Goal: Task Accomplishment & Management: Complete application form

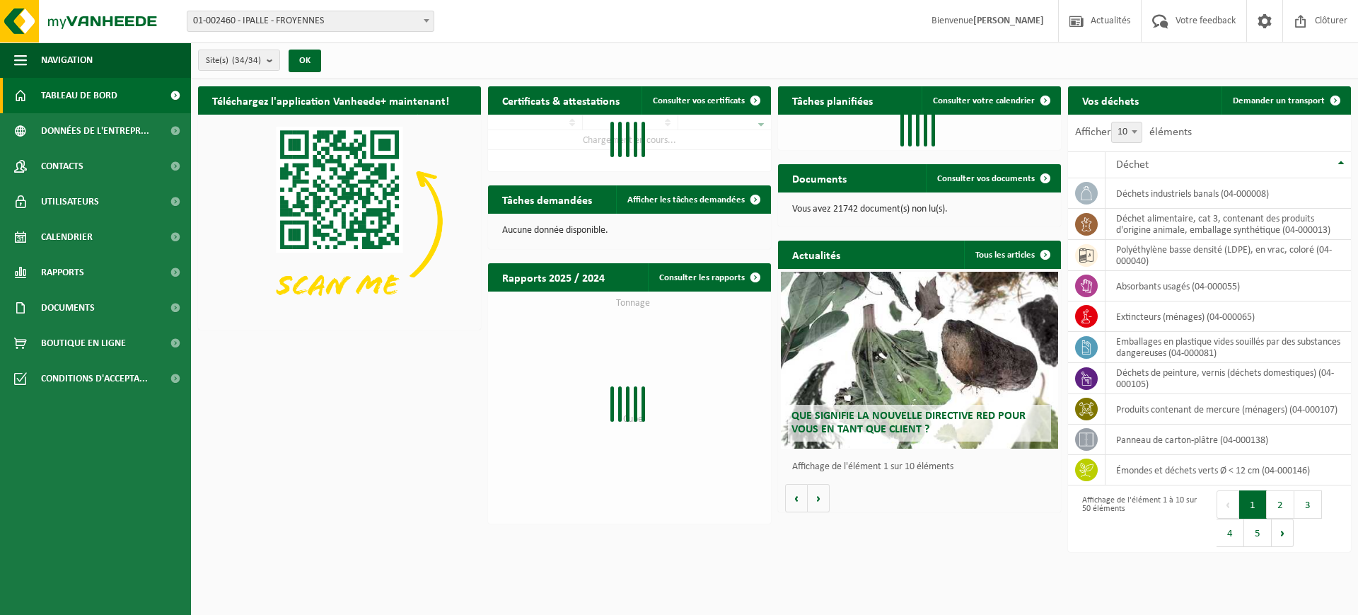
click at [419, 18] on span "01-002460 - IPALLE - FROYENNES" at bounding box center [310, 21] width 246 height 20
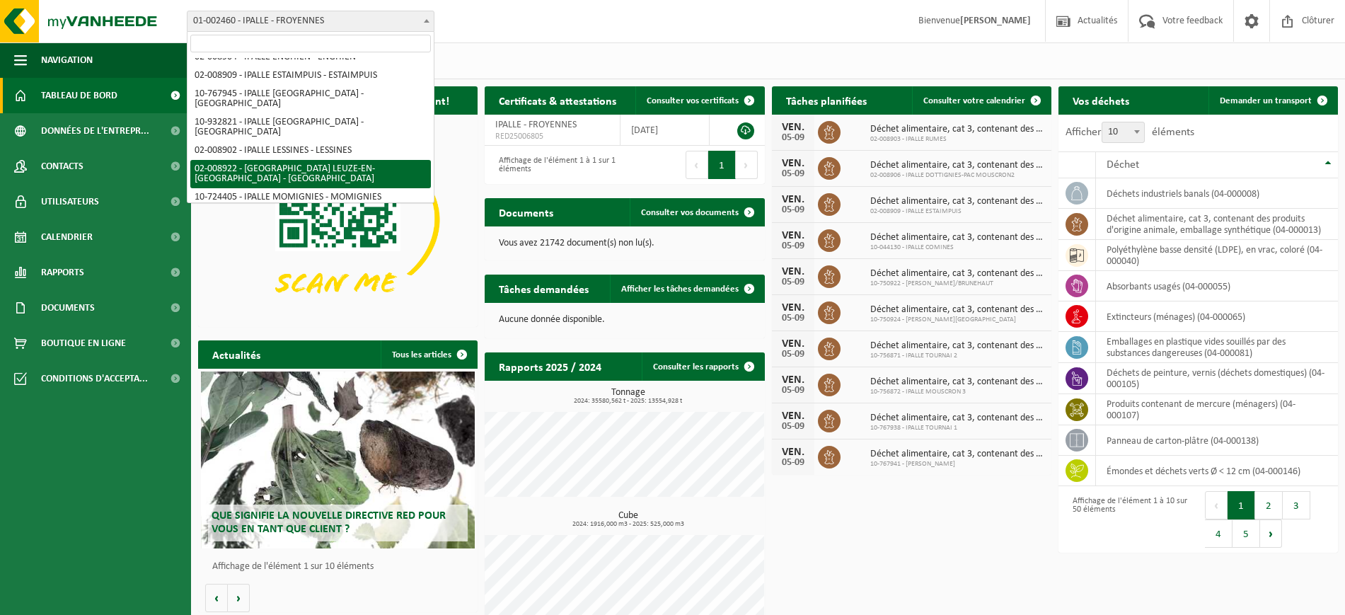
scroll to position [442, 0]
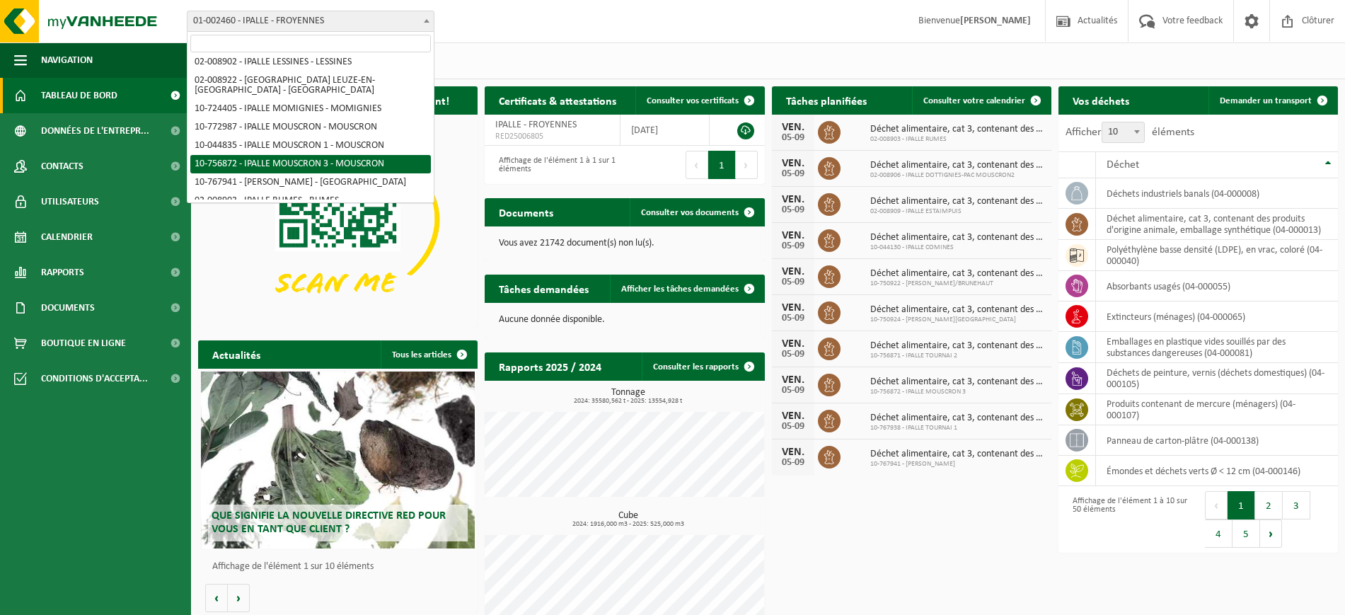
select select "9999"
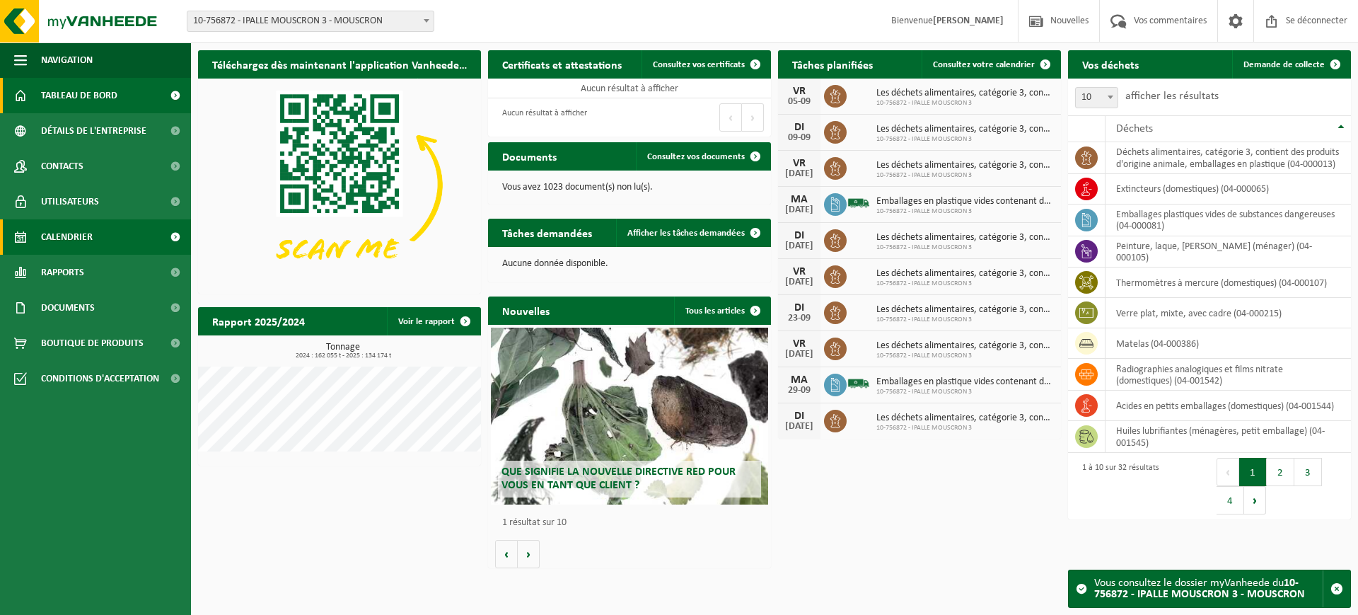
click at [87, 227] on span "Calendrier" at bounding box center [67, 236] width 52 height 35
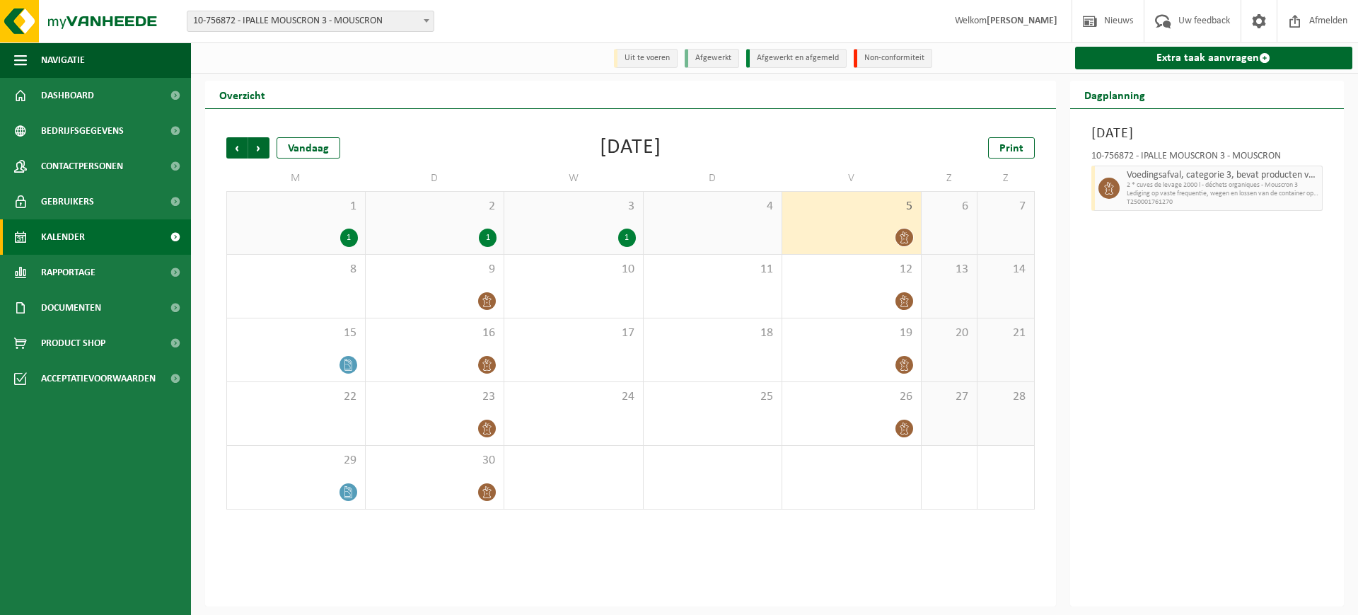
click at [632, 242] on div "1" at bounding box center [627, 237] width 18 height 18
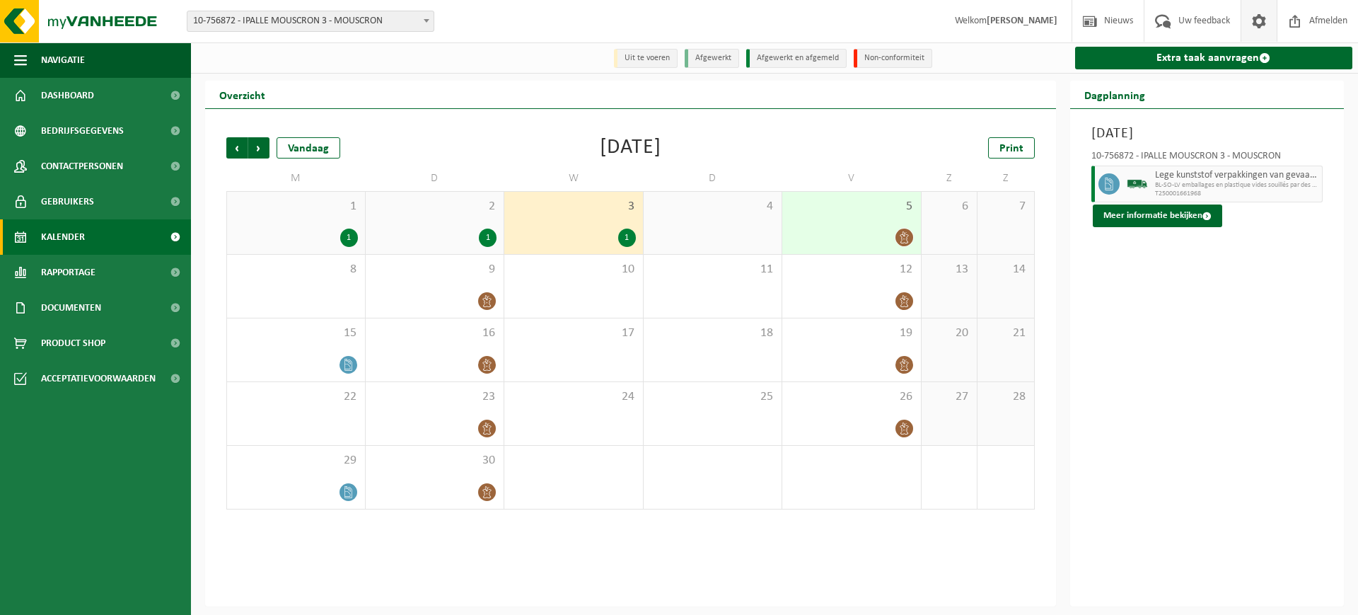
click at [1251, 24] on span at bounding box center [1259, 21] width 21 height 42
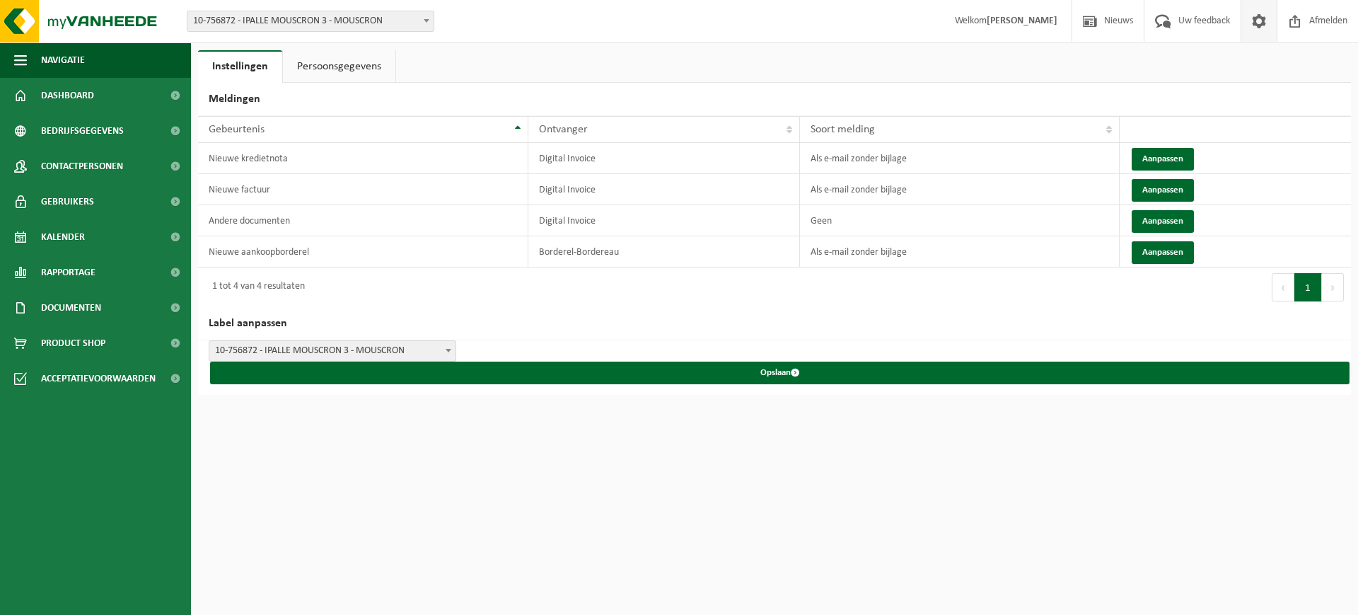
drag, startPoint x: 0, startPoint y: 0, endPoint x: 1251, endPoint y: 24, distance: 1251.6
click at [1251, 24] on span at bounding box center [1259, 21] width 21 height 42
click at [1319, 13] on span "Afmelden" at bounding box center [1328, 21] width 45 height 42
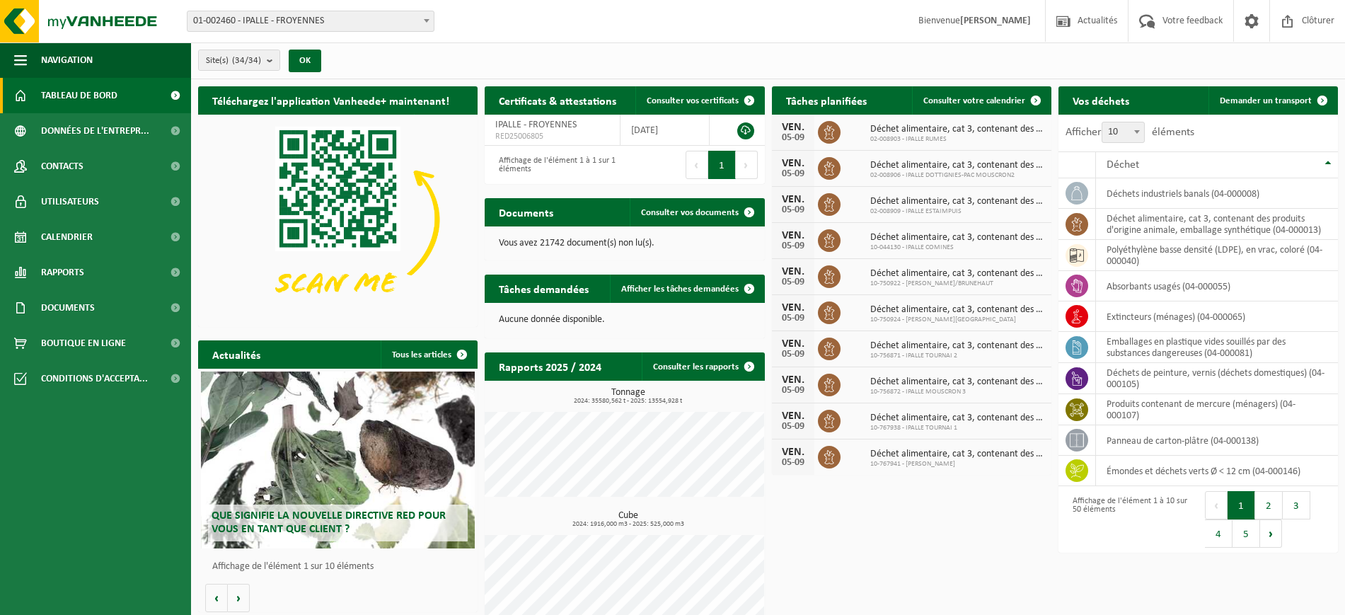
click at [368, 22] on span "01-002460 - IPALLE - FROYENNES" at bounding box center [310, 21] width 246 height 20
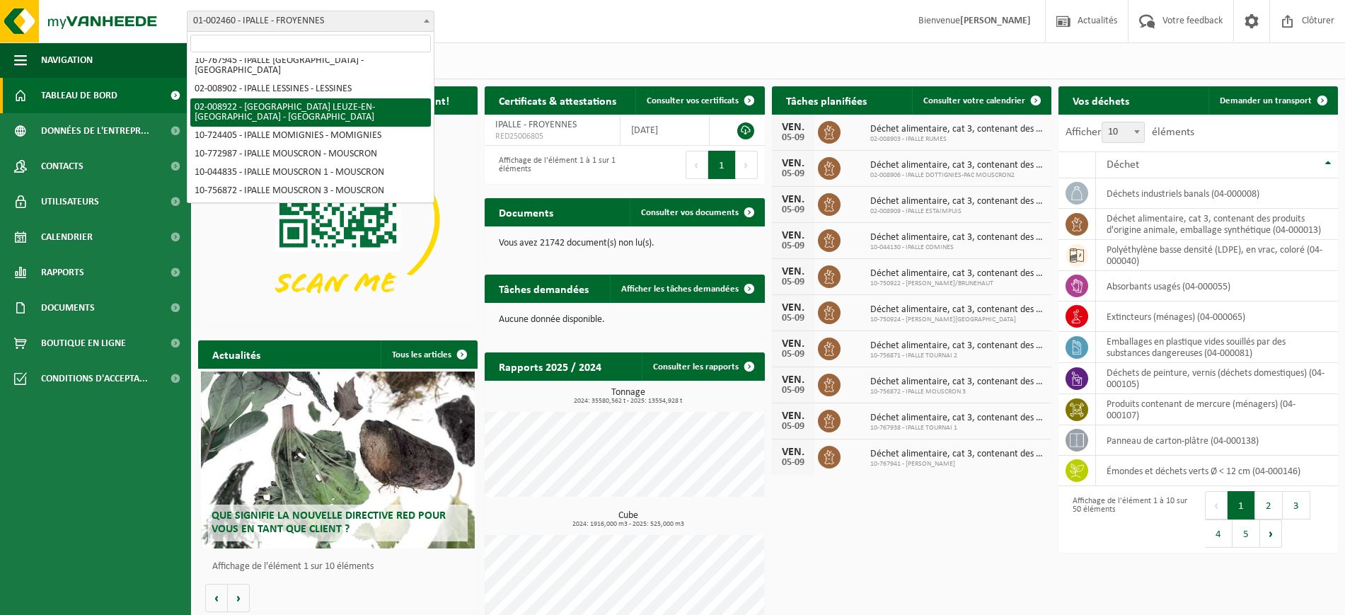
scroll to position [442, 0]
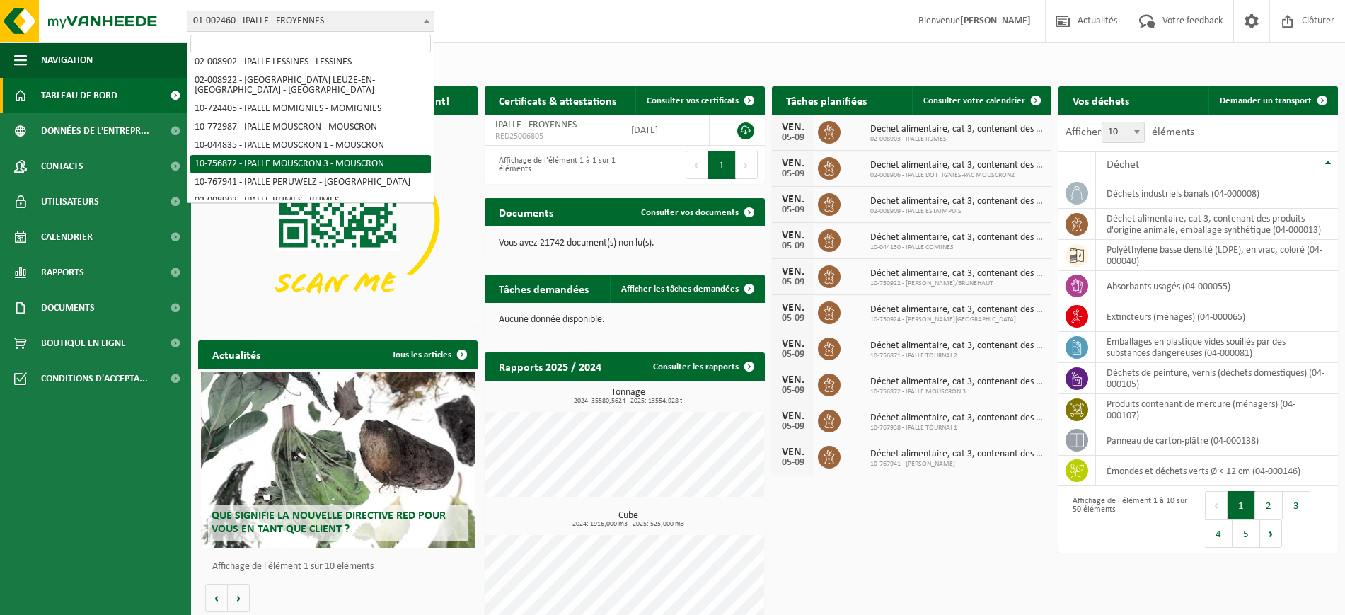
select select "9999"
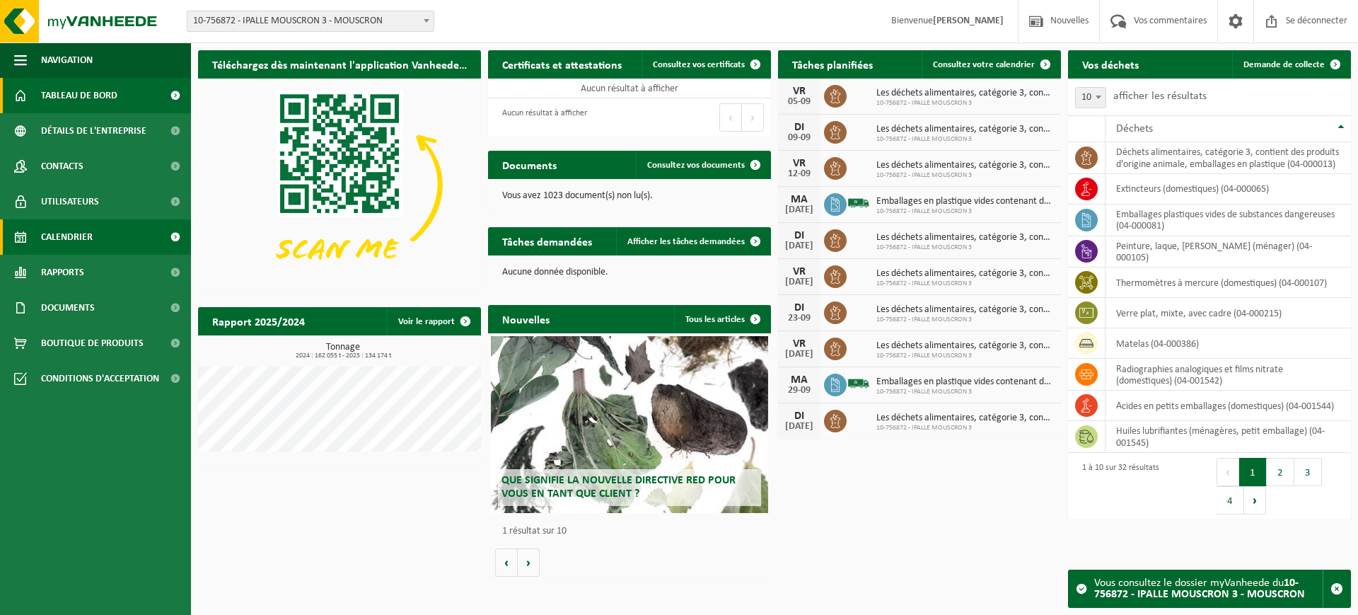
click at [66, 236] on font "Calendrier" at bounding box center [67, 237] width 52 height 11
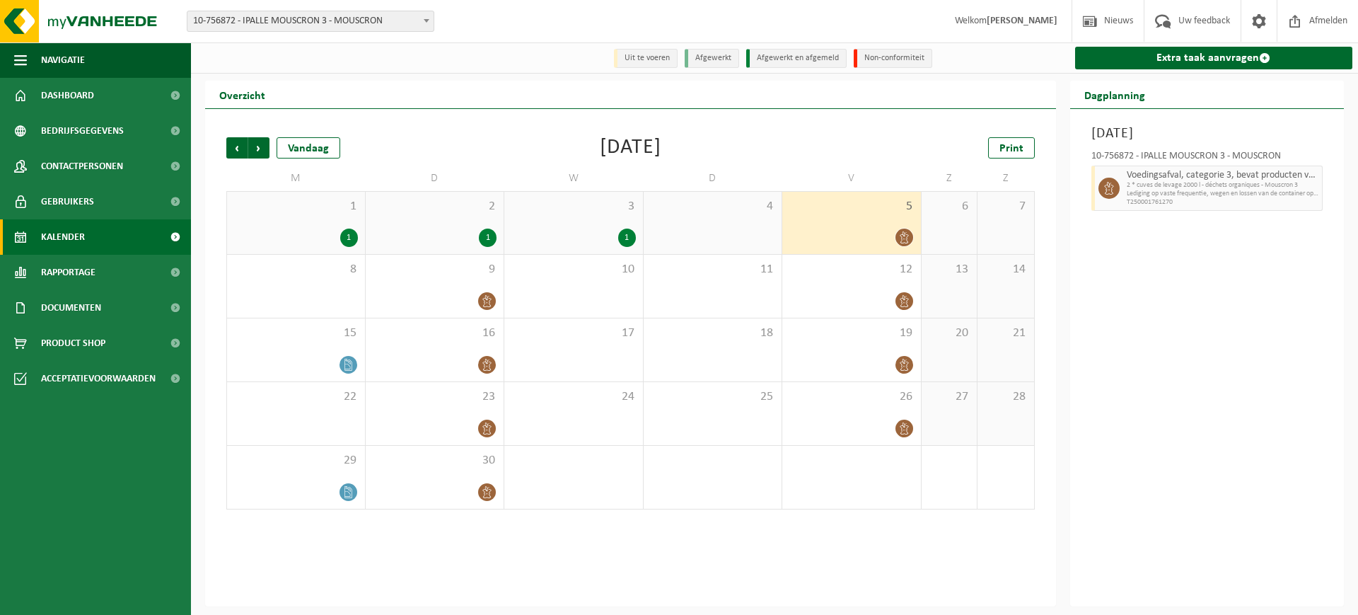
click at [625, 241] on div "1" at bounding box center [627, 237] width 18 height 18
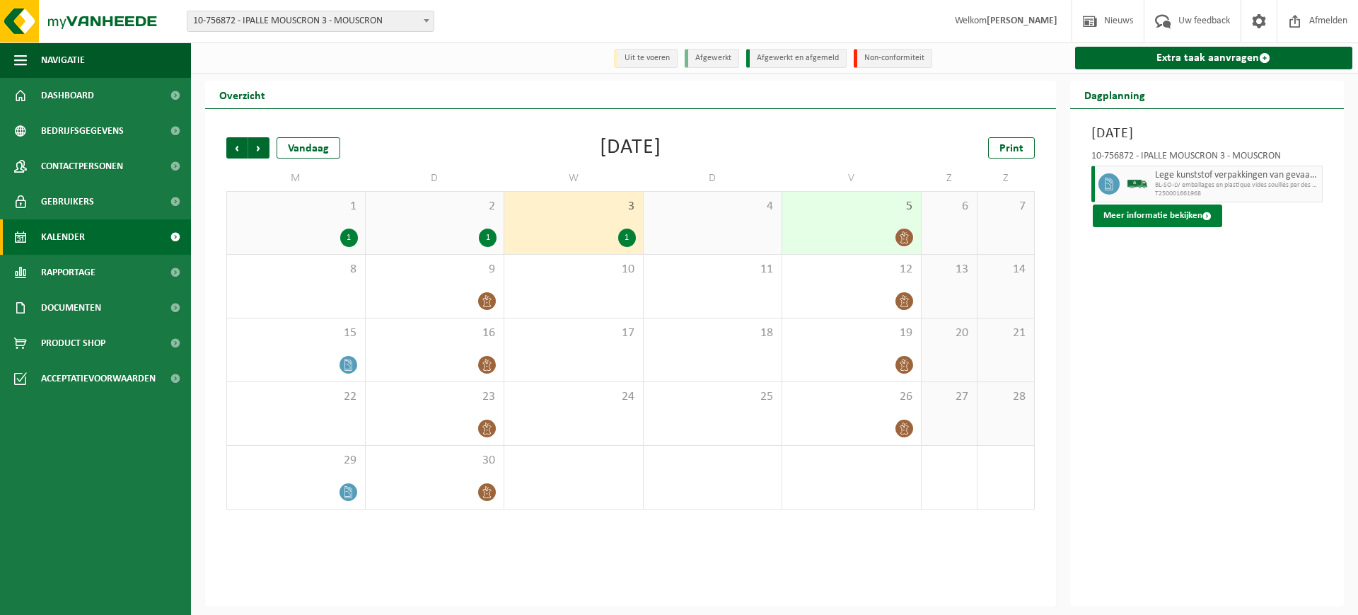
click at [1148, 226] on button "Meer informatie bekijken" at bounding box center [1157, 215] width 129 height 23
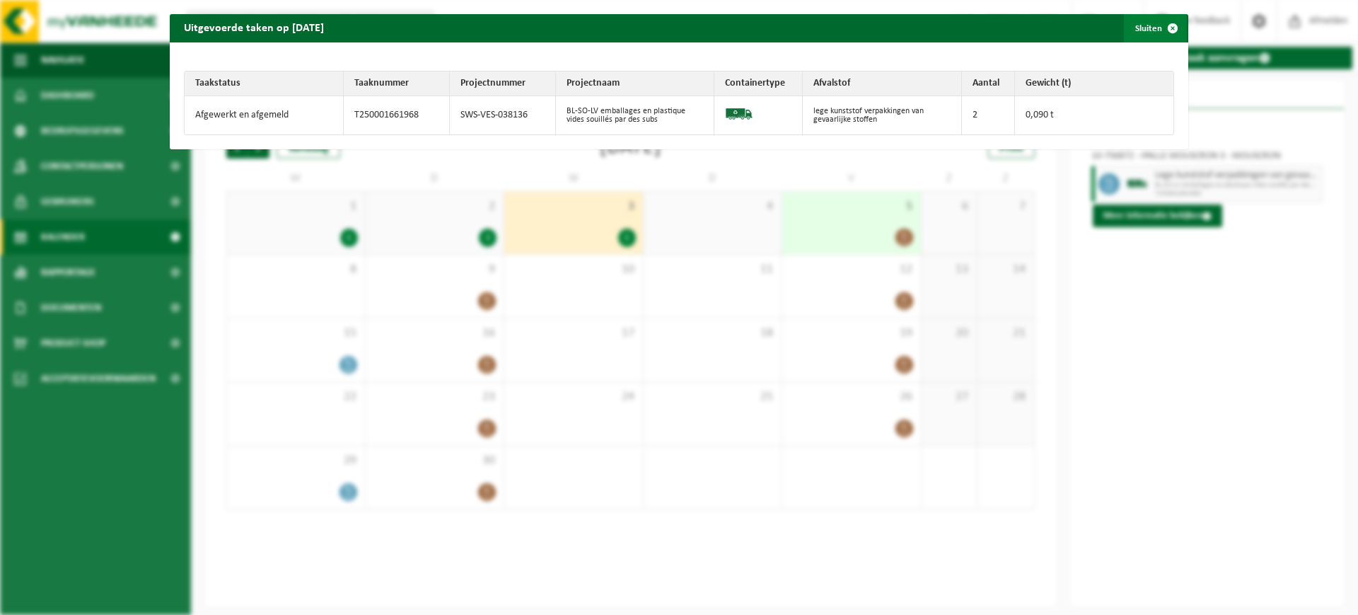
click at [1159, 21] on span "button" at bounding box center [1173, 28] width 28 height 28
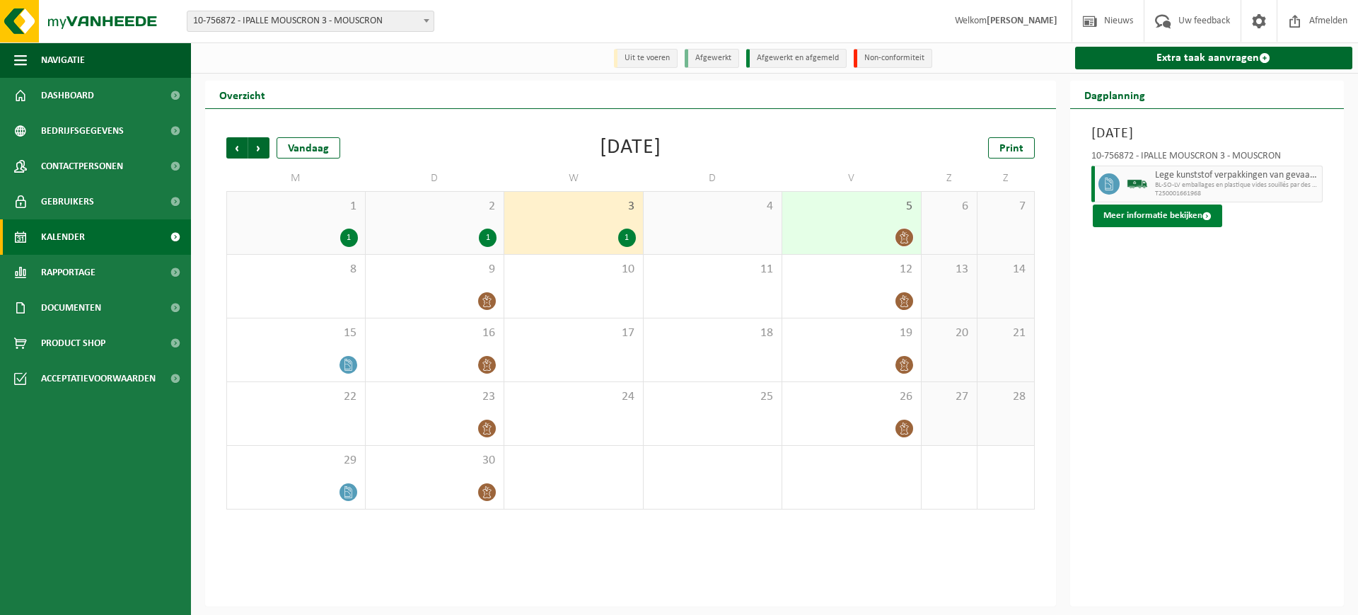
click at [1156, 220] on button "Meer informatie bekijken" at bounding box center [1157, 215] width 129 height 23
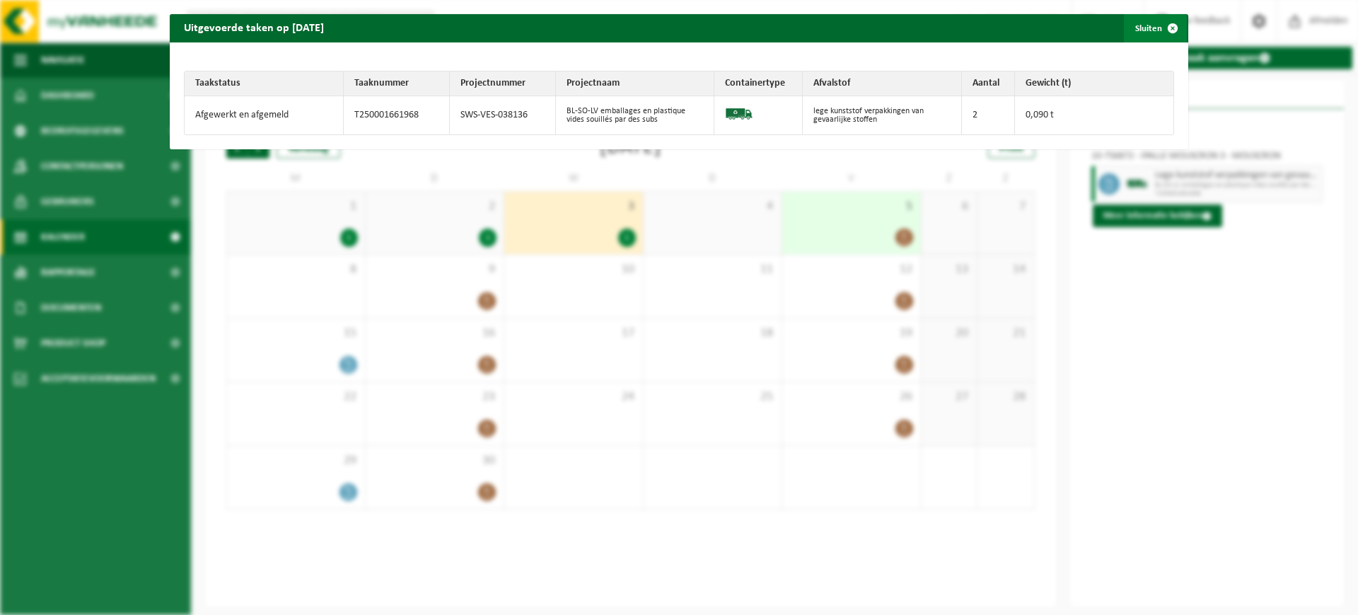
click at [1137, 28] on button "Sluiten" at bounding box center [1155, 28] width 63 height 28
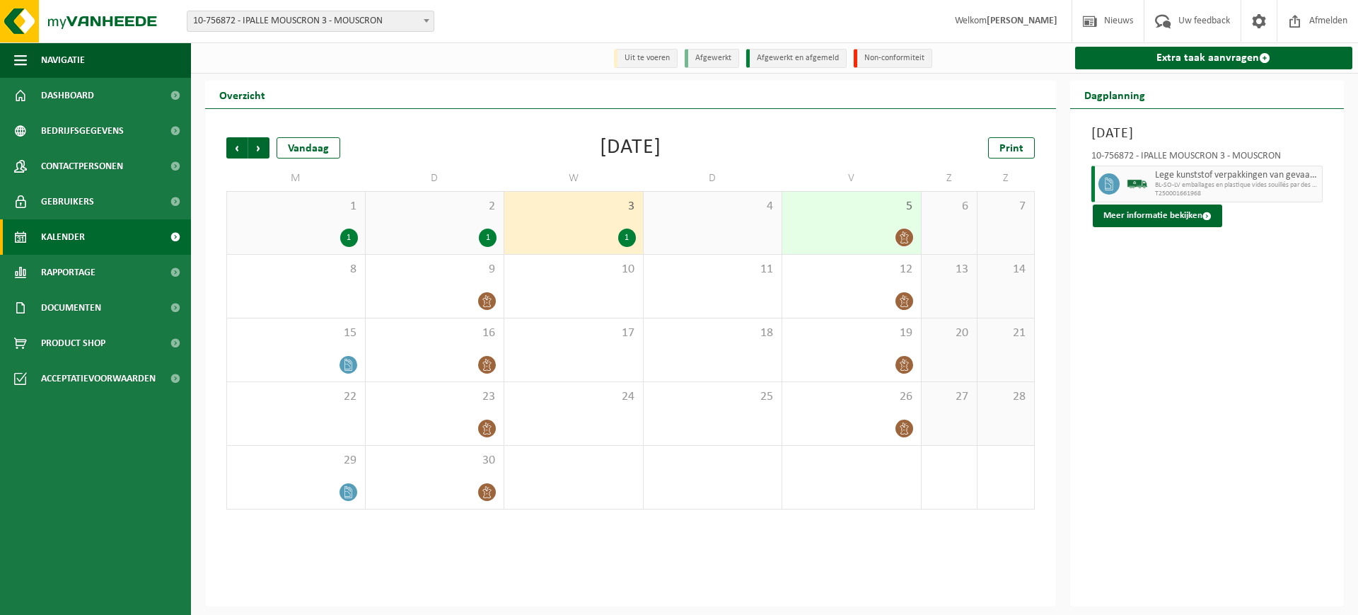
click at [484, 241] on div "1" at bounding box center [488, 237] width 18 height 18
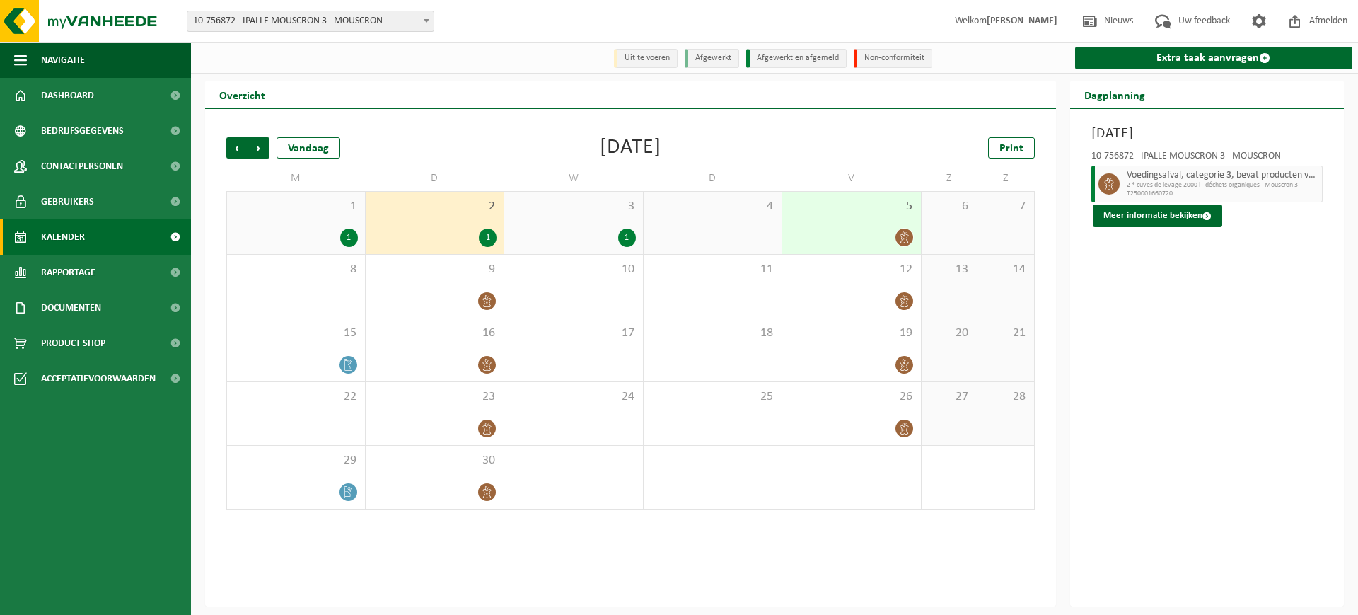
click at [626, 240] on div "1" at bounding box center [627, 237] width 18 height 18
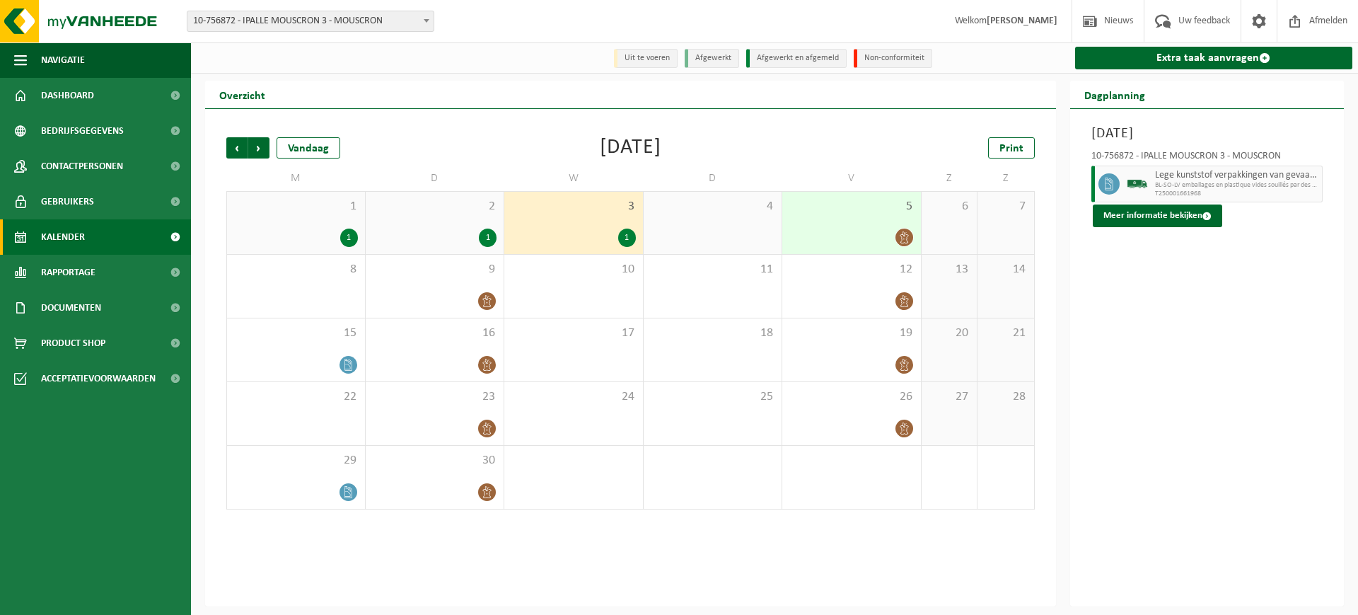
click at [349, 236] on div "1" at bounding box center [349, 237] width 18 height 18
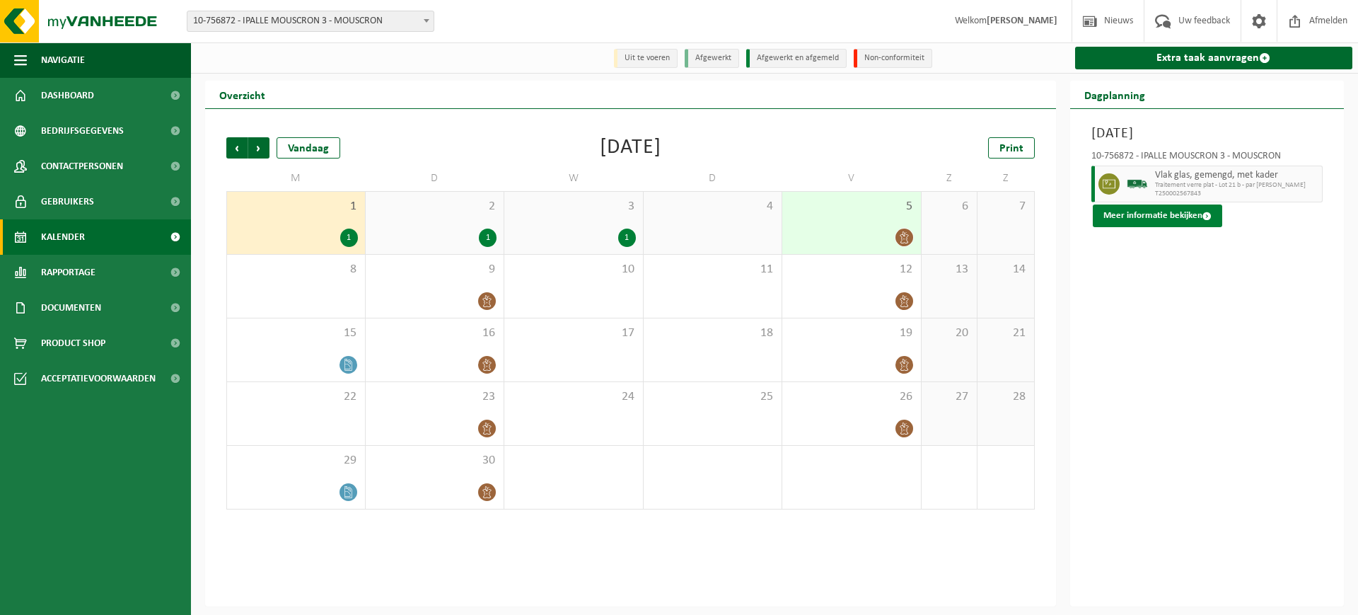
click at [1149, 221] on button "Meer informatie bekijken" at bounding box center [1157, 215] width 129 height 23
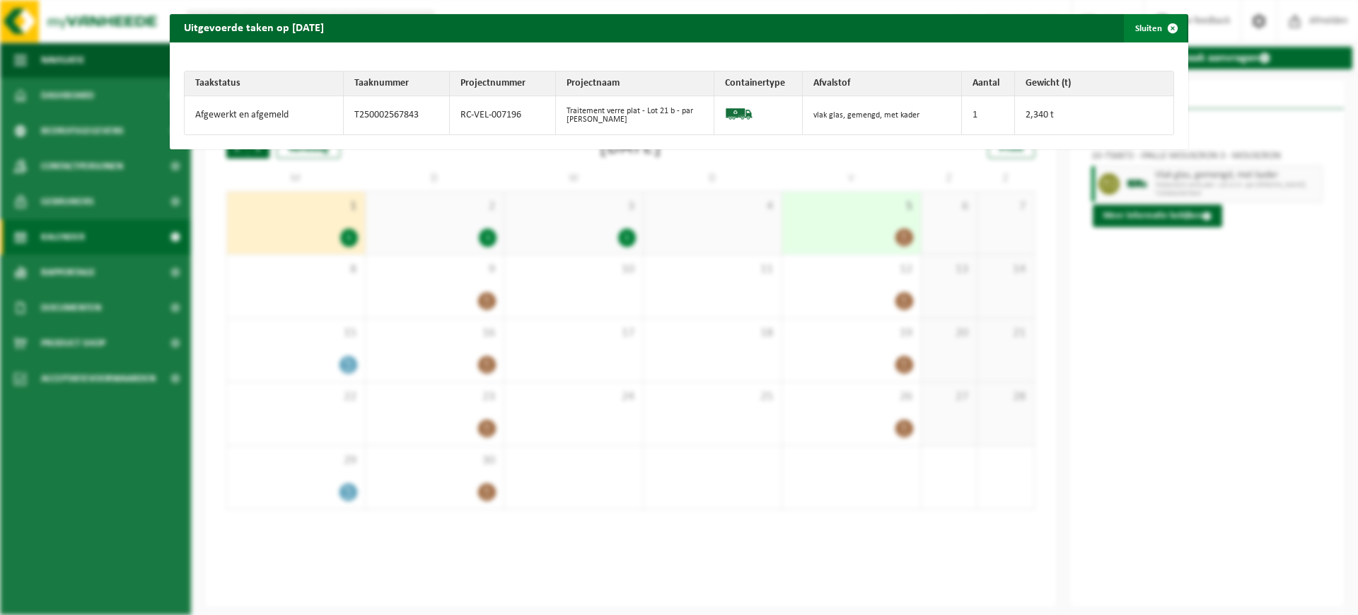
click at [1142, 25] on button "Sluiten" at bounding box center [1155, 28] width 63 height 28
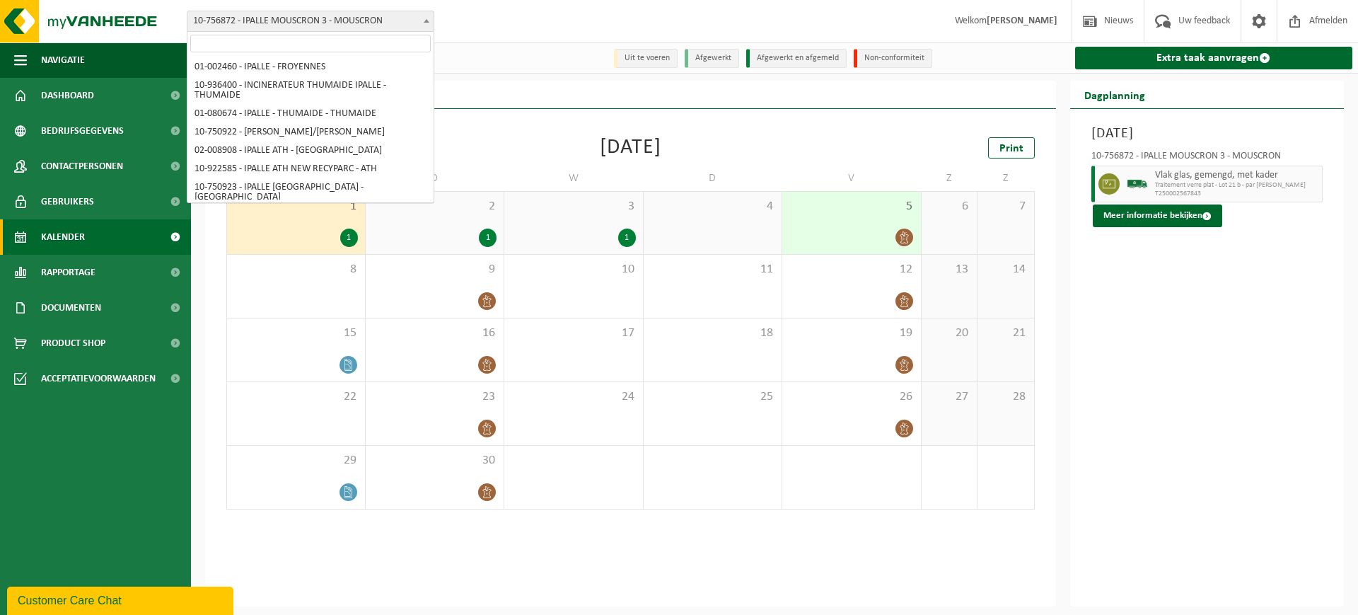
click at [325, 21] on span "10-756872 - IPALLE MOUSCRON 3 - MOUSCRON" at bounding box center [310, 21] width 246 height 20
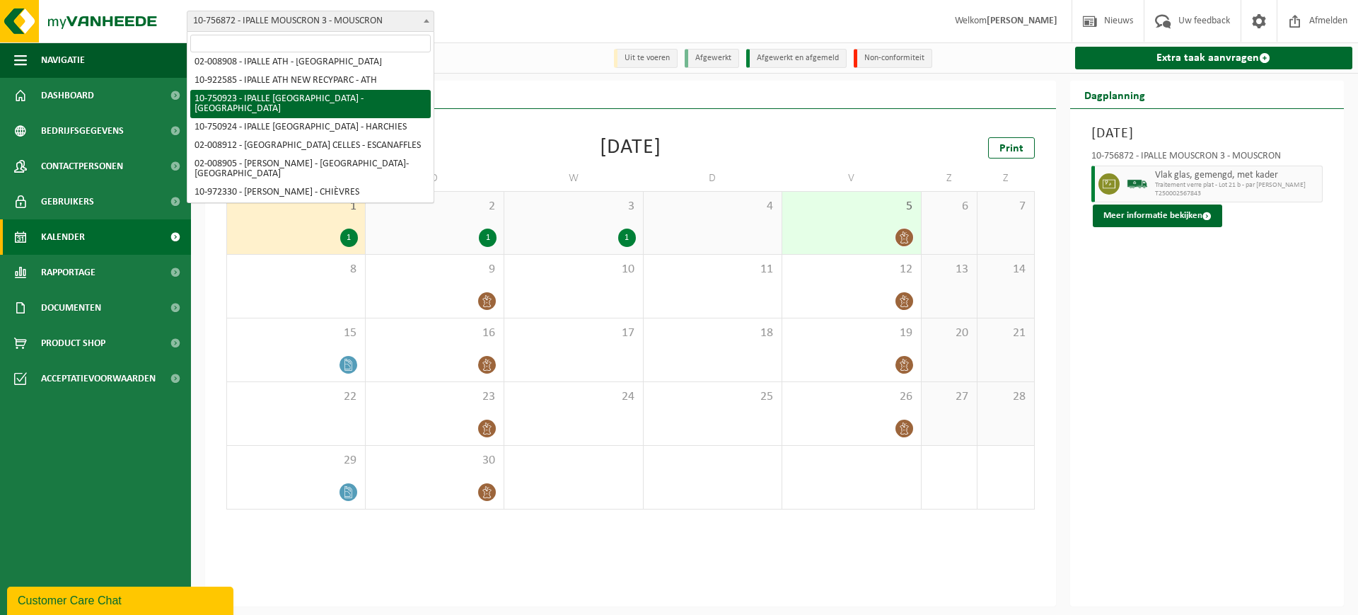
scroll to position [177, 0]
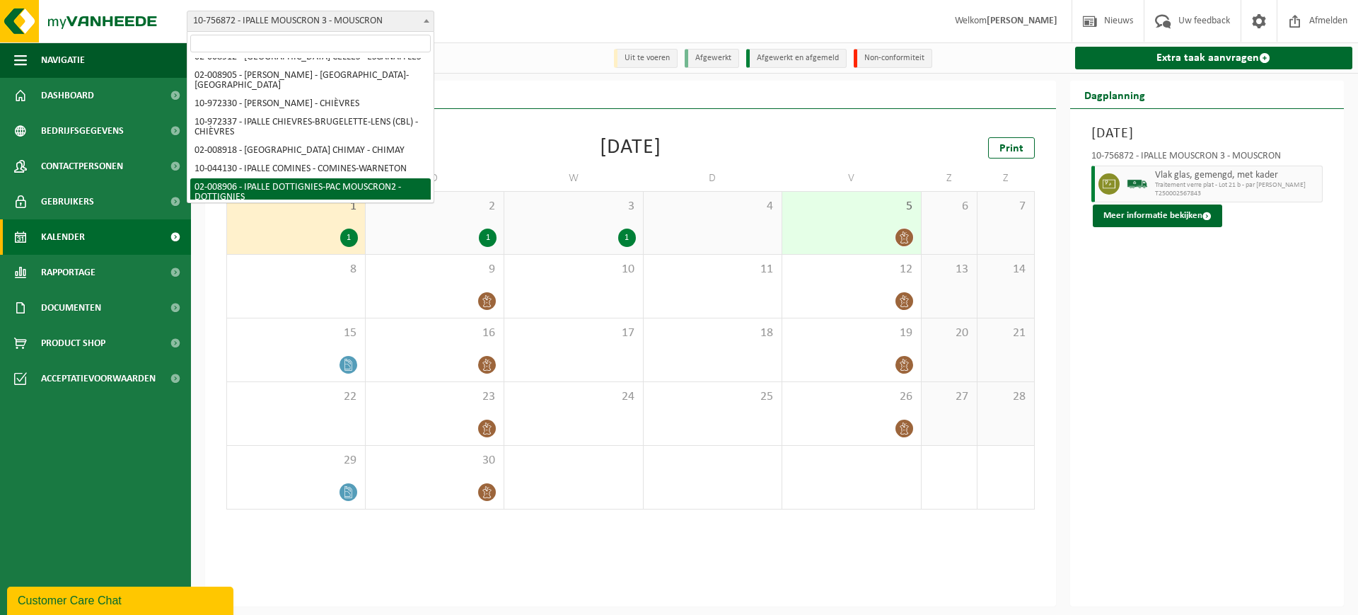
select select "9969"
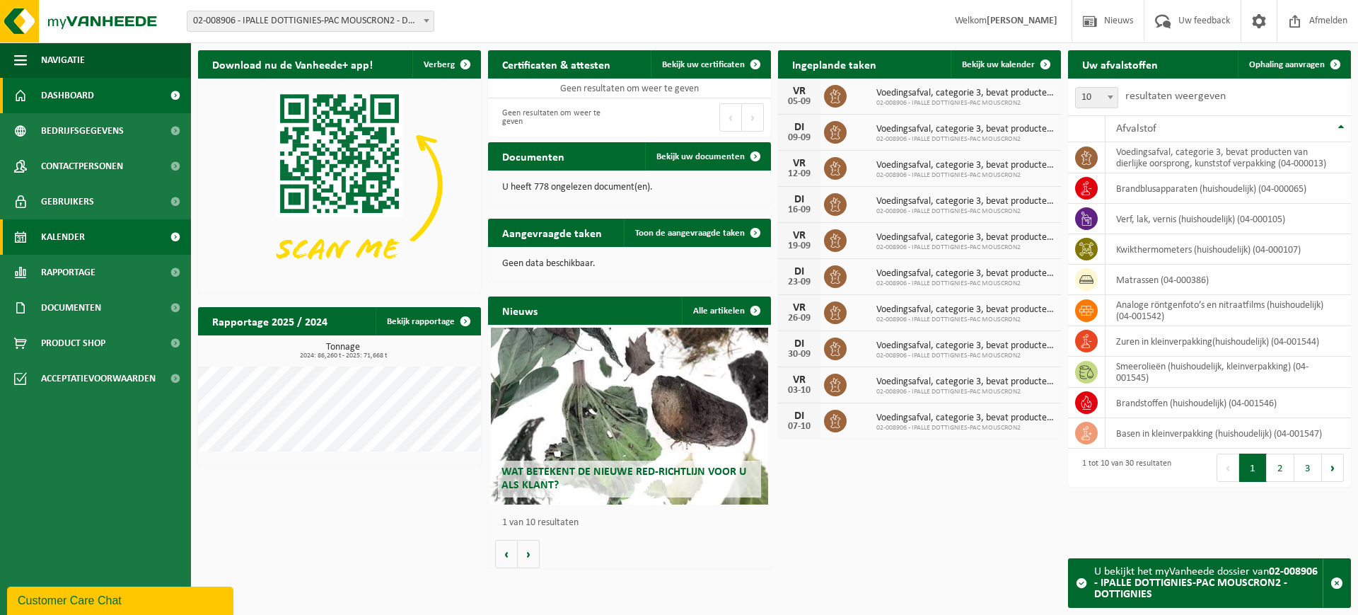
click at [90, 244] on link "Kalender" at bounding box center [95, 236] width 191 height 35
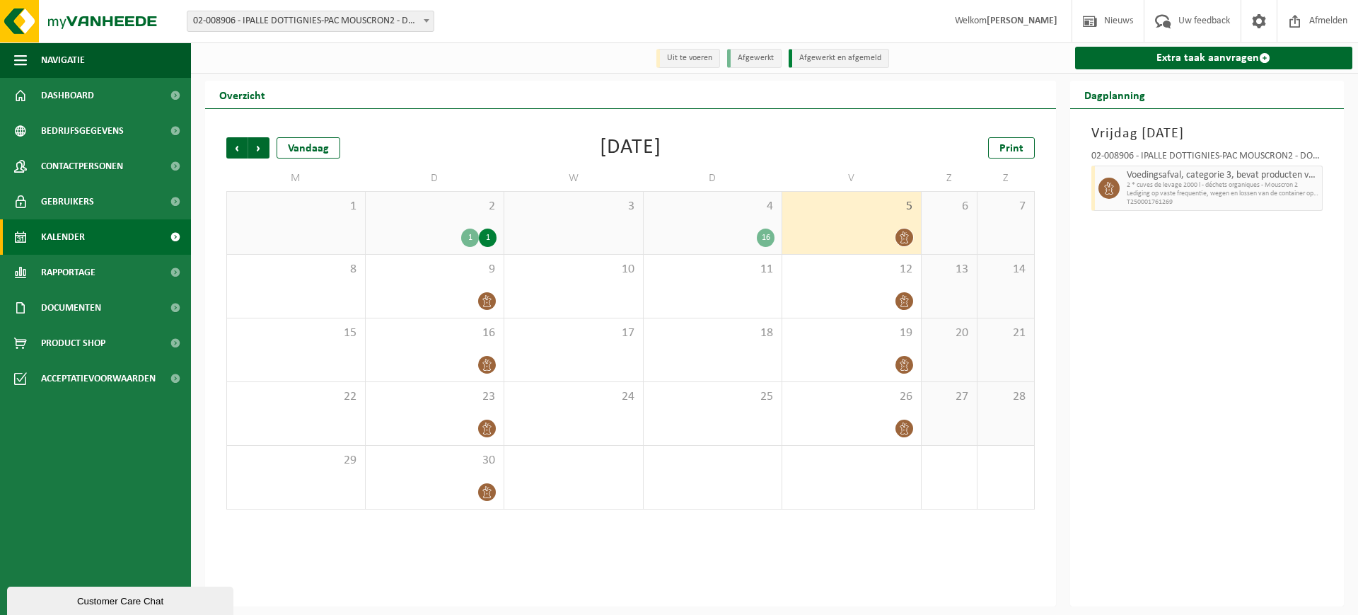
click at [491, 237] on div "1" at bounding box center [488, 237] width 18 height 18
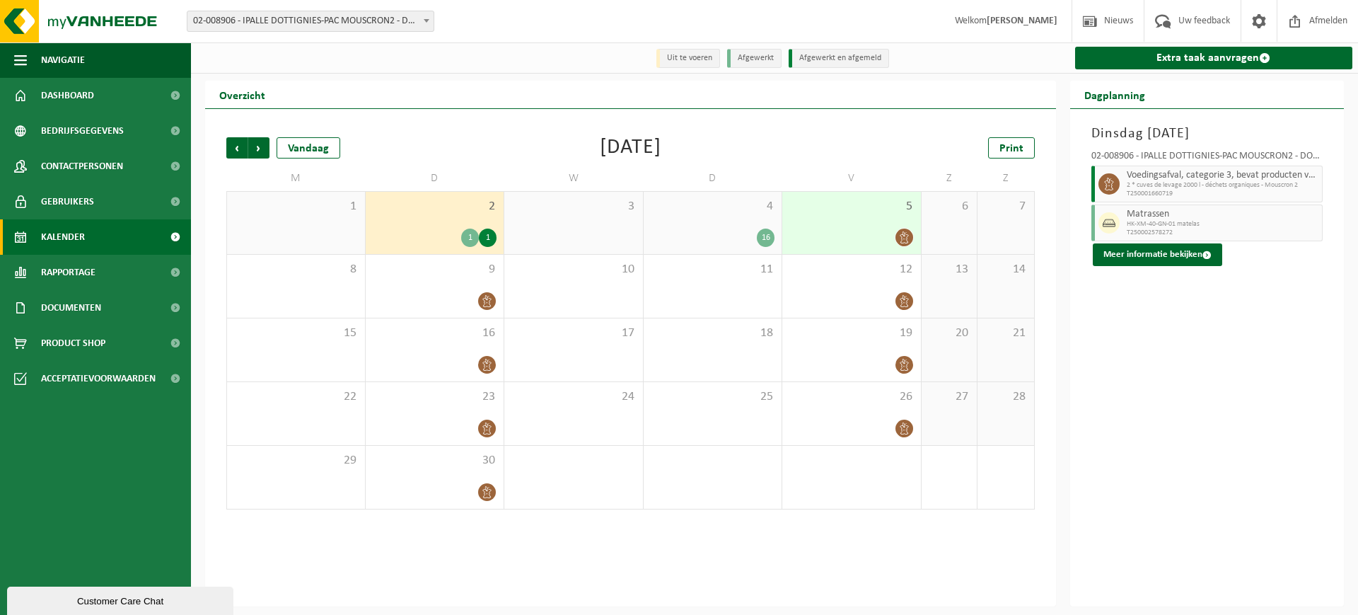
click at [468, 233] on div "1" at bounding box center [470, 237] width 18 height 18
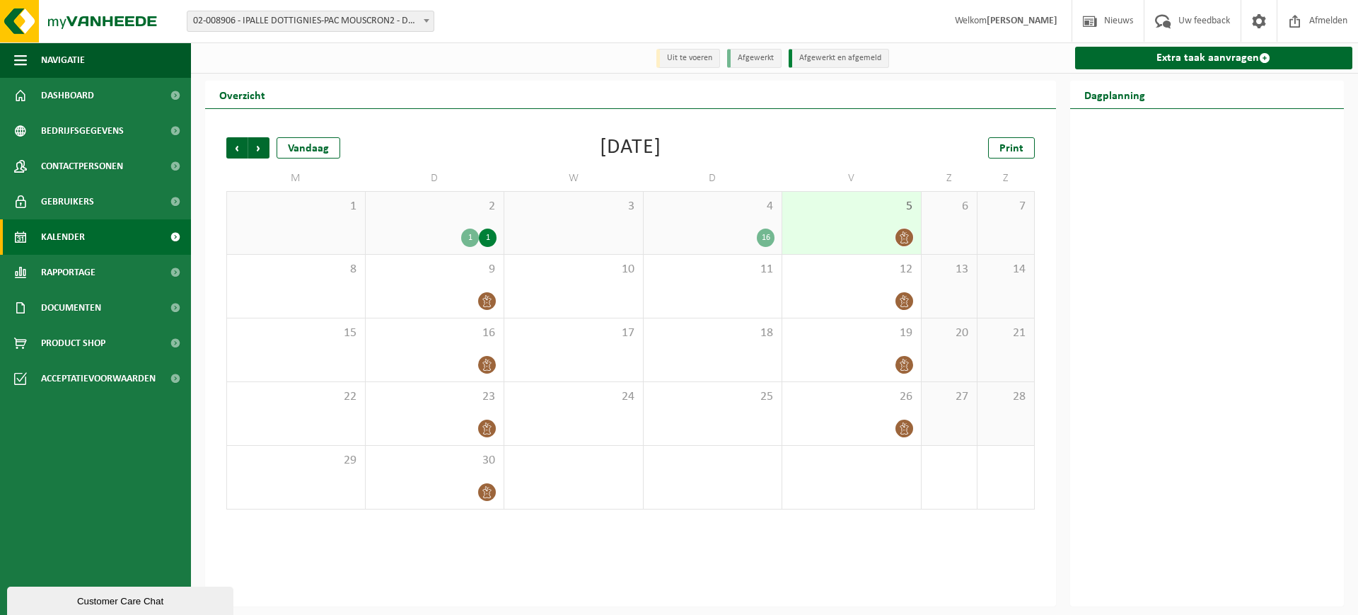
click at [762, 234] on div "16" at bounding box center [766, 237] width 18 height 18
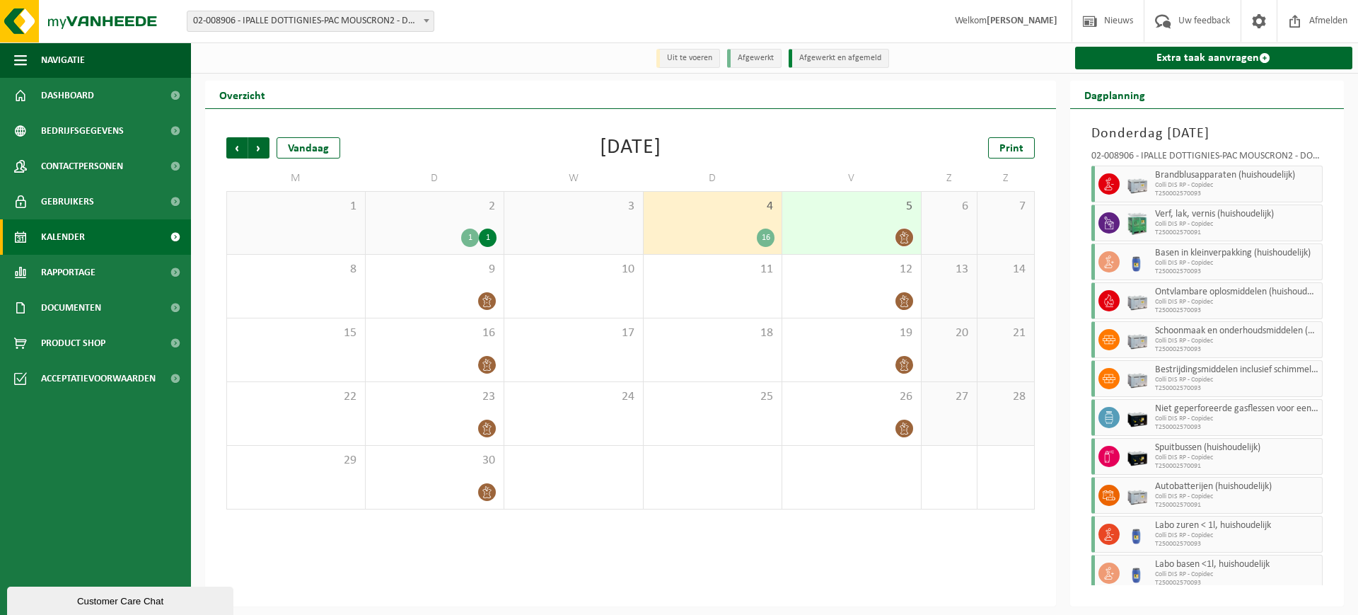
click at [486, 230] on div "1" at bounding box center [488, 237] width 18 height 18
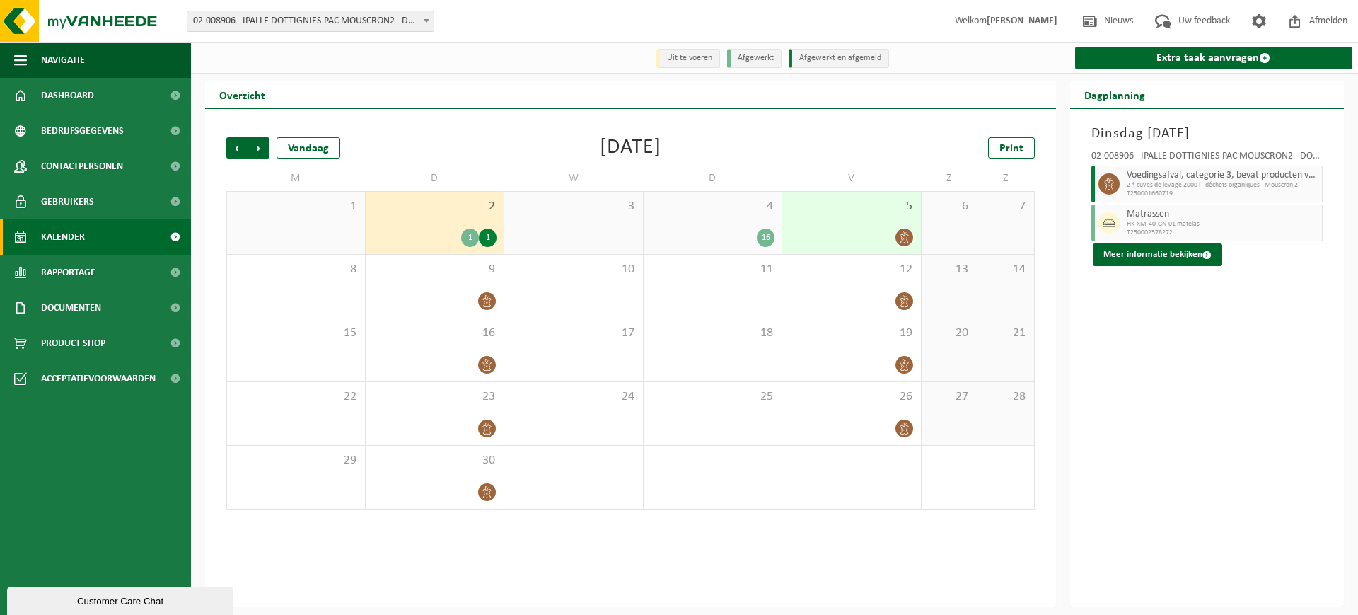
click at [342, 20] on span "02-008906 - IPALLE DOTTIGNIES-PAC MOUSCRON2 - DOTTIGNIES" at bounding box center [310, 21] width 246 height 20
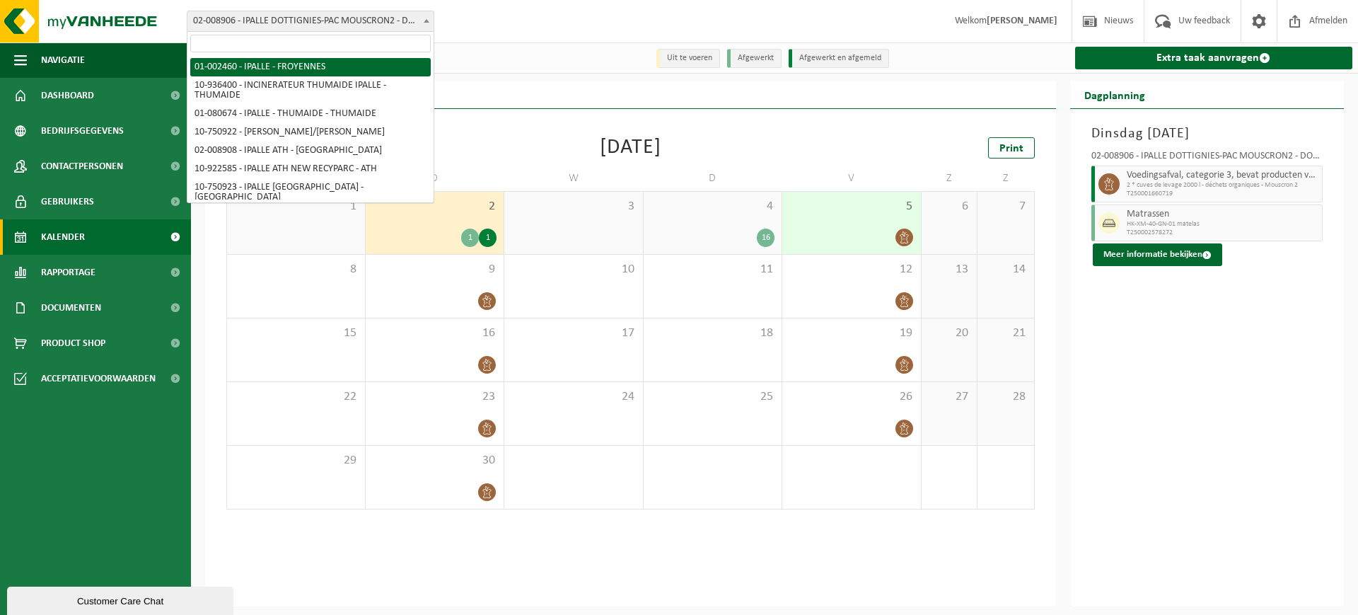
select select "5071"
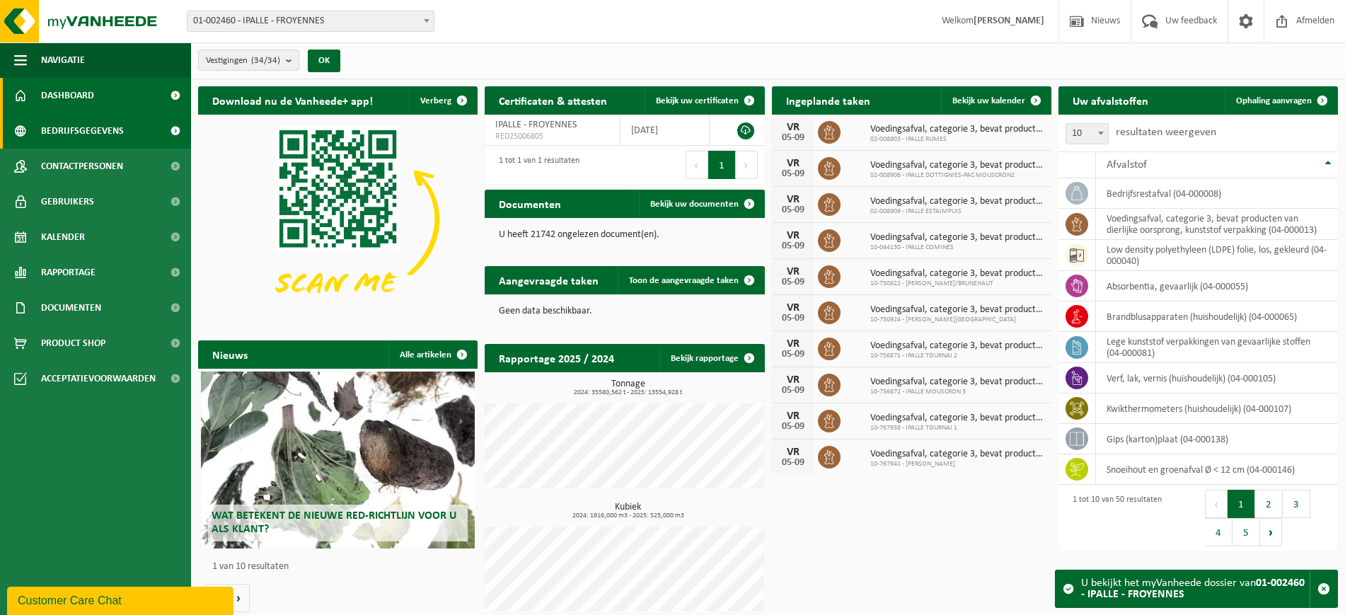
click at [104, 131] on span "Bedrijfsgegevens" at bounding box center [82, 130] width 83 height 35
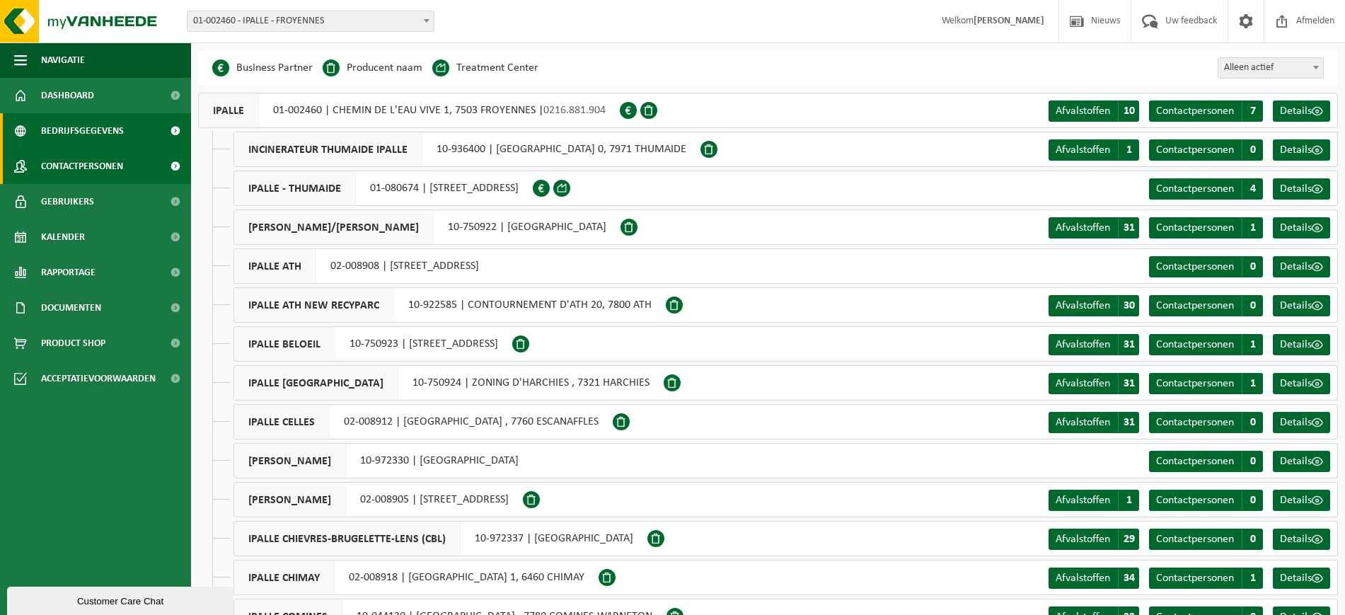
click at [64, 168] on span "Contactpersonen" at bounding box center [82, 166] width 82 height 35
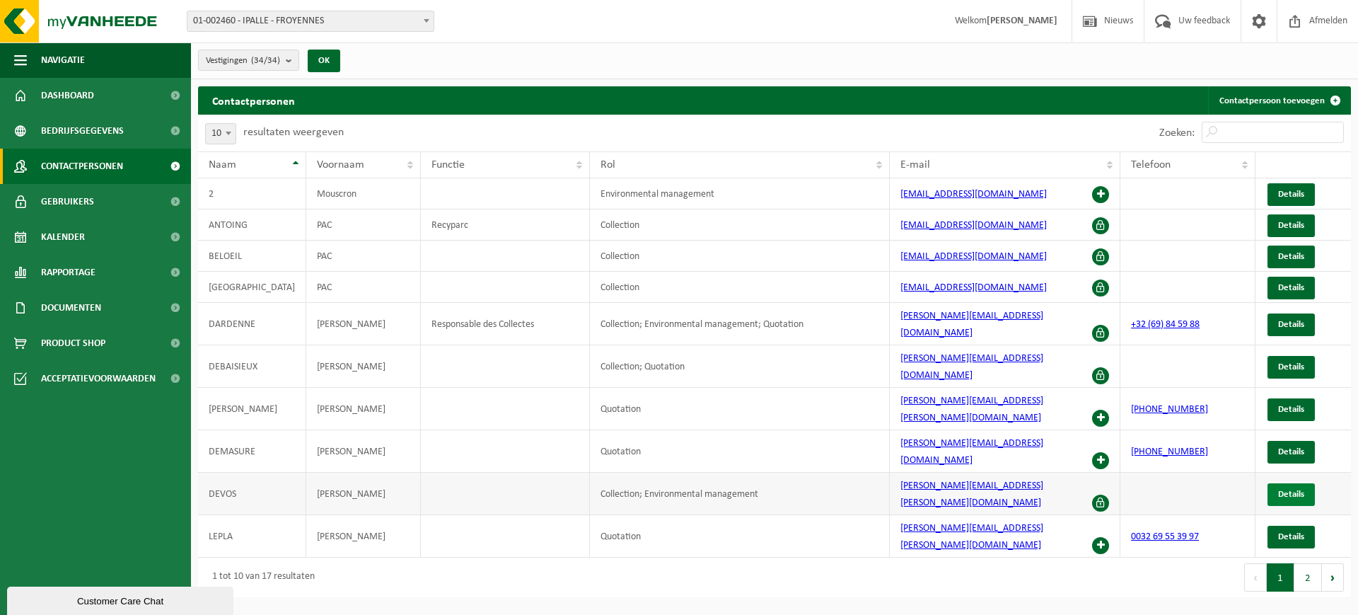
click at [1278, 490] on span "Details" at bounding box center [1291, 494] width 26 height 9
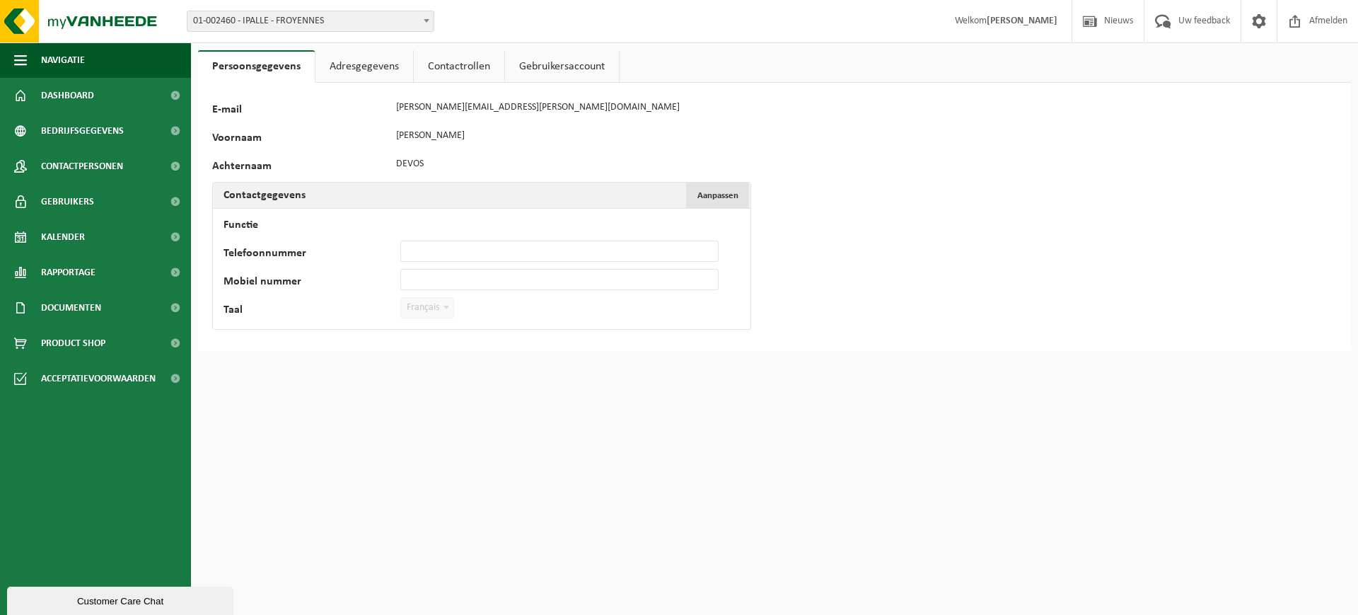
click at [699, 203] on button "Aanpassen Annuleren" at bounding box center [717, 195] width 63 height 25
click at [238, 337] on button "Bevestigen" at bounding box center [261, 336] width 73 height 23
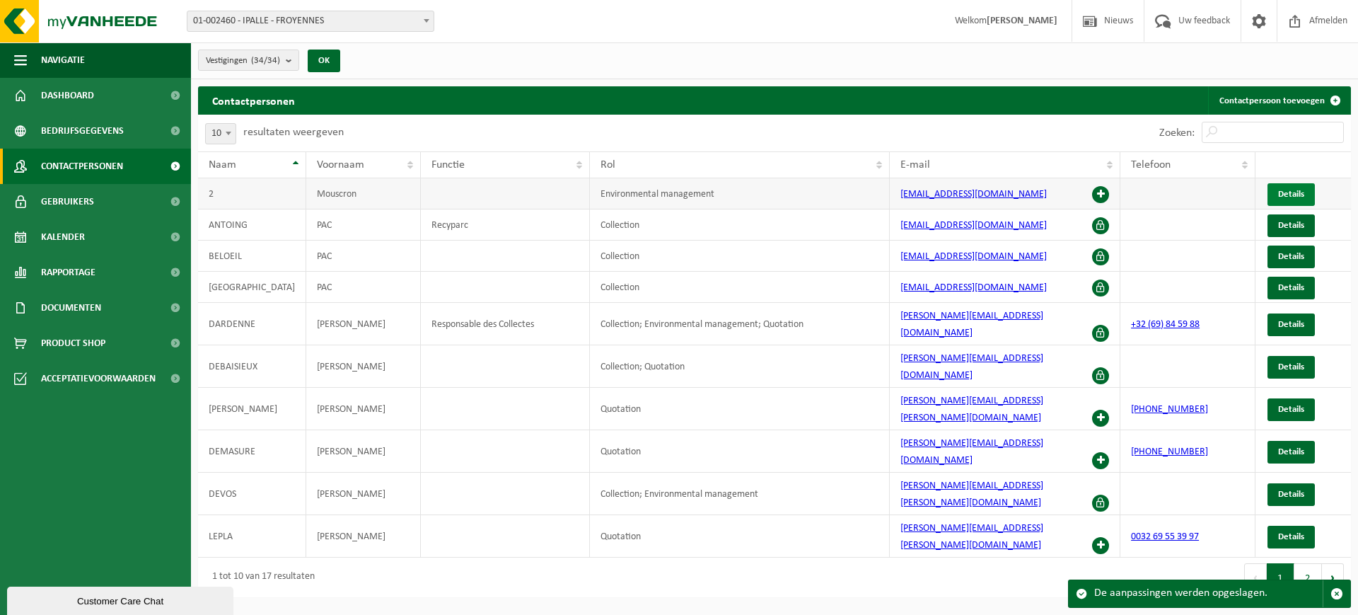
click at [1285, 197] on span "Details" at bounding box center [1291, 194] width 26 height 9
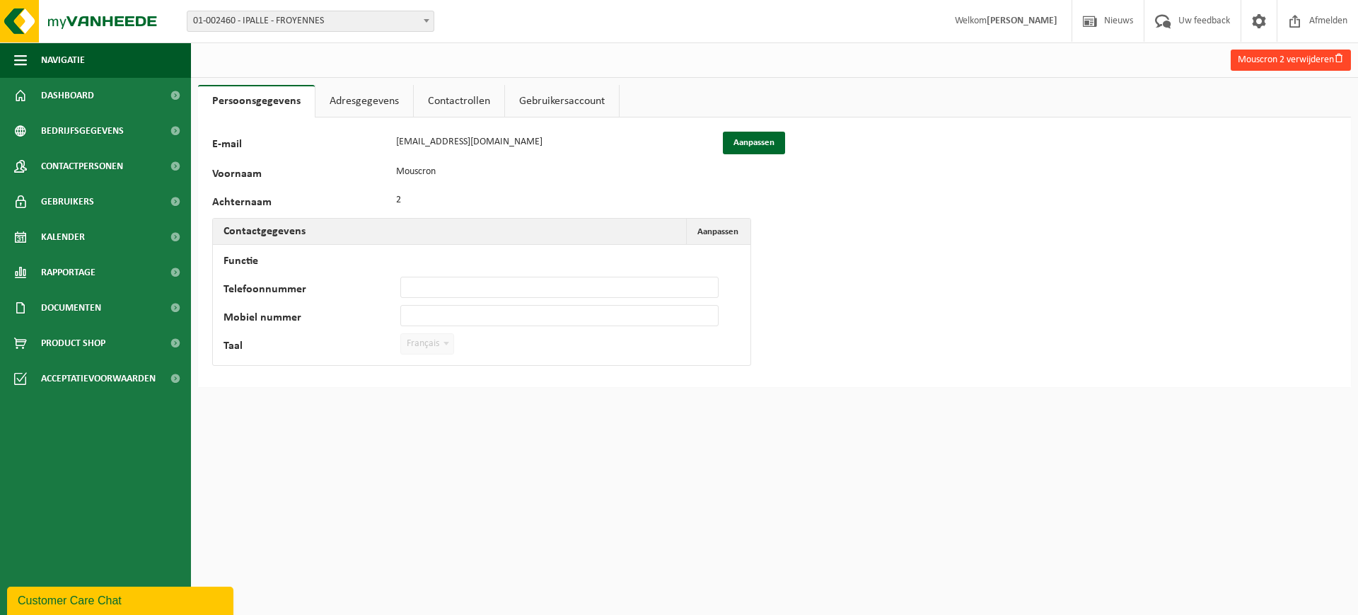
click at [1254, 61] on button "Mouscron 2 verwijderen" at bounding box center [1291, 60] width 120 height 21
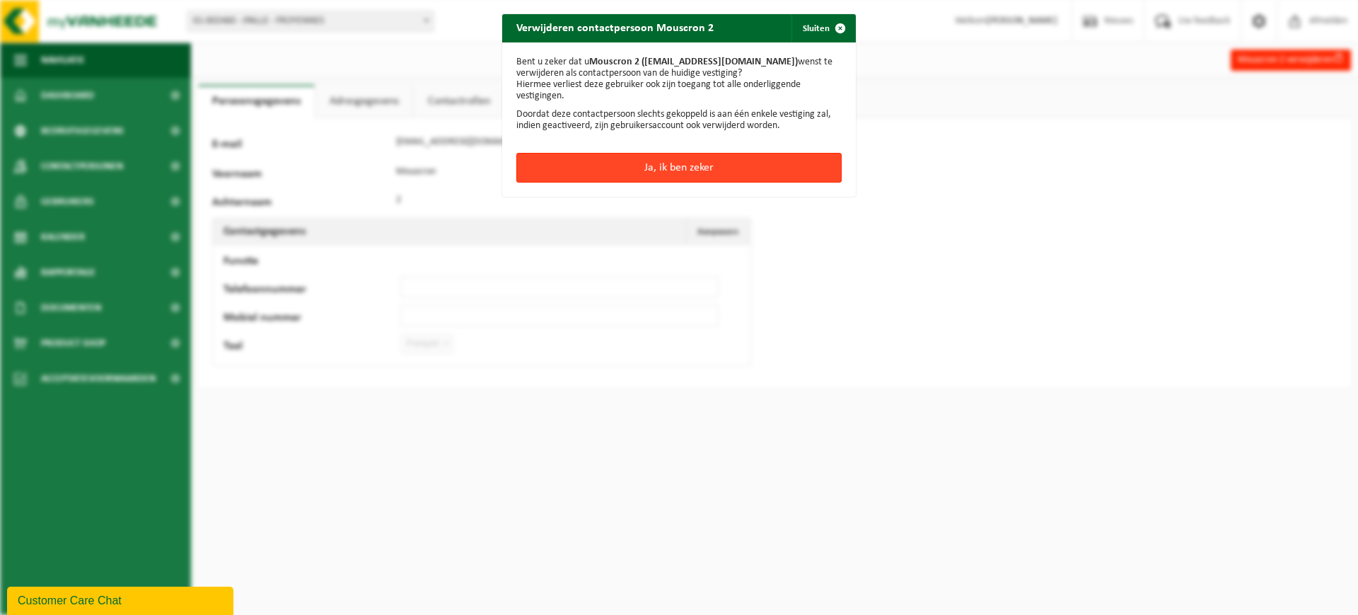
click at [702, 168] on button "Ja, ik ben zeker" at bounding box center [678, 168] width 325 height 30
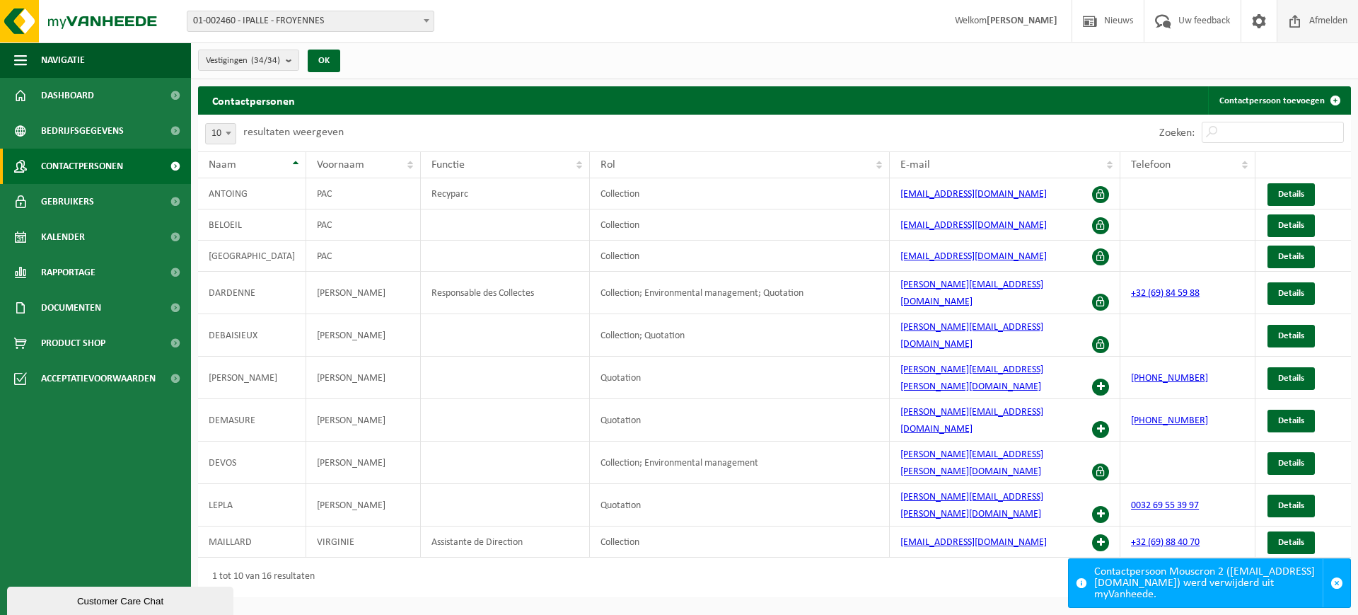
click at [1322, 21] on span "Afmelden" at bounding box center [1328, 21] width 45 height 42
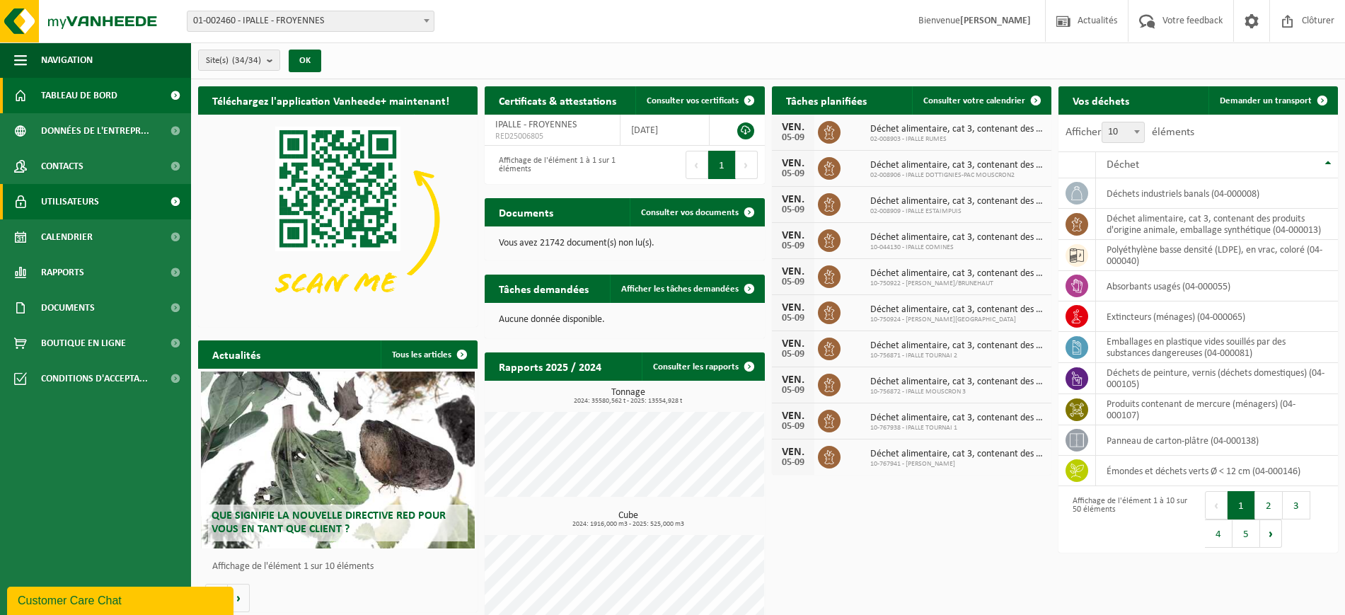
click at [79, 207] on span "Utilisateurs" at bounding box center [70, 201] width 58 height 35
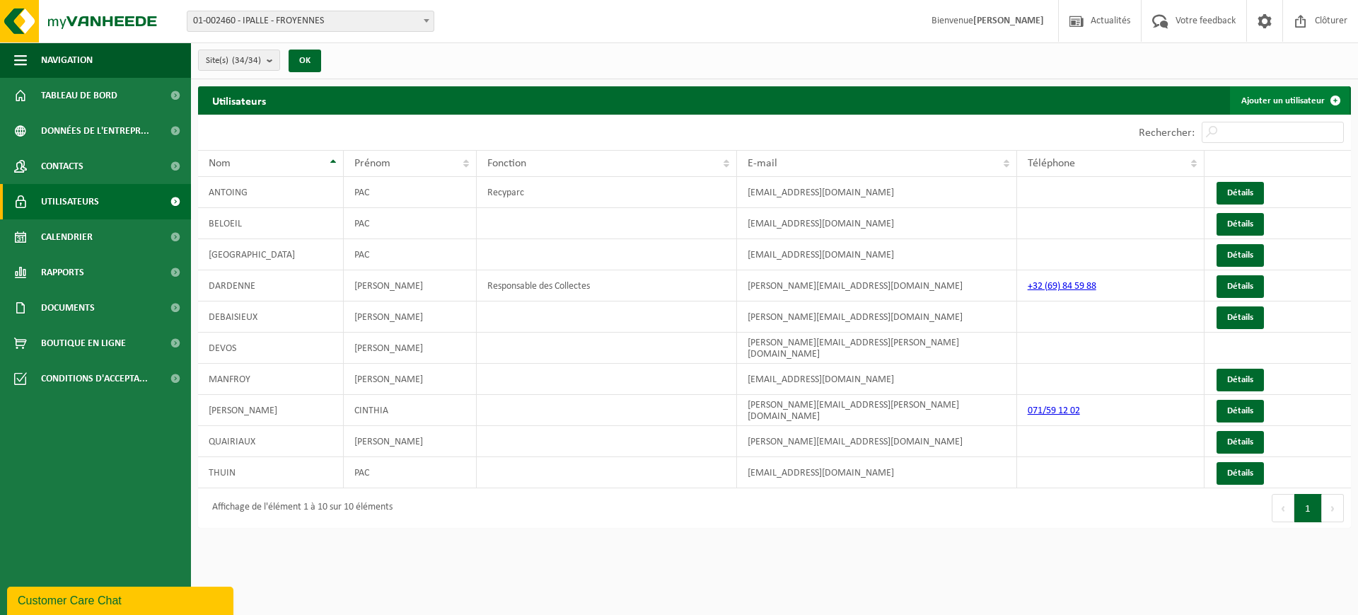
click at [1283, 94] on link "Ajouter un utilisateur" at bounding box center [1290, 100] width 120 height 28
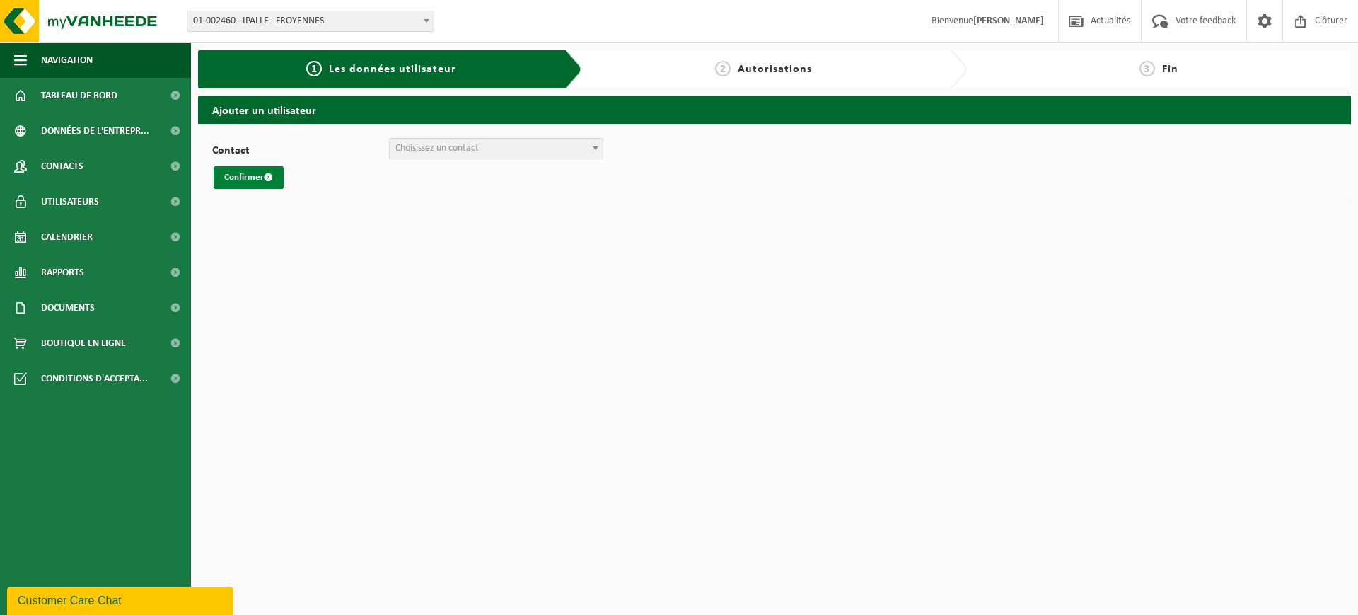
click at [251, 174] on button "Confirmer" at bounding box center [249, 177] width 70 height 23
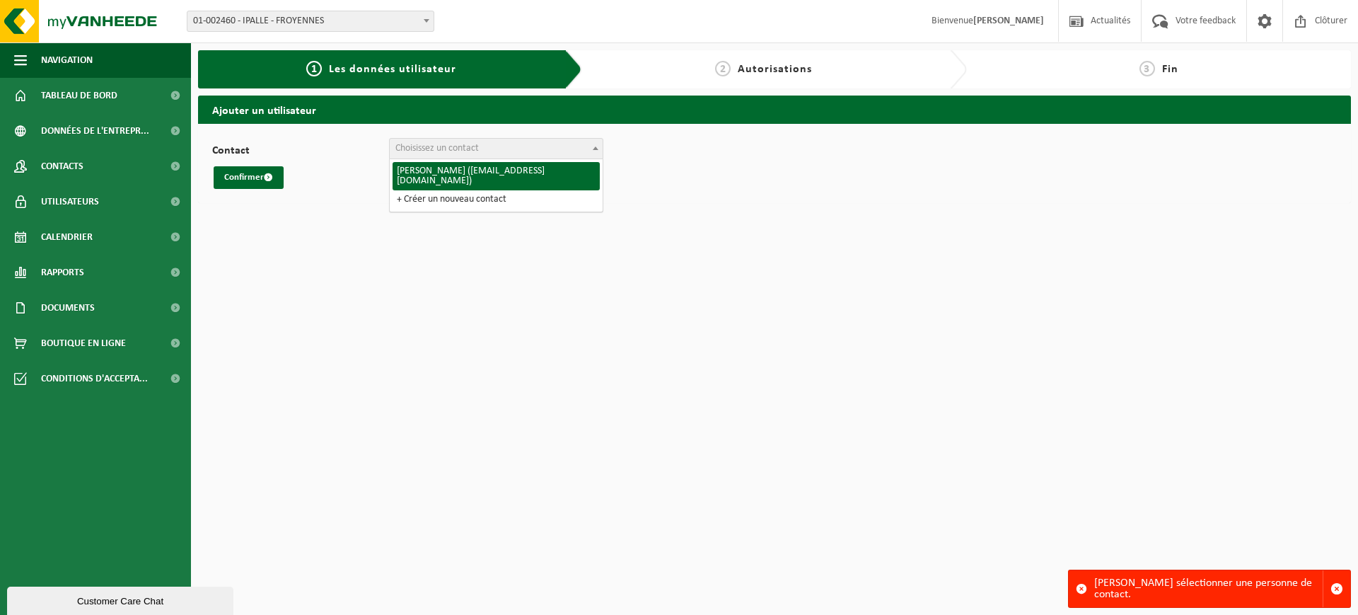
click at [477, 154] on span "Choisissez un contact" at bounding box center [436, 148] width 83 height 11
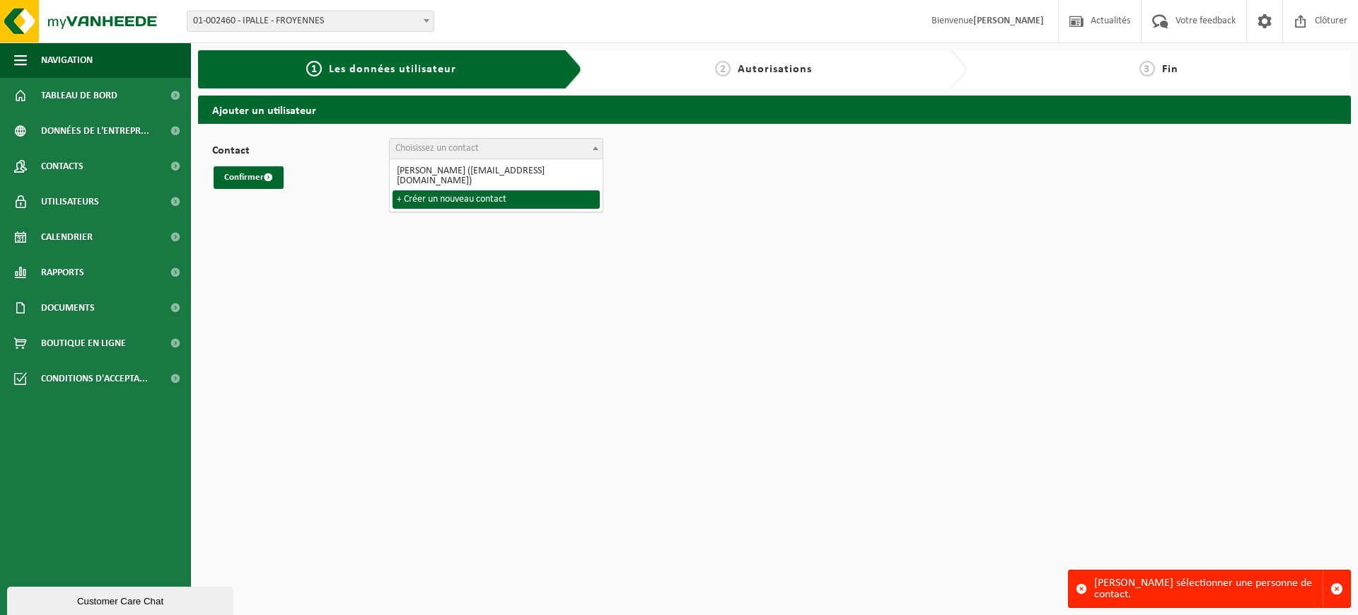
select select "0"
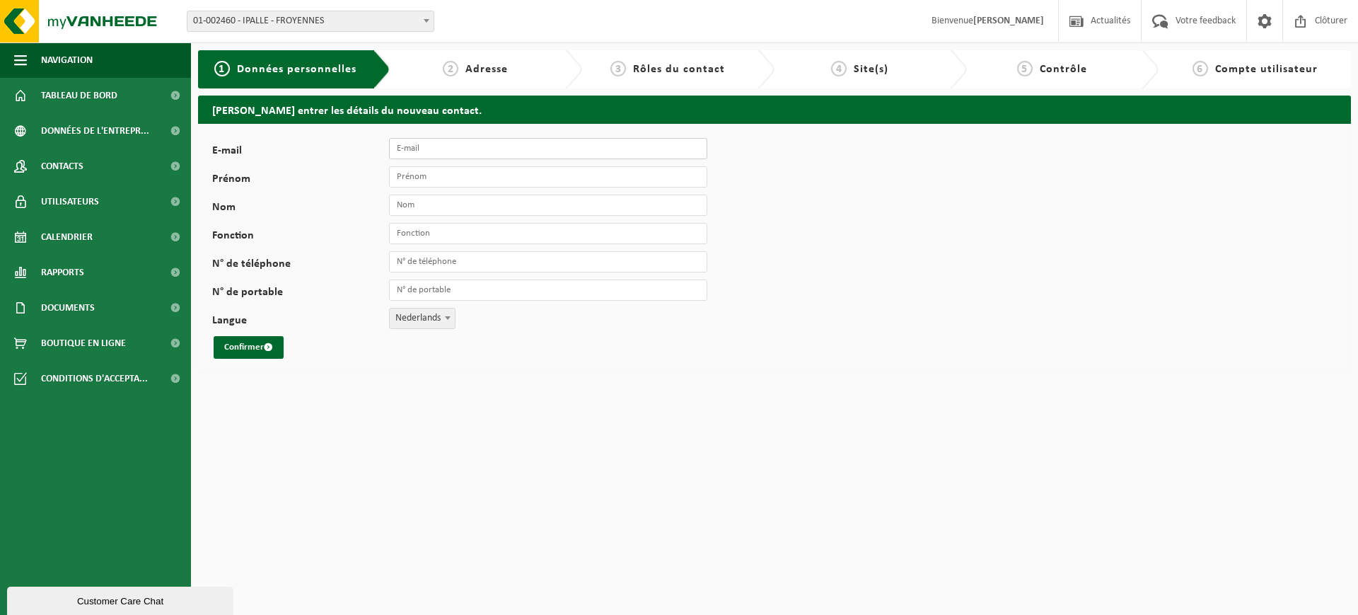
click at [455, 152] on input "E-mail" at bounding box center [548, 148] width 318 height 21
type input "p"
type input "[EMAIL_ADDRESS][DOMAIN_NAME]"
drag, startPoint x: 483, startPoint y: 180, endPoint x: 518, endPoint y: 187, distance: 35.2
click at [483, 180] on input "Prénom" at bounding box center [548, 176] width 318 height 21
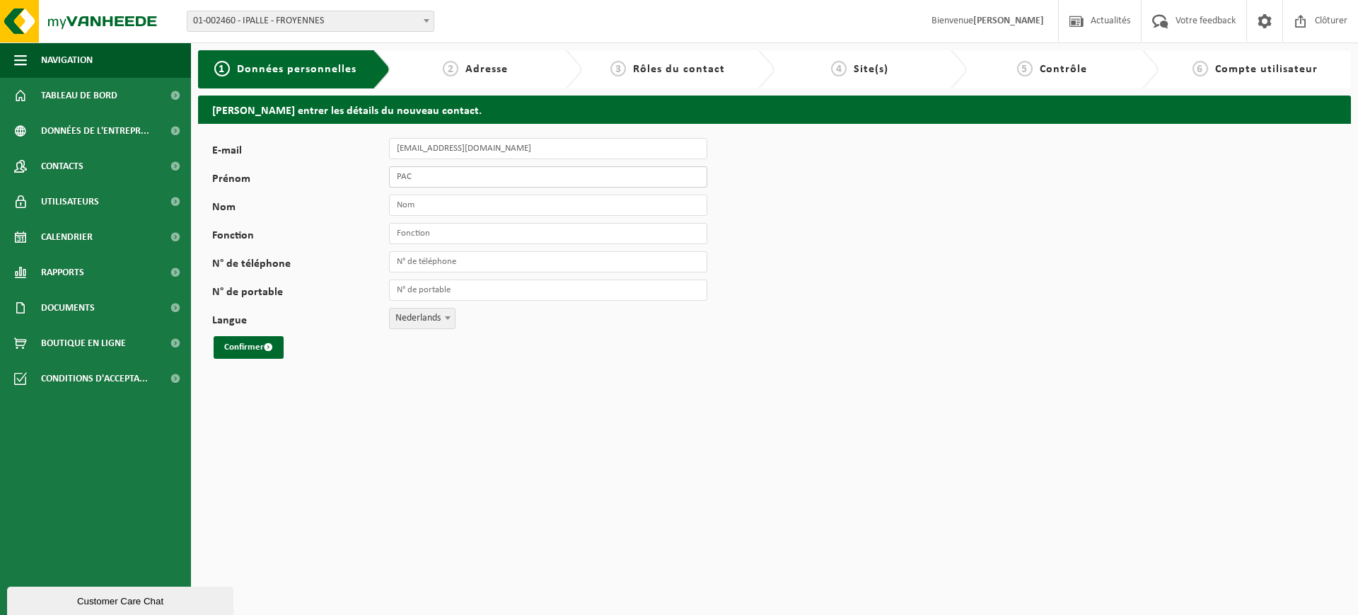
type input "PAC"
type input "MOUSCRON 2"
type input "Recyparc"
click at [400, 317] on span "Nederlands" at bounding box center [422, 318] width 65 height 20
select select "1"
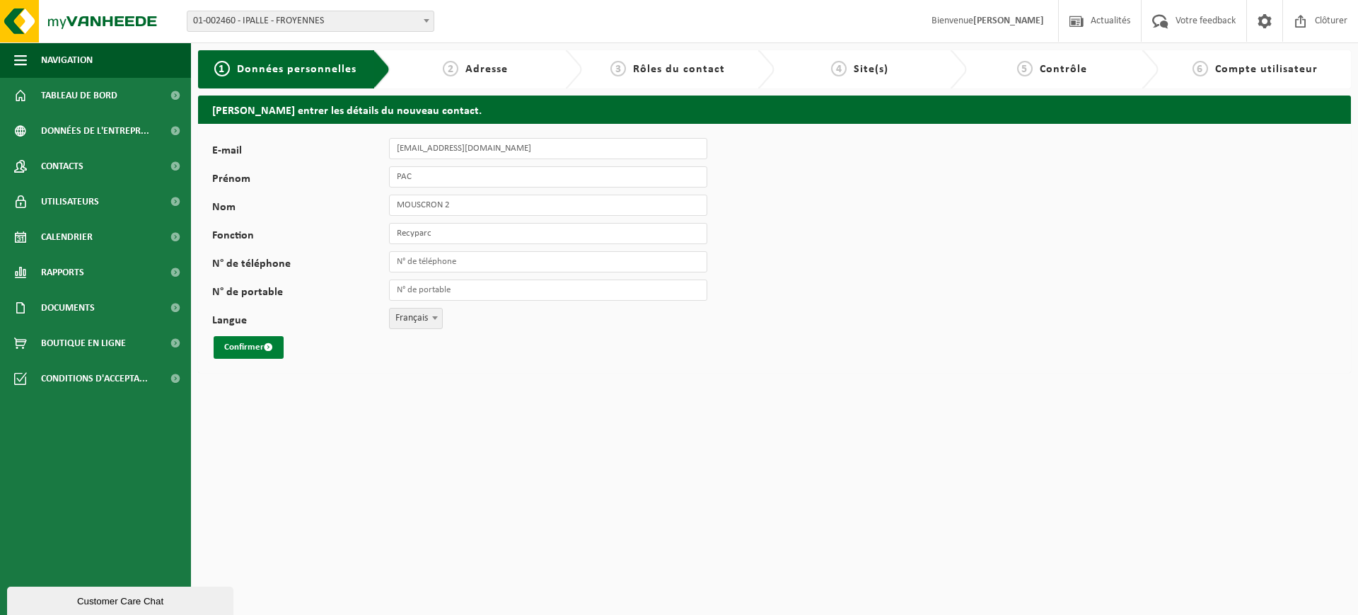
click at [254, 347] on button "Confirmer" at bounding box center [249, 347] width 70 height 23
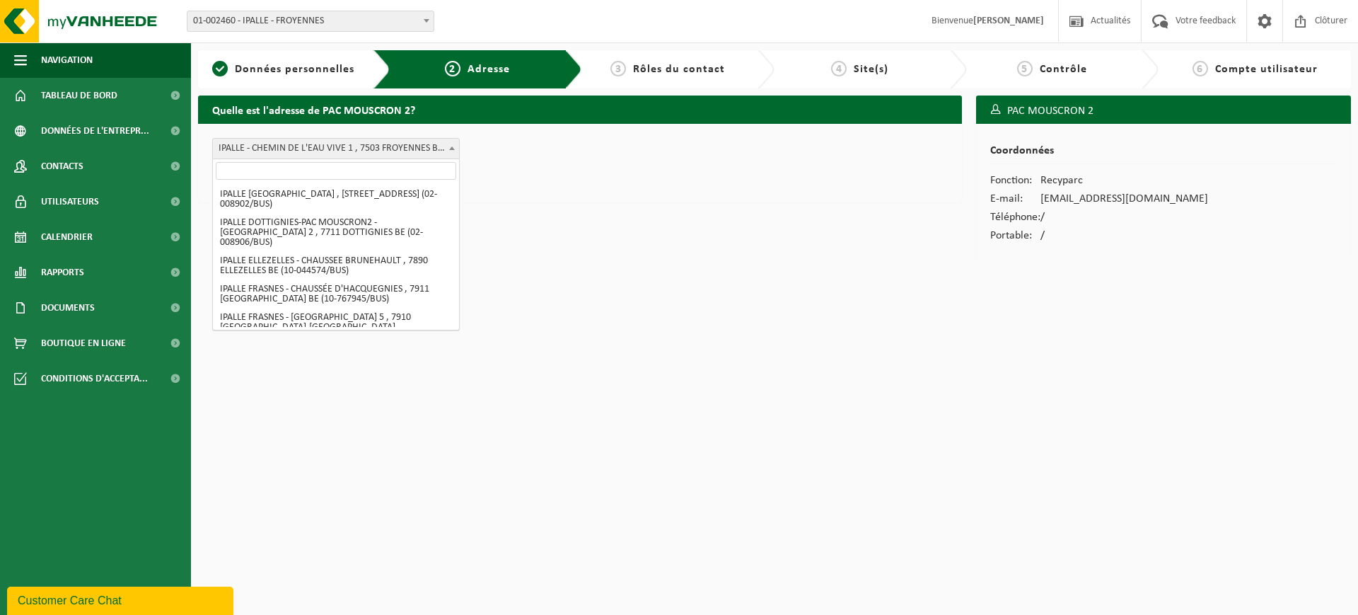
click at [382, 152] on span "IPALLE - CHEMIN DE L'EAU VIVE 1 , 7503 FROYENNES BE (01-002460/BUS)" at bounding box center [336, 149] width 246 height 20
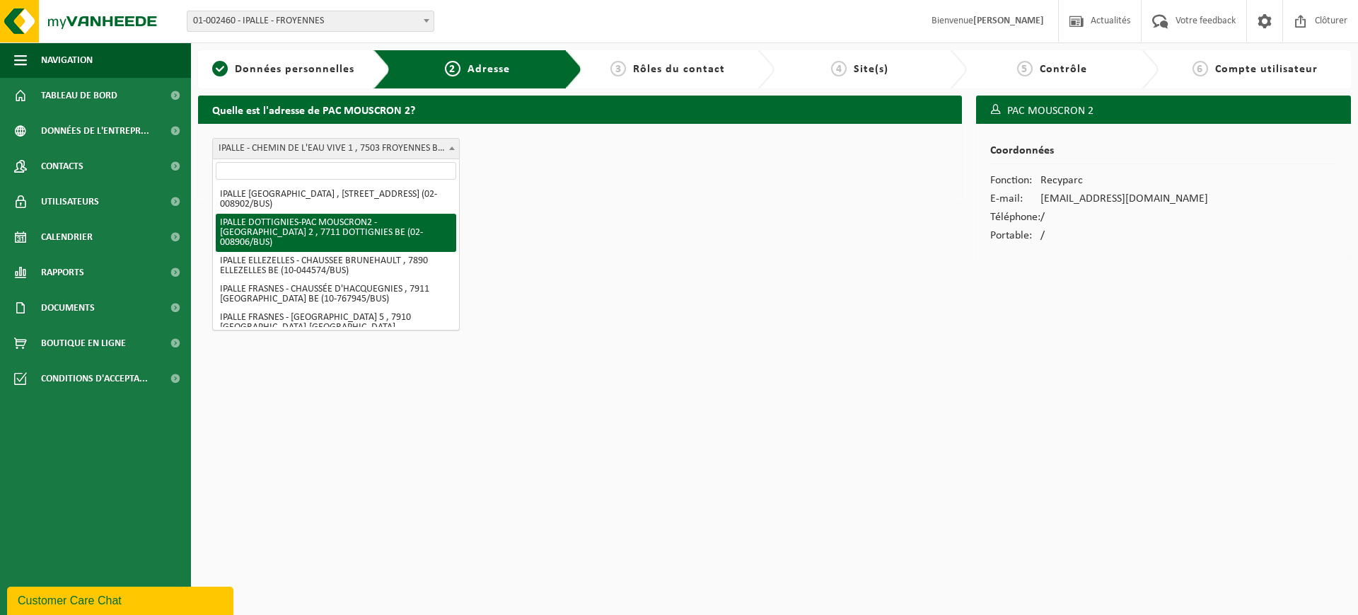
select select "32916"
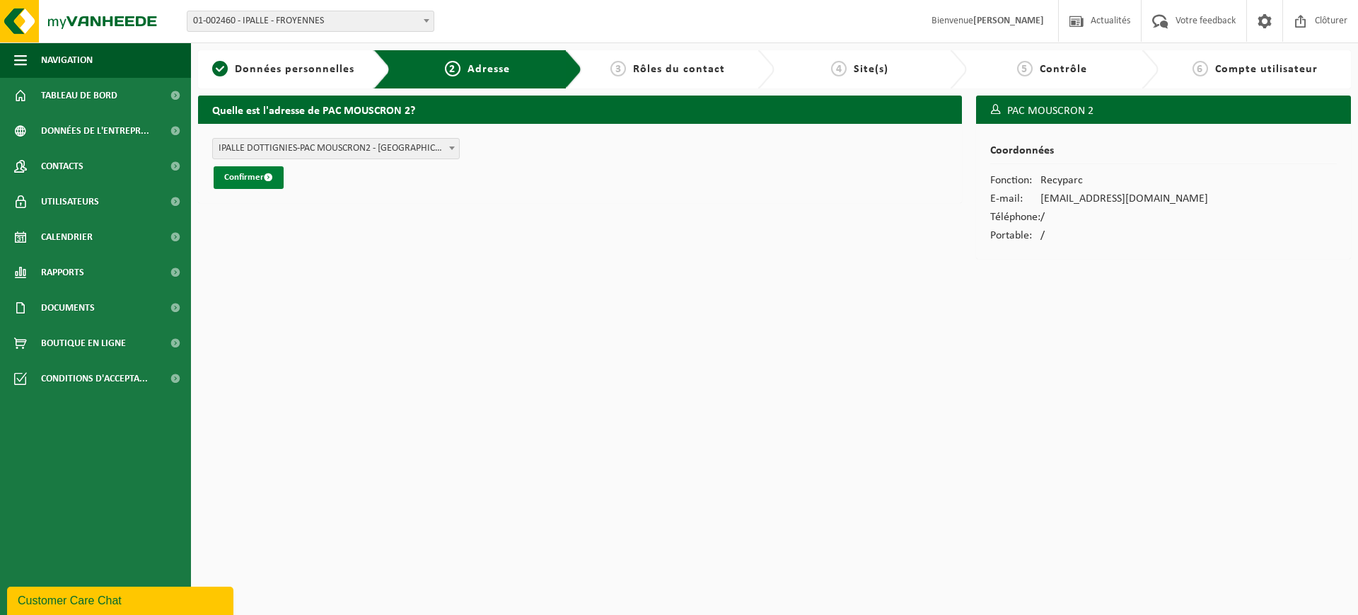
click at [241, 178] on button "Confirmer" at bounding box center [249, 177] width 70 height 23
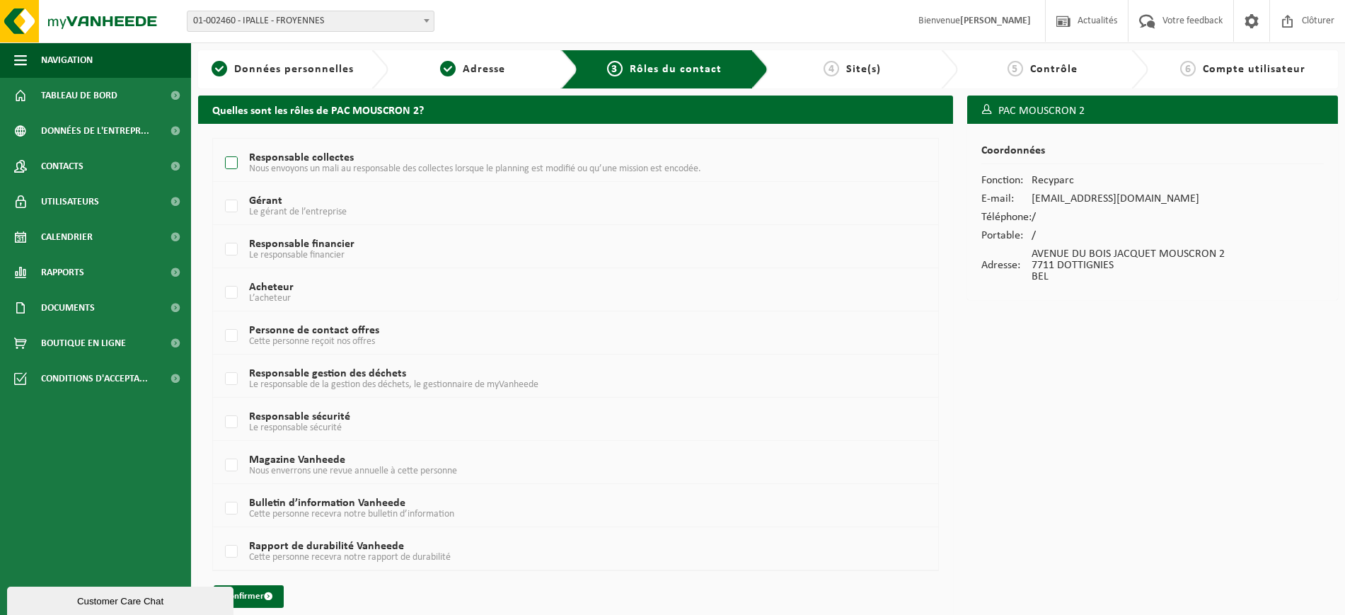
click at [236, 163] on label "Responsable collectes Nous envoyons un mali au responsable des collectes lorsqu…" at bounding box center [545, 163] width 647 height 21
click at [220, 146] on input "Responsable collectes Nous envoyons un mali au responsable des collectes lorsqu…" at bounding box center [219, 145] width 1 height 1
checkbox input "true"
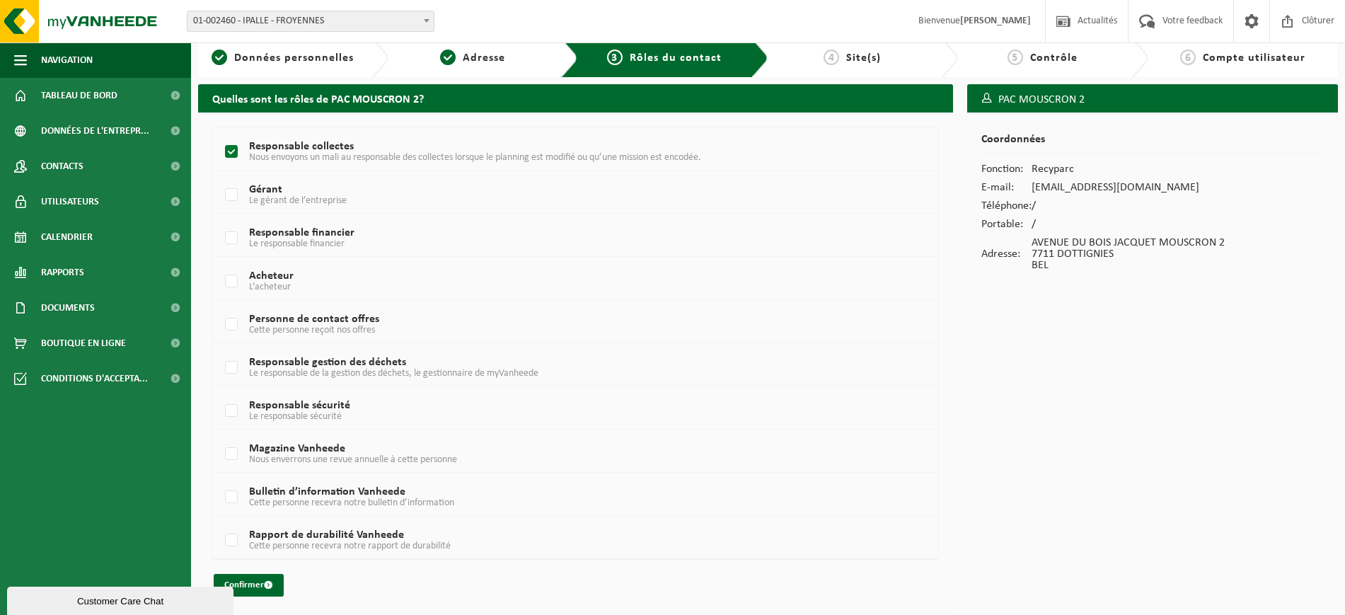
scroll to position [13, 0]
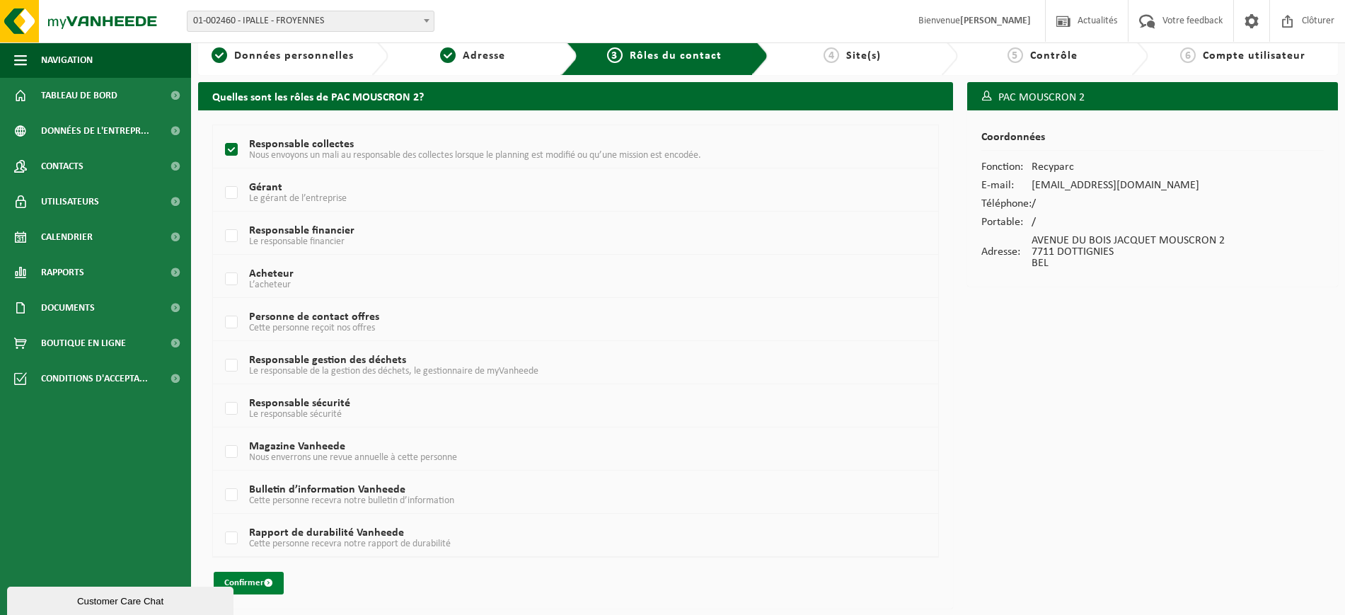
click at [267, 588] on button "Confirmer" at bounding box center [249, 583] width 70 height 23
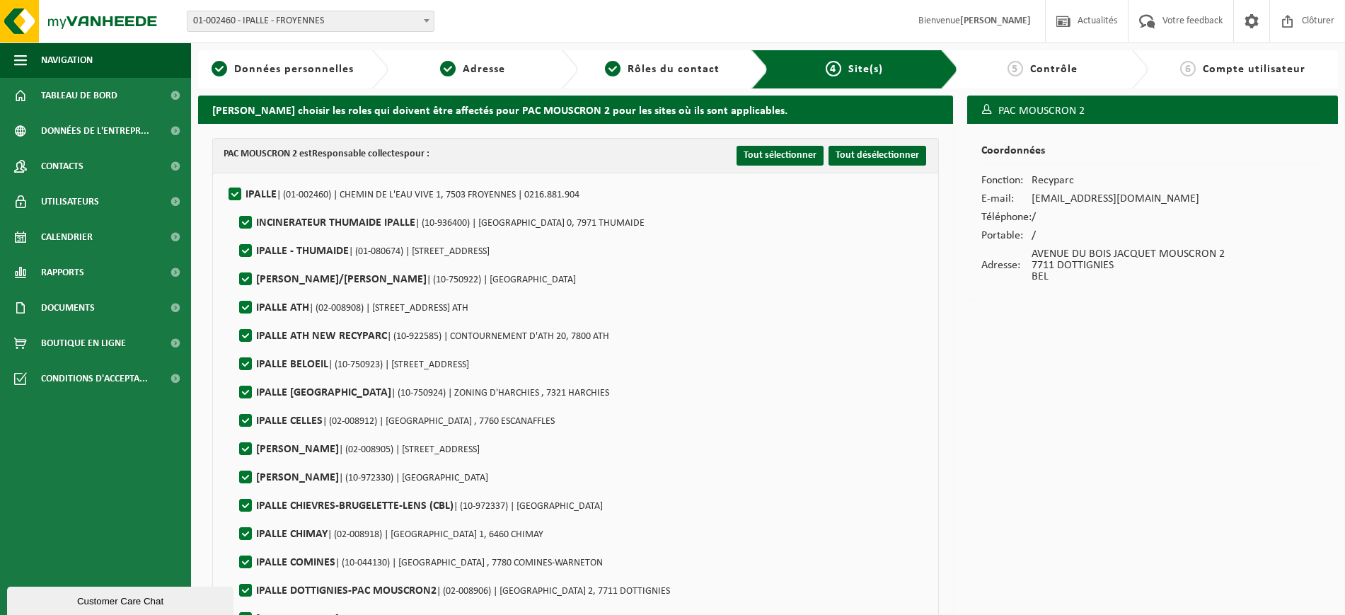
click at [233, 191] on label"] "IPALLE | (01-002460) | CHEMIN DE L'EAU VIVE 1, 7503 FROYENNES | 0216.881.904" at bounding box center [403, 194] width 354 height 21
click at [224, 177] on input "IPALLE | (01-002460) | CHEMIN DE L'EAU VIVE 1, 7503 FROYENNES | 0216.881.904" at bounding box center [223, 176] width 1 height 1
checkbox input "false"
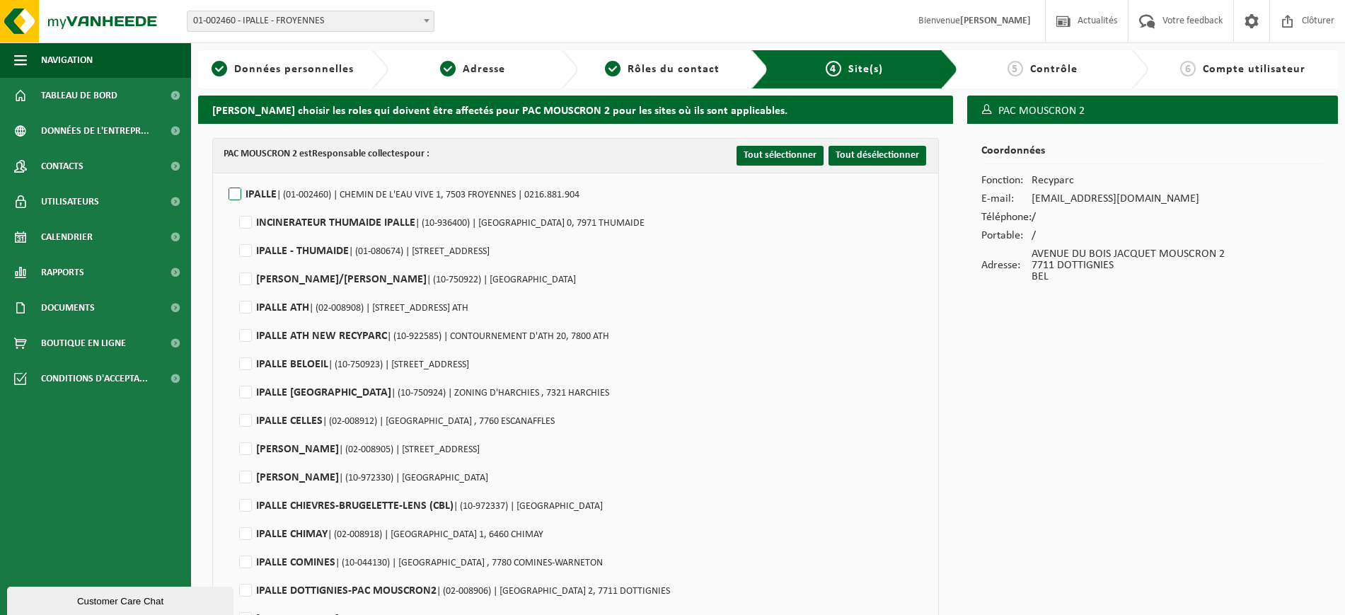
checkbox input "false"
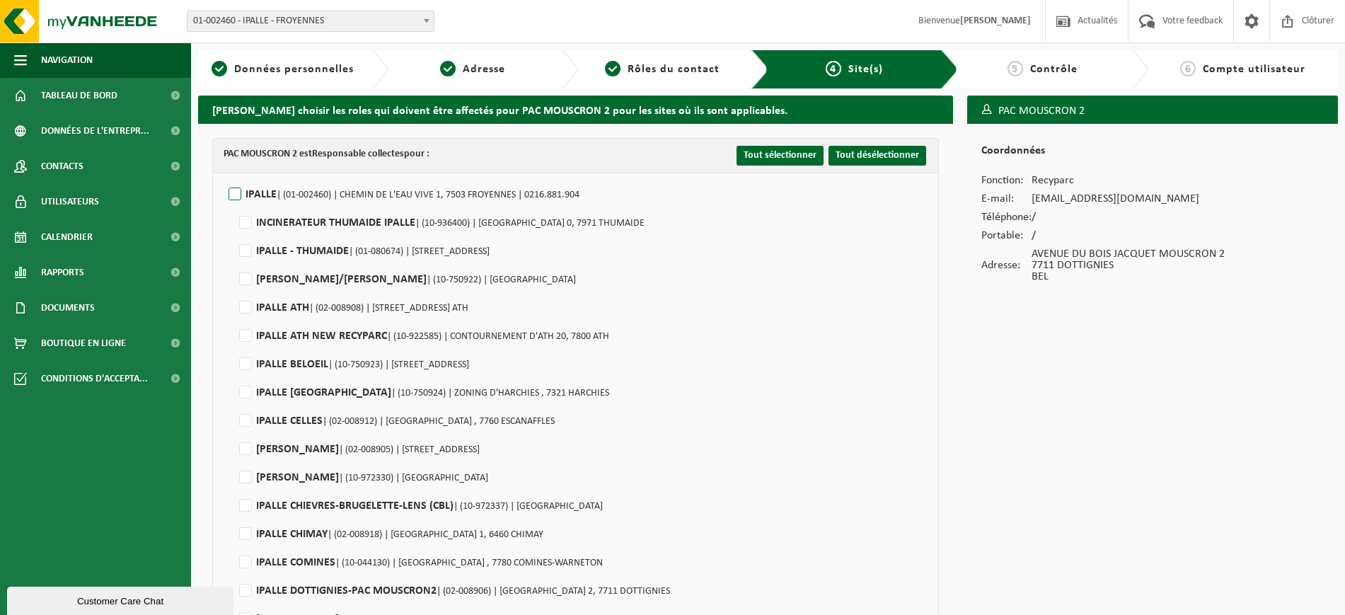
checkbox input "false"
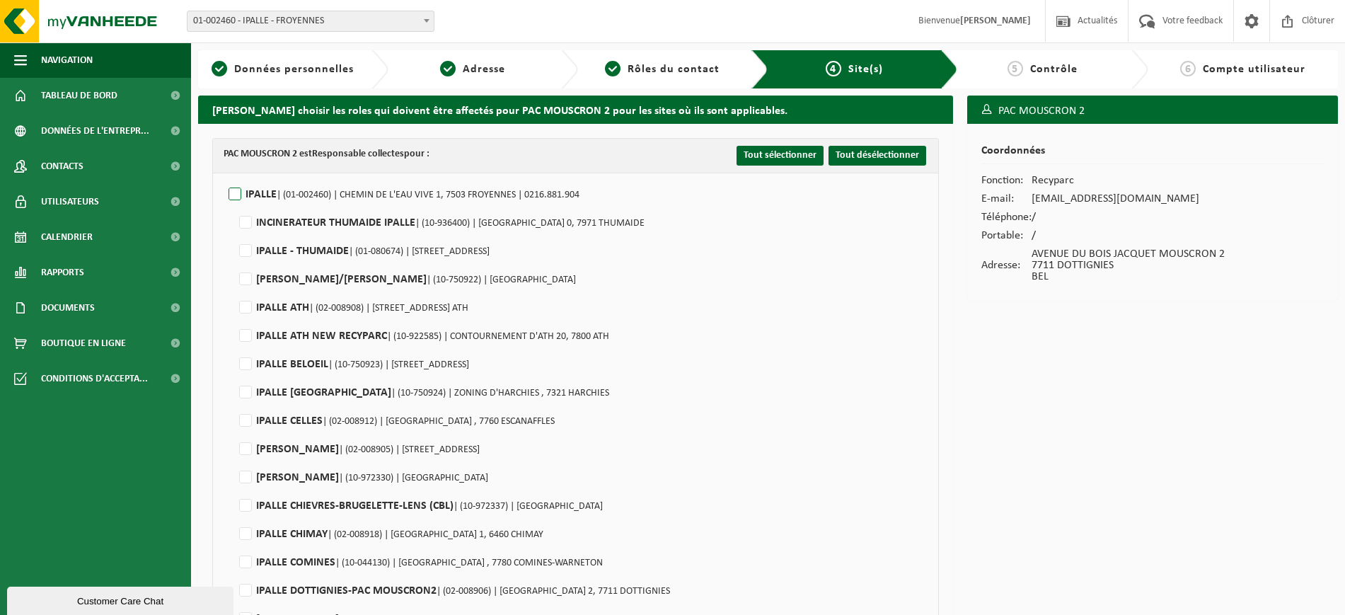
checkbox input "false"
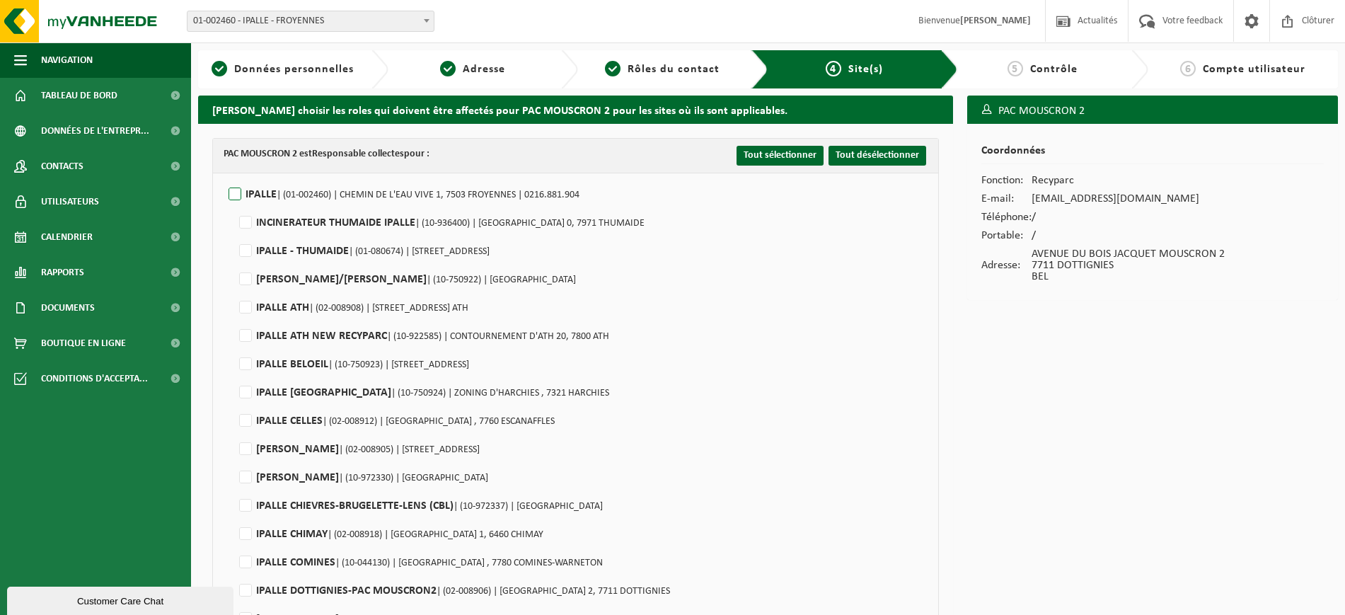
checkbox input "false"
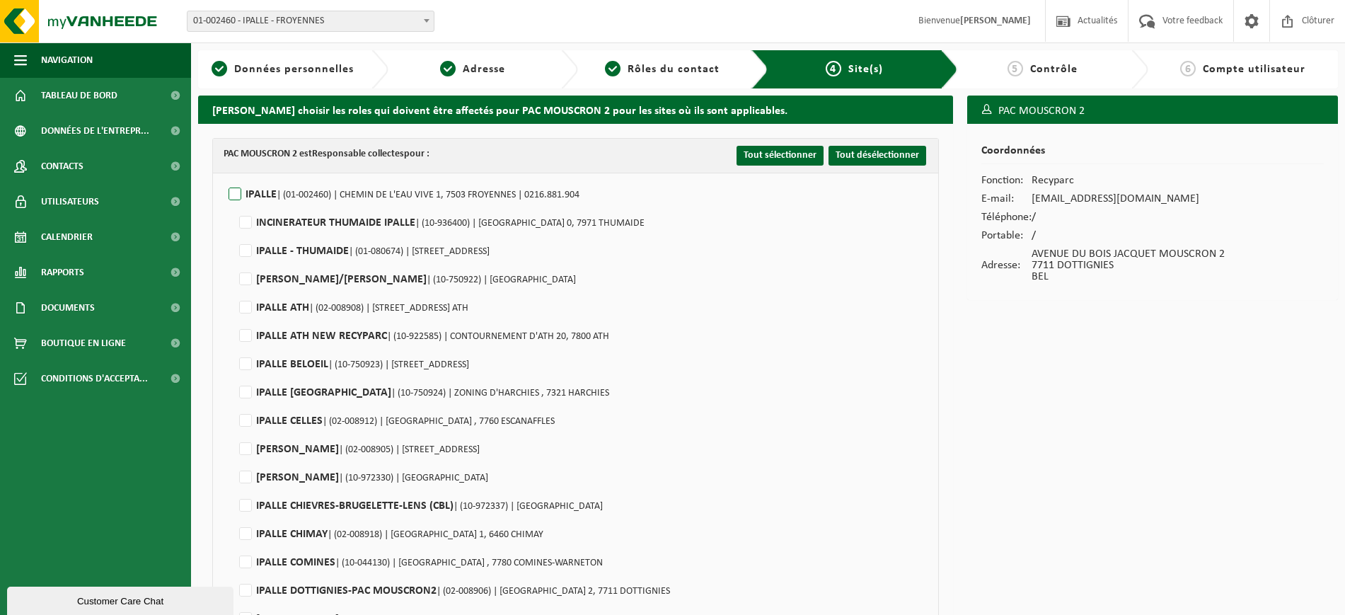
checkbox input "false"
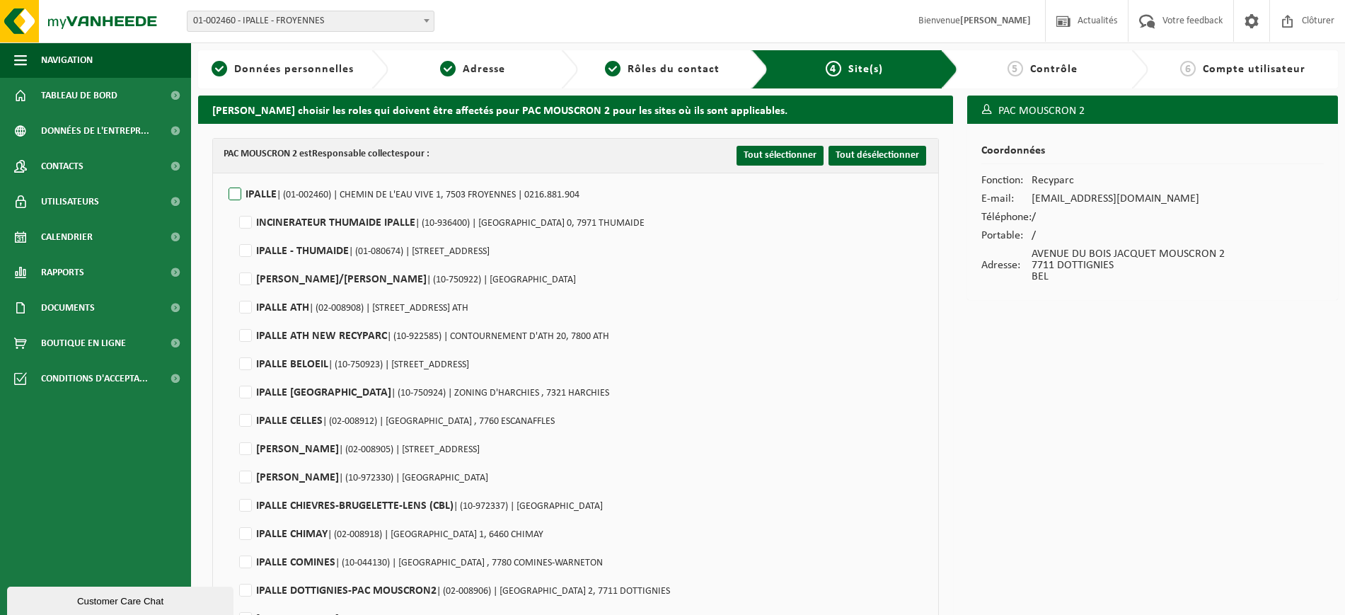
checkbox input "false"
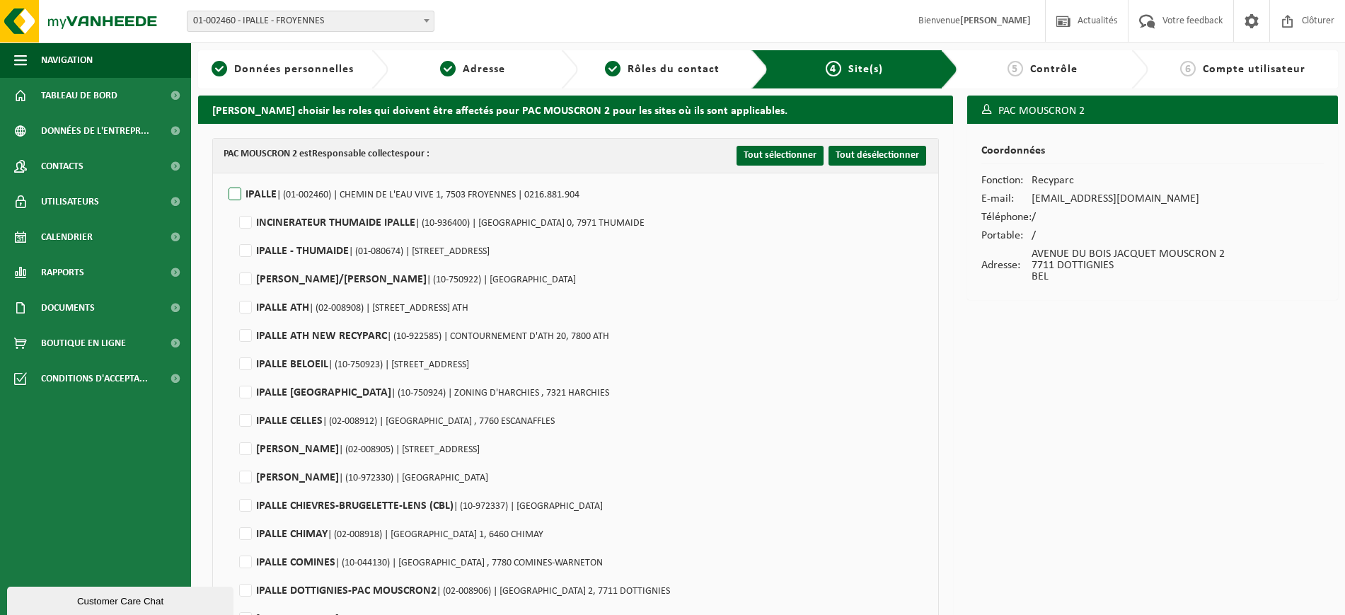
checkbox input "false"
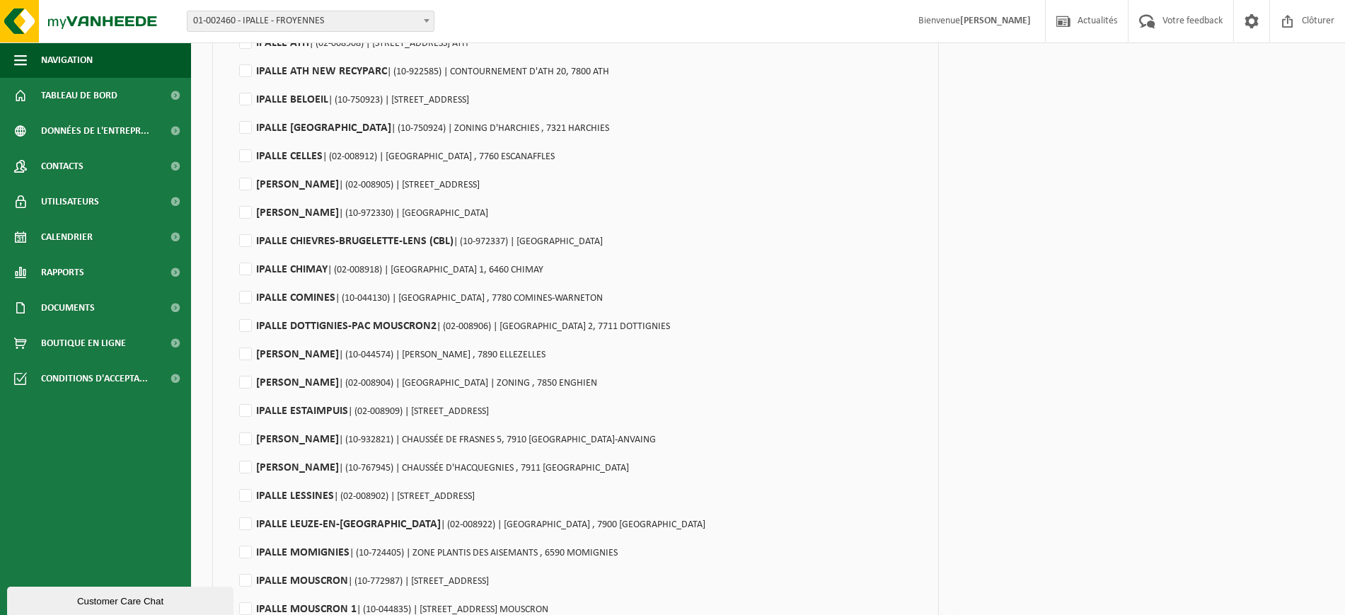
scroll to position [265, 0]
click at [245, 325] on label"] "IPALLE DOTTIGNIES-PAC MOUSCRON2 | (02-008906) | AVENUE DU BOIS JACQUET MOUSCRON…" at bounding box center [453, 325] width 434 height 21
click at [234, 308] on input "IPALLE DOTTIGNIES-PAC MOUSCRON2 | (02-008906) | AVENUE DU BOIS JACQUET MOUSCRON…" at bounding box center [233, 307] width 1 height 1
checkbox input "true"
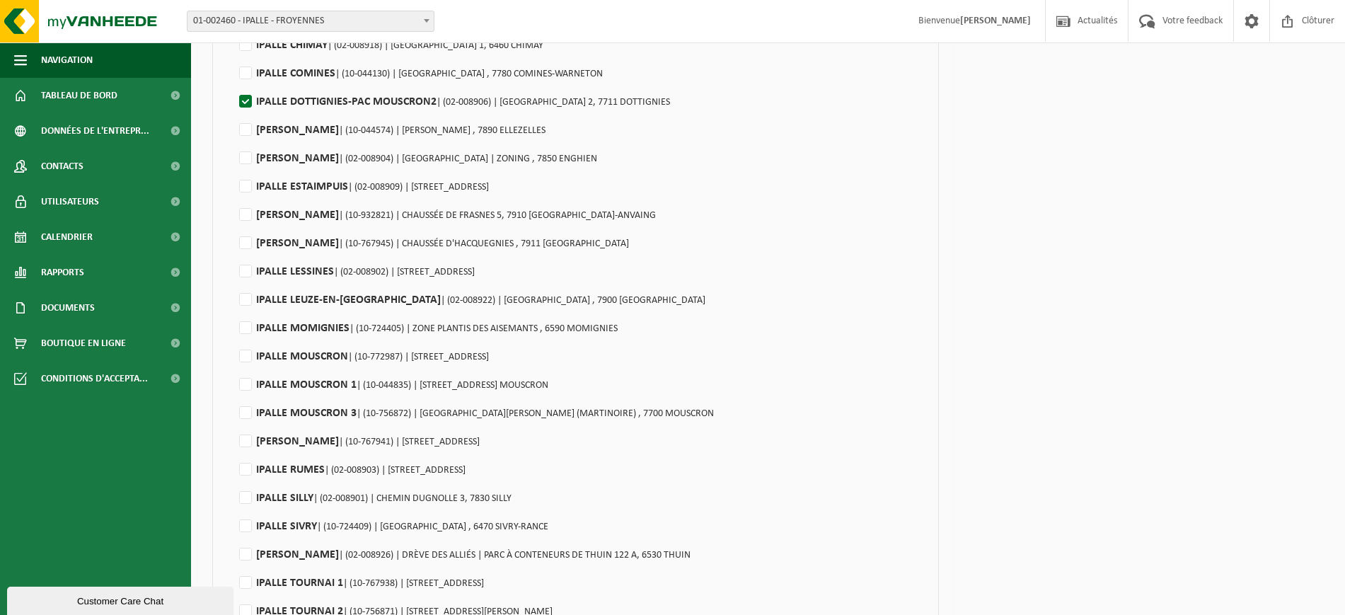
scroll to position [592, 0]
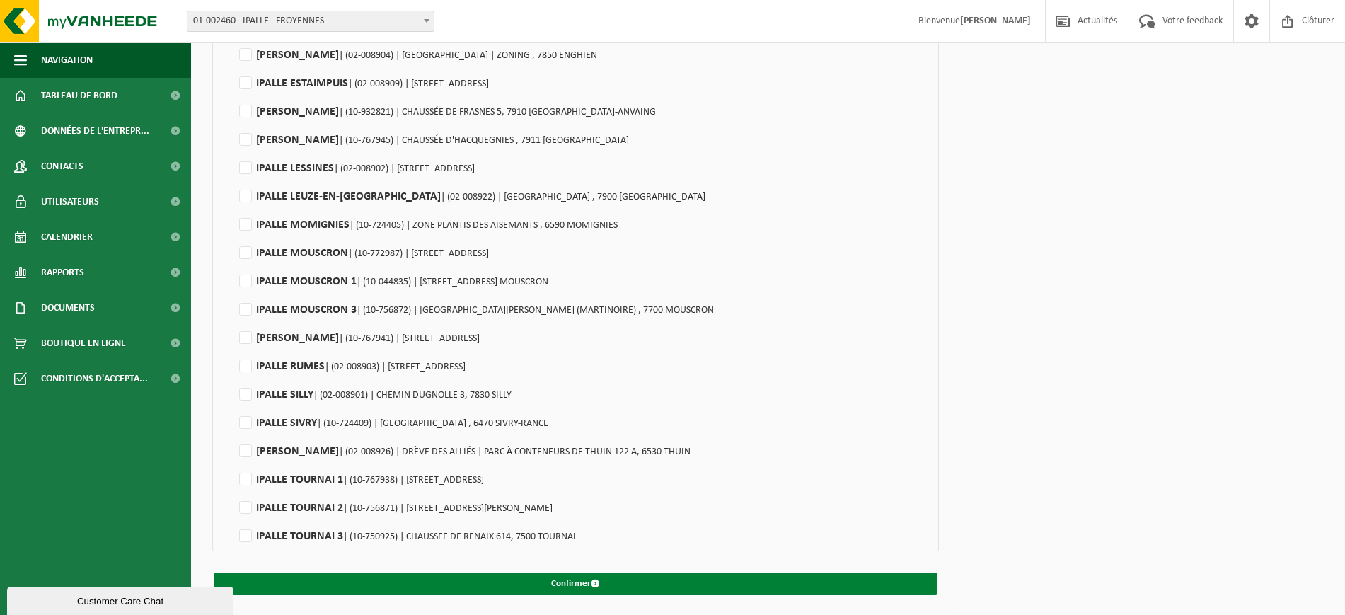
click at [639, 588] on button "Confirmer" at bounding box center [576, 583] width 724 height 23
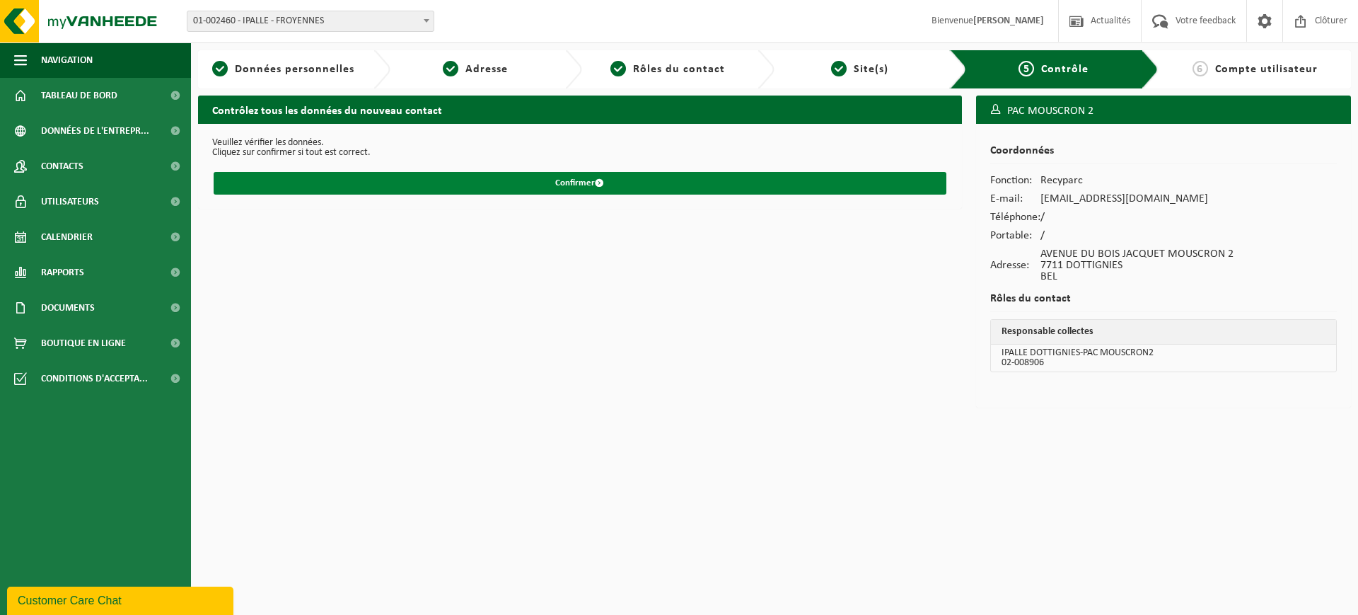
click at [578, 185] on button "Confirmer" at bounding box center [580, 183] width 733 height 23
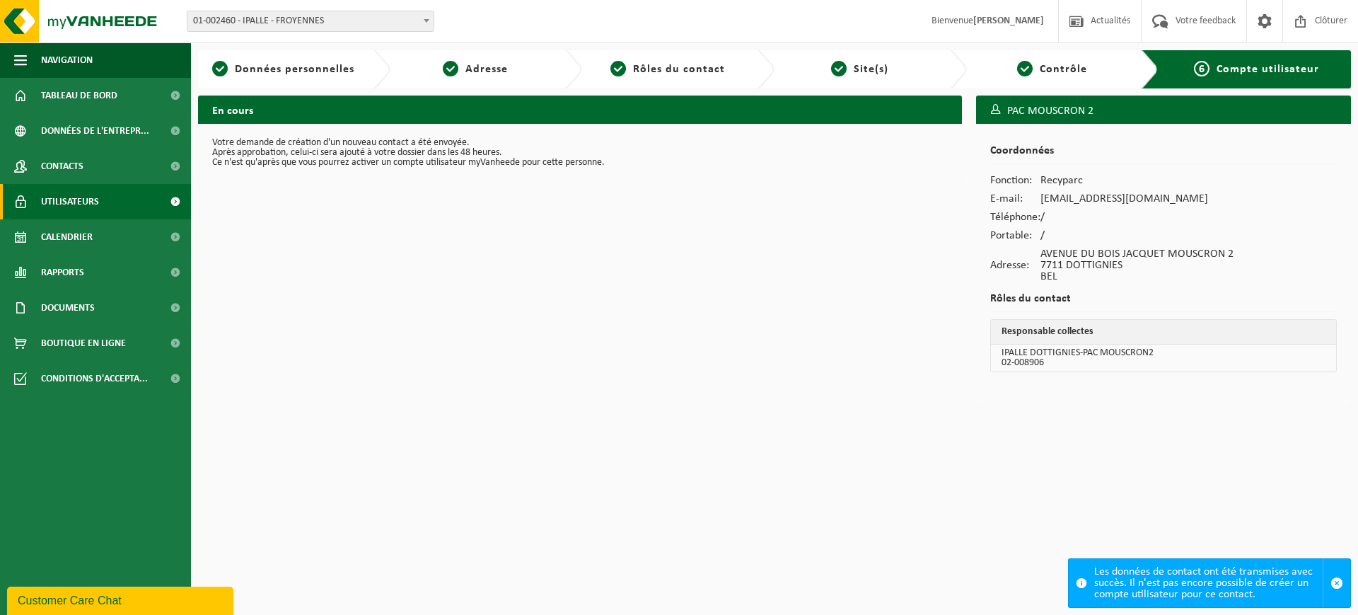
click at [59, 197] on span "Utilisateurs" at bounding box center [70, 201] width 58 height 35
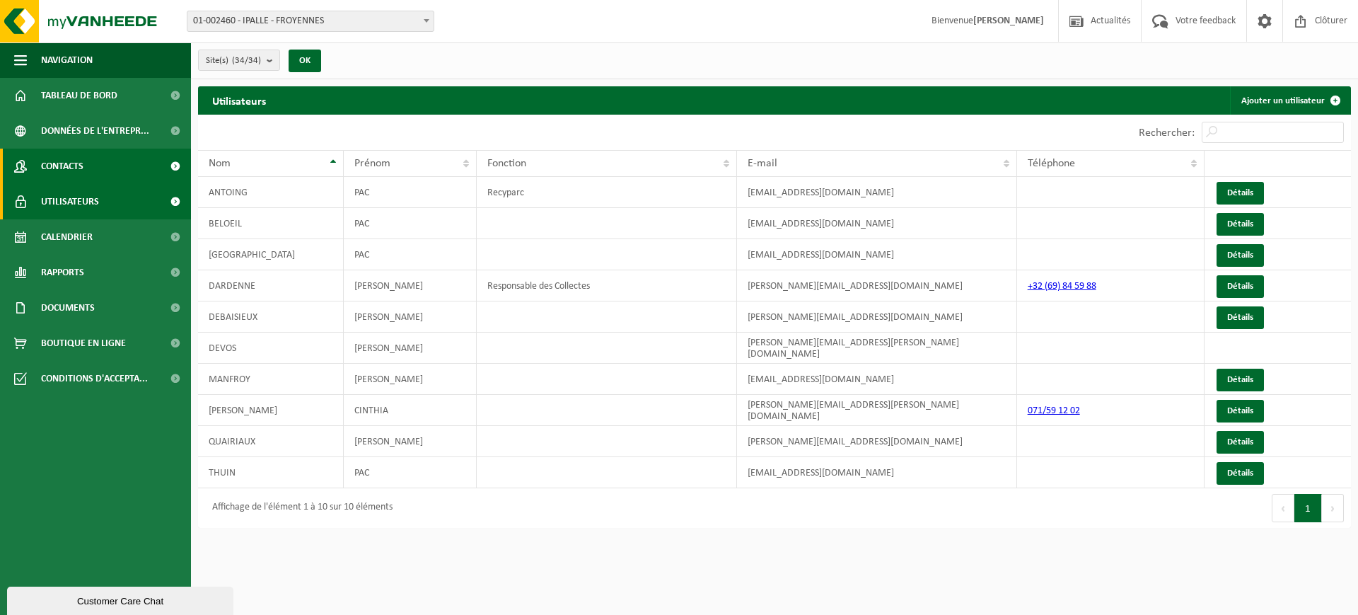
click at [72, 160] on span "Contacts" at bounding box center [62, 166] width 42 height 35
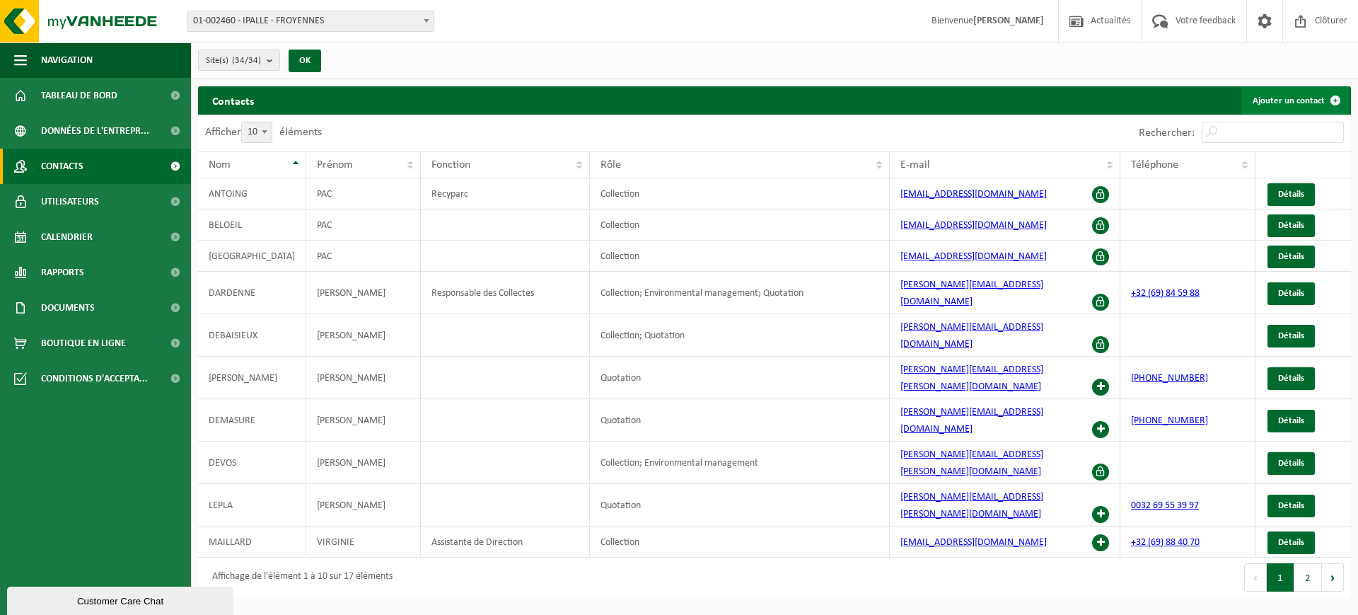
click at [1288, 94] on link "Ajouter un contact" at bounding box center [1295, 100] width 108 height 28
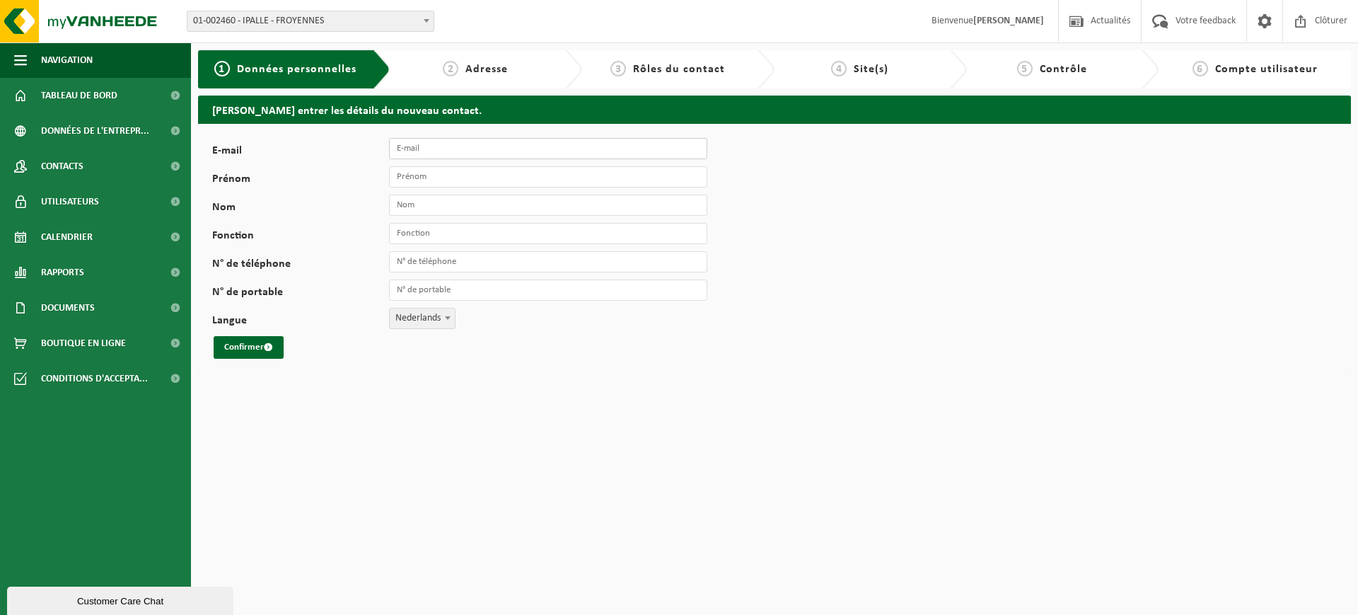
drag, startPoint x: 436, startPoint y: 150, endPoint x: 451, endPoint y: 150, distance: 14.9
click at [436, 150] on input "E-mail" at bounding box center [548, 148] width 318 height 21
type input "[EMAIL_ADDRESS][DOMAIN_NAME]"
type input "PAC"
type input "CELLES"
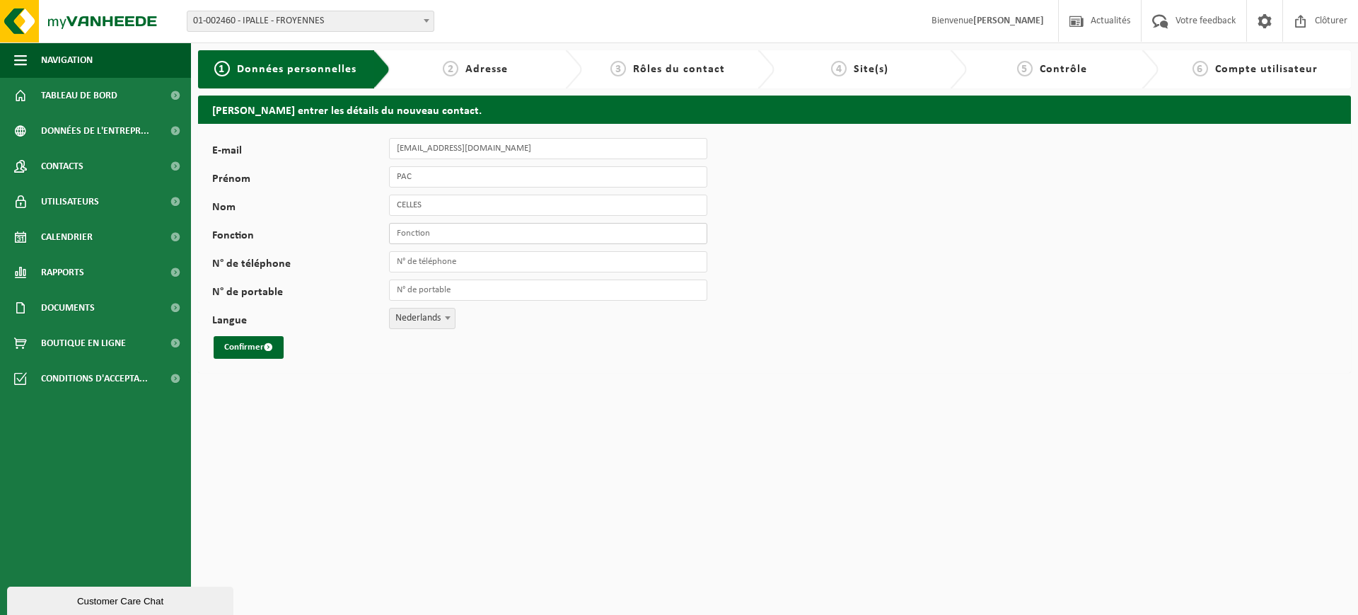
click at [403, 237] on input "Fonction" at bounding box center [548, 233] width 318 height 21
type input "Recyparc"
click at [267, 352] on button "Confirmer" at bounding box center [249, 347] width 70 height 23
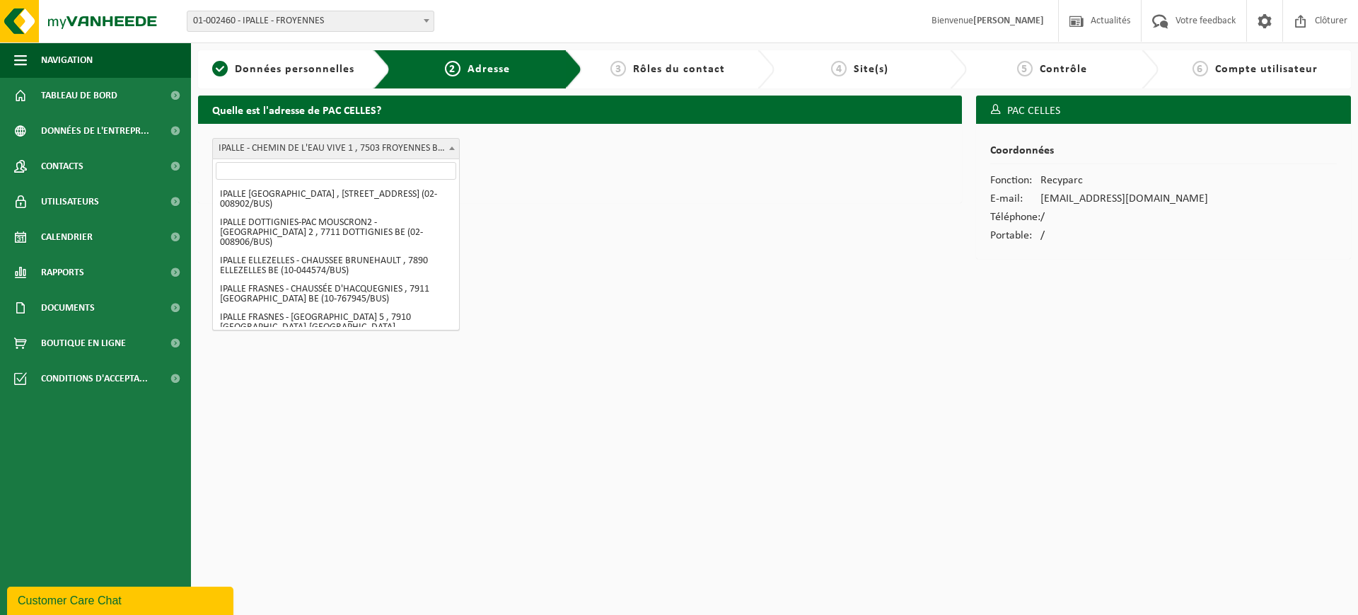
click at [268, 149] on span "IPALLE - CHEMIN DE L'EAU VIVE 1 , 7503 FROYENNES BE (01-002460/BUS)" at bounding box center [336, 149] width 246 height 20
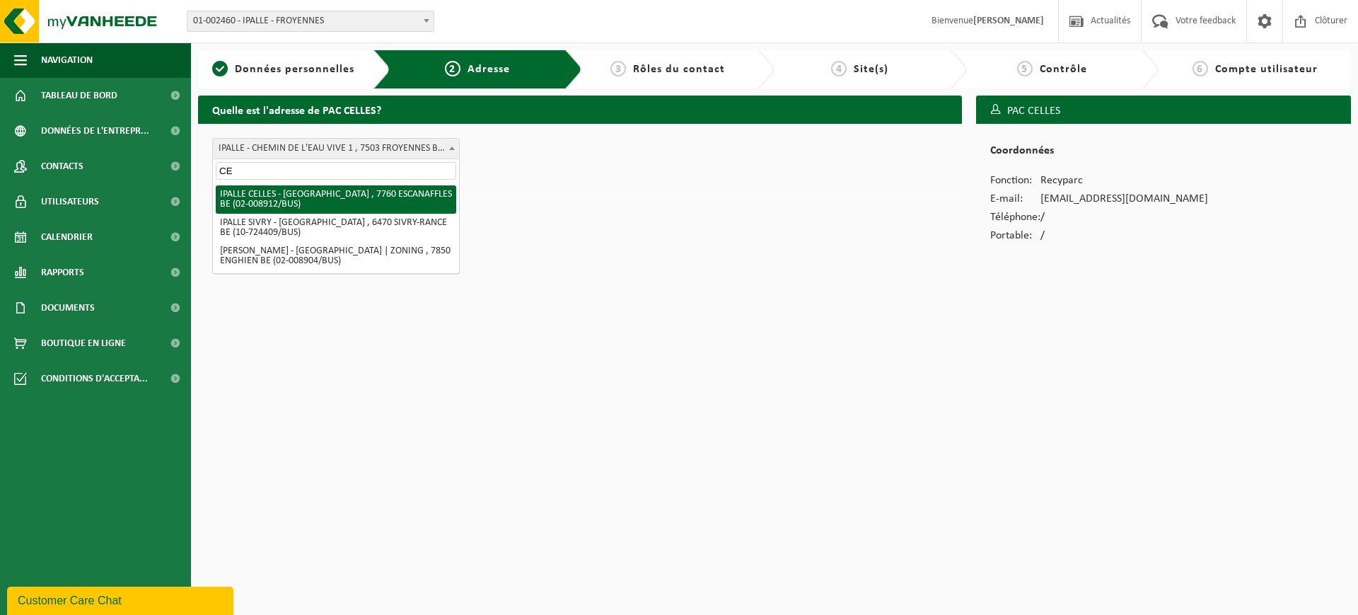
type input "CE"
select select "32926"
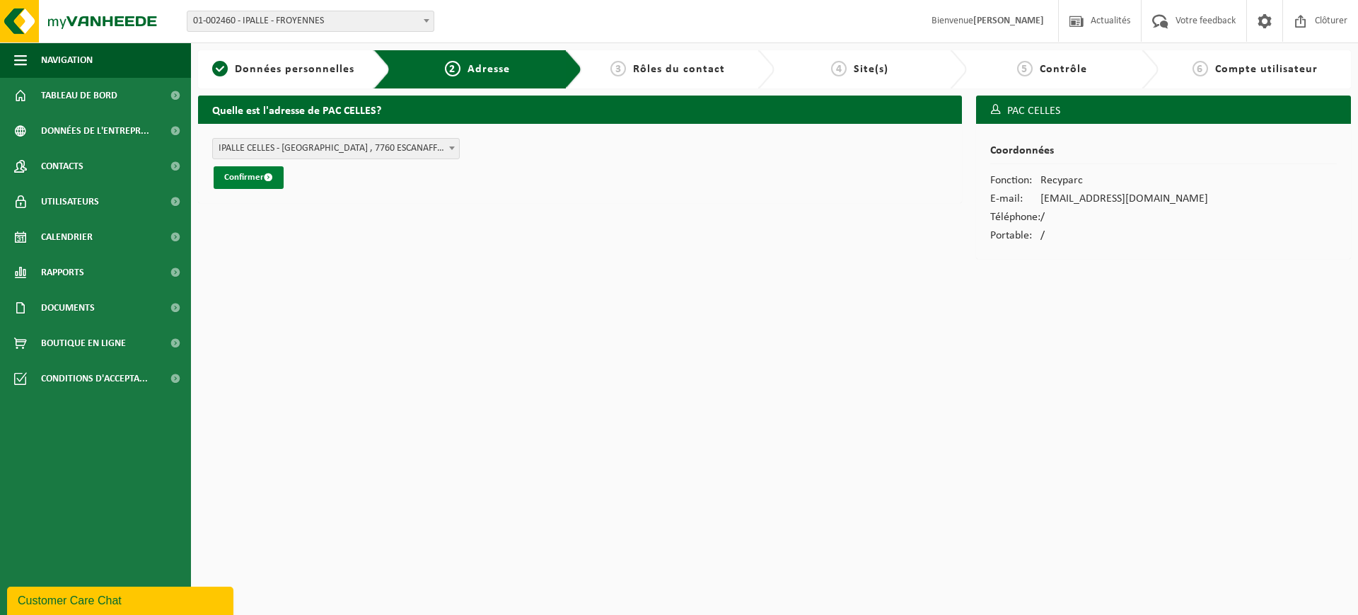
click at [253, 177] on button "Confirmer" at bounding box center [249, 177] width 70 height 23
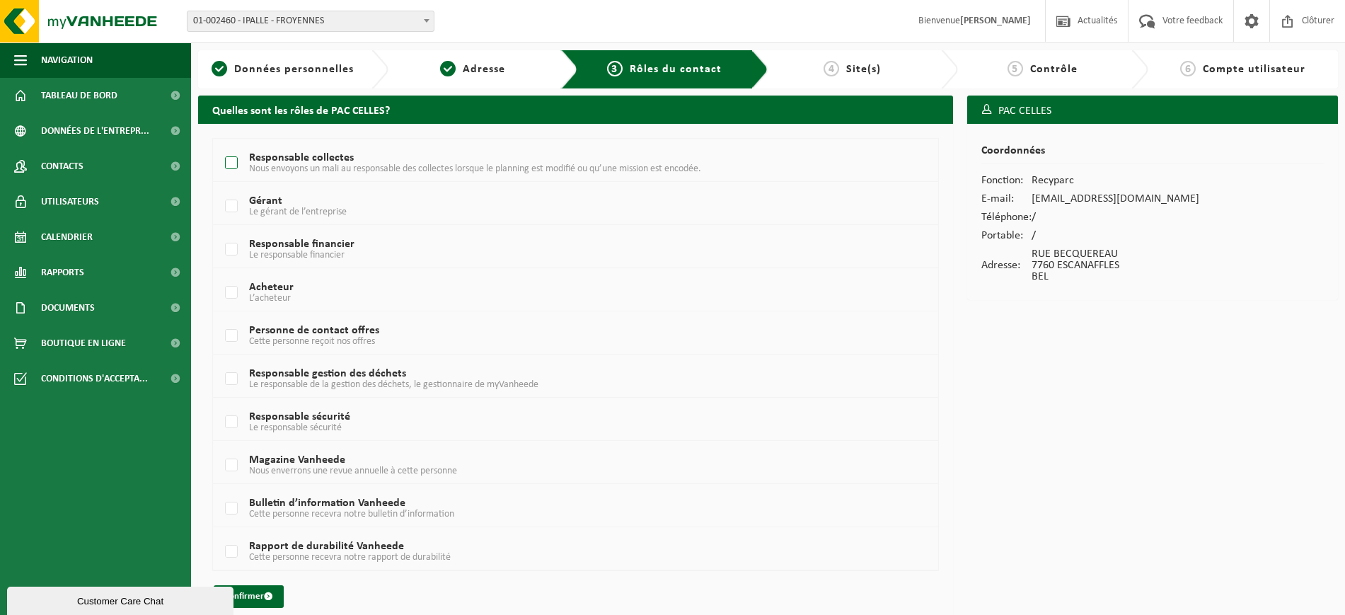
click at [229, 158] on label "Responsable collectes Nous envoyons un mali au responsable des collectes lorsqu…" at bounding box center [545, 163] width 647 height 21
click at [220, 146] on input "Responsable collectes Nous envoyons un mali au responsable des collectes lorsqu…" at bounding box center [219, 145] width 1 height 1
checkbox input "true"
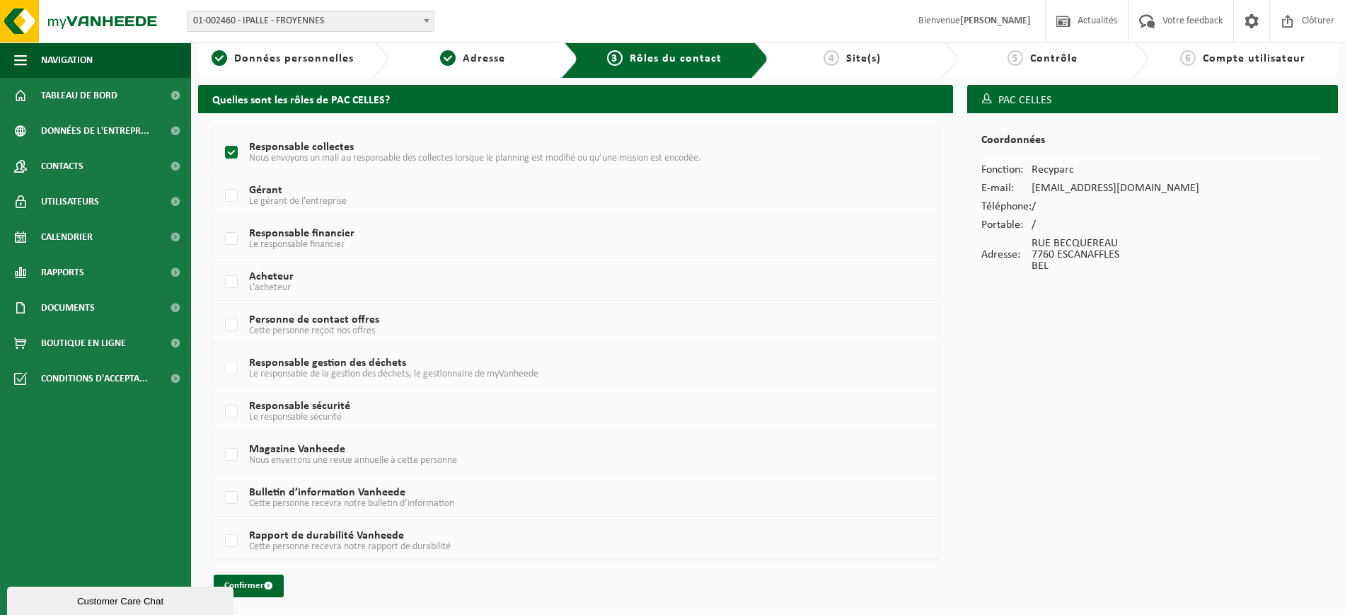
scroll to position [13, 0]
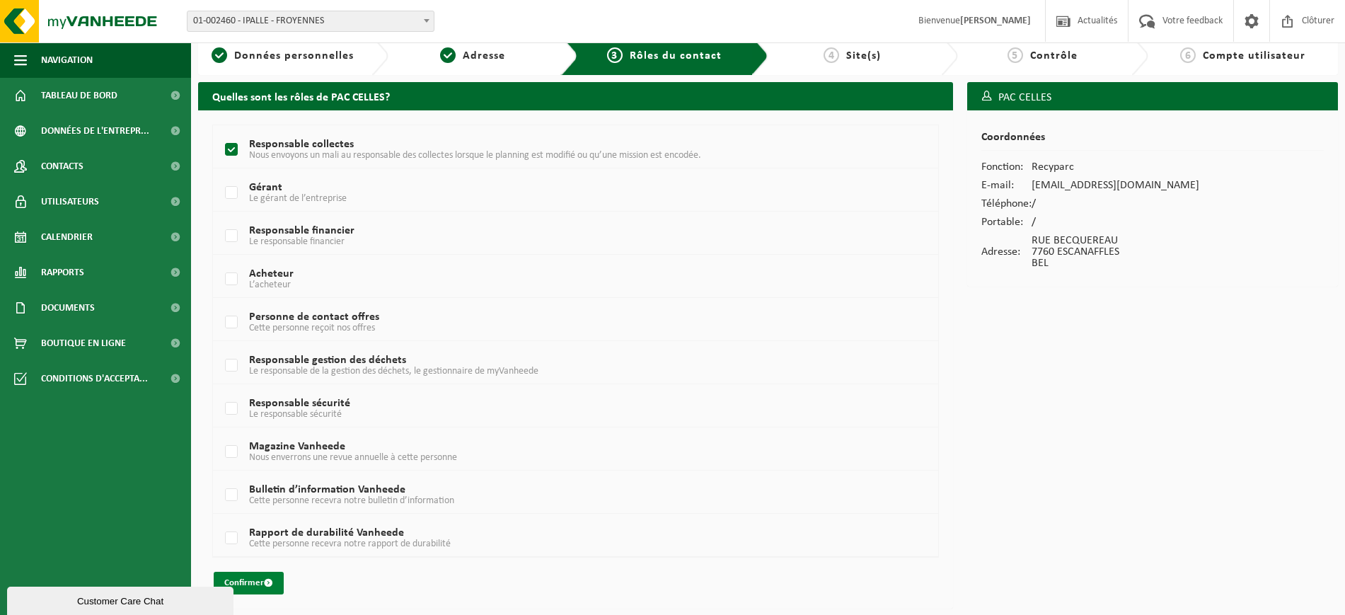
click at [247, 581] on button "Confirmer" at bounding box center [249, 583] width 70 height 23
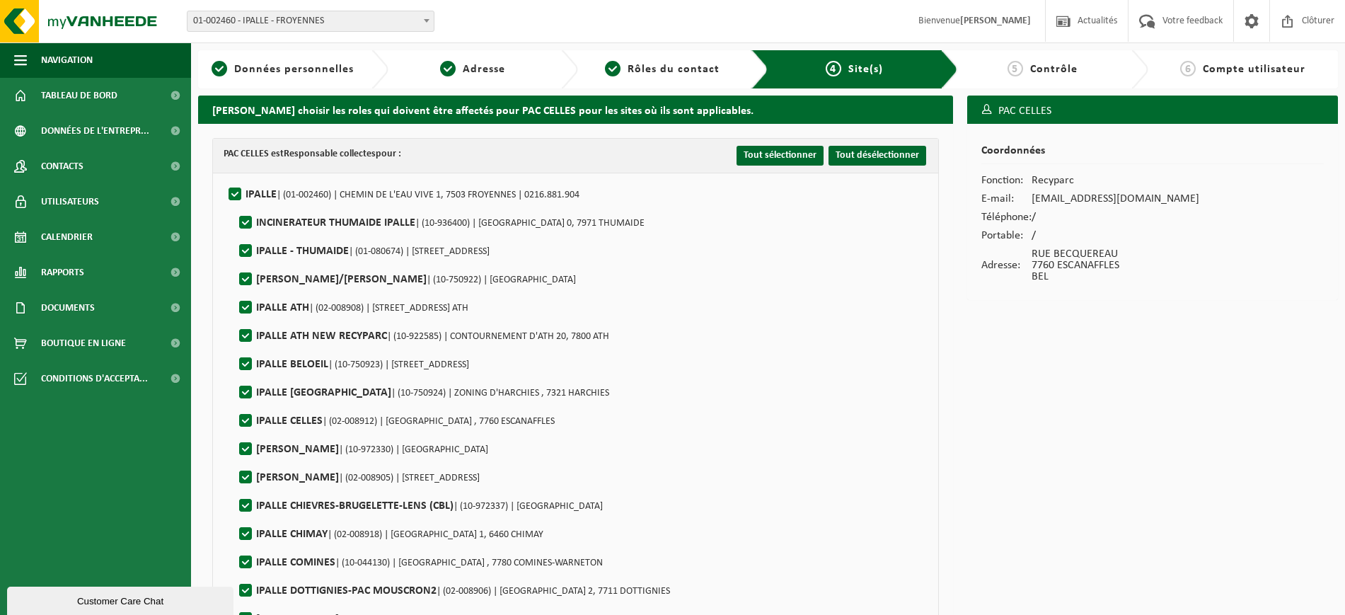
click at [231, 187] on label"] "IPALLE | (01-002460) | CHEMIN DE L'EAU VIVE 1, 7503 FROYENNES | 0216.881.904" at bounding box center [403, 194] width 354 height 21
click at [224, 177] on input "IPALLE | (01-002460) | CHEMIN DE L'EAU VIVE 1, 7503 FROYENNES | 0216.881.904" at bounding box center [223, 176] width 1 height 1
checkbox input "false"
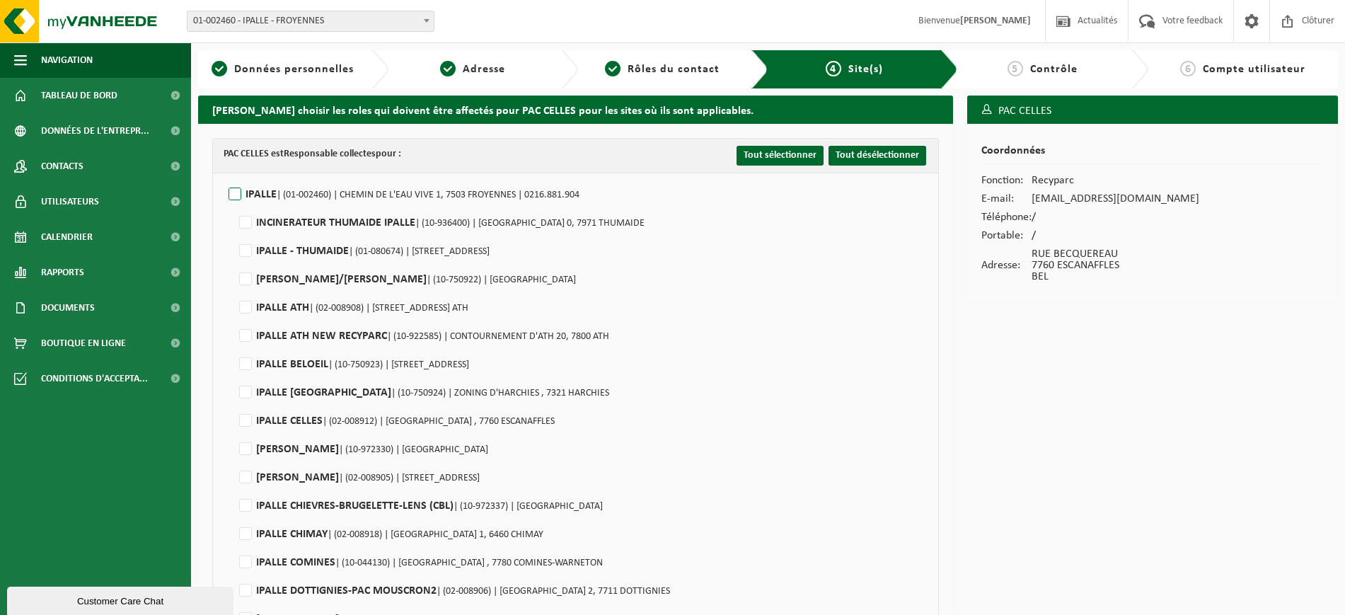
checkbox input "false"
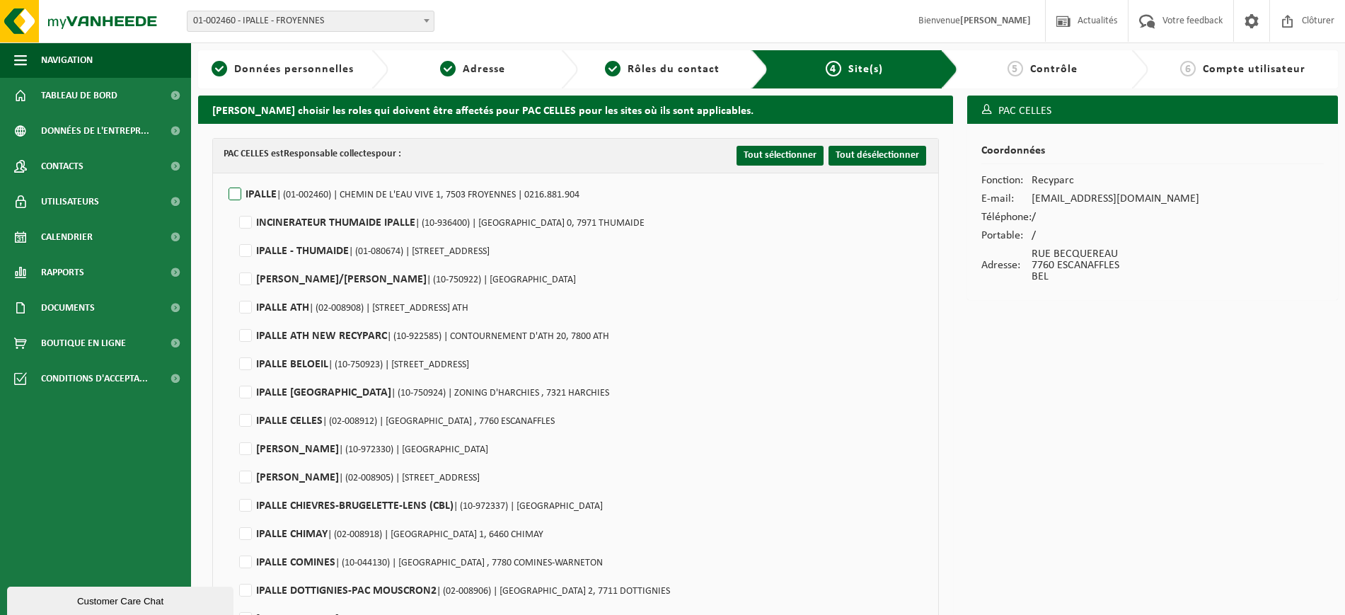
checkbox input "false"
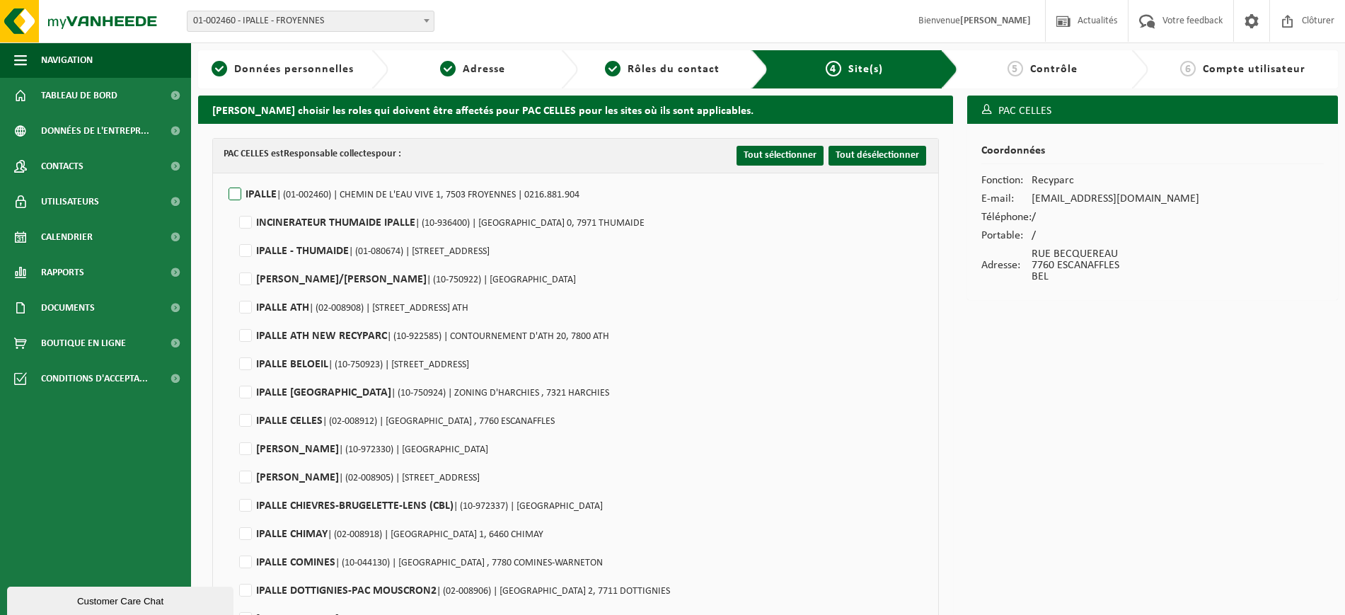
checkbox input "false"
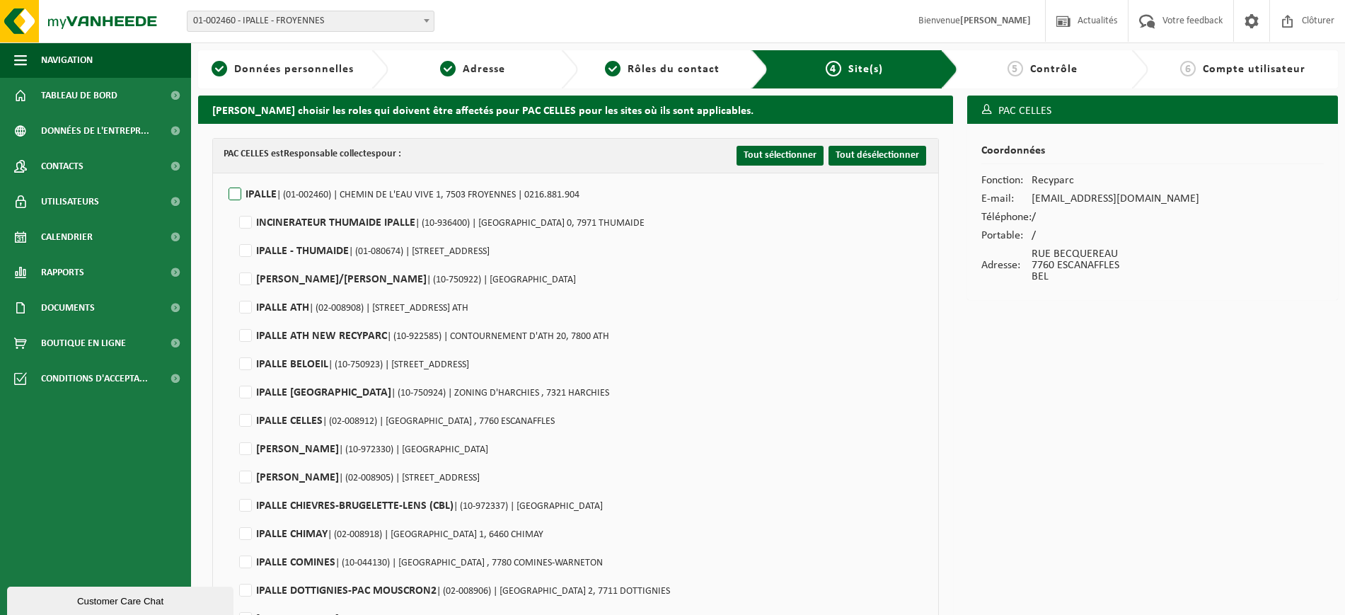
checkbox input "false"
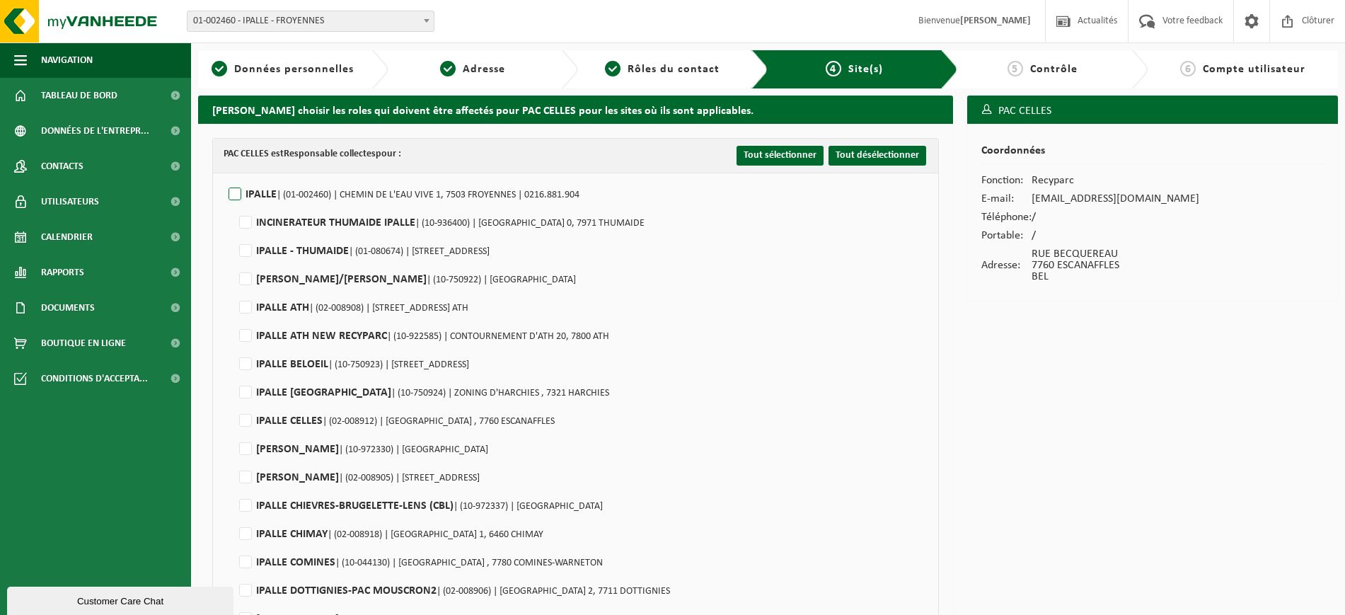
checkbox input "false"
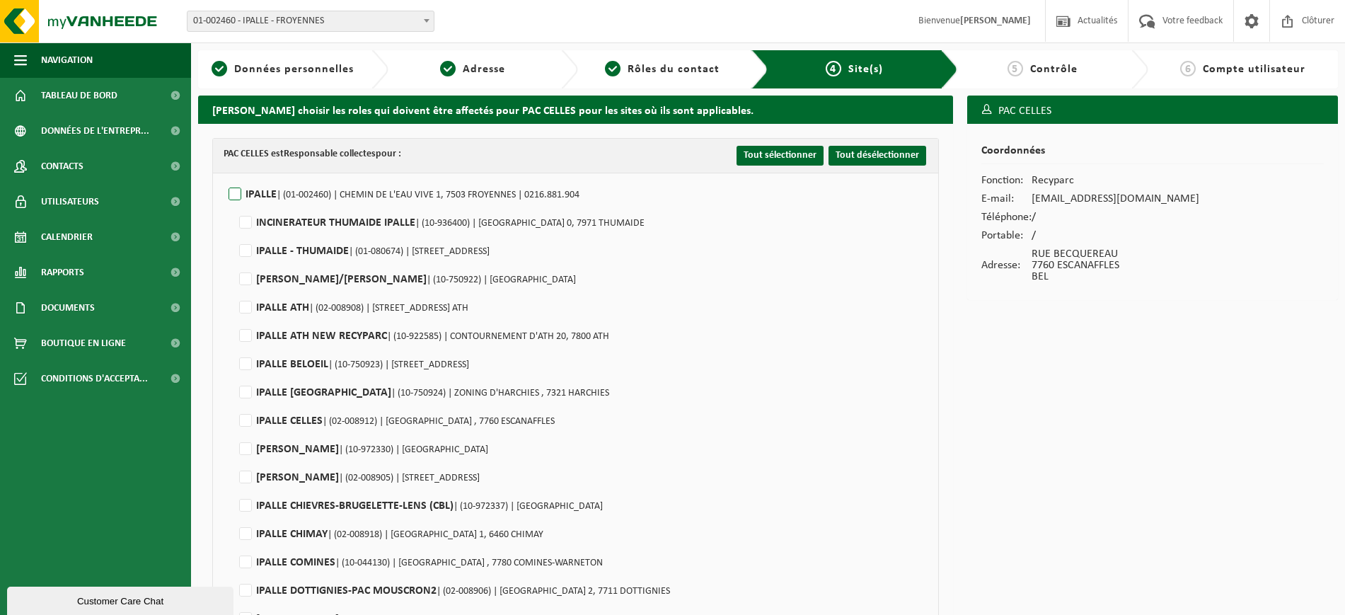
checkbox input "false"
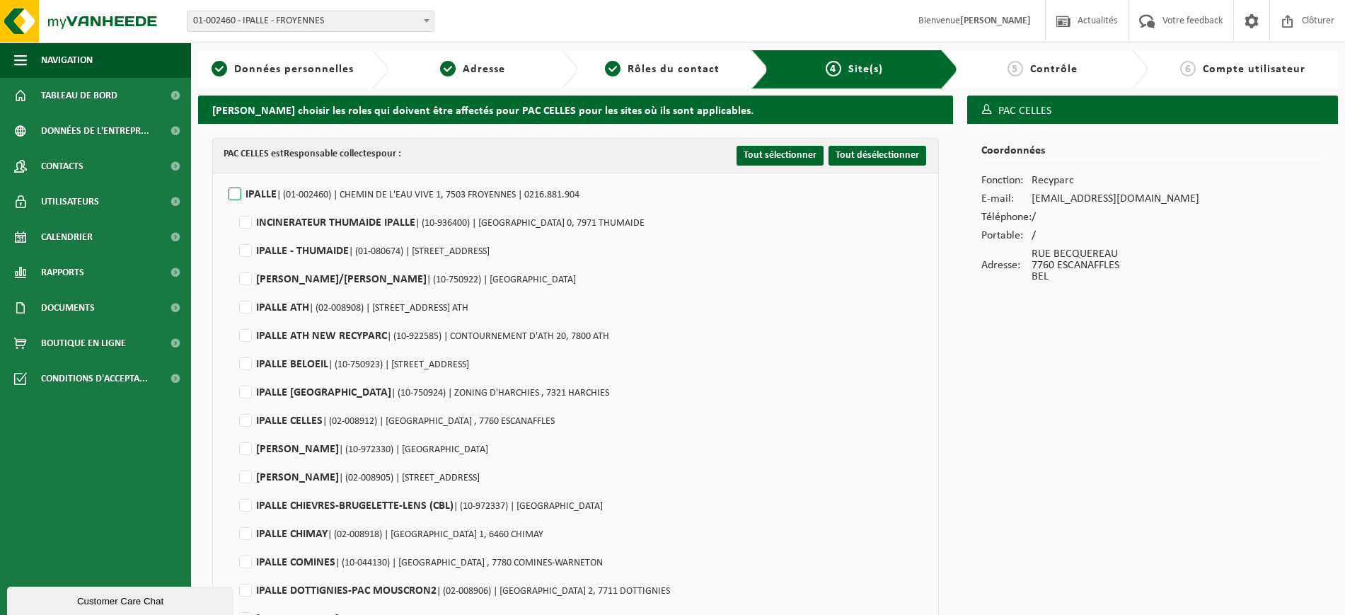
checkbox input "false"
click at [240, 414] on label"] "IPALLE CELLES | (02-008912) | RUE BECQUEREAU , 7760 ESCANAFFLES" at bounding box center [395, 420] width 318 height 21
click at [234, 403] on input "IPALLE CELLES | (02-008912) | RUE BECQUEREAU , 7760 ESCANAFFLES" at bounding box center [233, 403] width 1 height 1
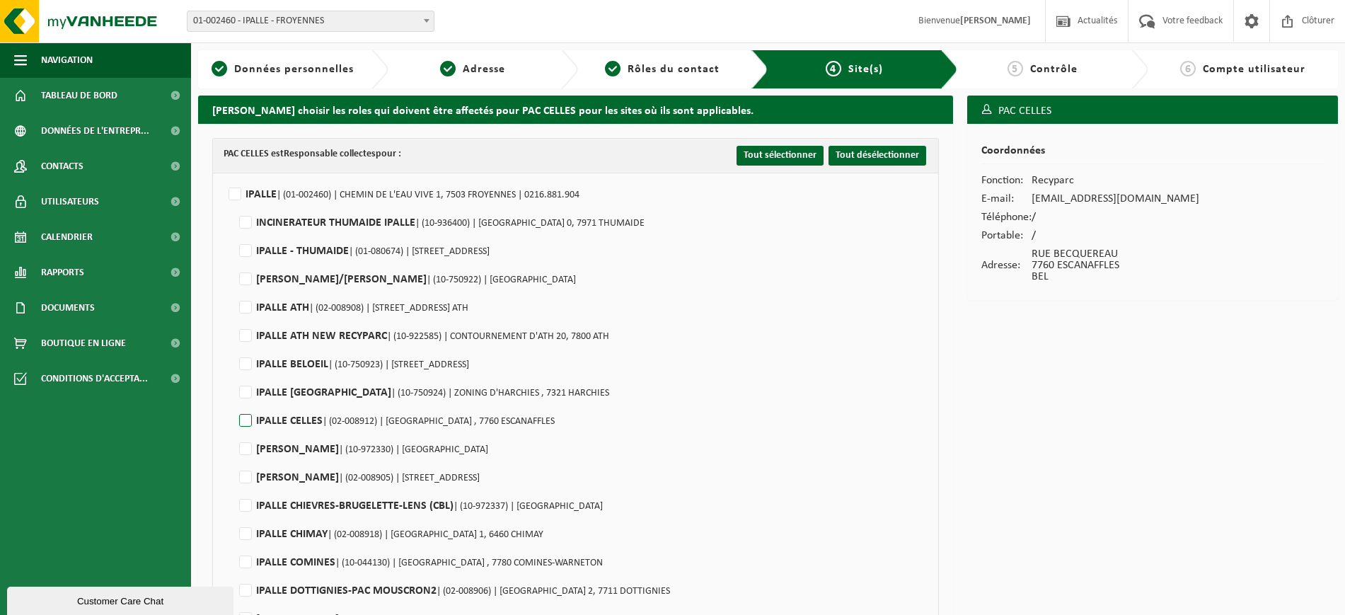
checkbox input "true"
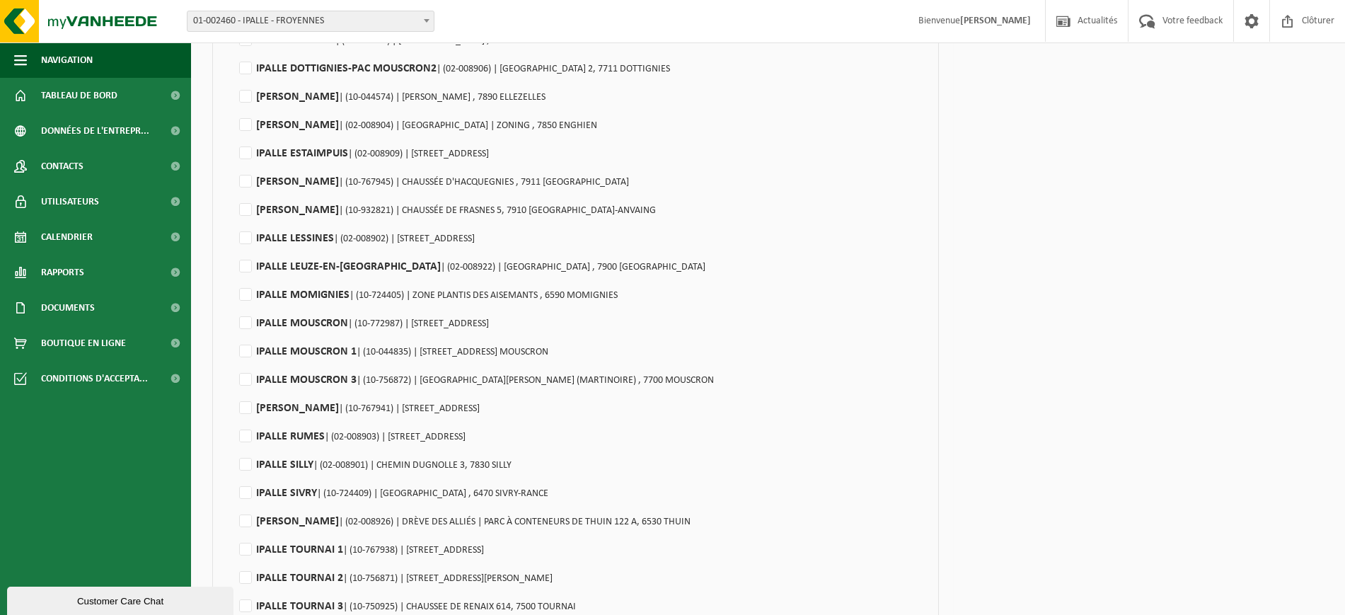
scroll to position [592, 0]
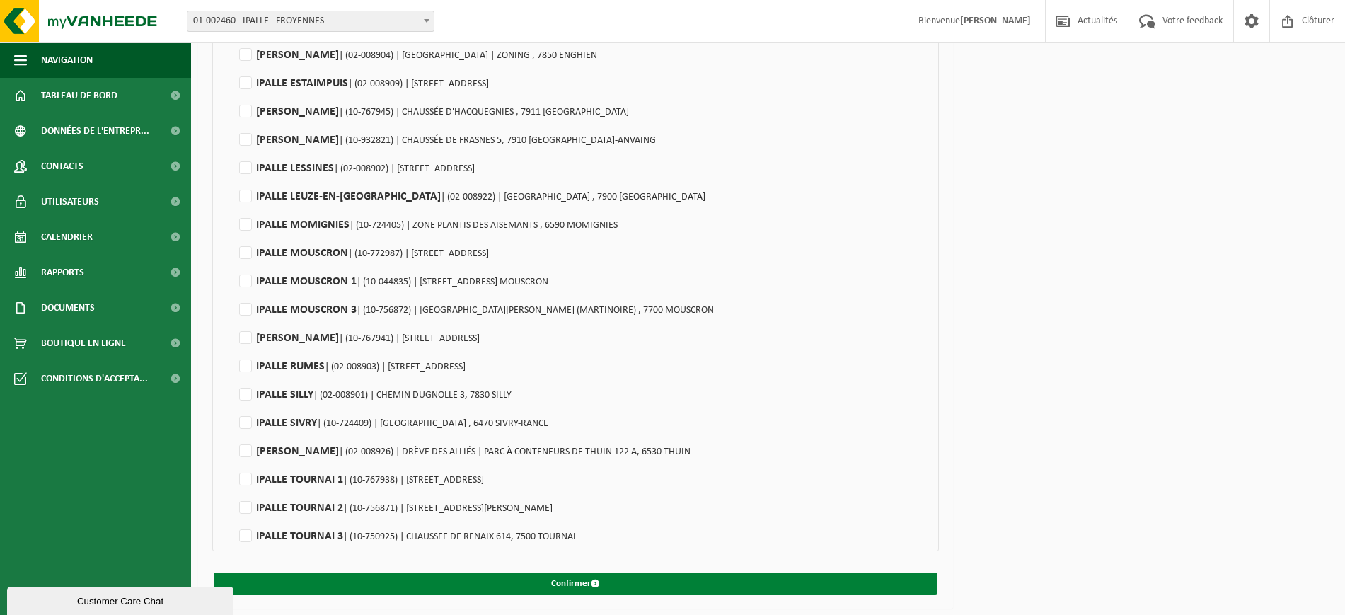
click at [569, 586] on button "Confirmer" at bounding box center [576, 583] width 724 height 23
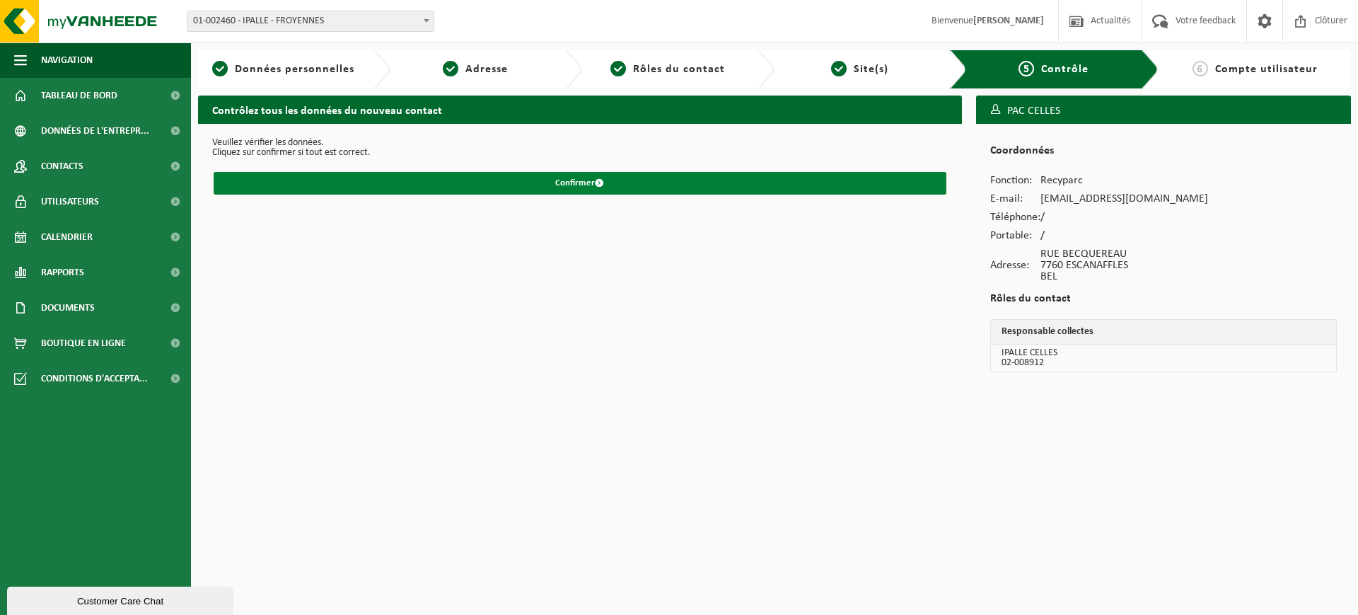
click at [604, 183] on span "submit" at bounding box center [599, 182] width 9 height 9
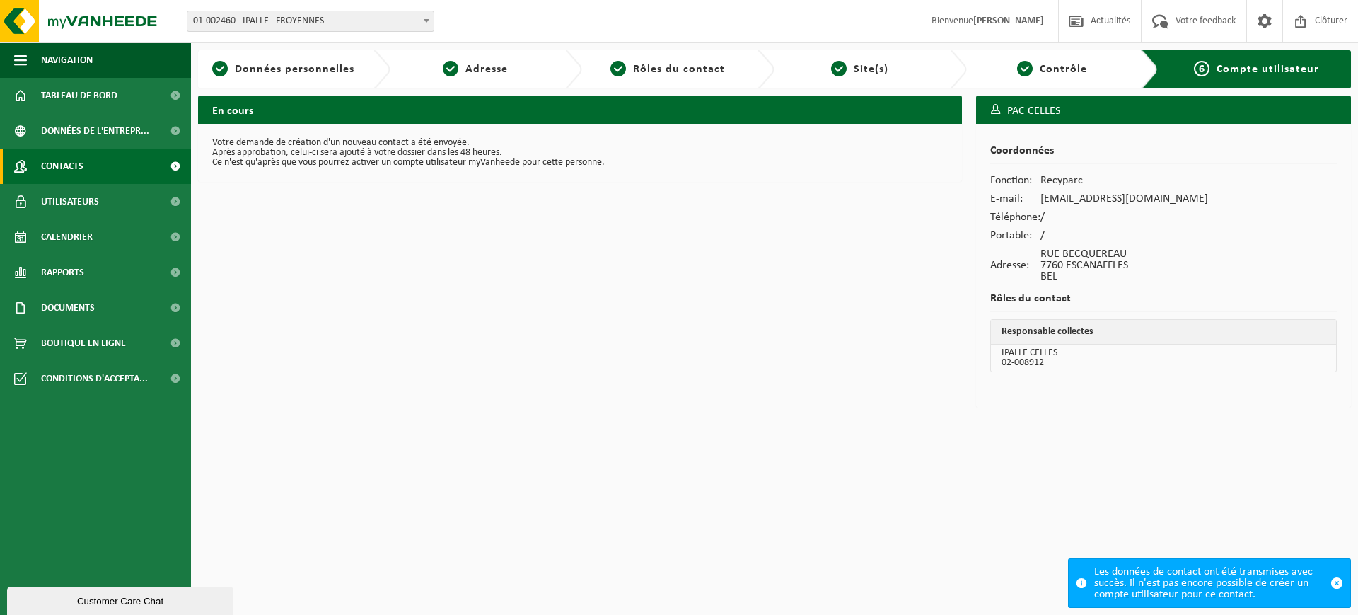
click at [48, 169] on span "Contacts" at bounding box center [62, 166] width 42 height 35
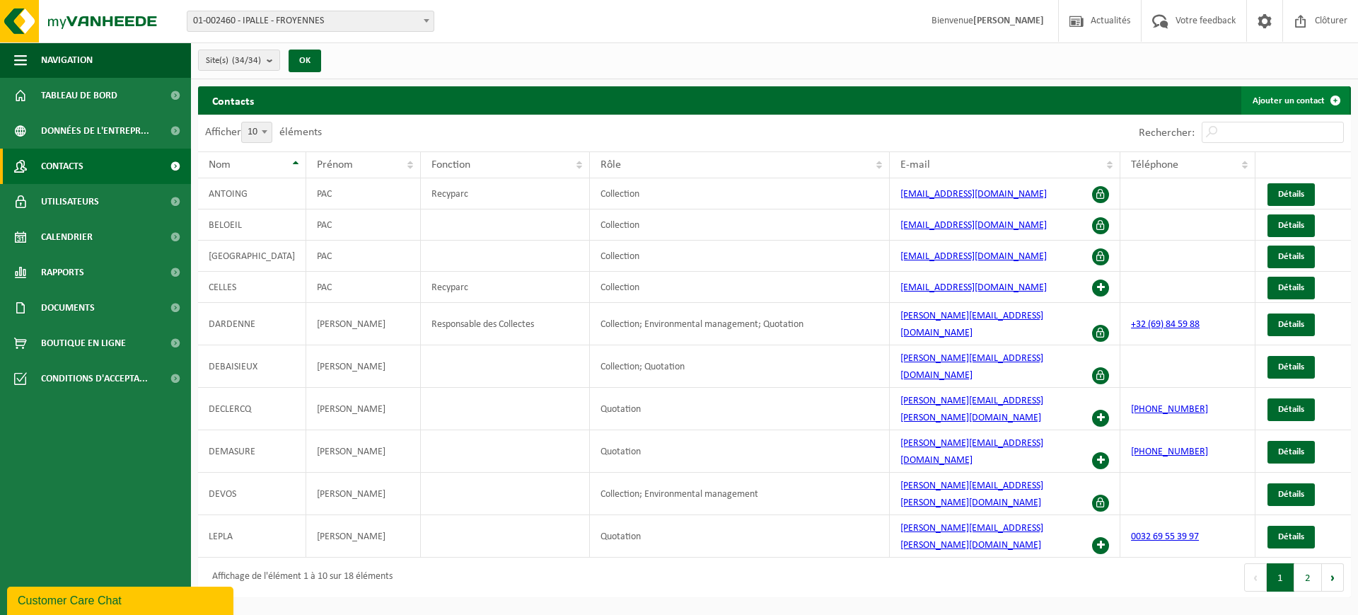
click at [1299, 100] on link "Ajouter un contact" at bounding box center [1295, 100] width 108 height 28
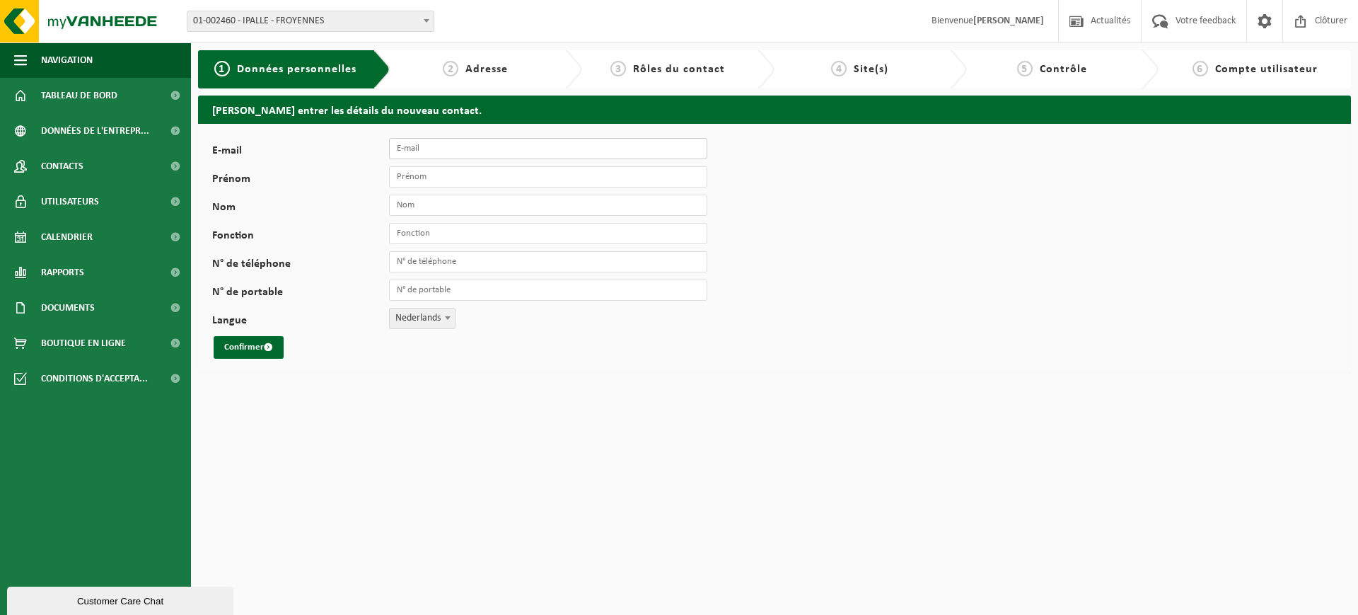
drag, startPoint x: 458, startPoint y: 146, endPoint x: 591, endPoint y: 142, distance: 133.8
click at [458, 146] on input "E-mail" at bounding box center [548, 148] width 318 height 21
type input "[EMAIL_ADDRESS][DOMAIN_NAME]"
click at [429, 174] on input "Prénom" at bounding box center [548, 176] width 318 height 21
type input "A"
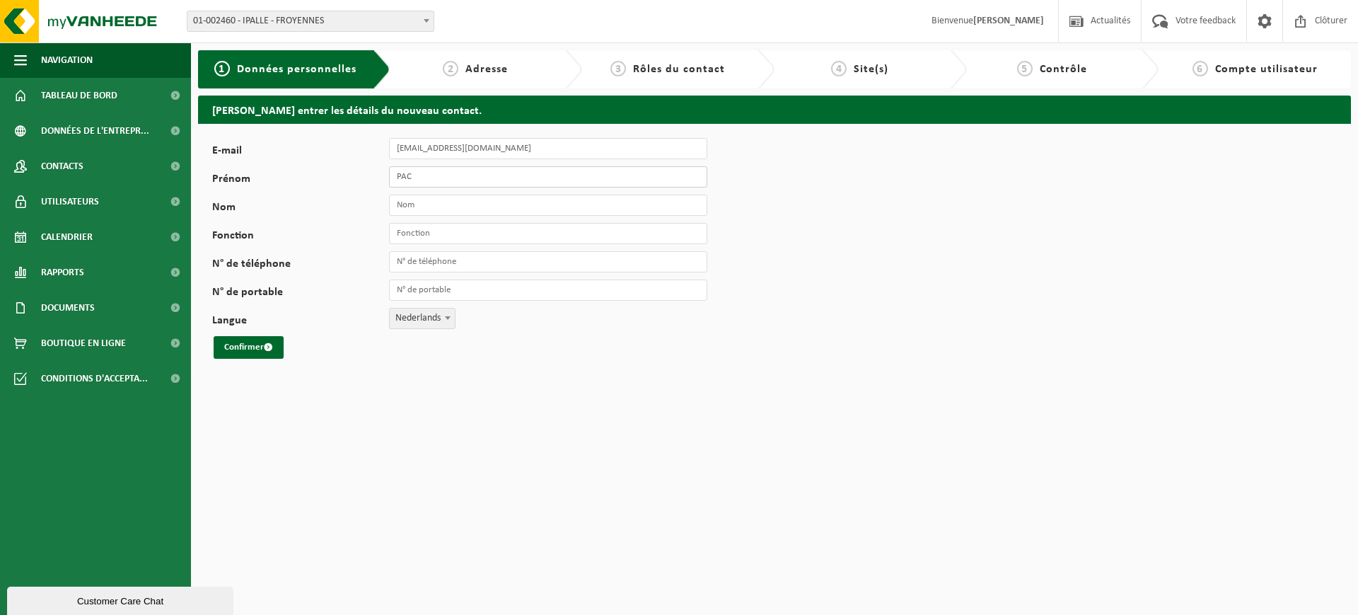
type input "PAC"
type input "CHIEVRES"
type input "Recyparc"
click at [239, 345] on button "Confirmer" at bounding box center [249, 347] width 70 height 23
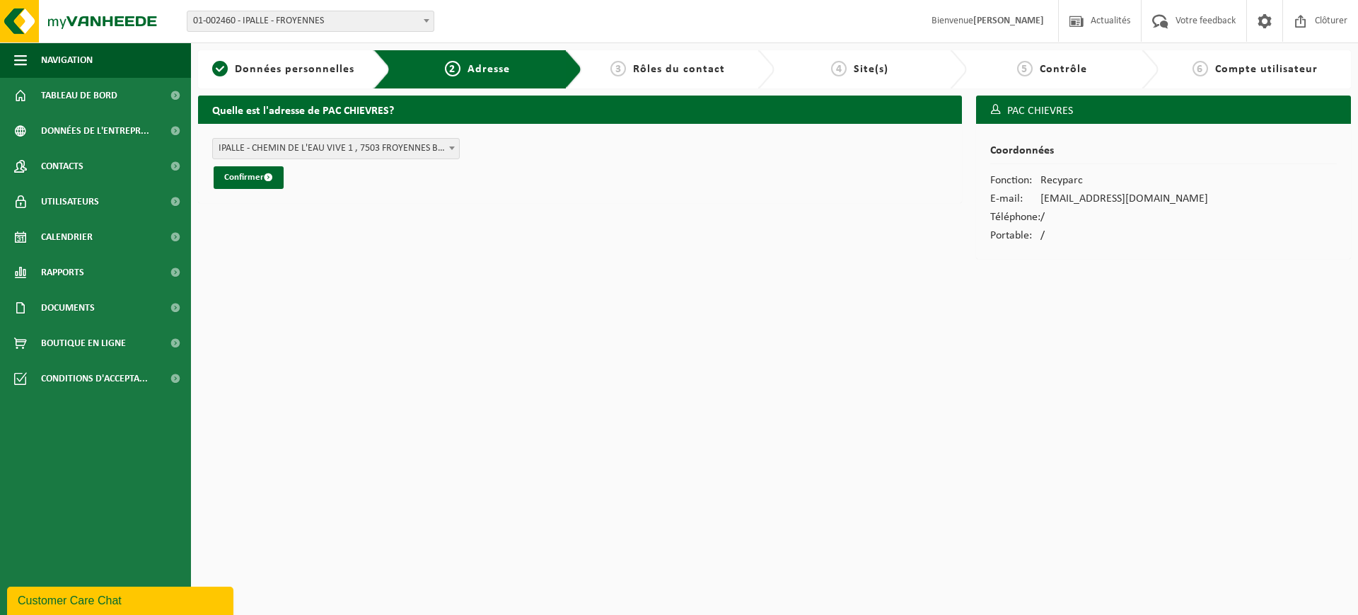
click at [298, 153] on span "IPALLE - CHEMIN DE L'EAU VIVE 1 , 7503 FROYENNES BE (01-002460/BUS)" at bounding box center [336, 149] width 246 height 20
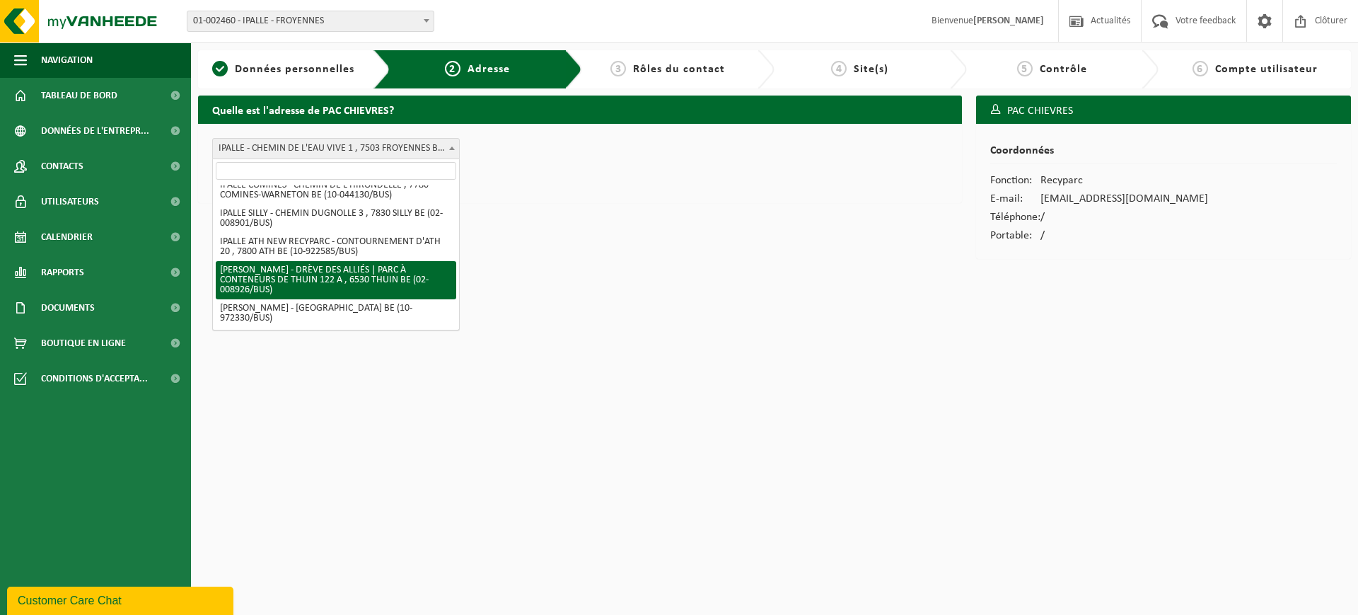
scroll to position [354, 0]
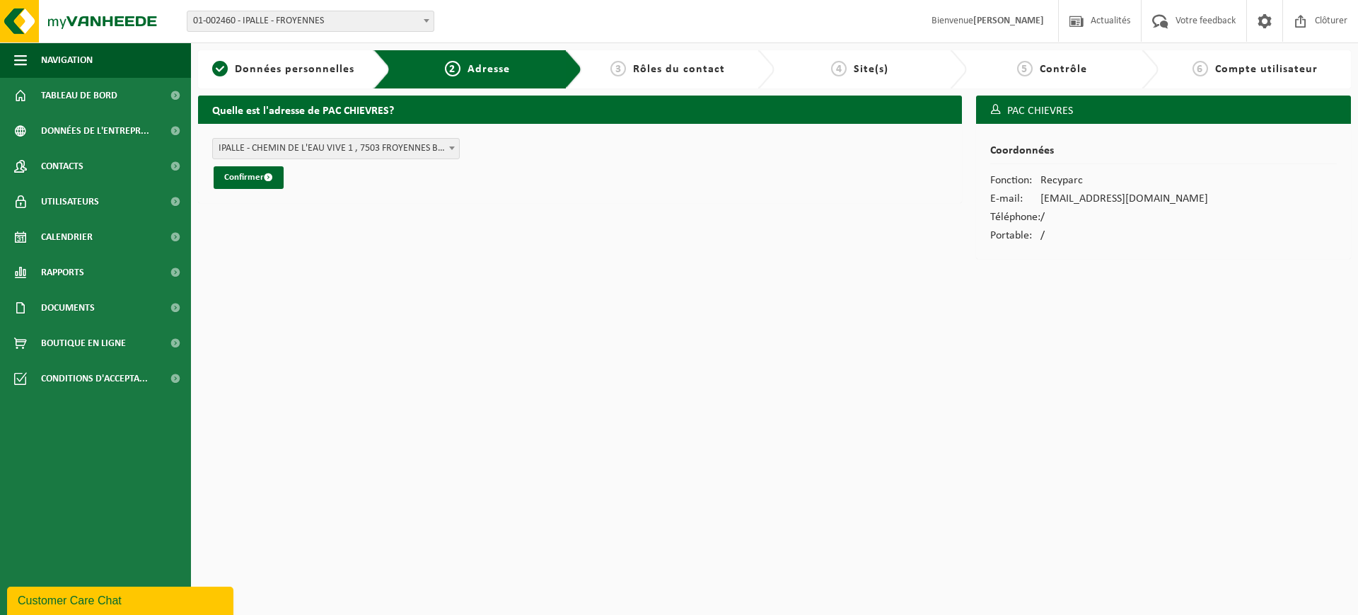
click at [657, 260] on div "Quelle est l'adresse de PAC CHIEVRES? IPALLE LESSINES - AVENUE DES PRAIRIES , 7…" at bounding box center [580, 180] width 778 height 170
click at [93, 98] on span "Tableau de bord" at bounding box center [79, 95] width 76 height 35
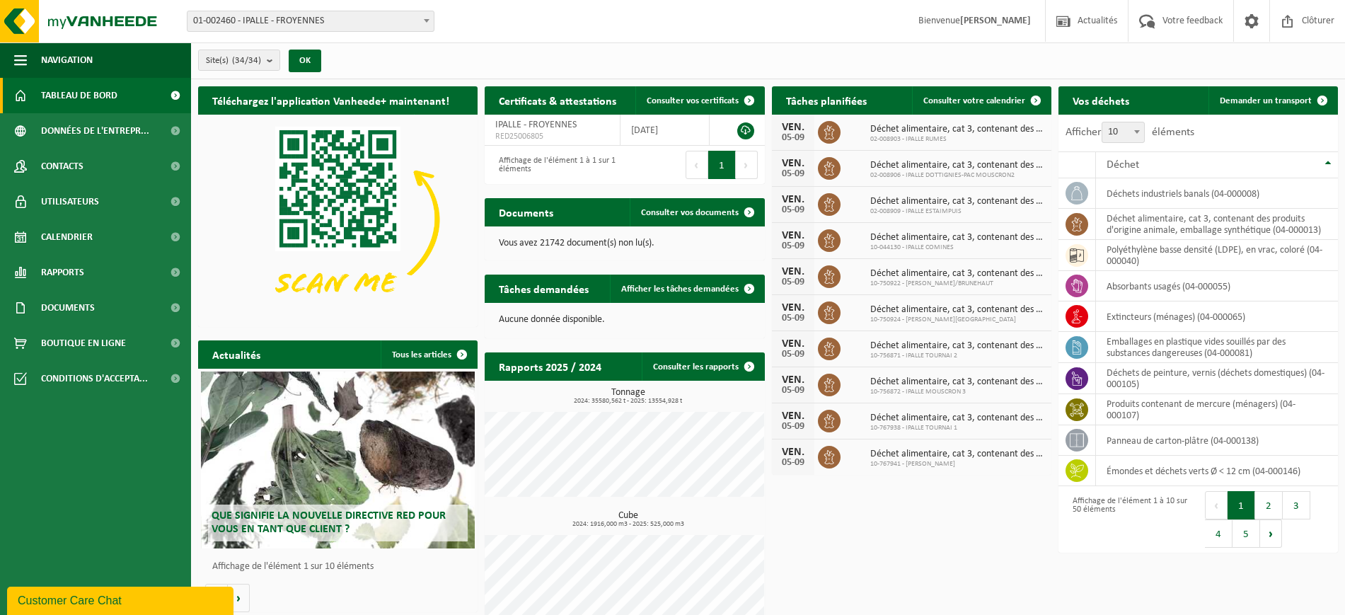
click at [343, 28] on span "01-002460 - IPALLE - FROYENNES" at bounding box center [310, 21] width 246 height 20
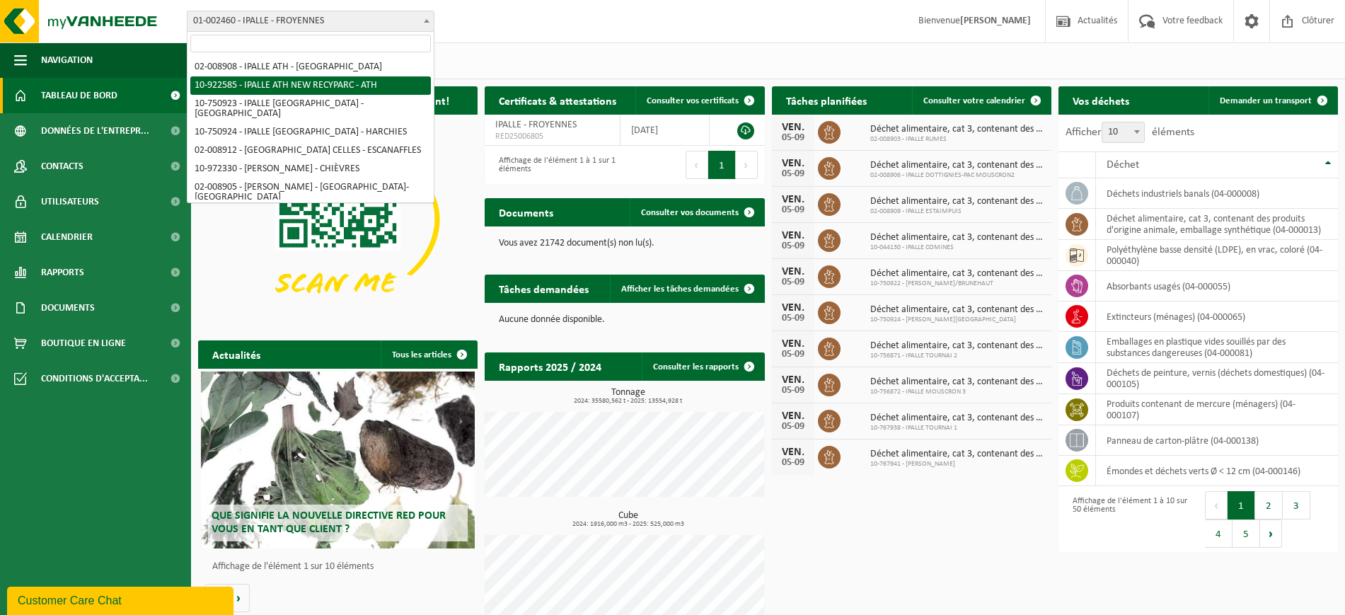
scroll to position [177, 0]
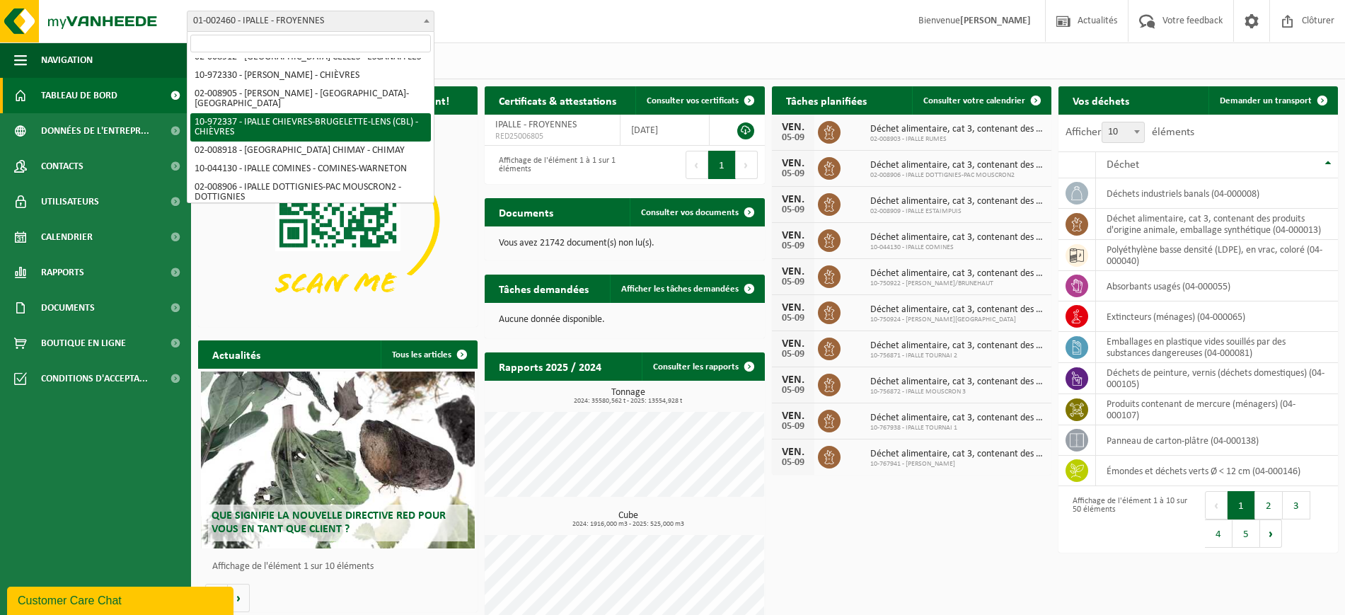
select select "156335"
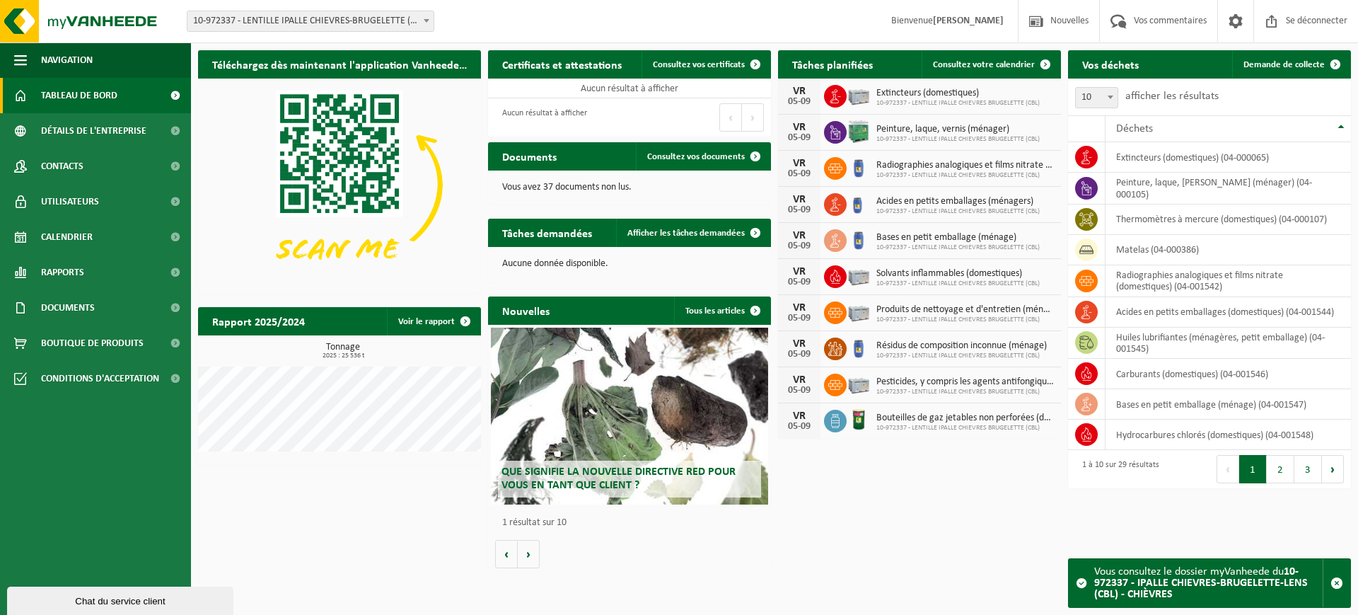
click at [845, 503] on div "Téléchargez dès maintenant l'application Vanheede+ ! Cacher Certificats et atte…" at bounding box center [775, 309] width 1160 height 532
click at [292, 21] on font "10-972337 - LENTILLE IPALLE CHIEVRES-BRUGELETTE (CBL) - CHIÈVRES" at bounding box center [334, 21] width 282 height 11
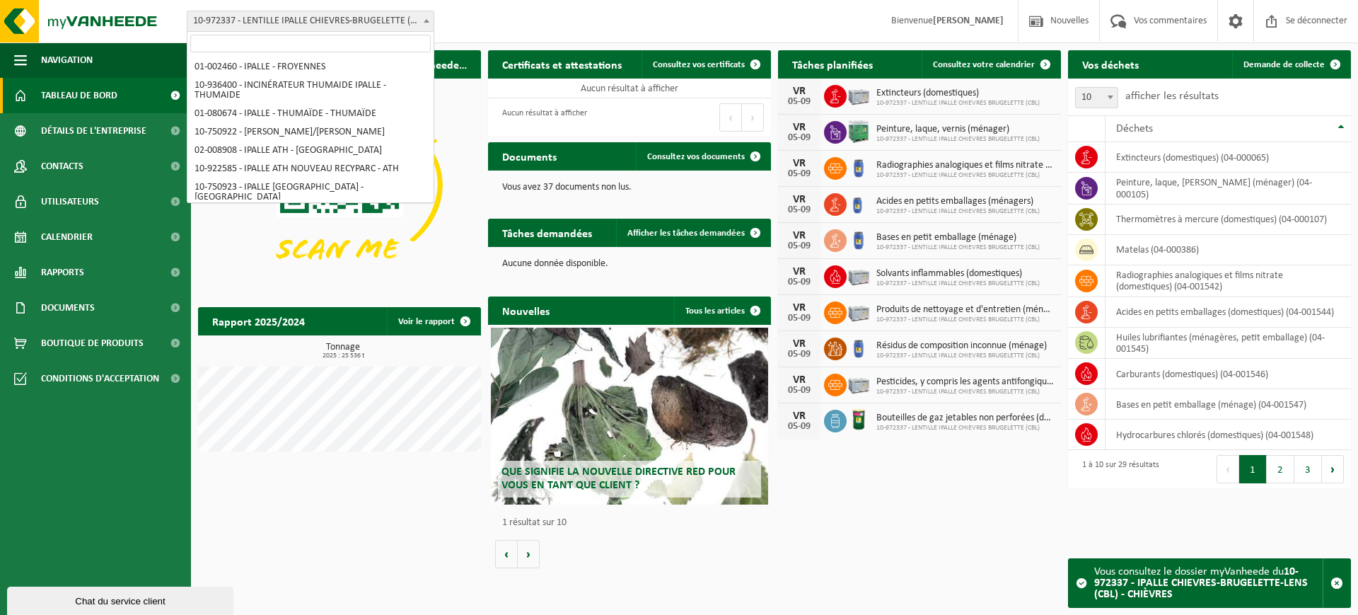
scroll to position [166, 0]
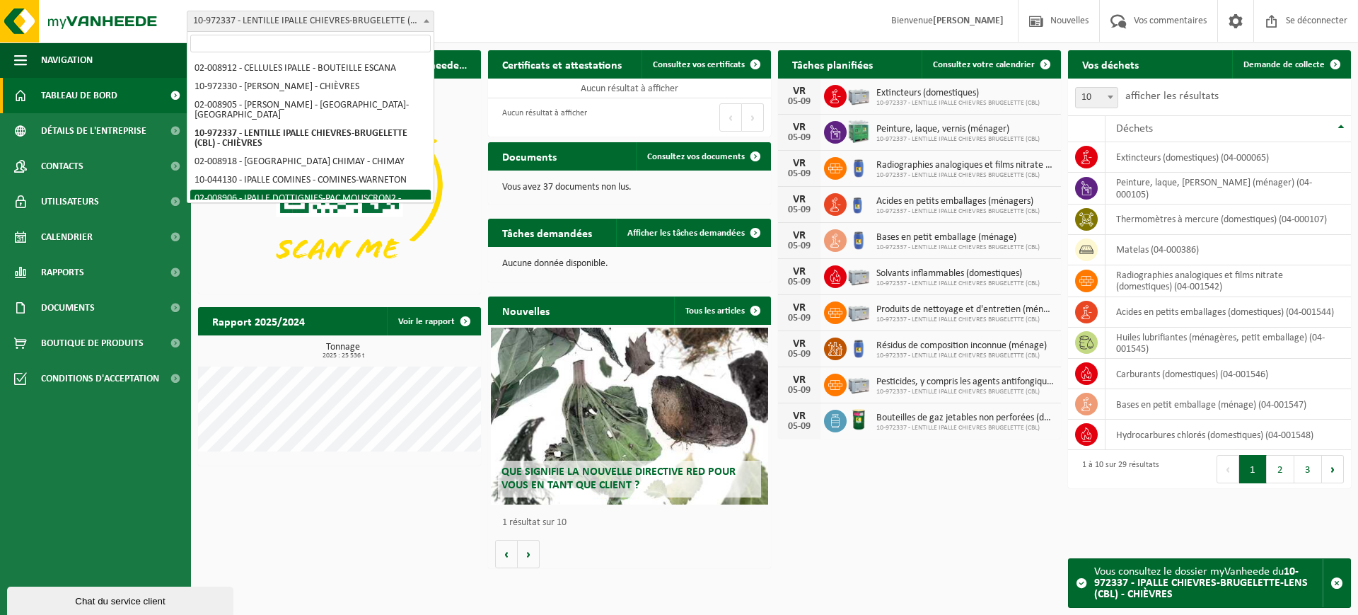
click at [339, 564] on div "Téléchargez dès maintenant l'application Vanheede+ ! Cacher Certificats et atte…" at bounding box center [775, 309] width 1160 height 532
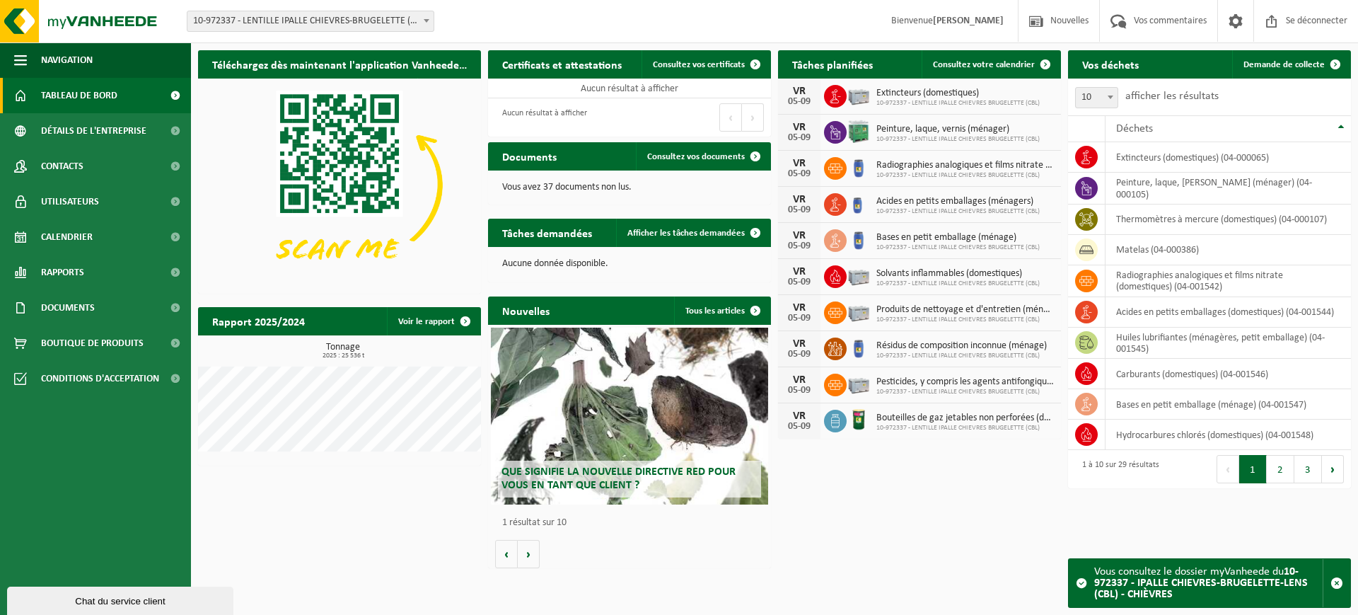
click at [395, 25] on font "10-972337 - LENTILLE IPALLE CHIEVRES-BRUGELETTE (CBL) - CHIÈVRES" at bounding box center [334, 21] width 282 height 11
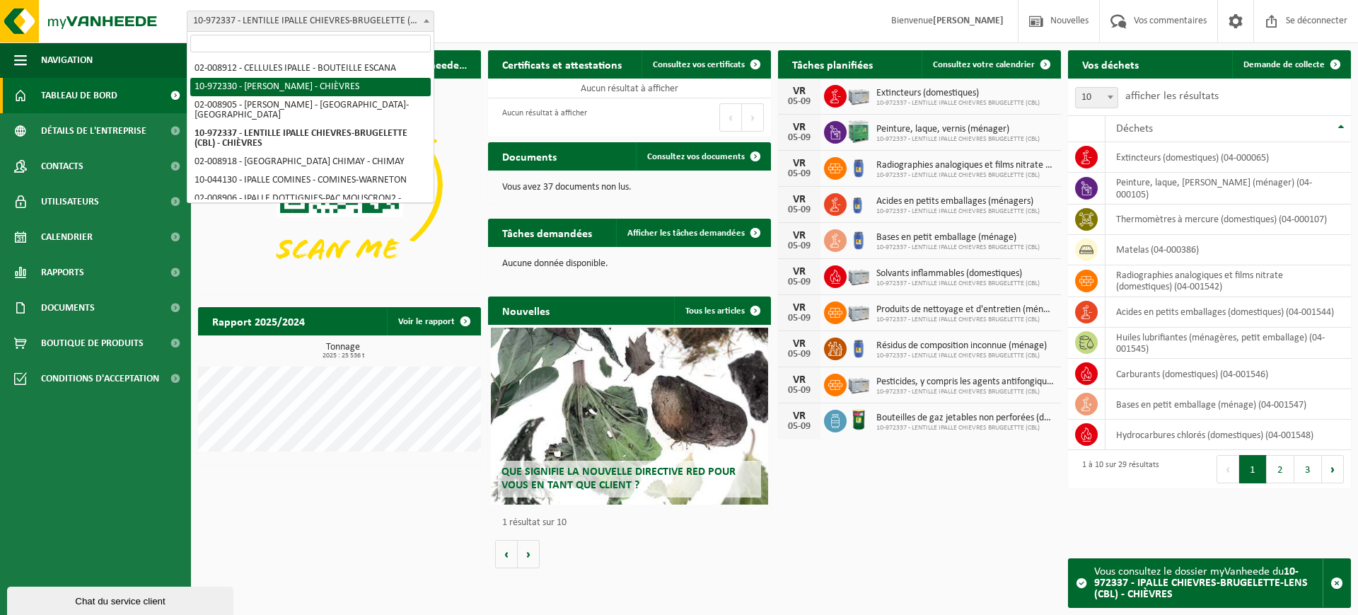
select select "156331"
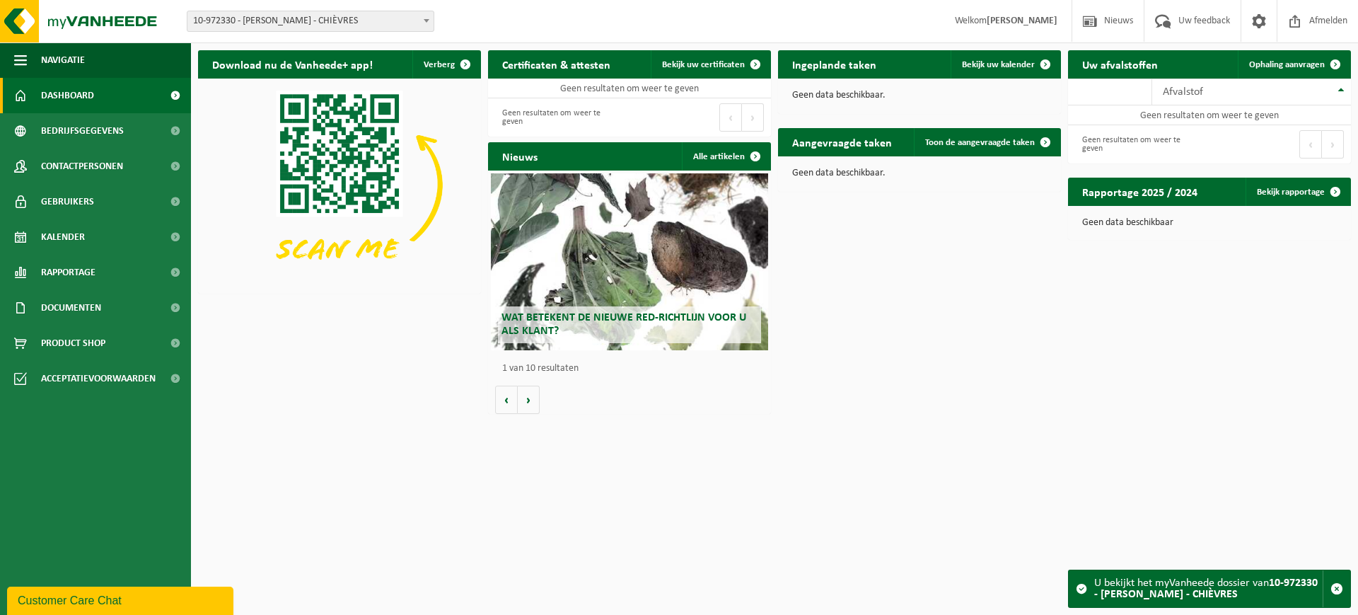
click at [305, 19] on span "10-972330 - [PERSON_NAME] - CHIÈVRES" at bounding box center [310, 21] width 246 height 20
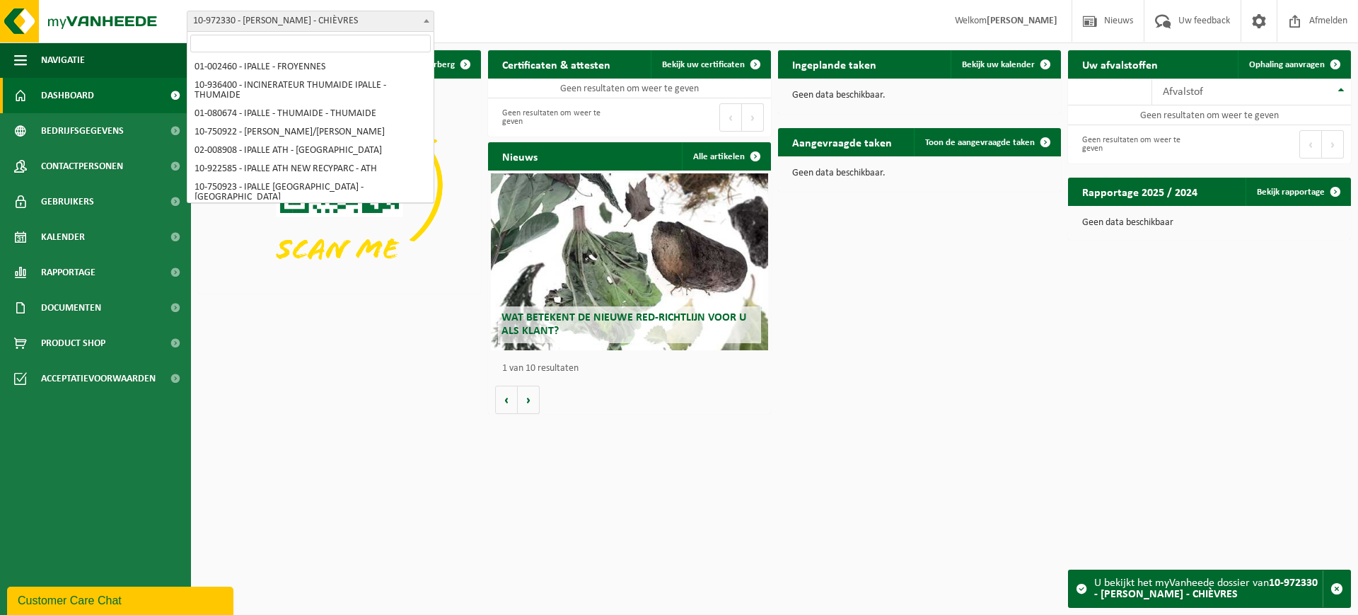
scroll to position [149, 0]
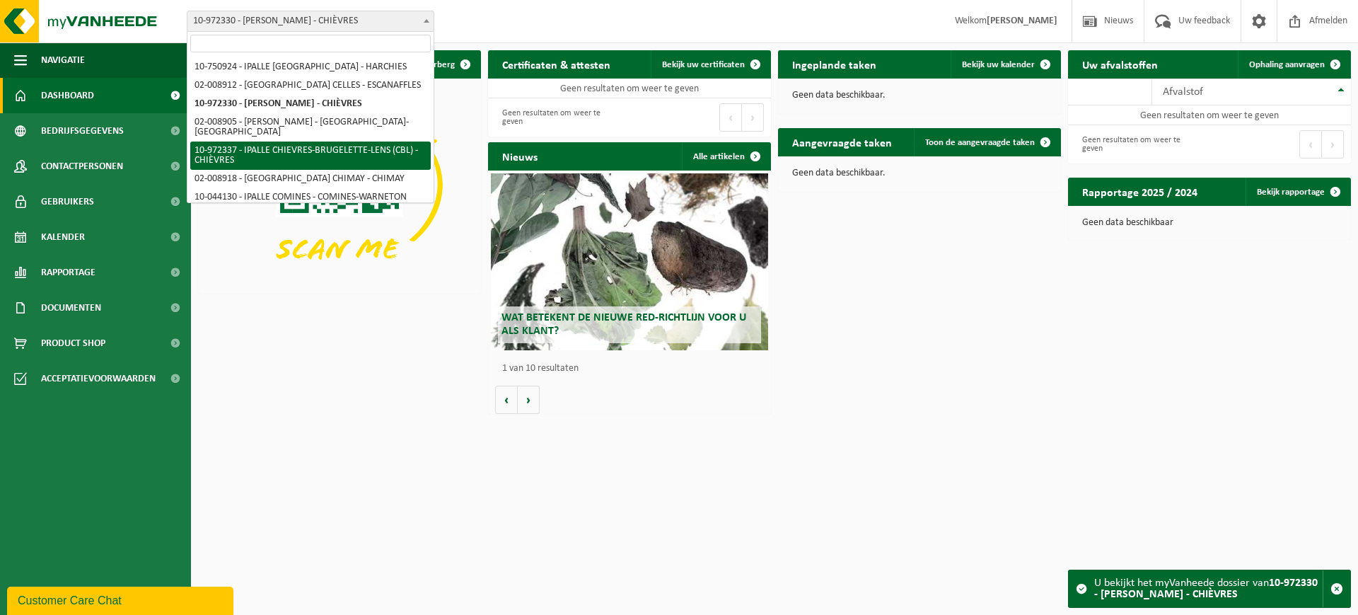
select select "156335"
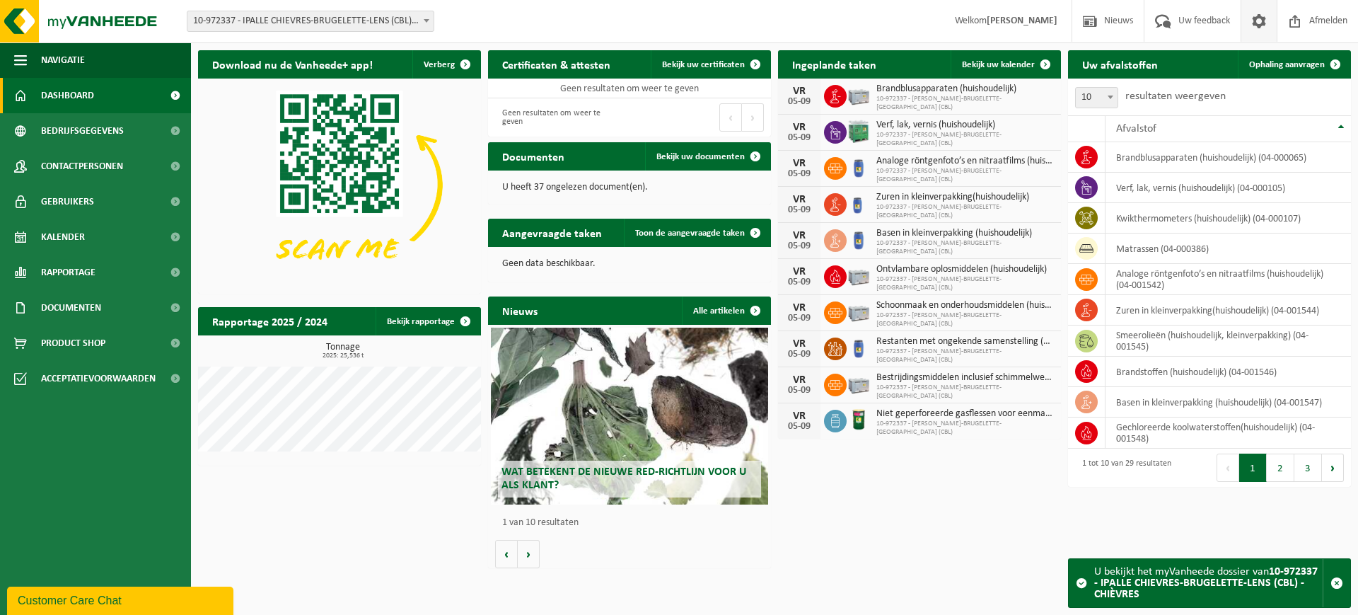
click at [1261, 25] on span at bounding box center [1259, 21] width 21 height 42
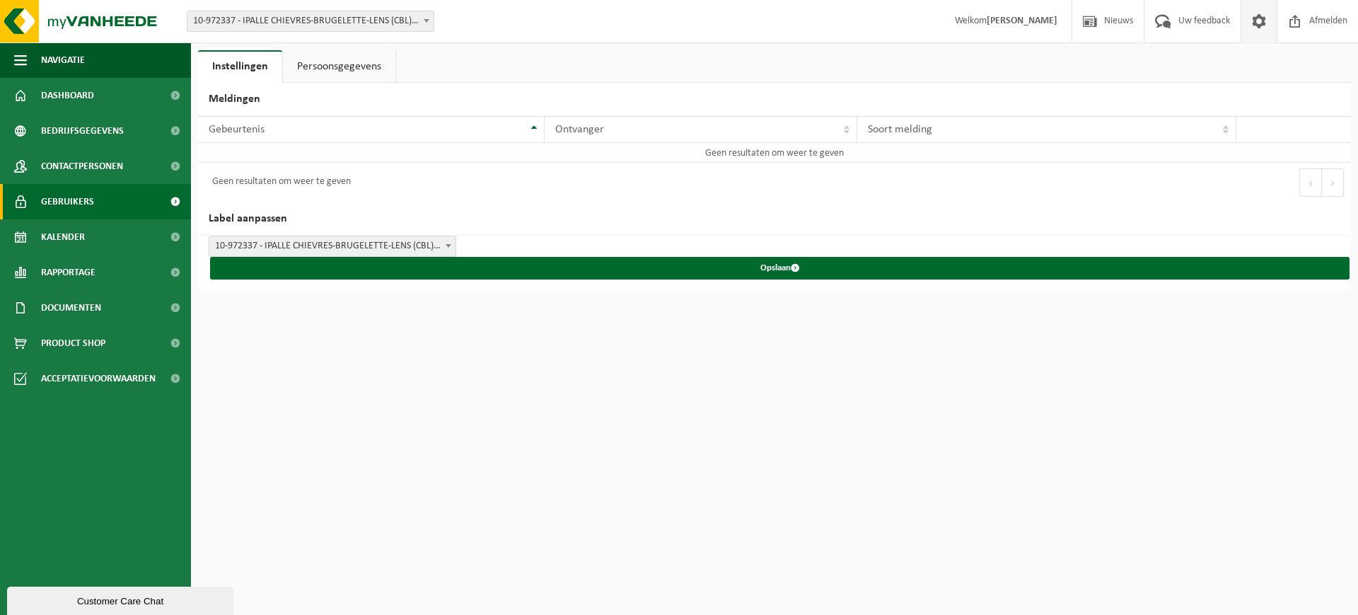
click at [56, 211] on span "Gebruikers" at bounding box center [67, 201] width 53 height 35
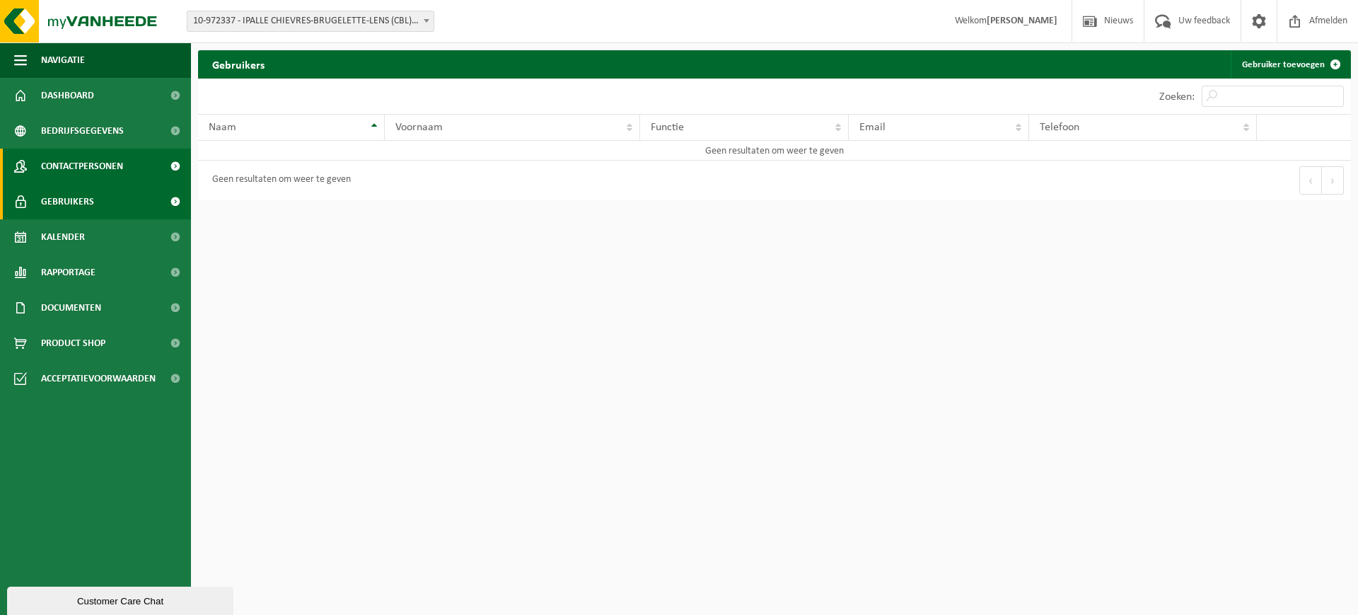
click at [74, 170] on span "Contactpersonen" at bounding box center [82, 166] width 82 height 35
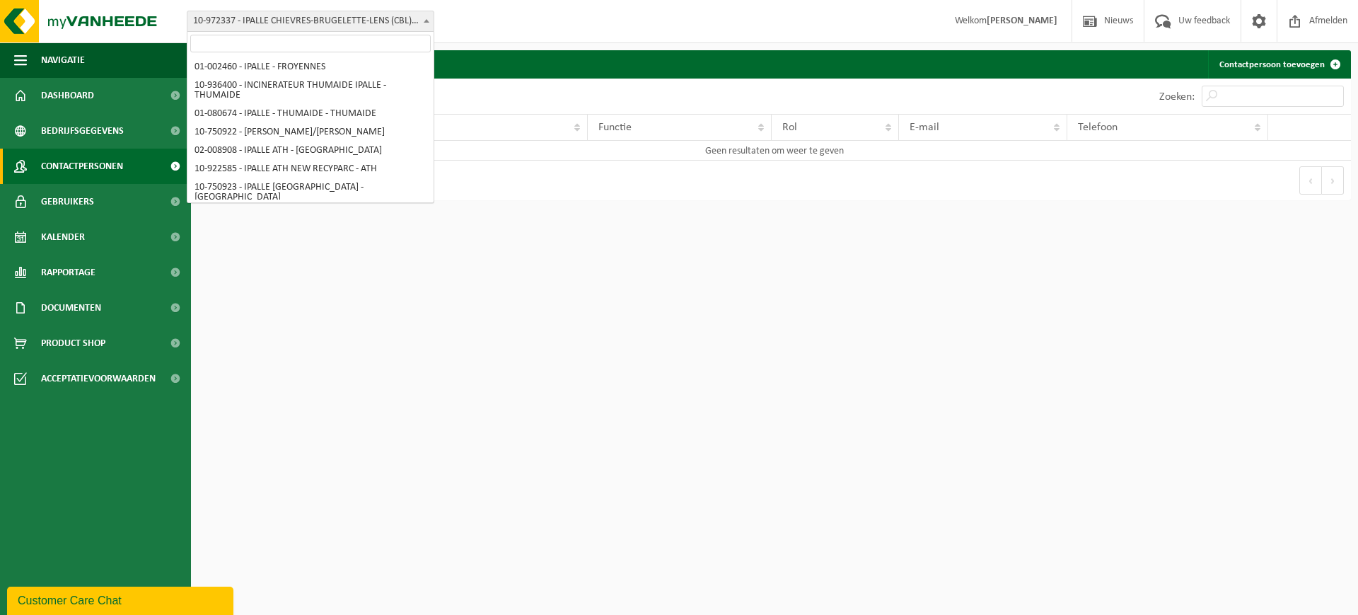
click at [346, 22] on span "10-972337 - IPALLE CHIEVRES-BRUGELETTE-LENS (CBL) - CHIÈVRES" at bounding box center [310, 21] width 246 height 20
select select "5071"
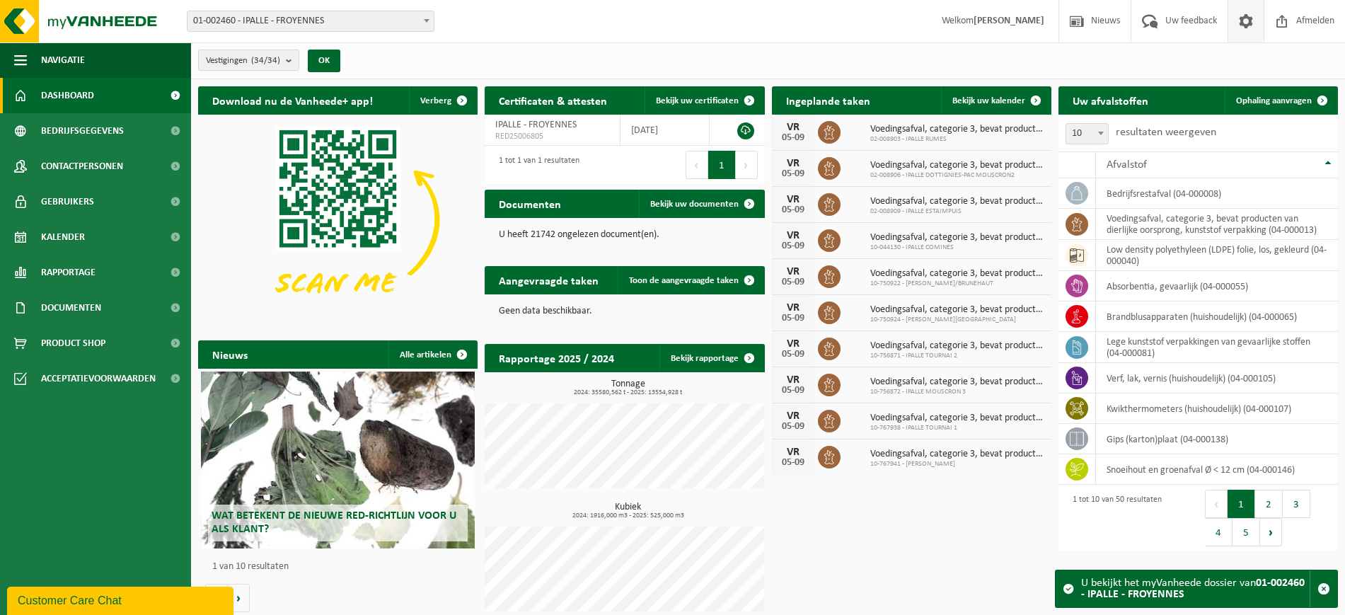
click at [1237, 29] on span at bounding box center [1245, 21] width 21 height 42
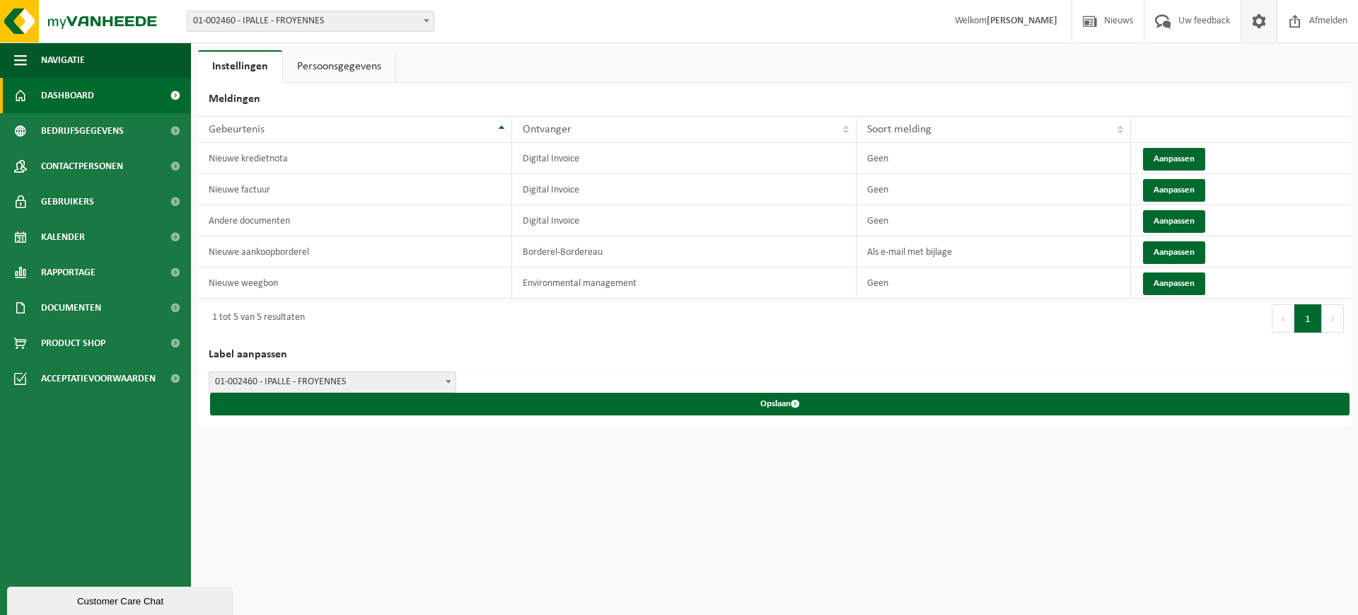
click at [91, 93] on span "Dashboard" at bounding box center [67, 95] width 53 height 35
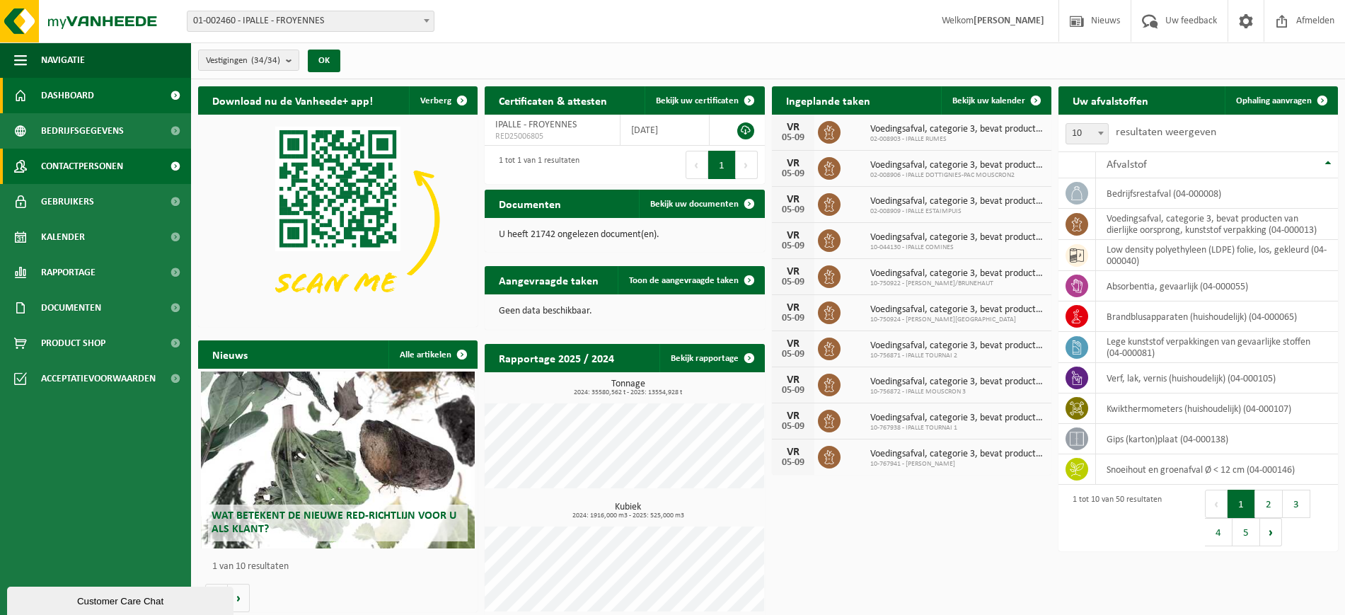
click at [54, 166] on span "Contactpersonen" at bounding box center [82, 166] width 82 height 35
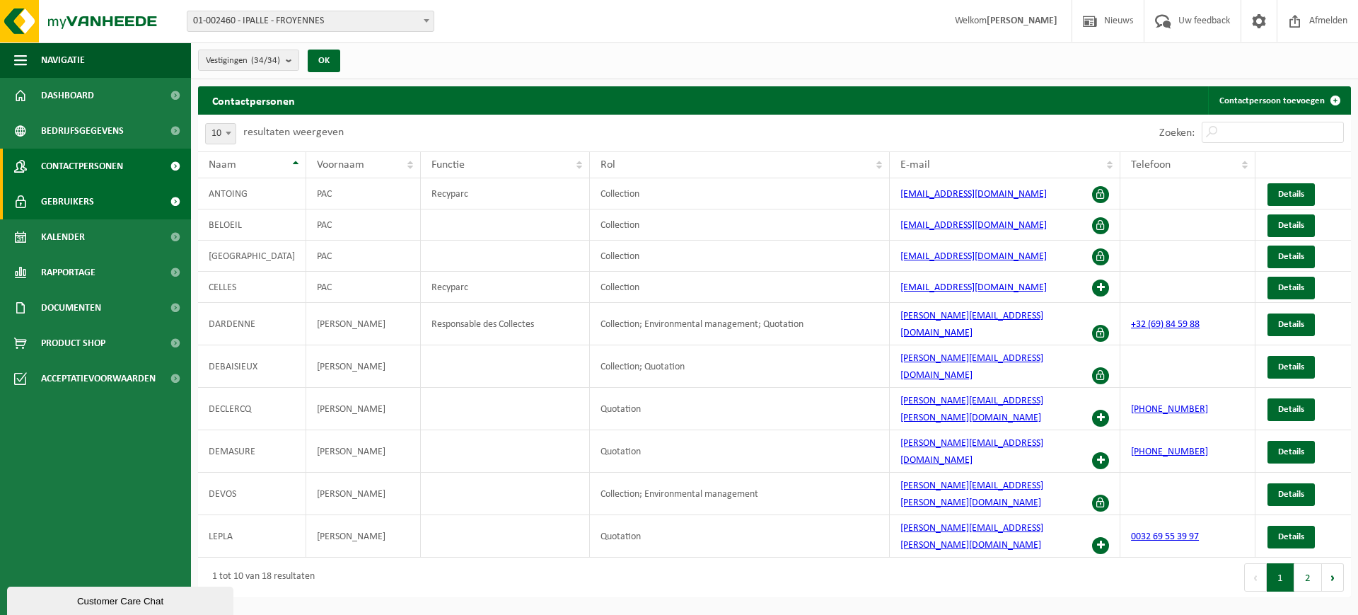
click at [62, 194] on span "Gebruikers" at bounding box center [67, 201] width 53 height 35
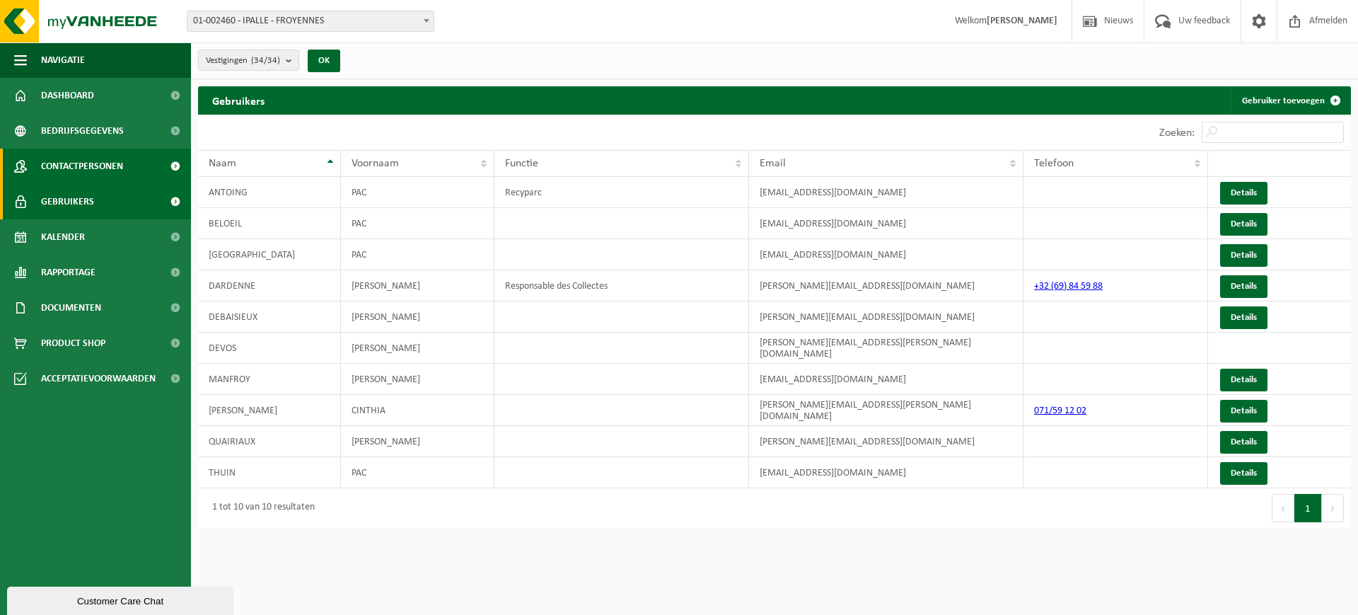
click at [82, 161] on span "Contactpersonen" at bounding box center [82, 166] width 82 height 35
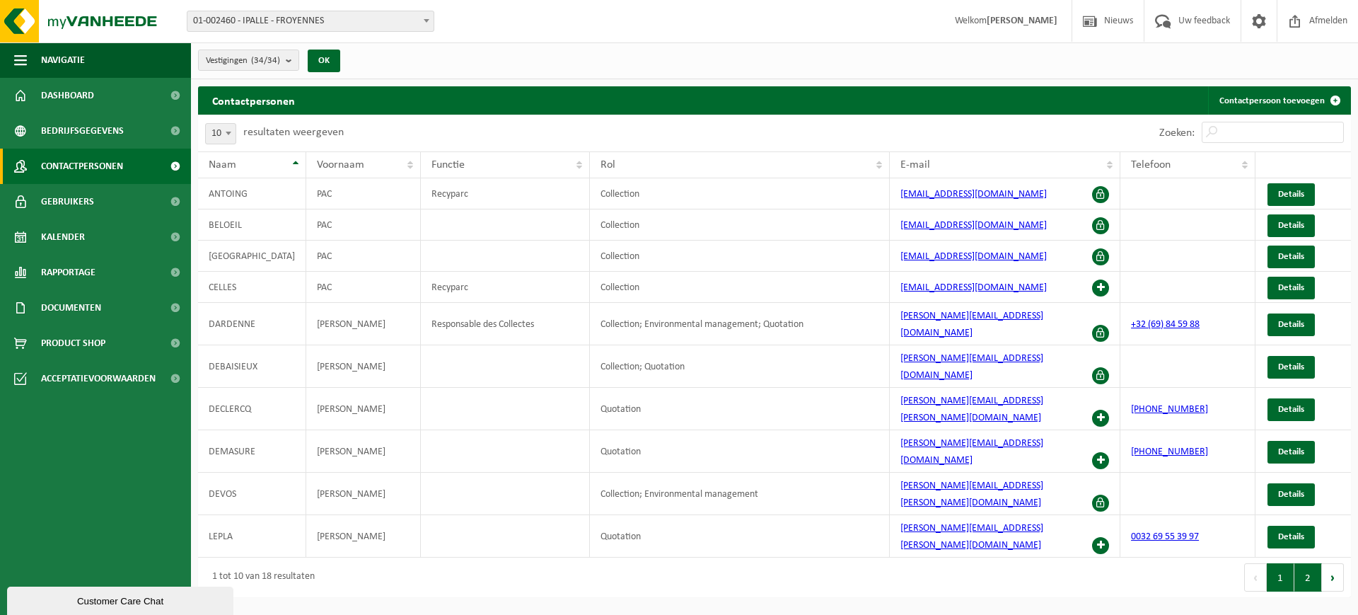
click at [1314, 563] on button "2" at bounding box center [1309, 577] width 28 height 28
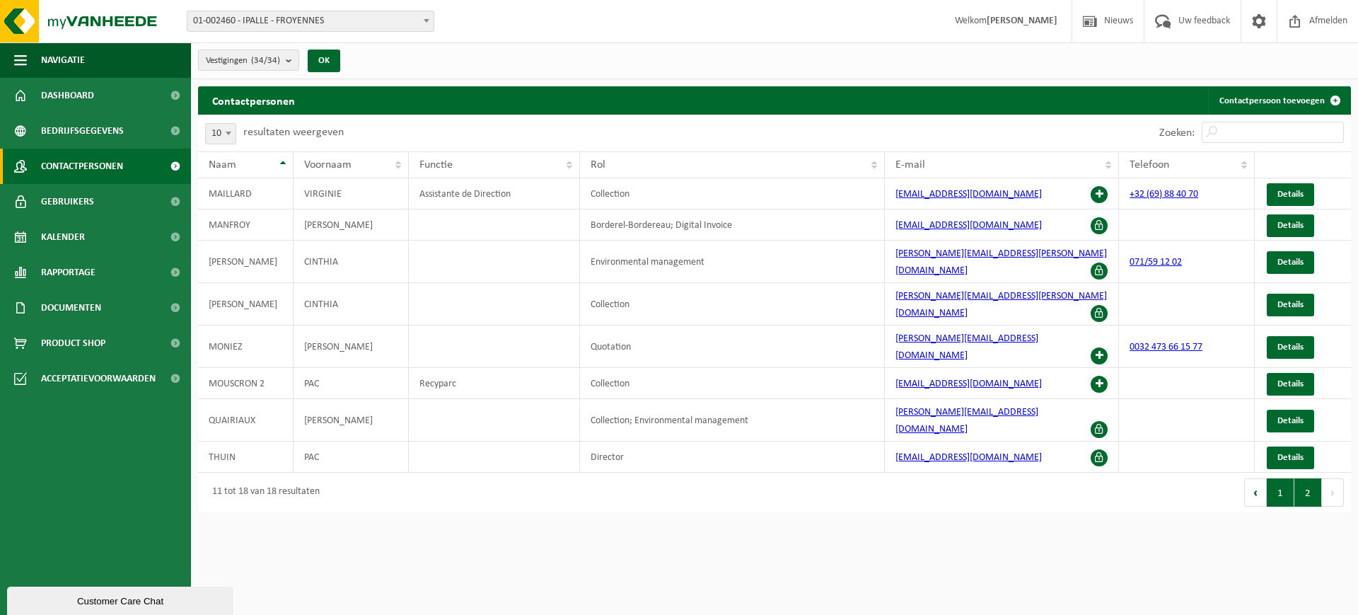
click at [1285, 478] on button "1" at bounding box center [1281, 492] width 28 height 28
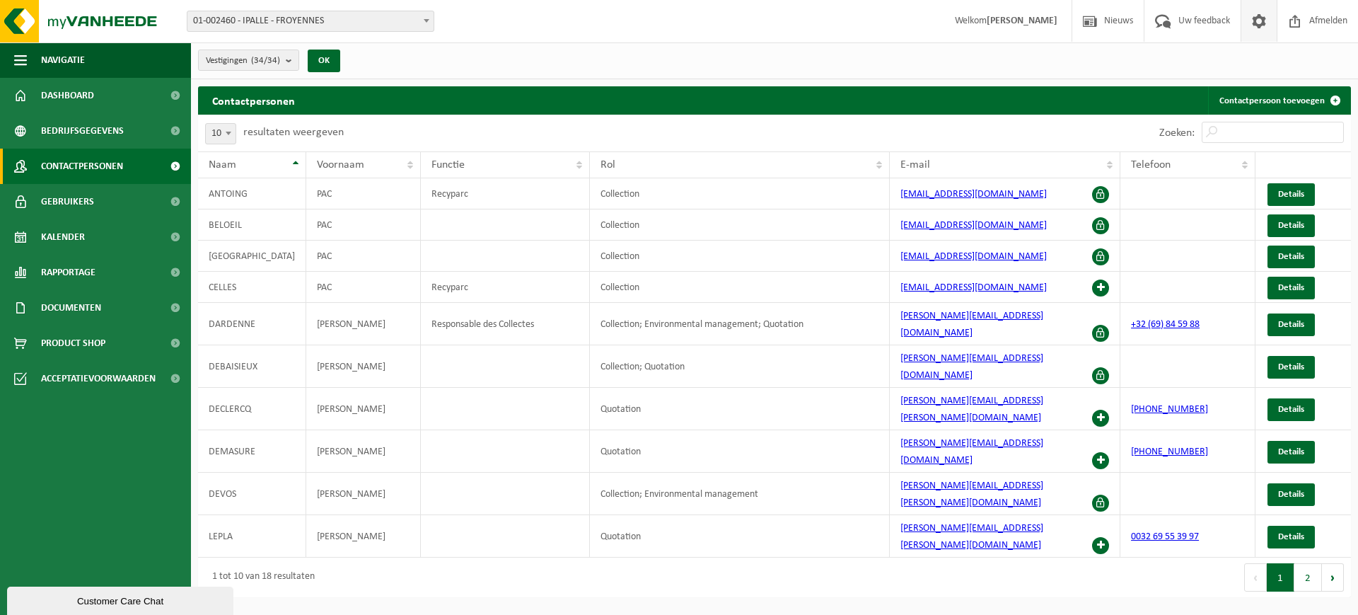
click at [1253, 31] on span at bounding box center [1259, 21] width 21 height 42
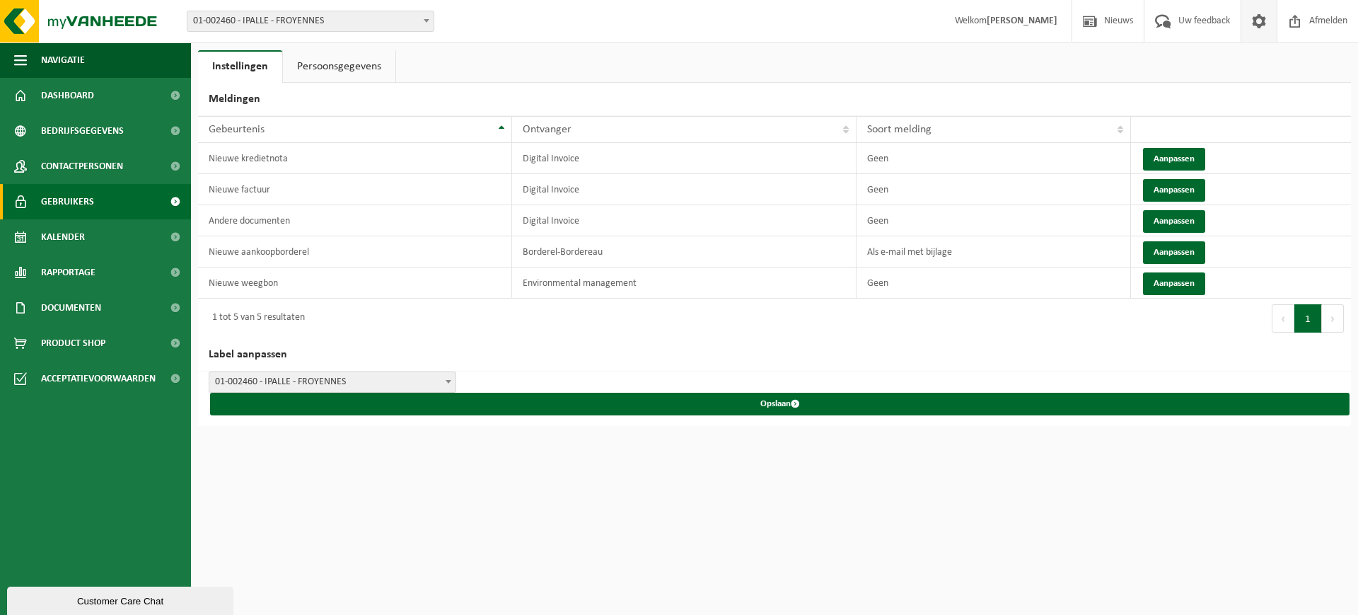
click at [68, 196] on span "Gebruikers" at bounding box center [67, 201] width 53 height 35
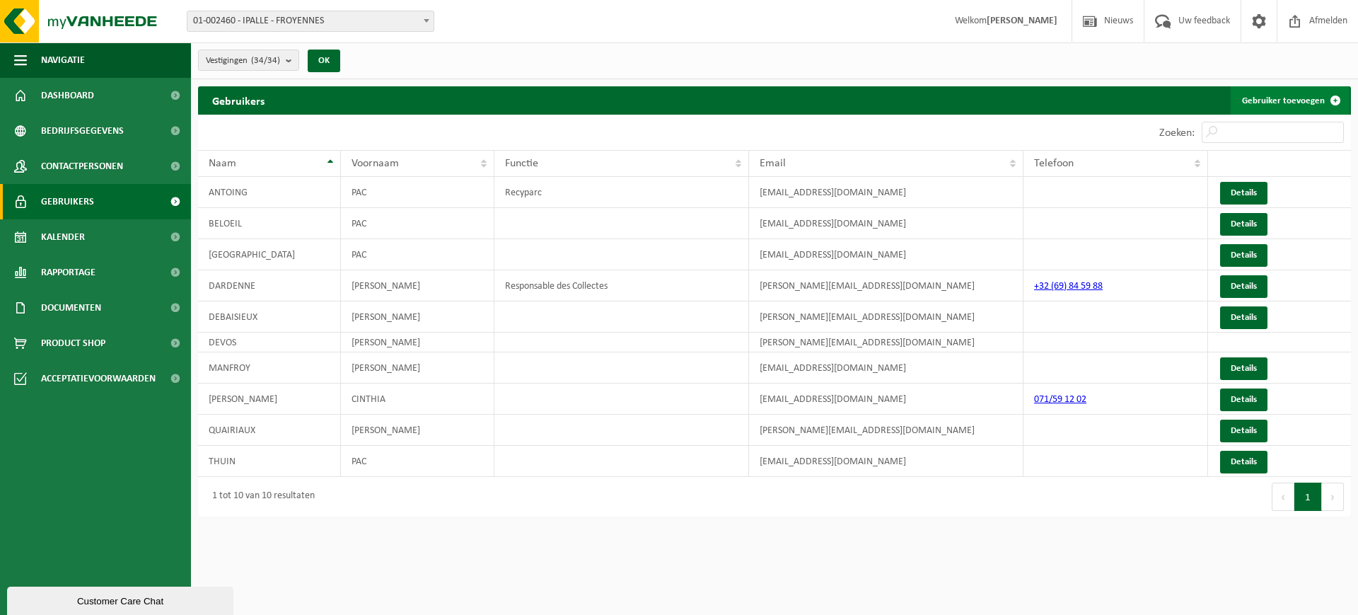
click at [1307, 103] on link "Gebruiker toevoegen" at bounding box center [1290, 100] width 119 height 28
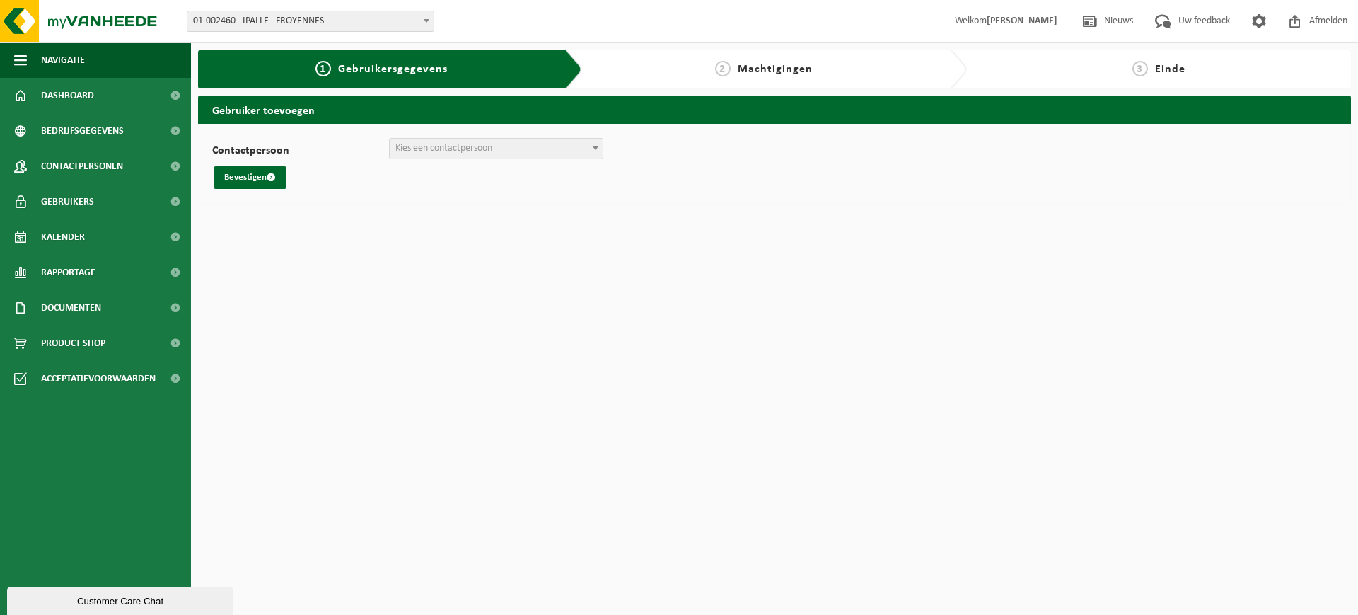
click at [439, 145] on span "Kies een contactpersoon" at bounding box center [443, 148] width 97 height 11
select select "0"
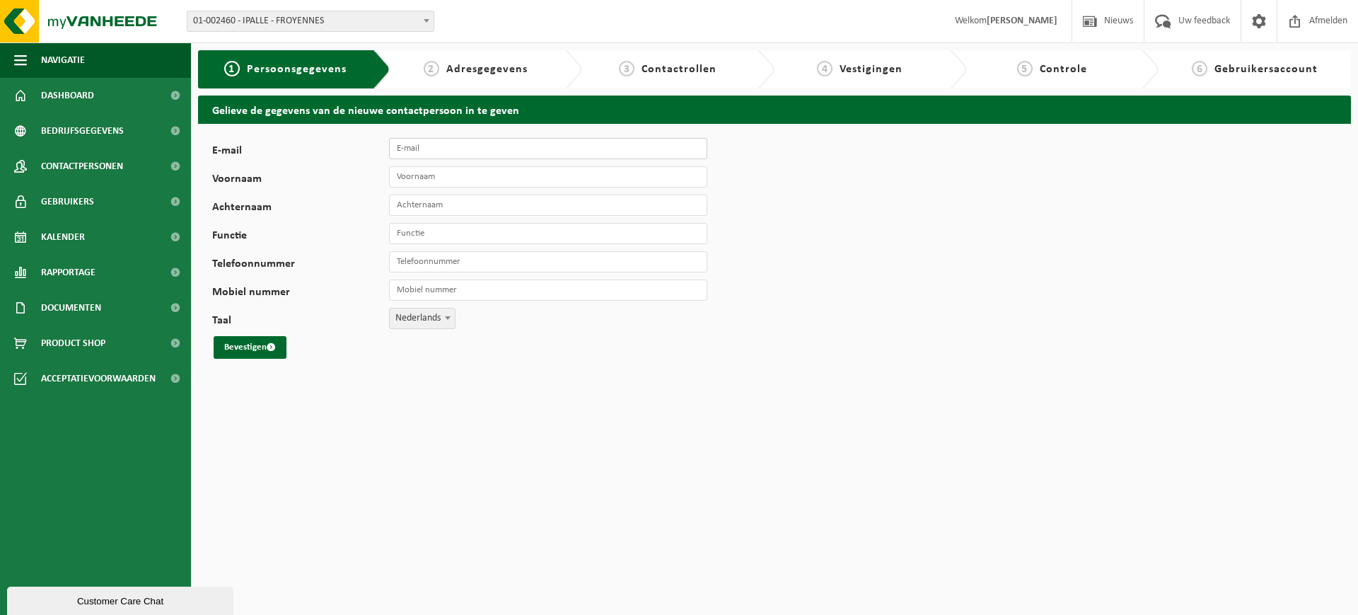
drag, startPoint x: 484, startPoint y: 143, endPoint x: 493, endPoint y: 144, distance: 9.2
click at [484, 143] on input "E-mail" at bounding box center [548, 148] width 318 height 21
type input "PAC_CHIEVRES@ipalle.be"
type input "PAC"
click at [465, 210] on input "Achternaam" at bounding box center [548, 205] width 318 height 21
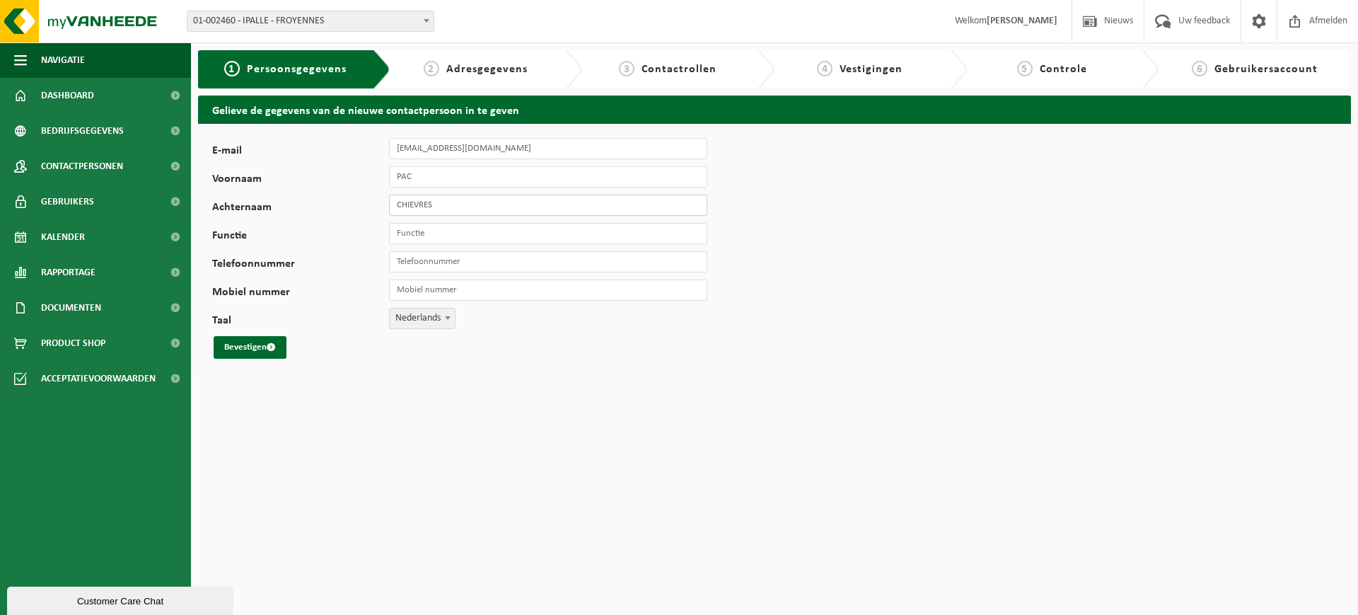
type input "CHIEVRES"
click at [459, 229] on input "Functie" at bounding box center [548, 233] width 318 height 21
type input "R"
type input "Recyparc"
click at [414, 326] on span "Nederlands" at bounding box center [422, 318] width 65 height 20
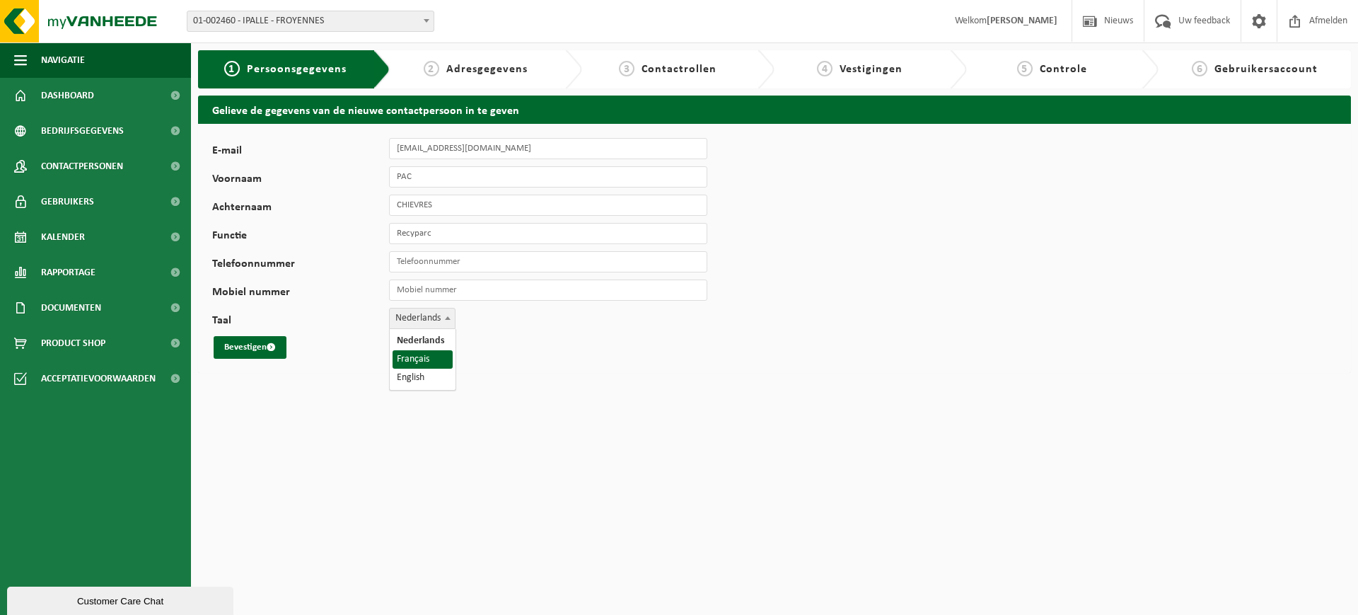
select select "1"
click at [245, 344] on button "Bevestigen" at bounding box center [250, 347] width 73 height 23
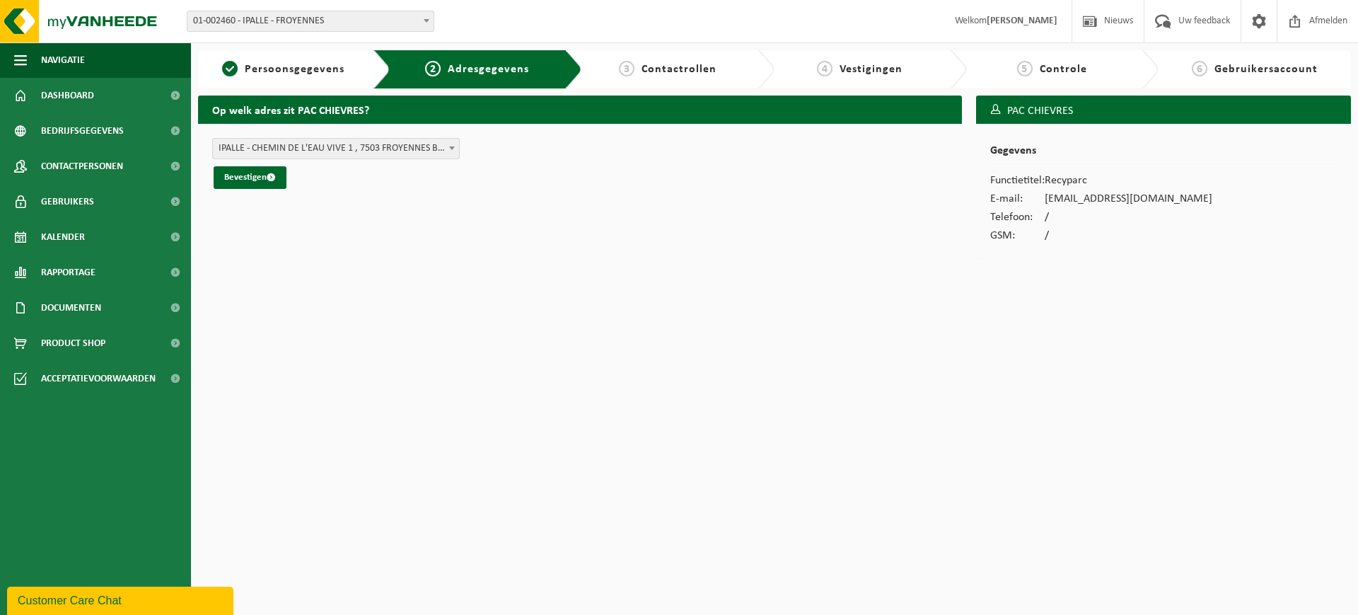
click at [310, 145] on span "IPALLE - CHEMIN DE L'EAU VIVE 1 , 7503 FROYENNES BE (01-002460/BUS)" at bounding box center [336, 149] width 246 height 20
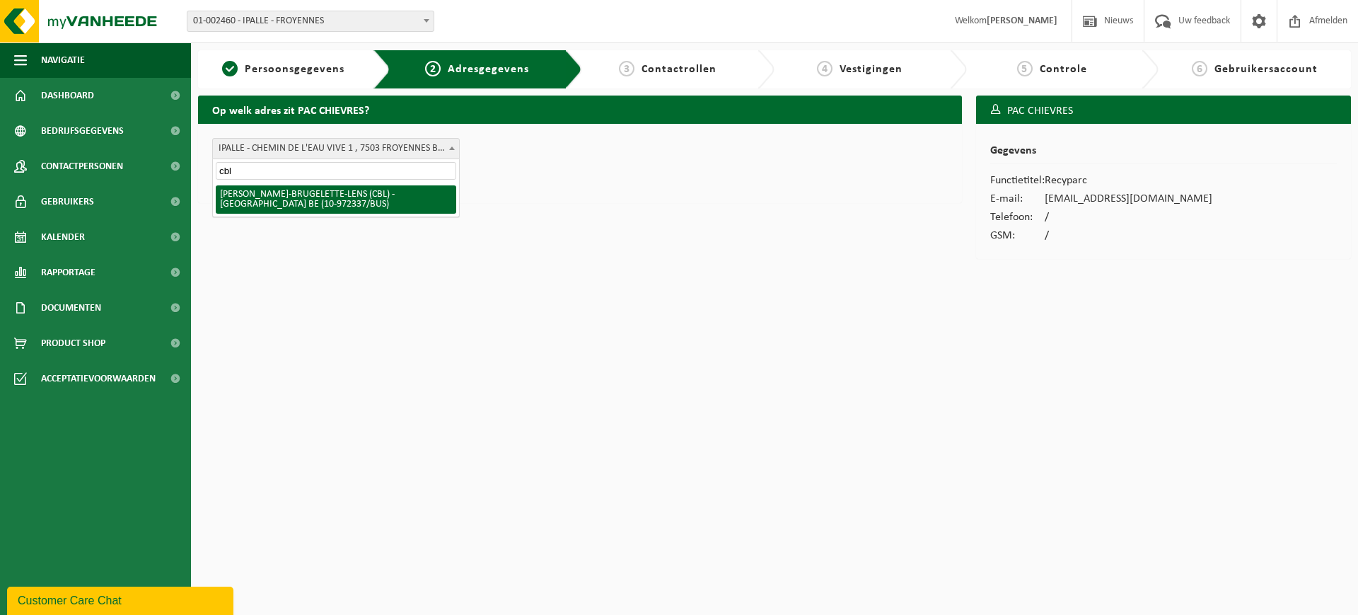
type input "cbl"
select select "601125"
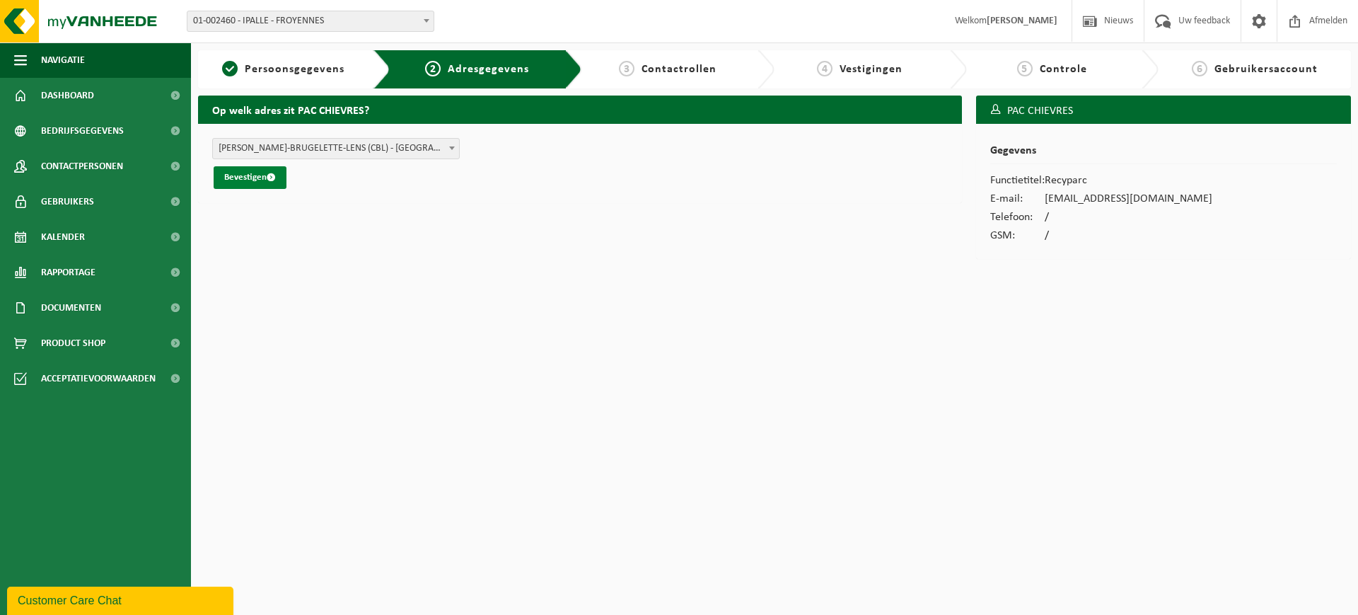
click at [255, 171] on button "Bevestigen" at bounding box center [250, 177] width 73 height 23
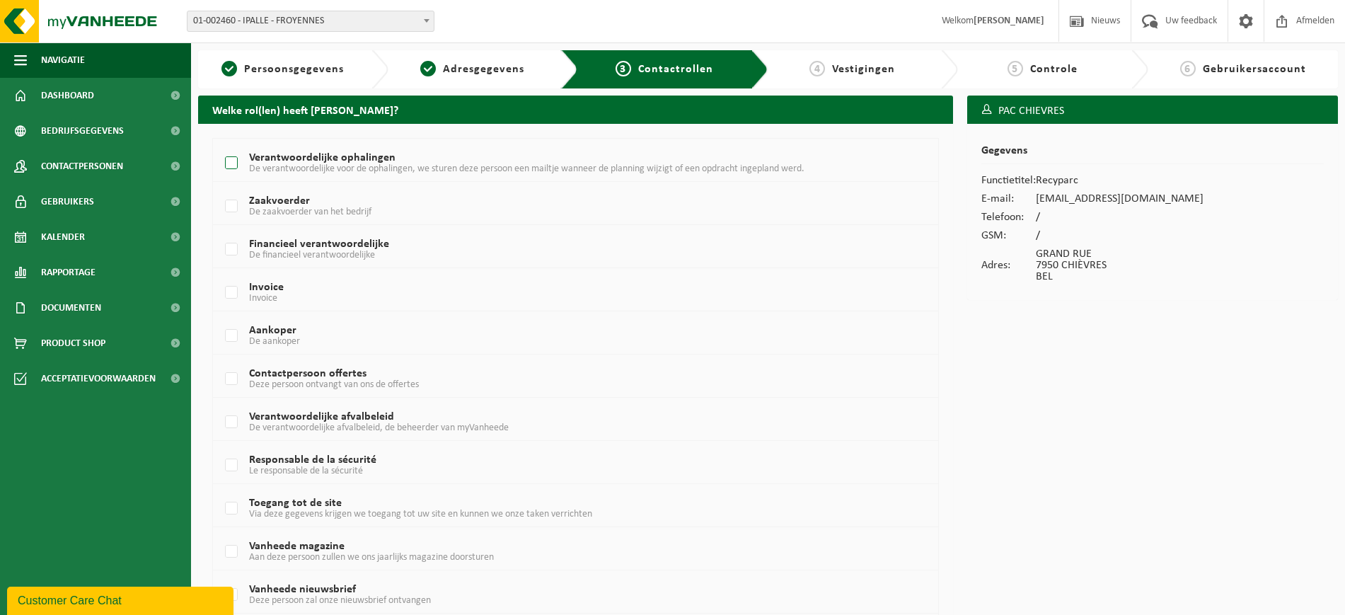
click at [233, 161] on label "Verantwoordelijke ophalingen De verantwoordelijke voor de ophalingen, we sturen…" at bounding box center [545, 163] width 647 height 21
click at [220, 146] on input "Verantwoordelijke ophalingen De verantwoordelijke voor de ophalingen, we sturen…" at bounding box center [219, 145] width 1 height 1
checkbox input "true"
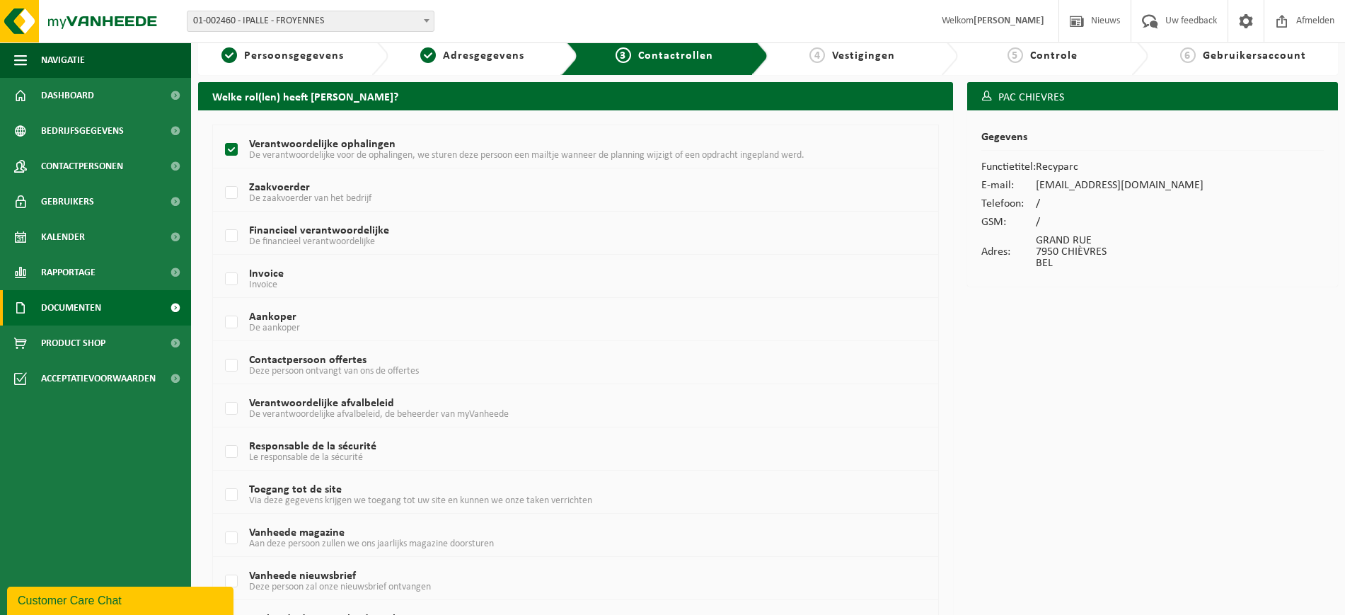
scroll to position [229, 0]
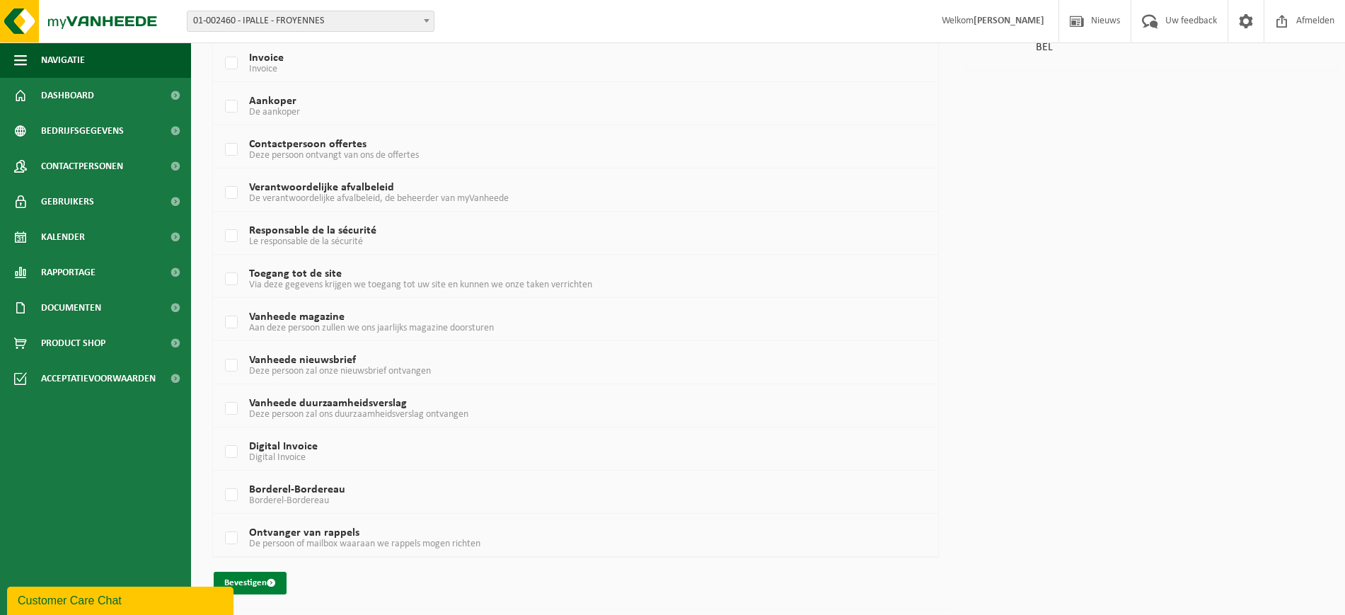
click at [250, 586] on button "Bevestigen" at bounding box center [250, 583] width 73 height 23
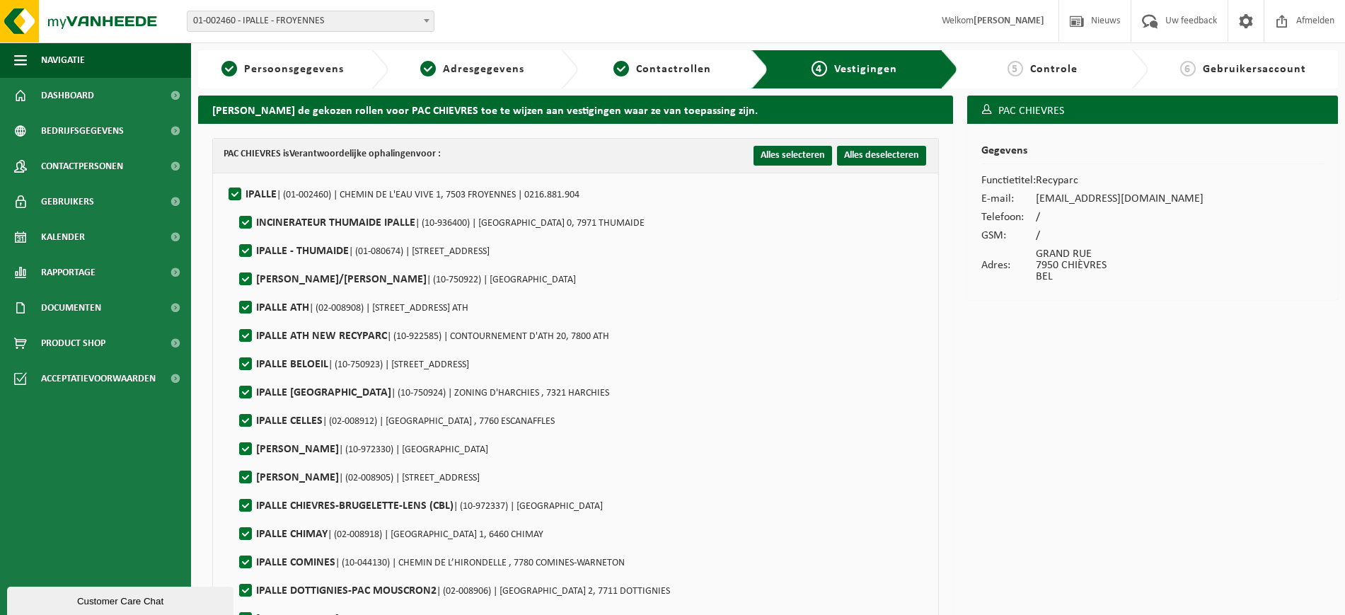
click at [233, 195] on label"] "IPALLE | (01-002460) | CHEMIN DE L'EAU VIVE 1, 7503 FROYENNES | 0216.881.904" at bounding box center [403, 194] width 354 height 21
click at [224, 177] on input "IPALLE | (01-002460) | CHEMIN DE L'EAU VIVE 1, 7503 FROYENNES | 0216.881.904" at bounding box center [223, 176] width 1 height 1
checkbox input "false"
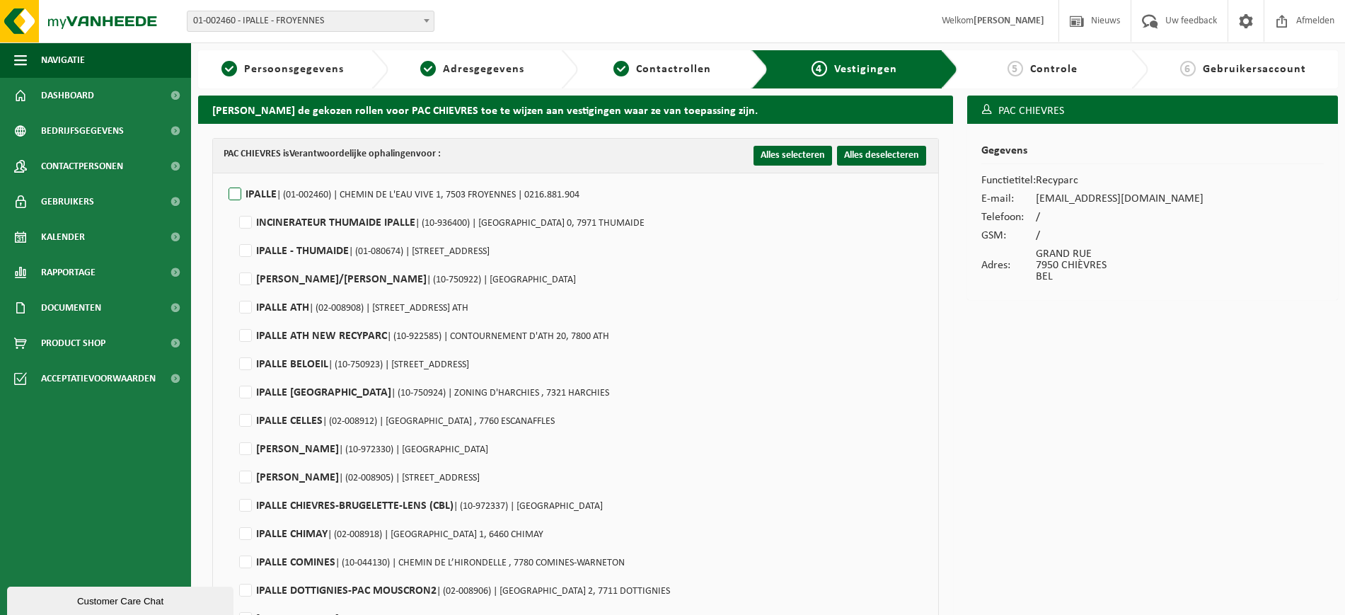
checkbox input "false"
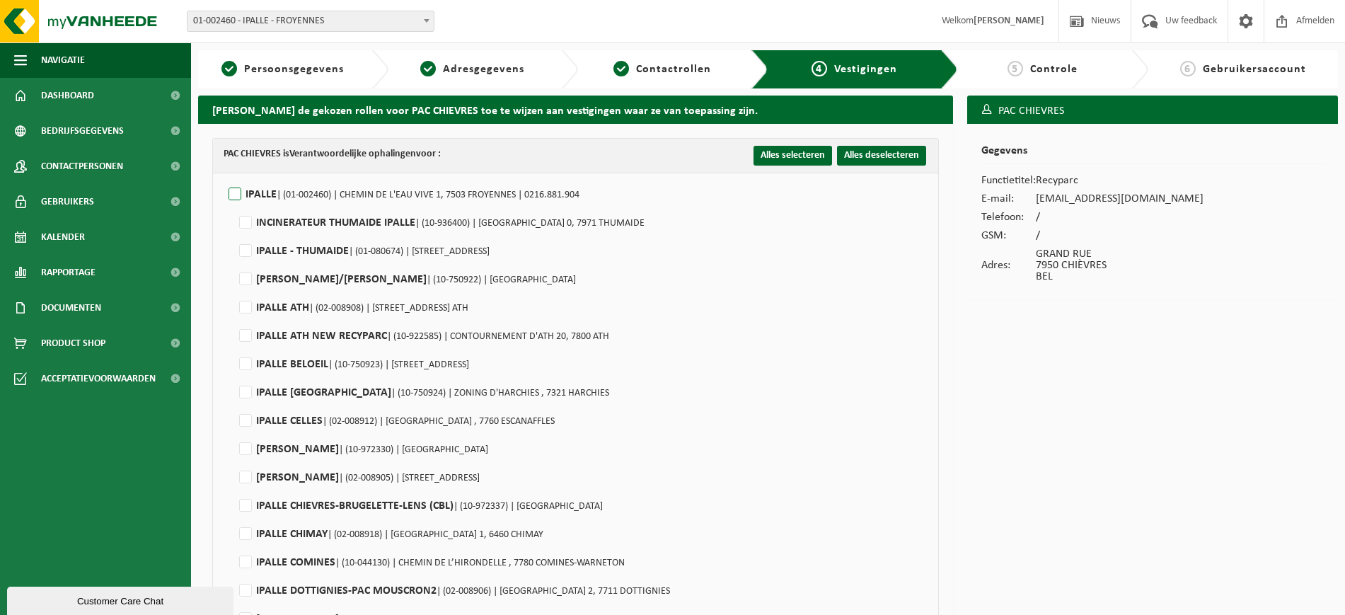
checkbox input "false"
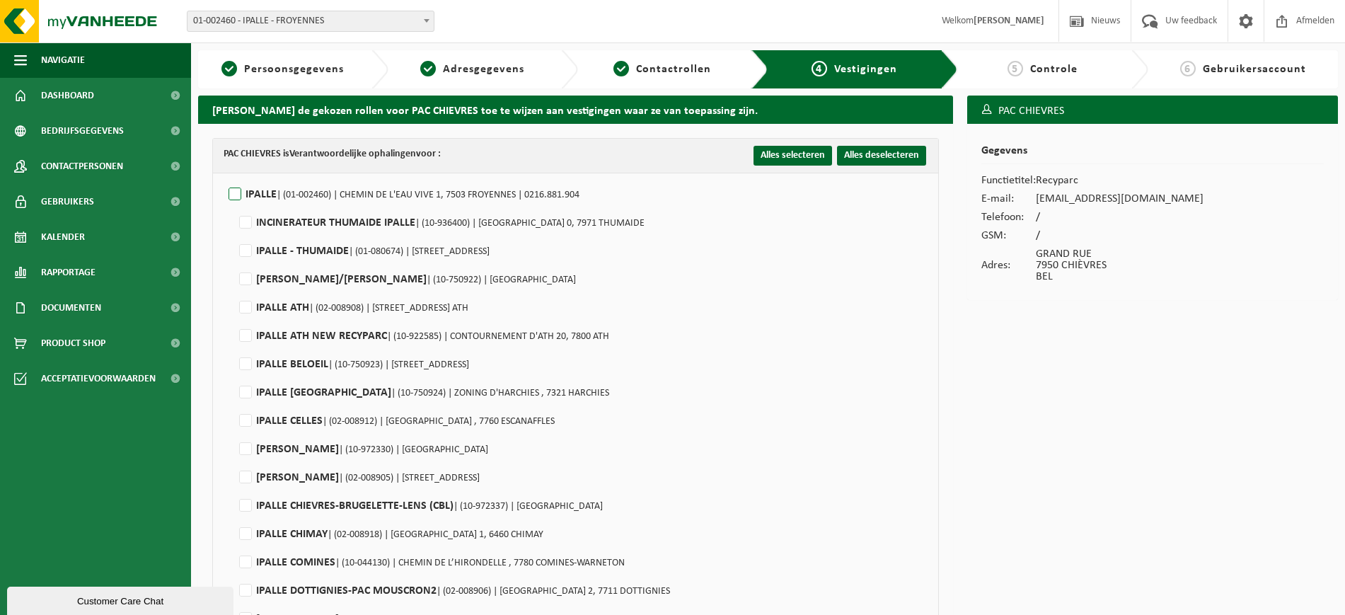
checkbox input "false"
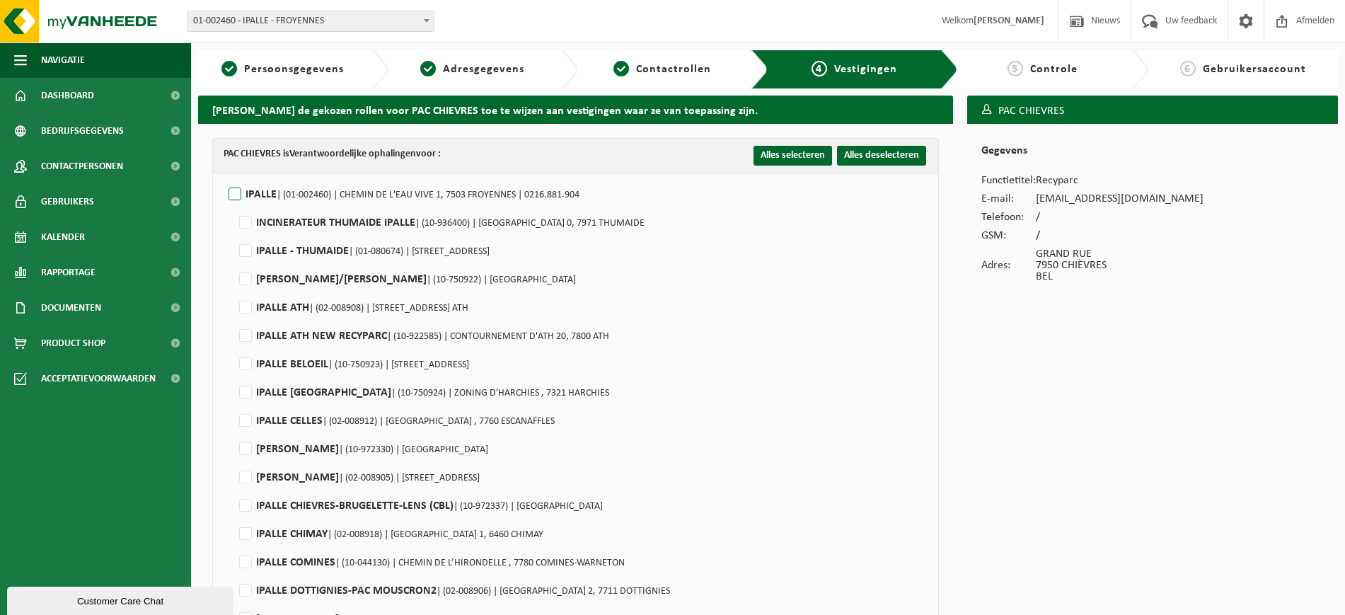
checkbox input "false"
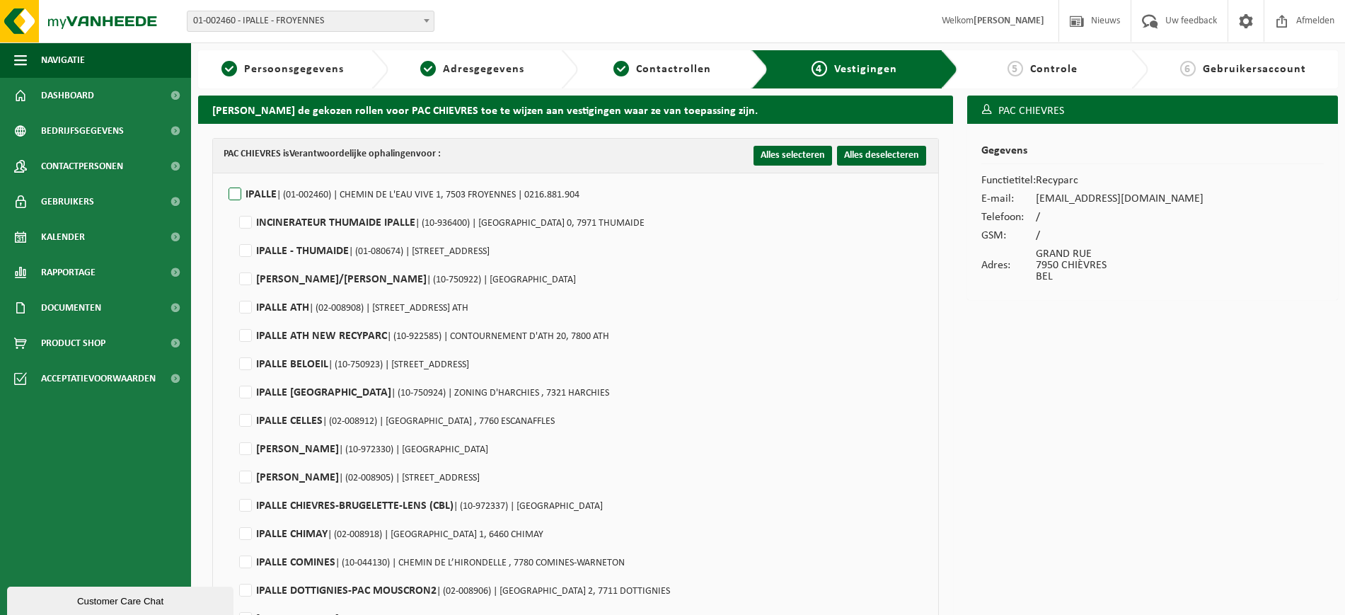
checkbox input "false"
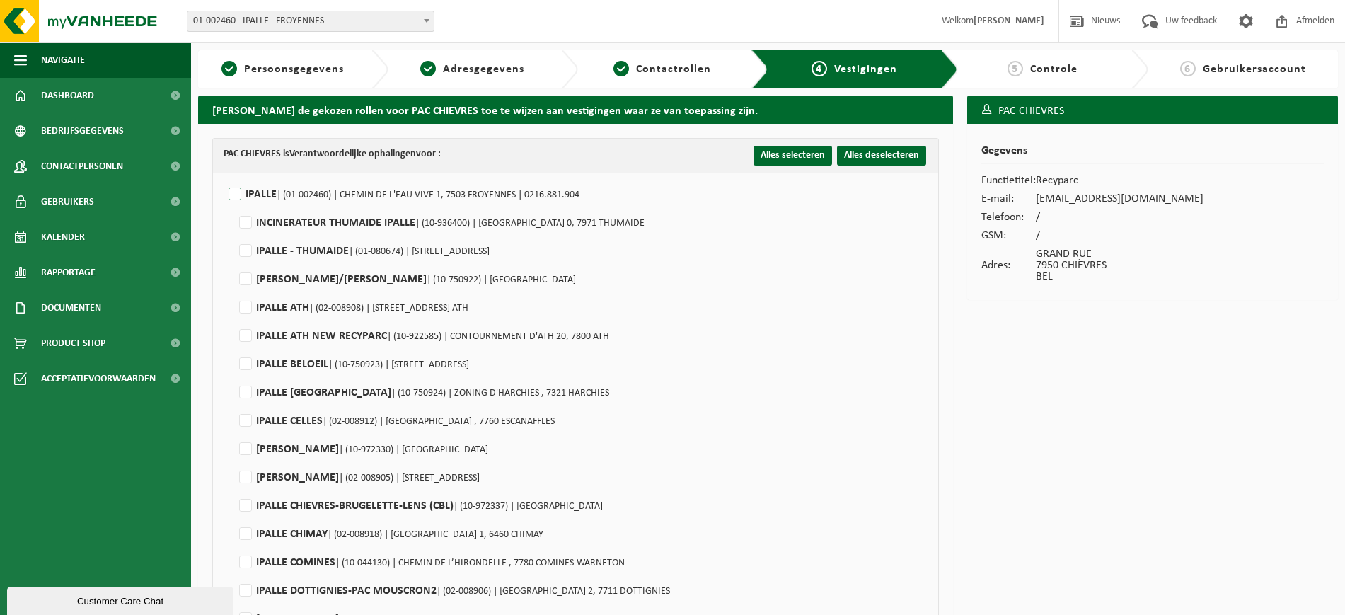
checkbox input "false"
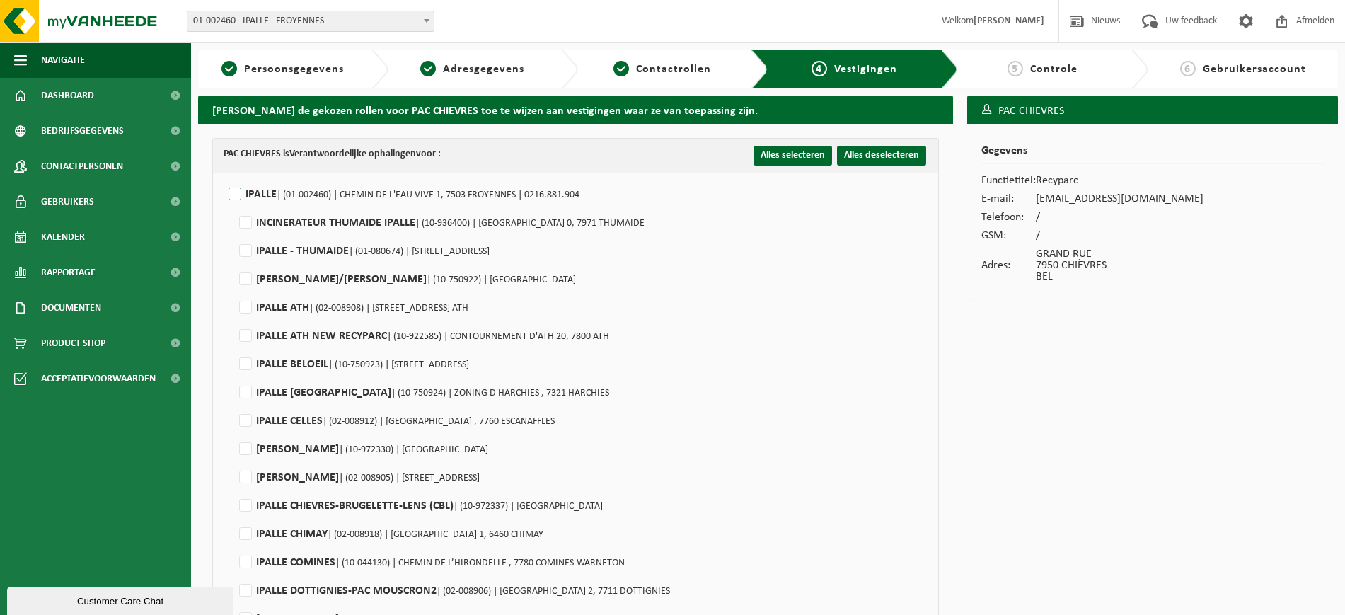
checkbox input "false"
click at [241, 502] on label"] "IPALLE CHIEVRES-BRUGELETTE-LENS (CBL) | (10-972337) | GRAND RUE , 7950 CHIÈVRES" at bounding box center [419, 505] width 366 height 21
click at [234, 488] on input "IPALLE CHIEVRES-BRUGELETTE-LENS (CBL) | (10-972337) | GRAND RUE , 7950 CHIÈVRES" at bounding box center [233, 487] width 1 height 1
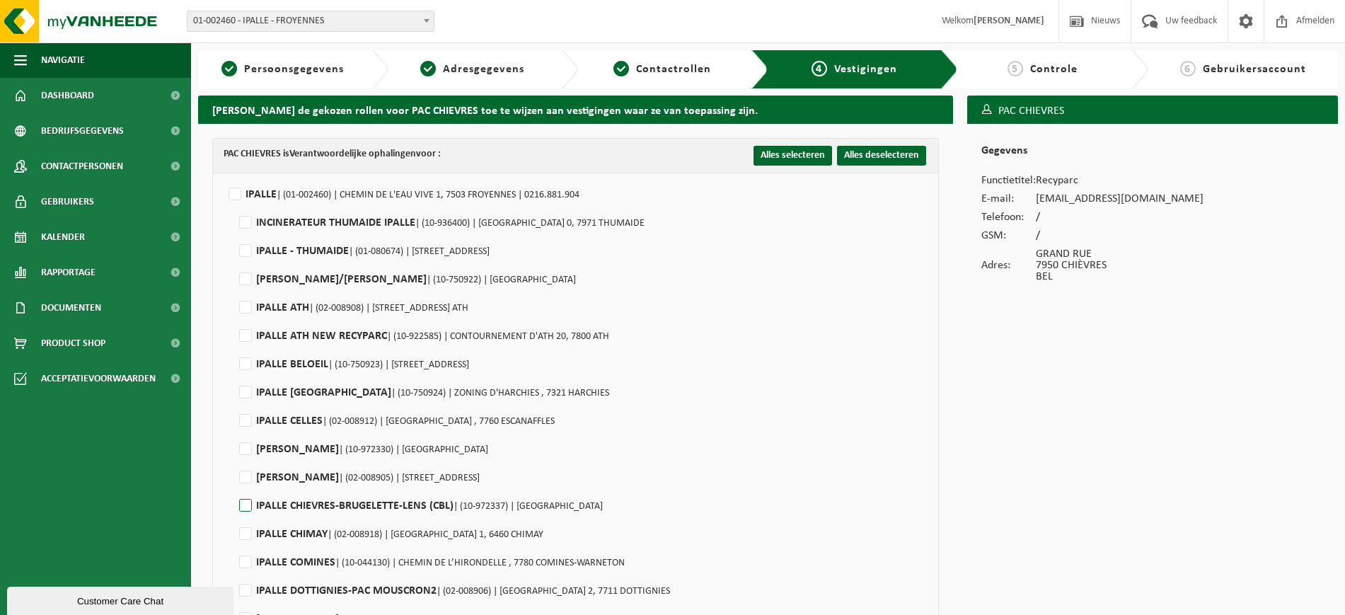
checkbox input "true"
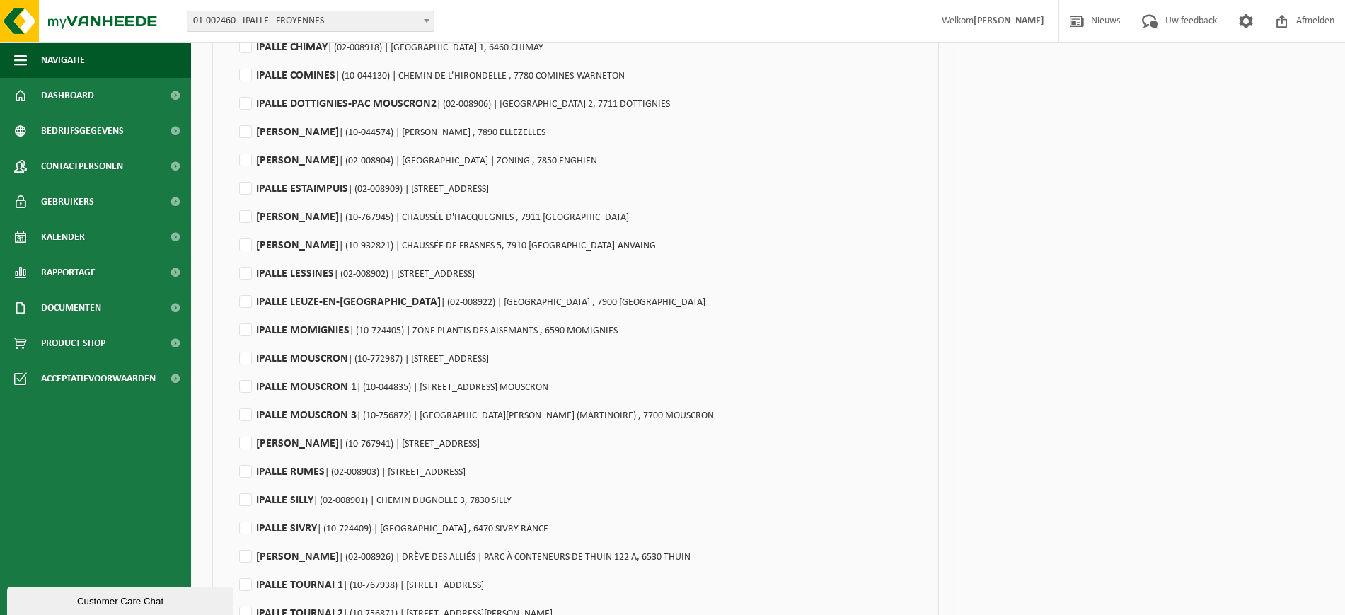
scroll to position [592, 0]
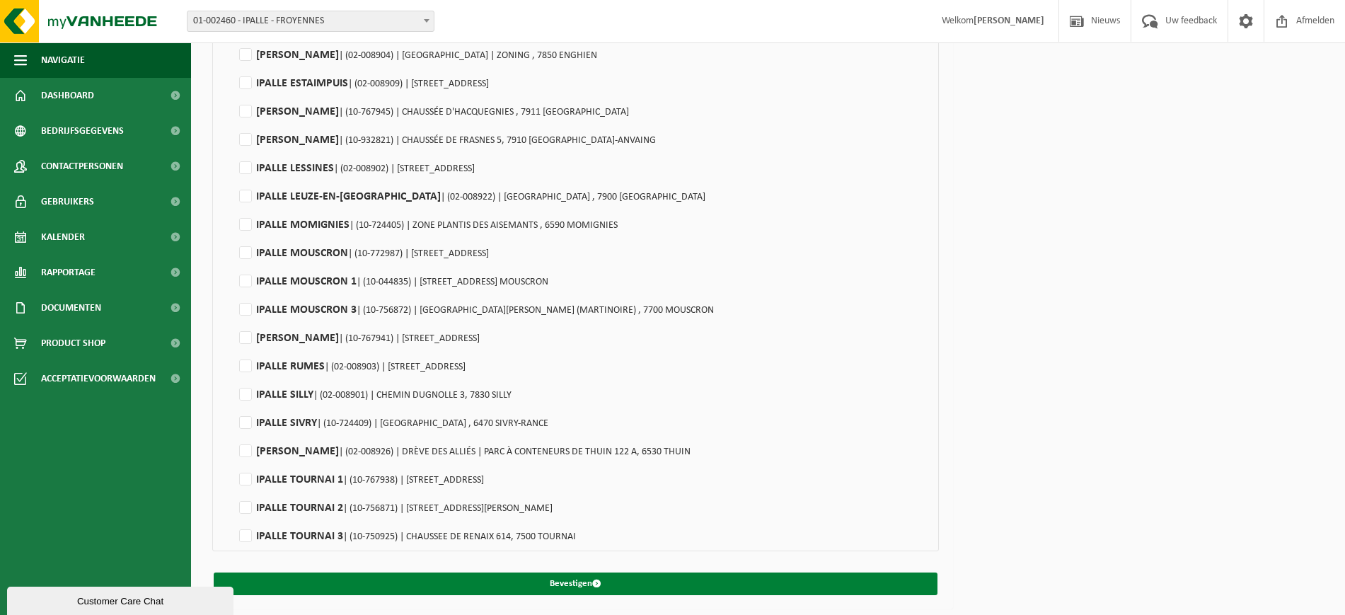
click at [483, 583] on button "Bevestigen" at bounding box center [576, 583] width 724 height 23
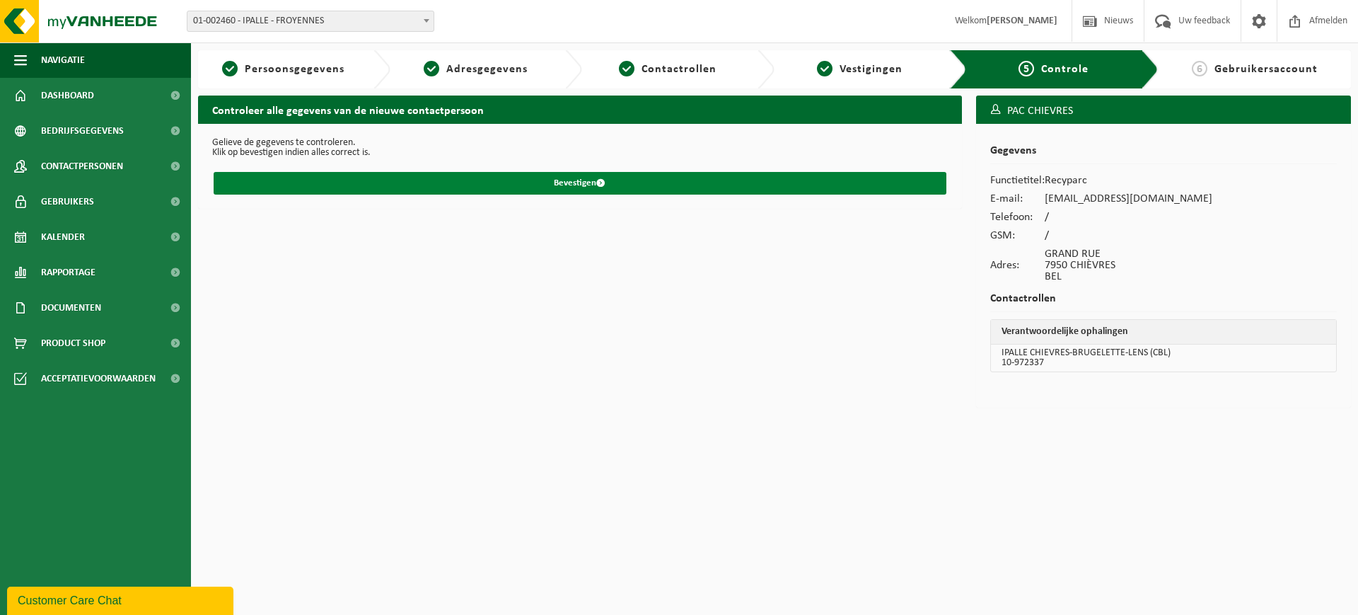
click at [623, 184] on button "Bevestigen" at bounding box center [580, 183] width 733 height 23
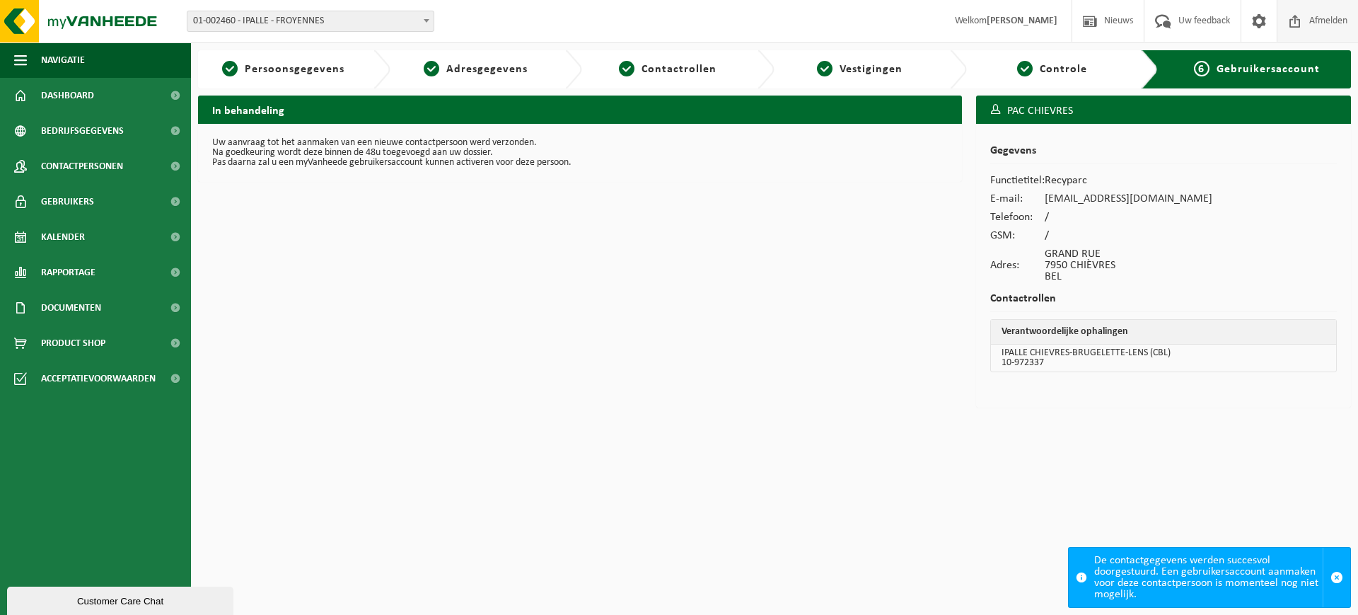
click at [1316, 23] on span "Afmelden" at bounding box center [1328, 21] width 45 height 42
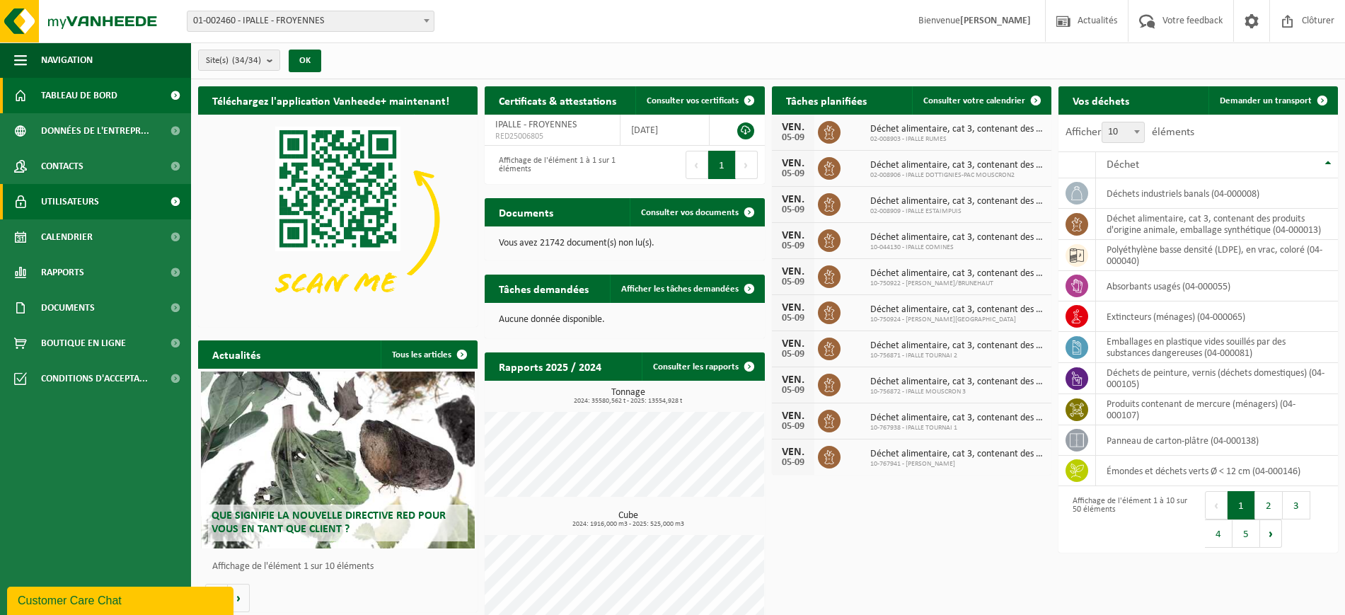
click at [103, 199] on link "Utilisateurs" at bounding box center [95, 201] width 191 height 35
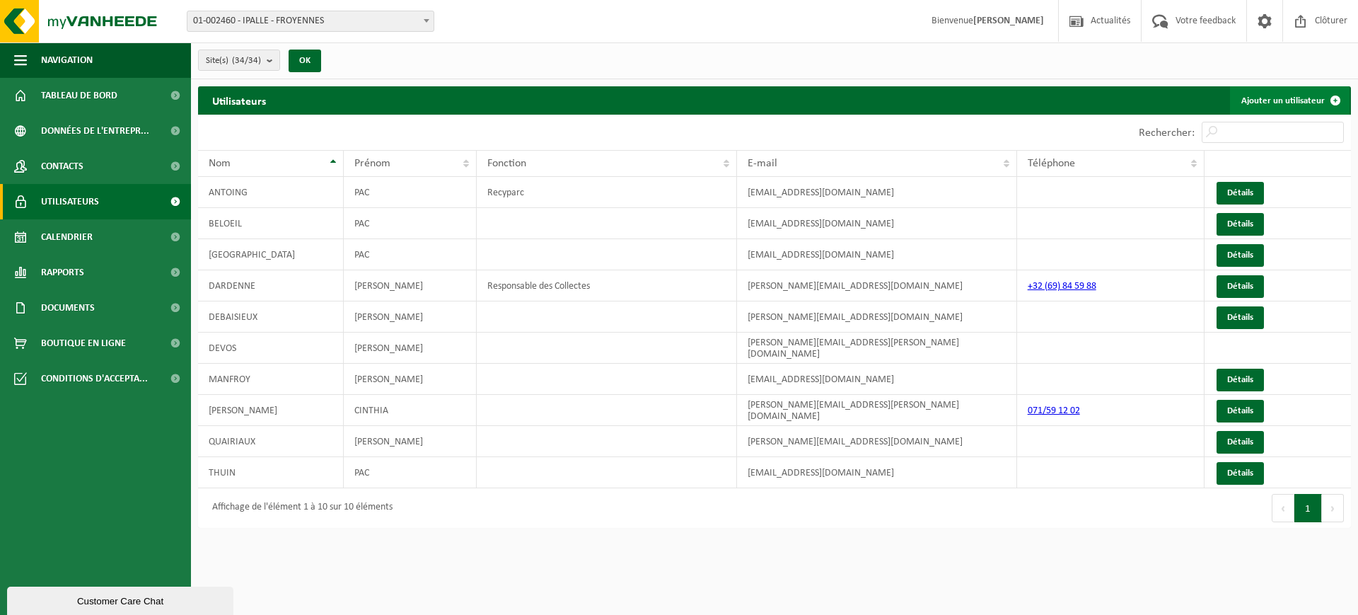
click at [1270, 95] on link "Ajouter un utilisateur" at bounding box center [1290, 100] width 120 height 28
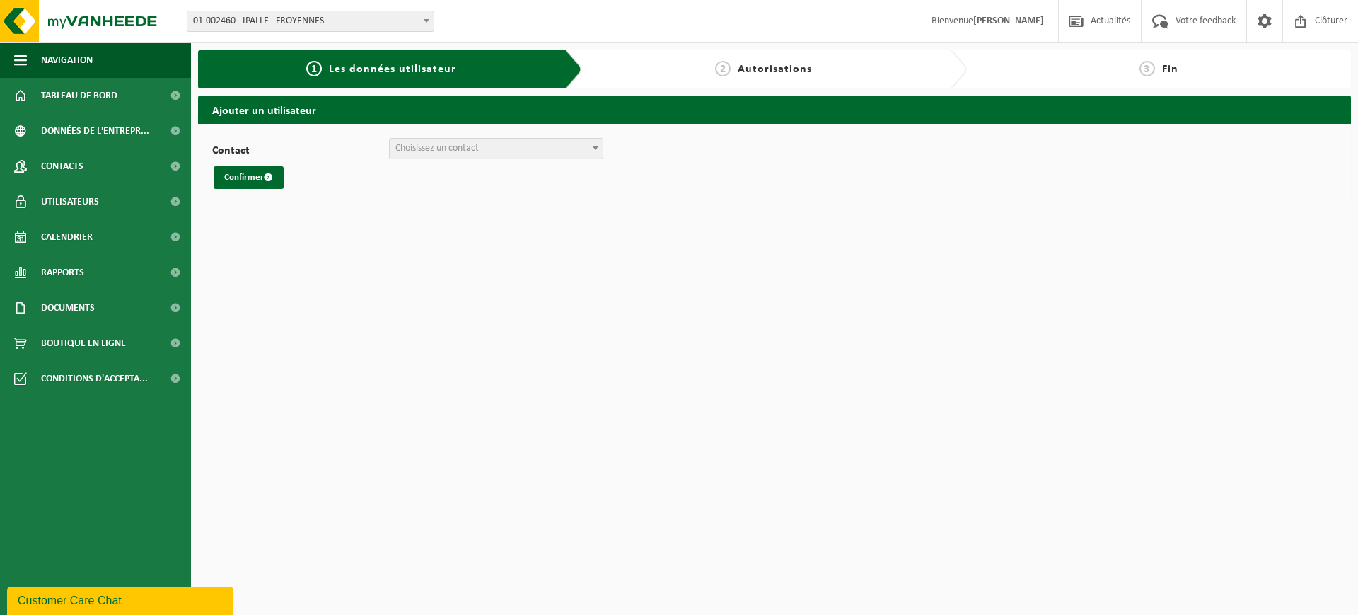
click at [399, 151] on span "Choisissez un contact" at bounding box center [436, 148] width 83 height 11
select select "0"
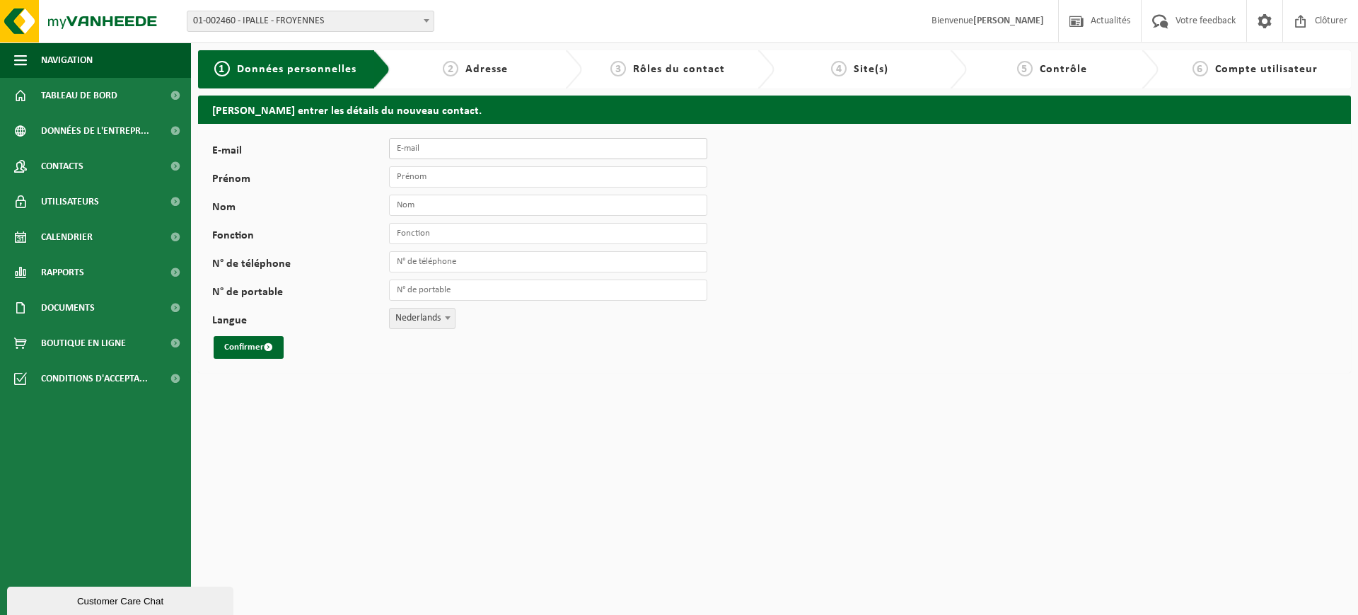
click at [458, 139] on input "E-mail" at bounding box center [548, 148] width 318 height 21
type input "[EMAIL_ADDRESS][DOMAIN_NAME]"
type input "PAC"
type input "COMINES"
type input "Recyparc"
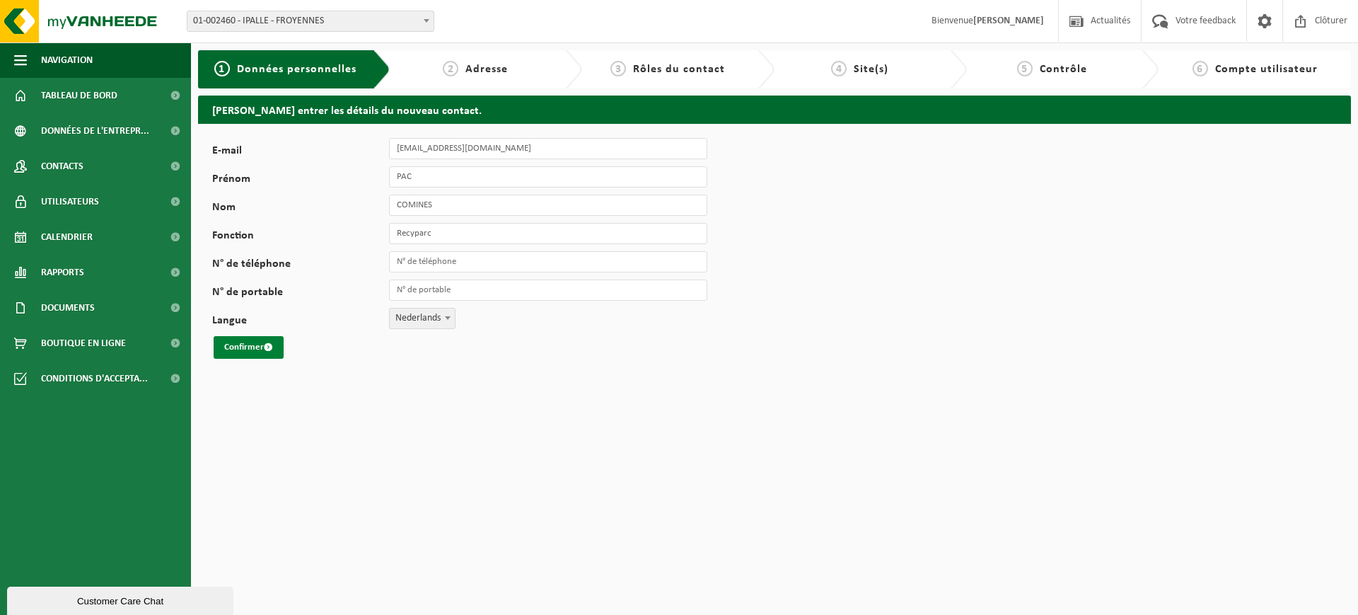
click at [255, 342] on button "Confirmer" at bounding box center [249, 347] width 70 height 23
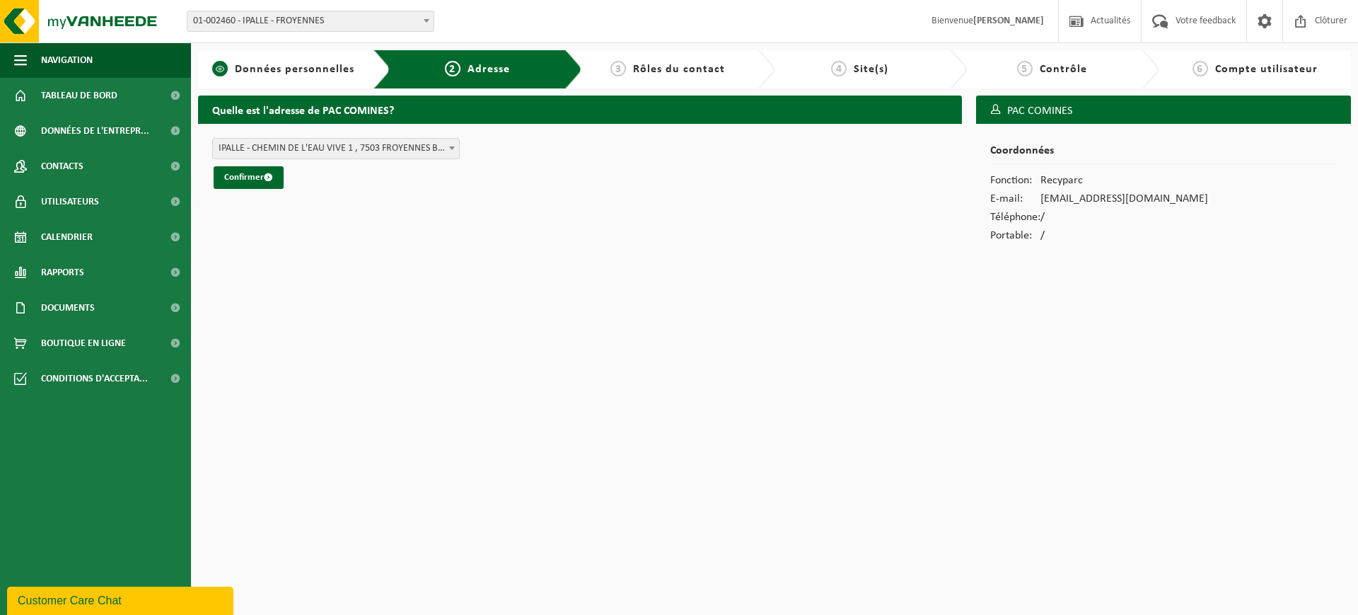
click at [273, 71] on span "Données personnelles" at bounding box center [295, 69] width 120 height 11
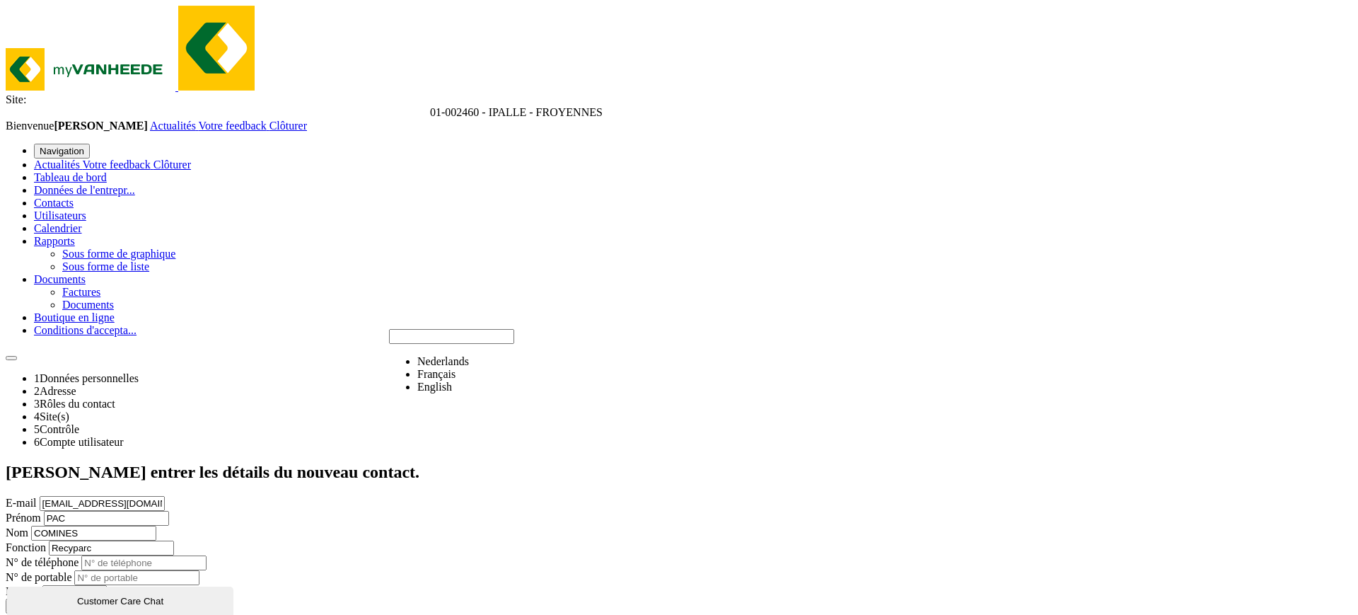
click at [158, 585] on span "Nederlands" at bounding box center [133, 591] width 52 height 12
select select "1"
click at [59, 598] on button "Confirmer" at bounding box center [32, 605] width 53 height 15
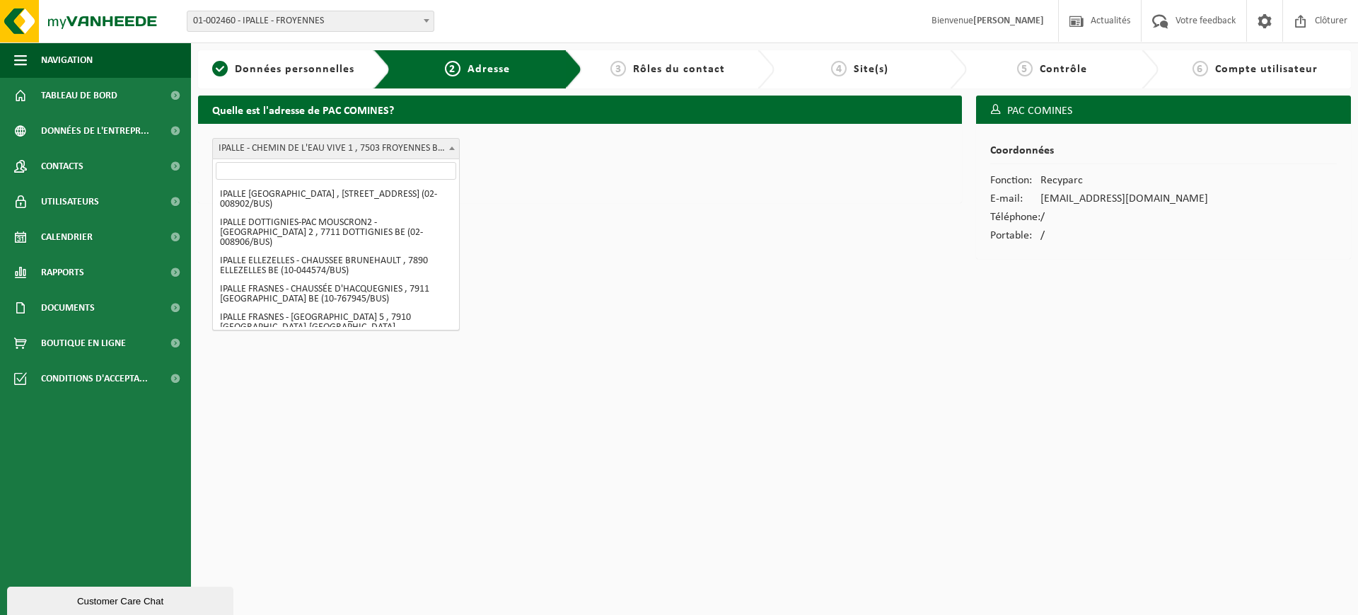
click at [351, 151] on span "IPALLE - CHEMIN DE L'EAU VIVE 1 , 7503 FROYENNES BE (01-002460/BUS)" at bounding box center [336, 149] width 246 height 20
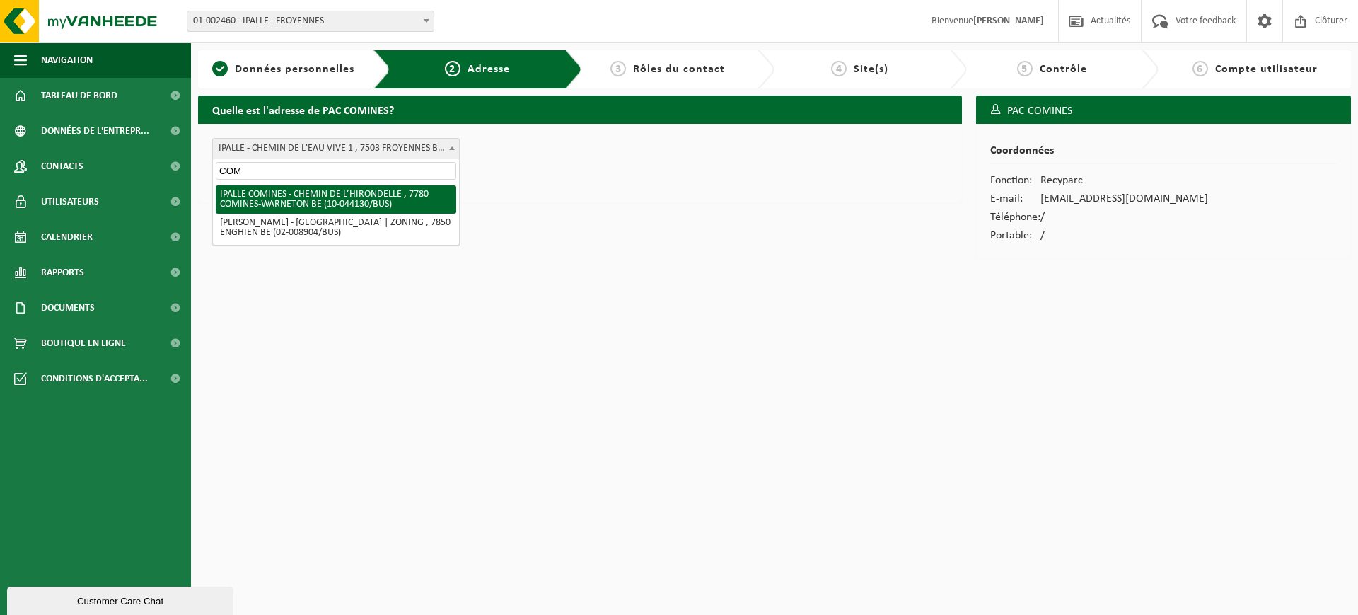
type input "COM"
select select "32952"
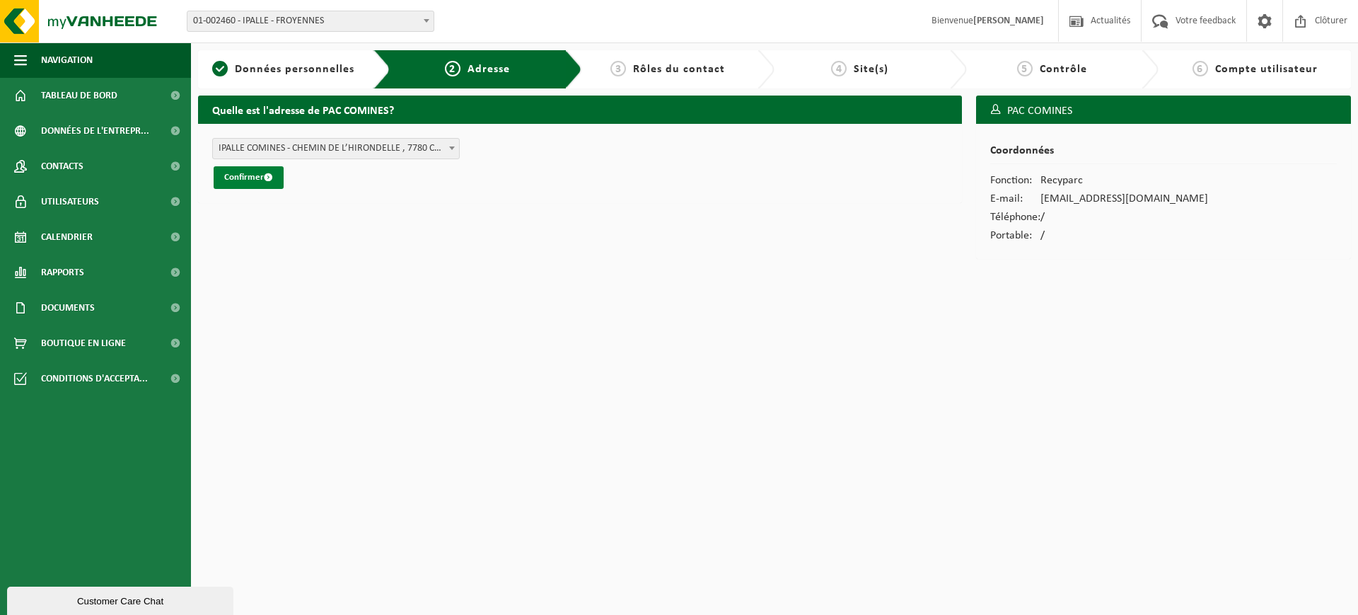
click at [251, 175] on button "Confirmer" at bounding box center [249, 177] width 70 height 23
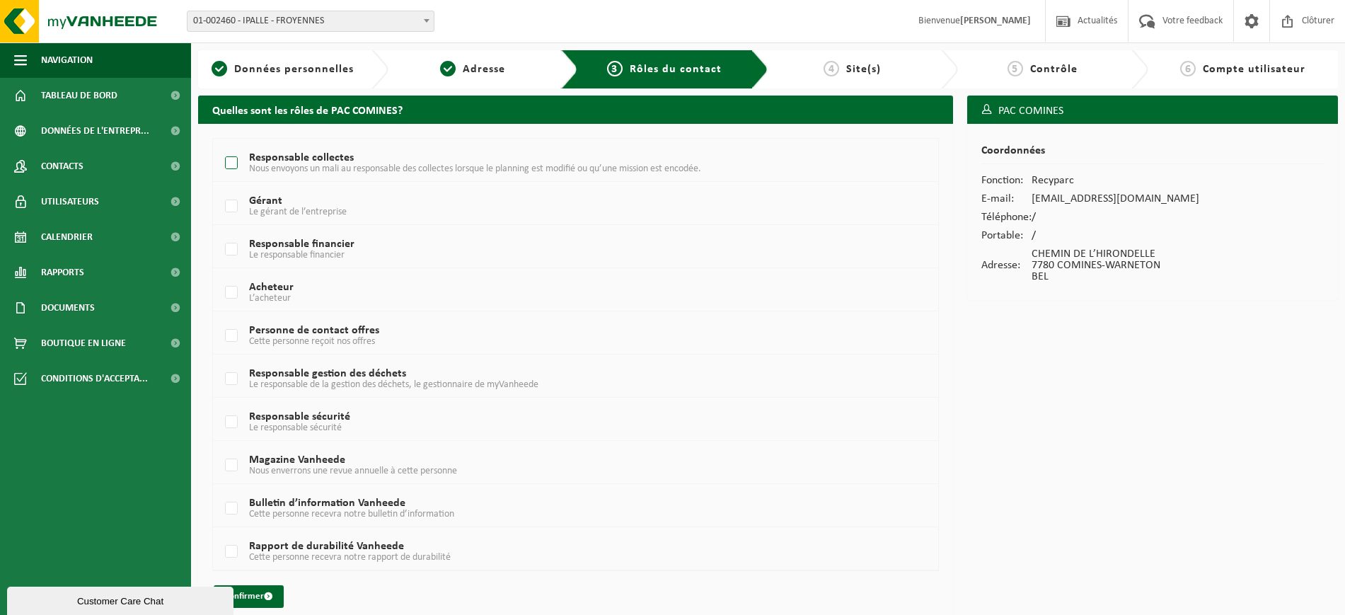
click at [227, 166] on label "Responsable collectes Nous envoyons un mali au responsable des collectes lorsqu…" at bounding box center [545, 163] width 647 height 21
click at [220, 146] on input "Responsable collectes Nous envoyons un mali au responsable des collectes lorsqu…" at bounding box center [219, 145] width 1 height 1
checkbox input "true"
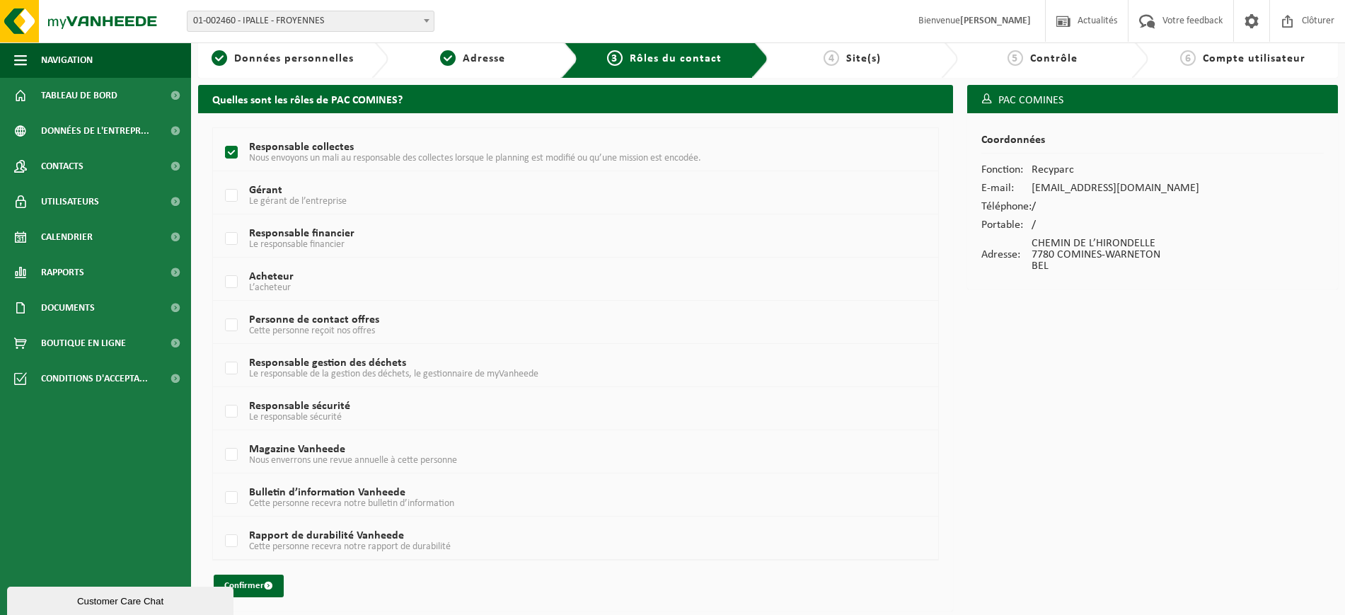
scroll to position [13, 0]
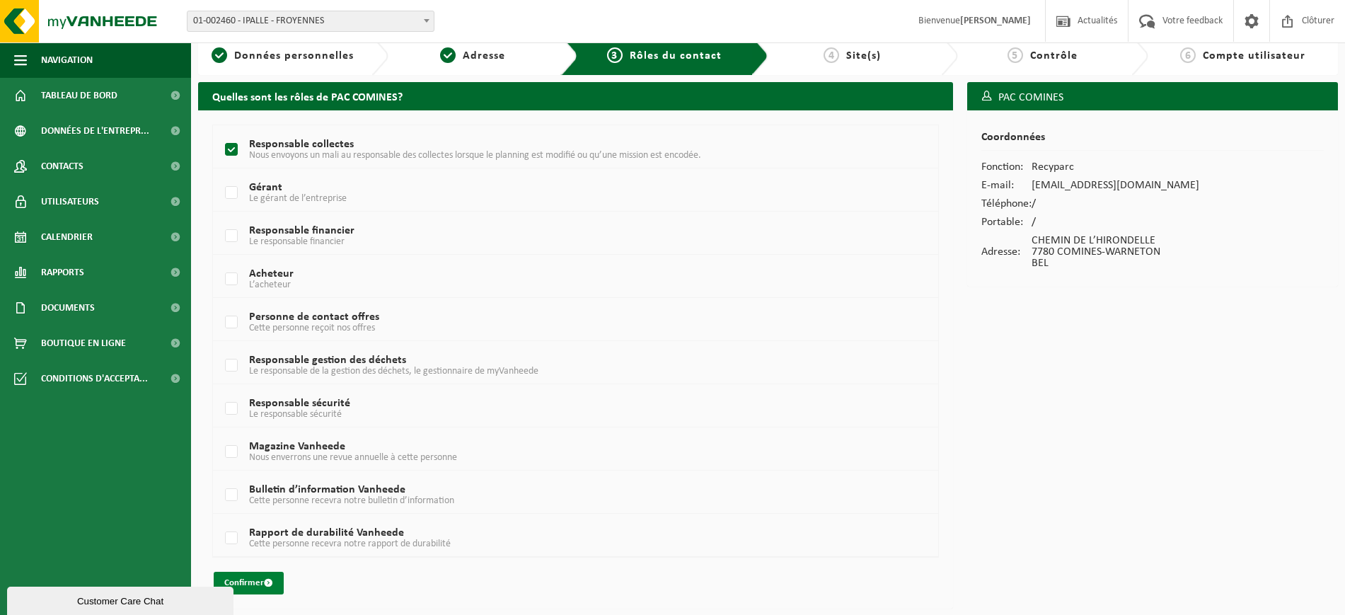
click at [250, 589] on button "Confirmer" at bounding box center [249, 583] width 70 height 23
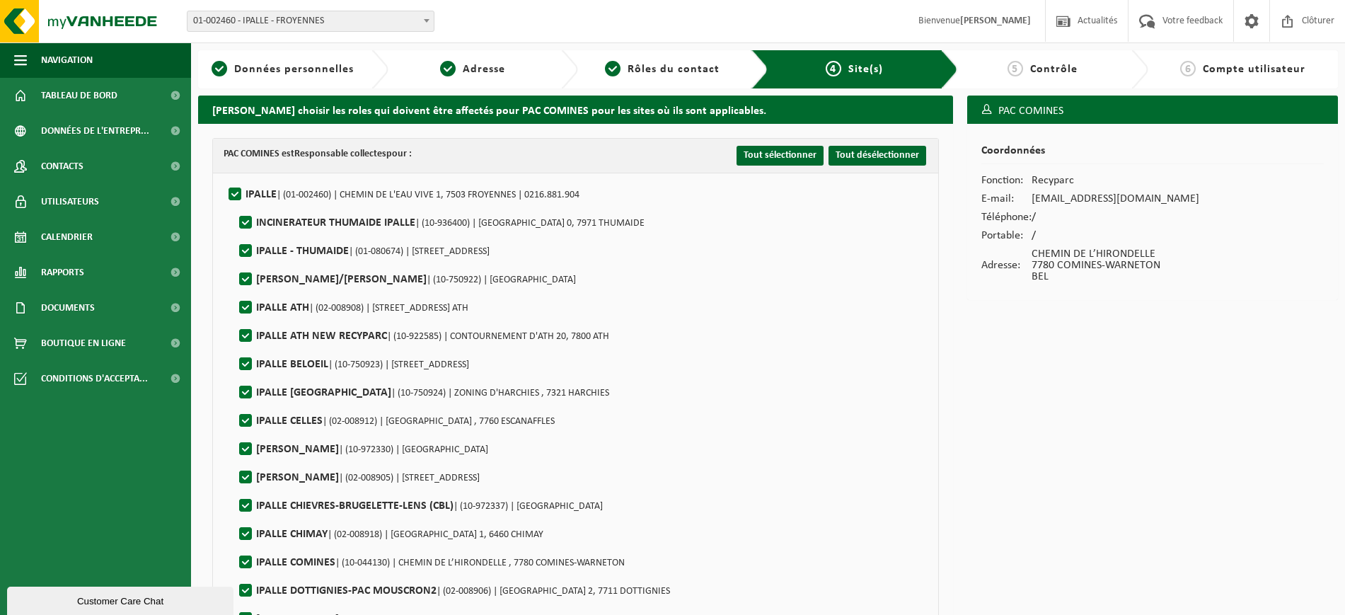
click at [231, 191] on label"] "IPALLE | (01-002460) | CHEMIN DE L'EAU VIVE 1, 7503 FROYENNES | 0216.881.904" at bounding box center [403, 194] width 354 height 21
click at [224, 177] on input "IPALLE | (01-002460) | CHEMIN DE L'EAU VIVE 1, 7503 FROYENNES | 0216.881.904" at bounding box center [223, 176] width 1 height 1
checkbox input "false"
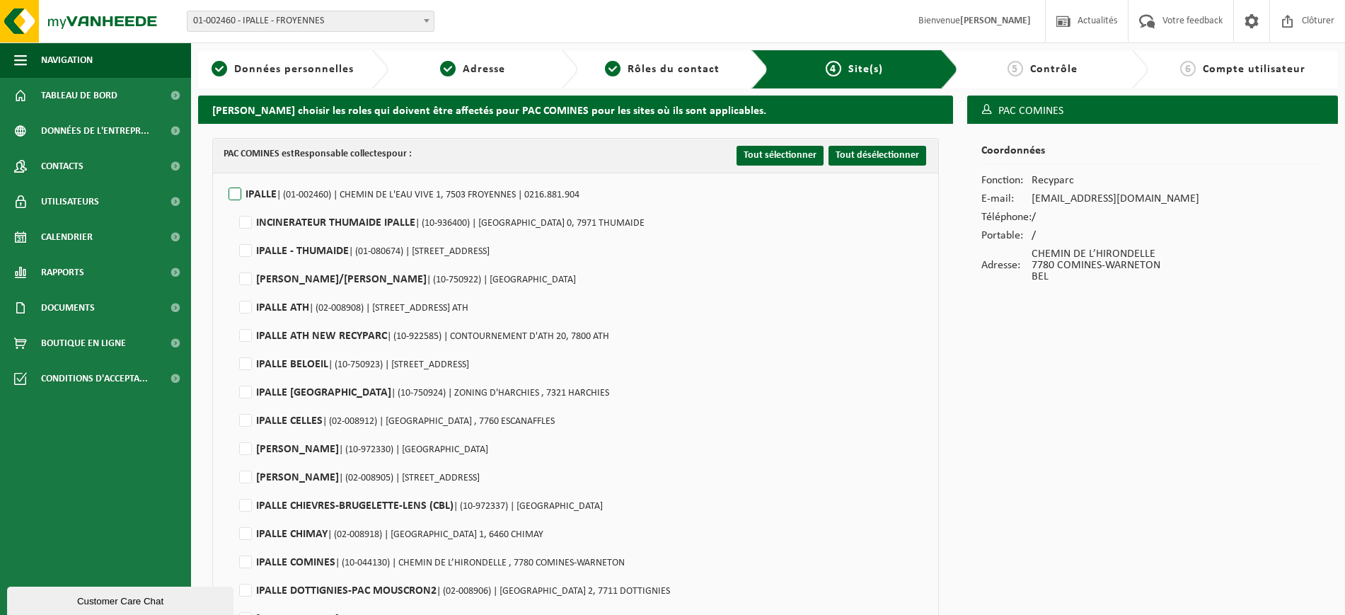
checkbox input "false"
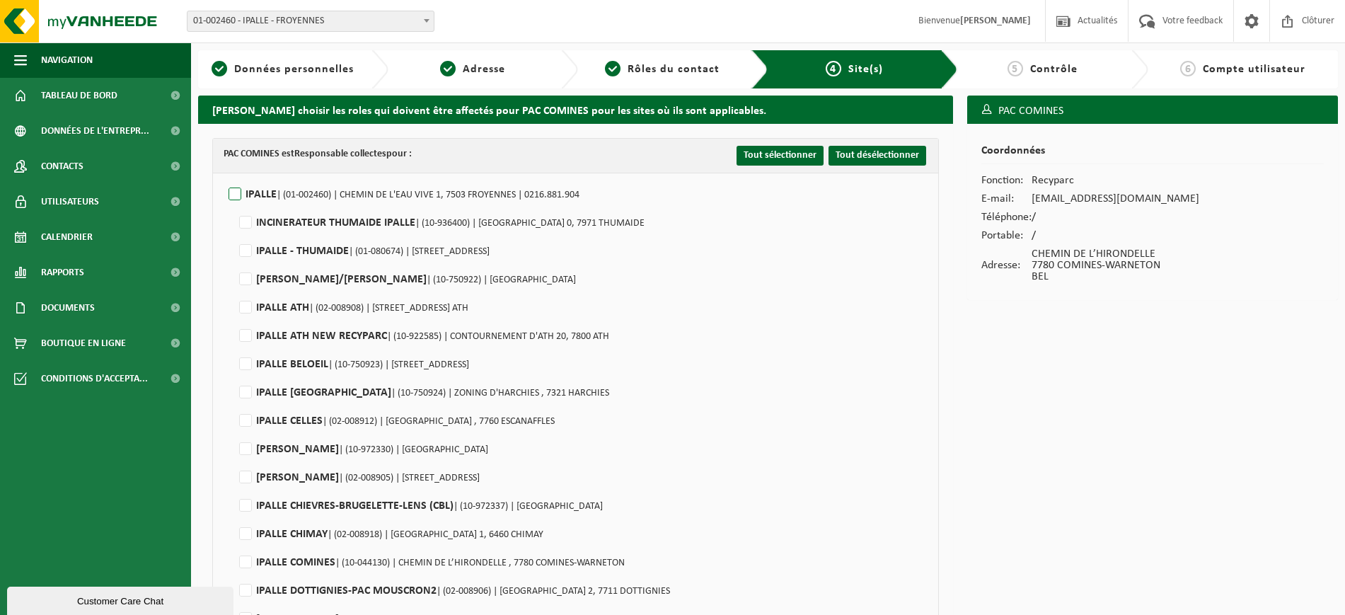
checkbox input "false"
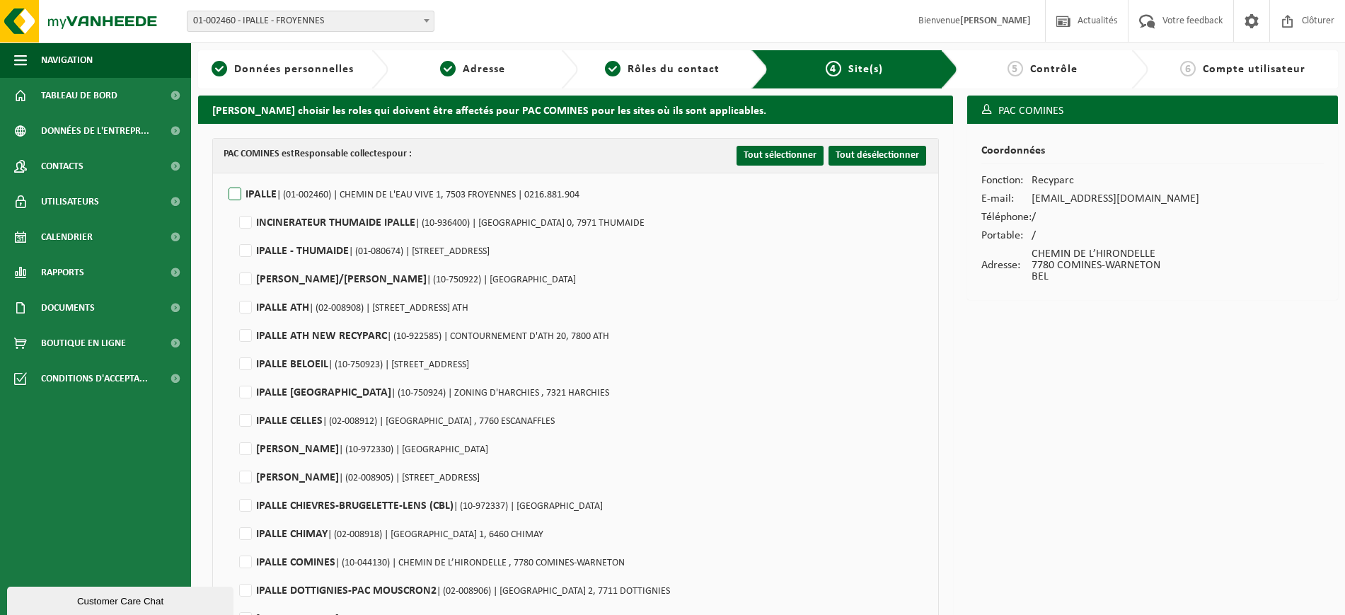
checkbox input "false"
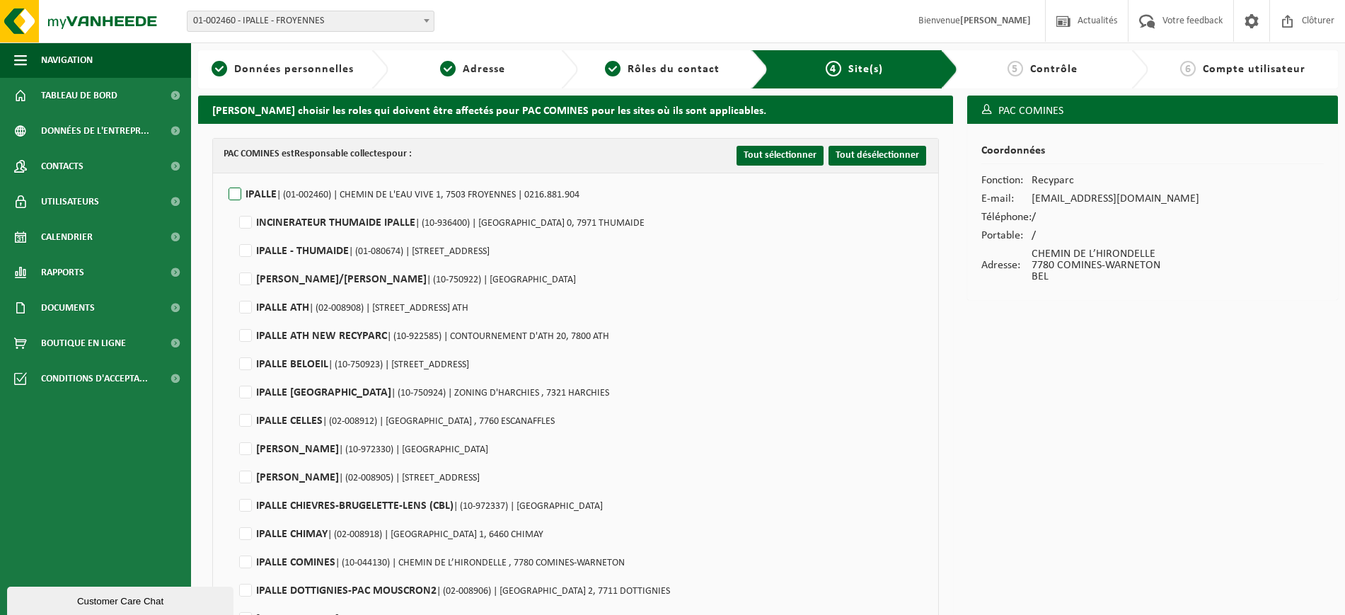
checkbox input "false"
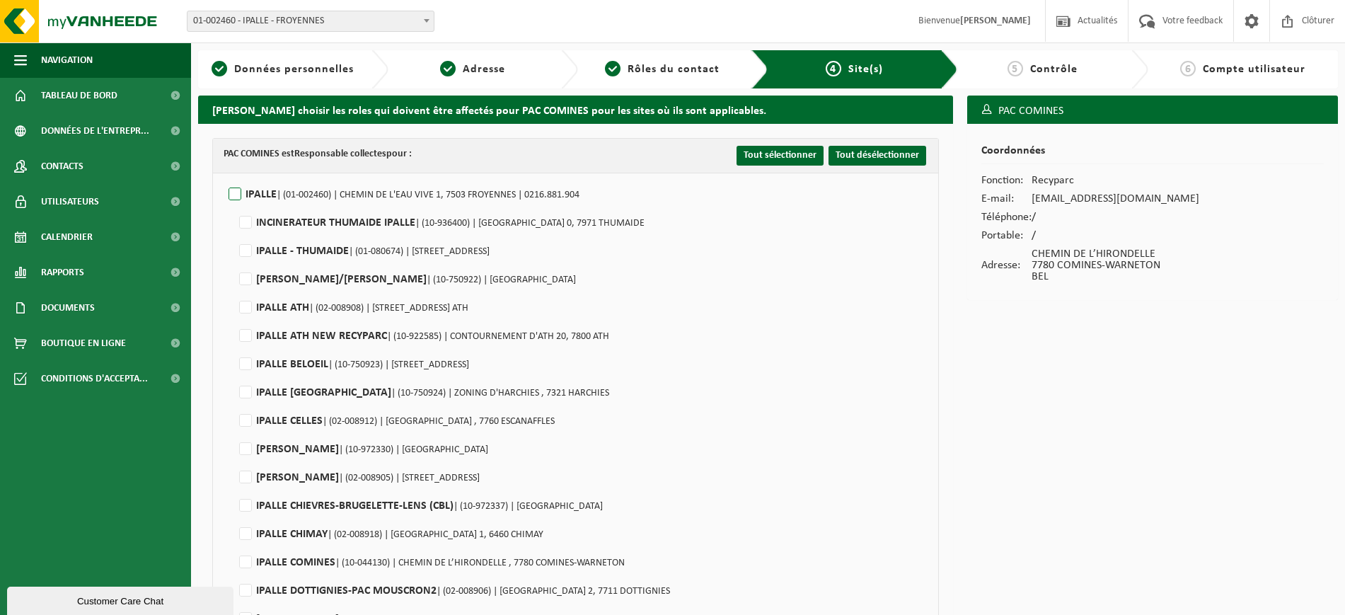
checkbox input "false"
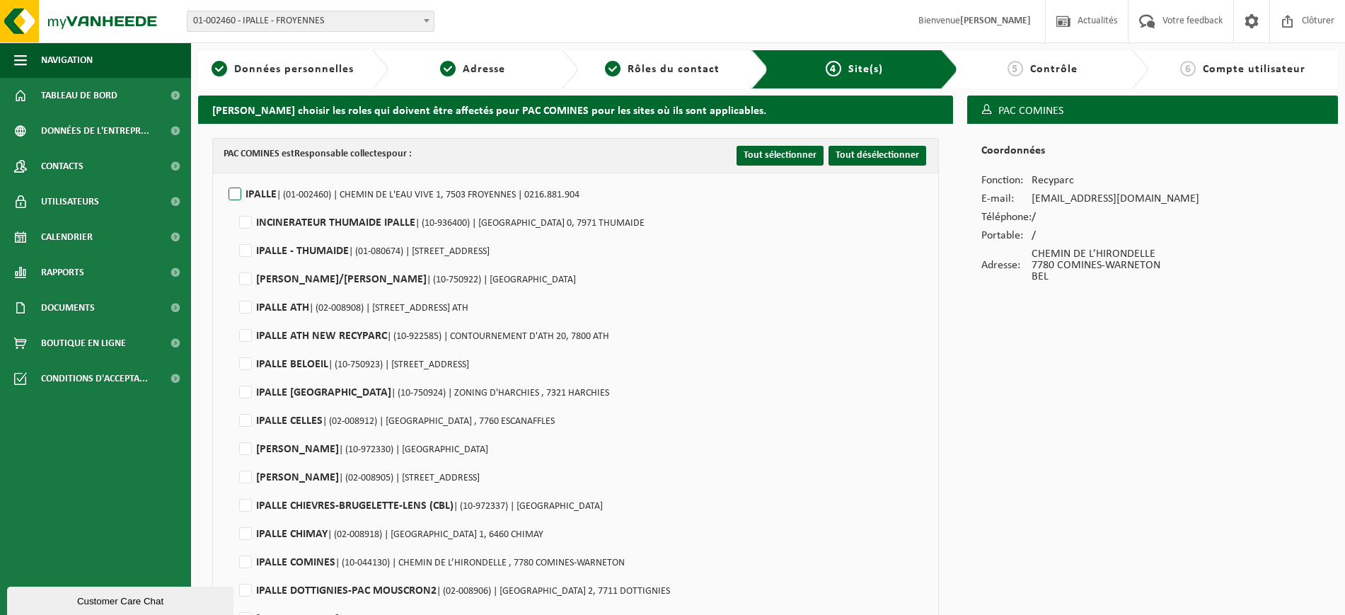
checkbox input "false"
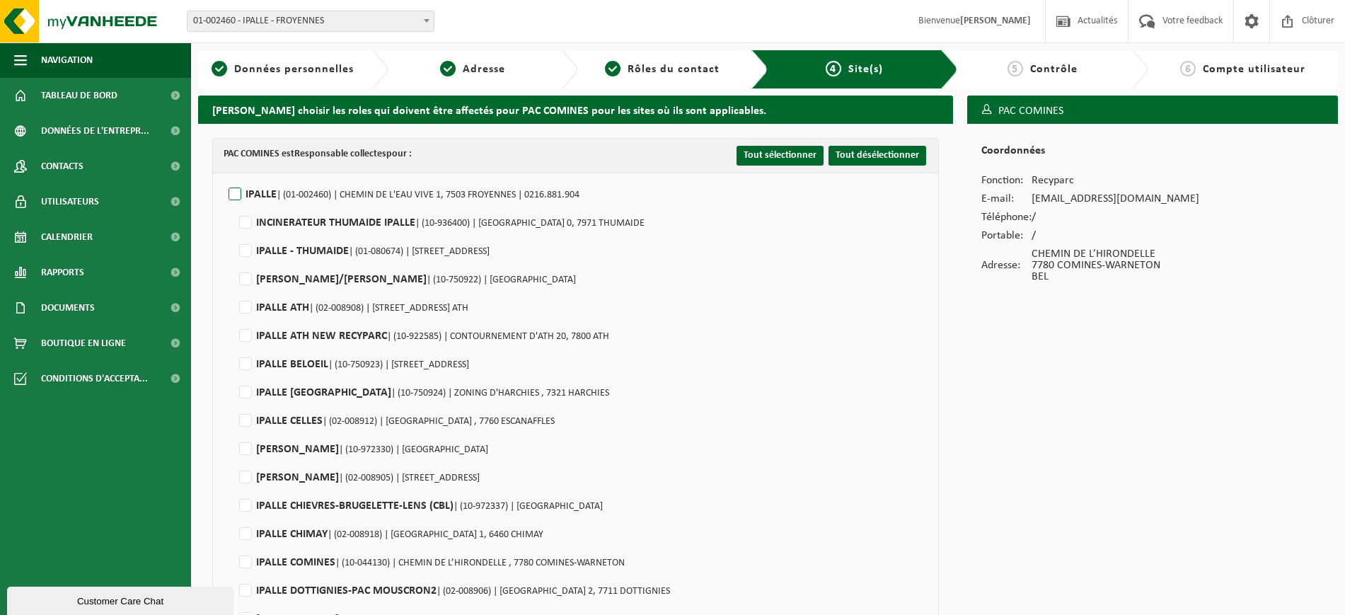
checkbox input "false"
click at [249, 563] on label"] "IPALLE COMINES | (10-044130) | CHEMIN DE L’HIRONDELLE , 7780 COMINES-WARNETON" at bounding box center [430, 562] width 388 height 21
click at [234, 545] on input "IPALLE COMINES | (10-044130) | CHEMIN DE L’HIRONDELLE , 7780 COMINES-WARNETON" at bounding box center [233, 544] width 1 height 1
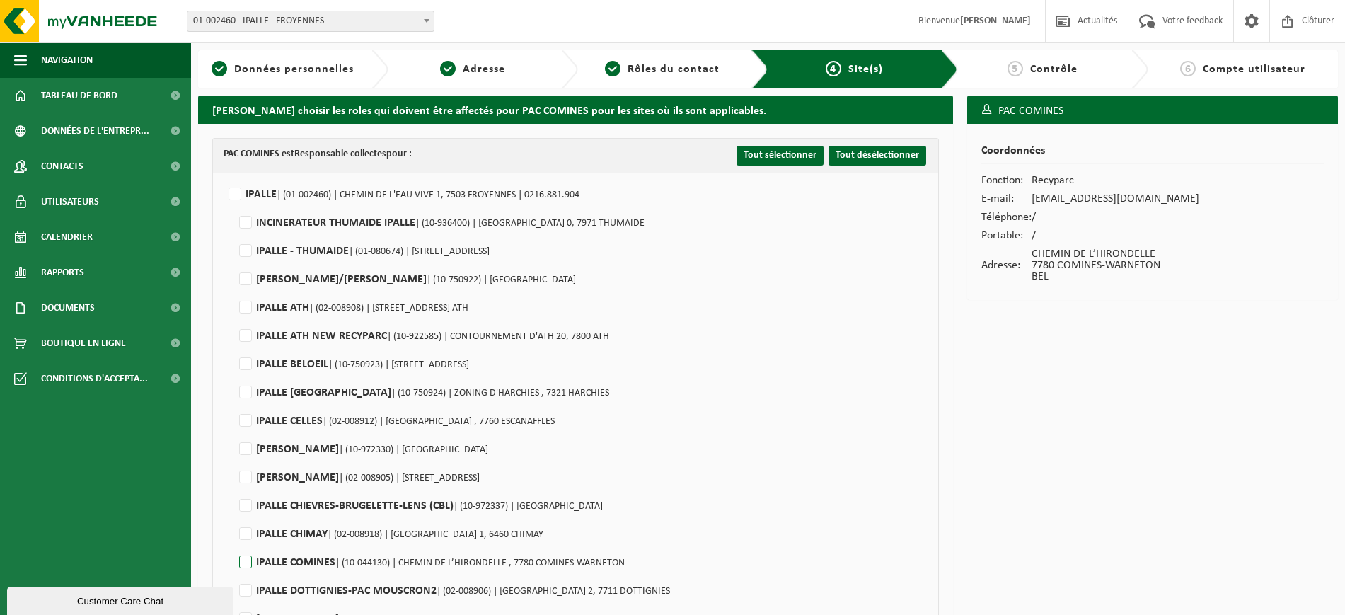
checkbox input "true"
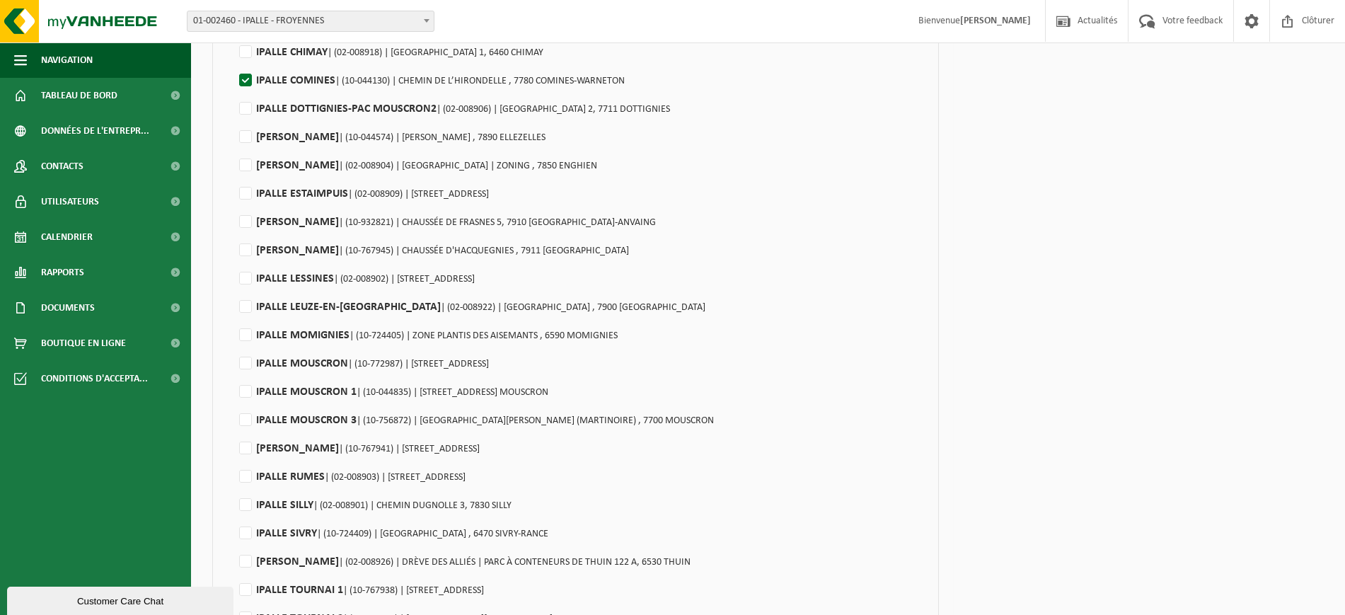
scroll to position [592, 0]
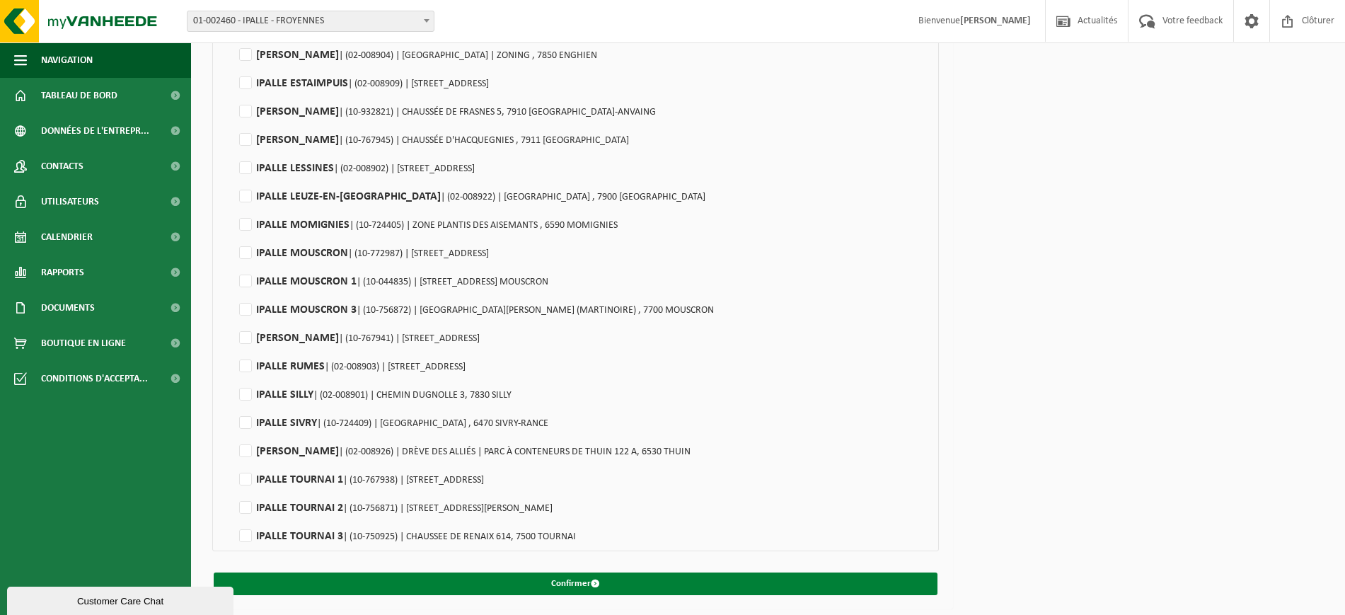
click at [583, 586] on button "Confirmer" at bounding box center [576, 583] width 724 height 23
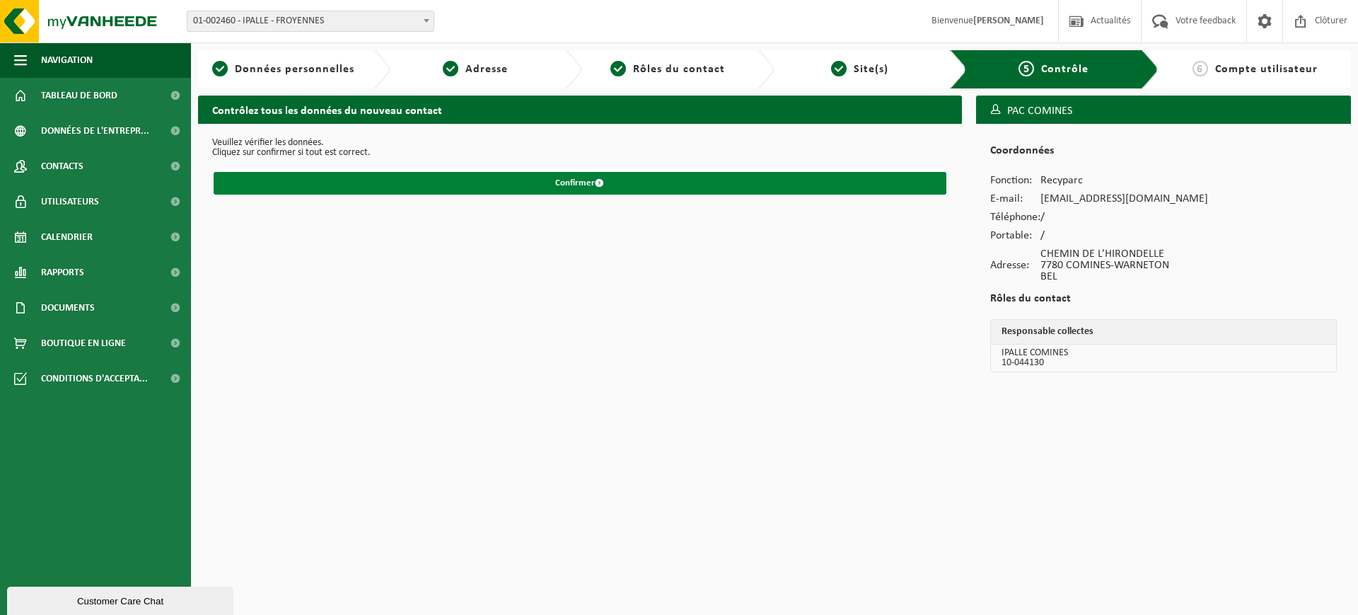
click at [606, 185] on button "Confirmer" at bounding box center [580, 183] width 733 height 23
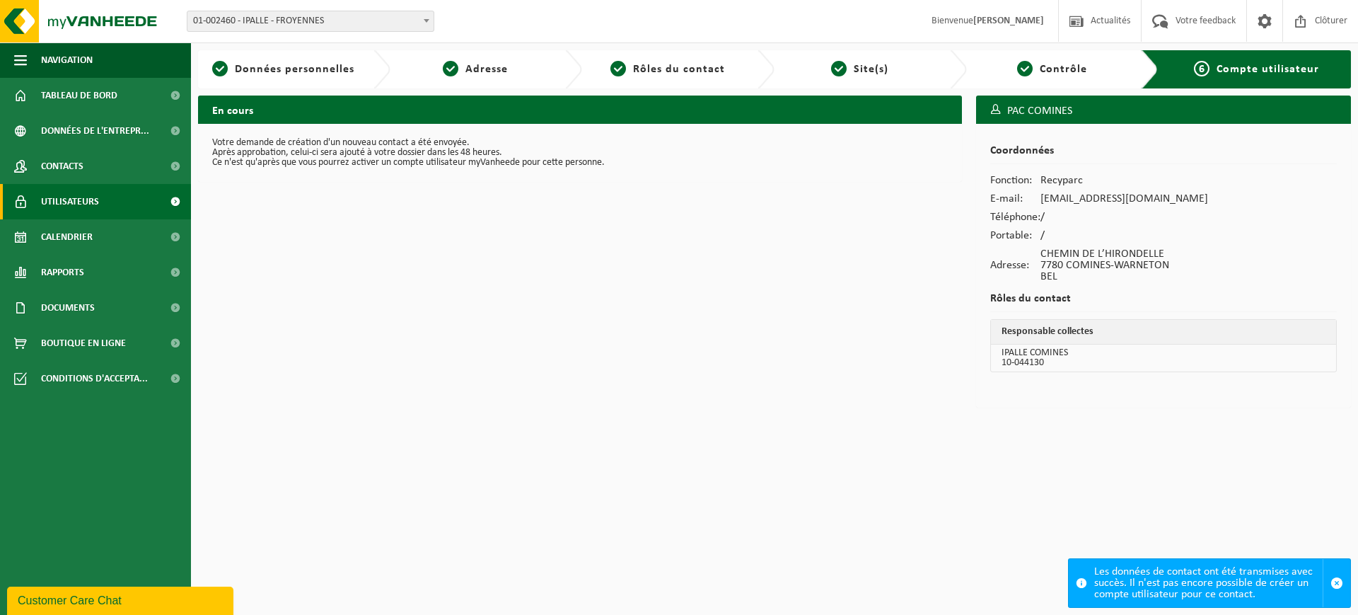
click at [50, 197] on span "Utilisateurs" at bounding box center [70, 201] width 58 height 35
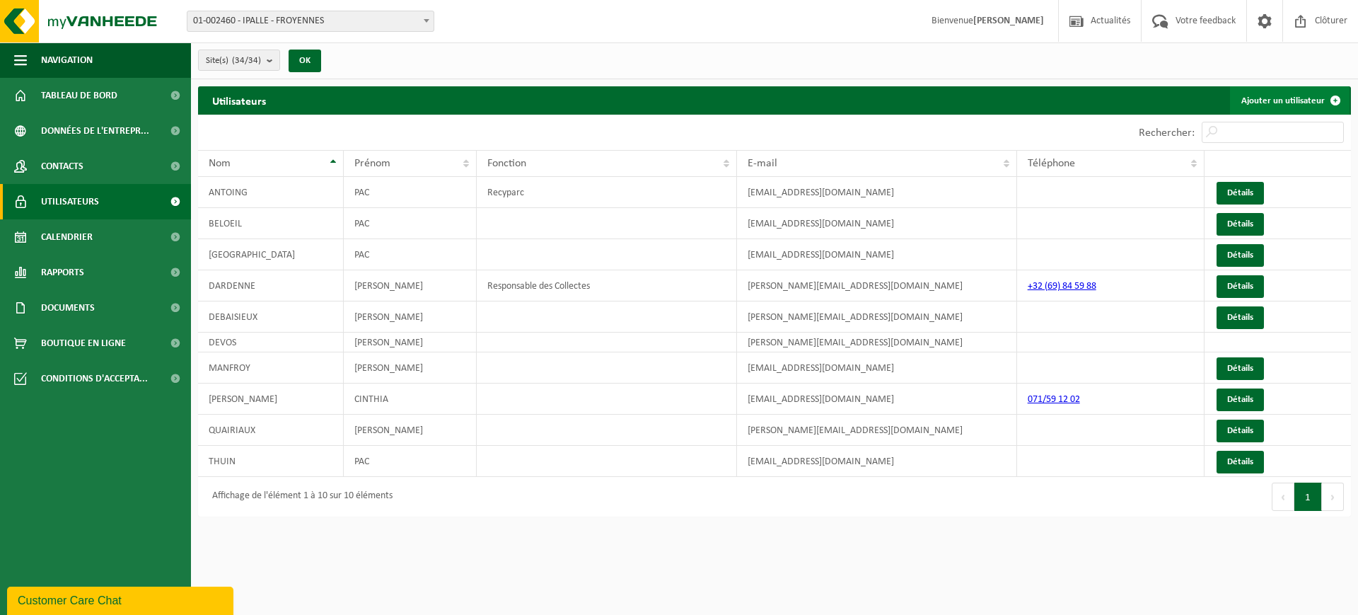
click at [1275, 103] on link "Ajouter un utilisateur" at bounding box center [1290, 100] width 120 height 28
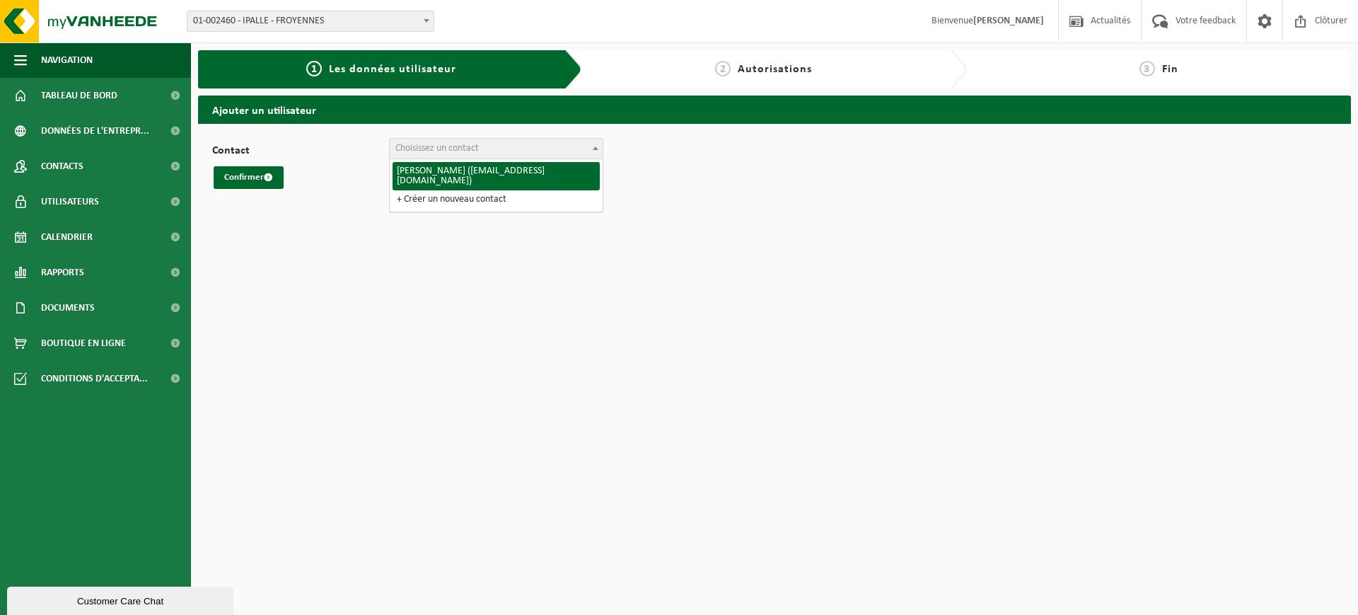
click at [435, 153] on span "Choisissez un contact" at bounding box center [436, 148] width 83 height 11
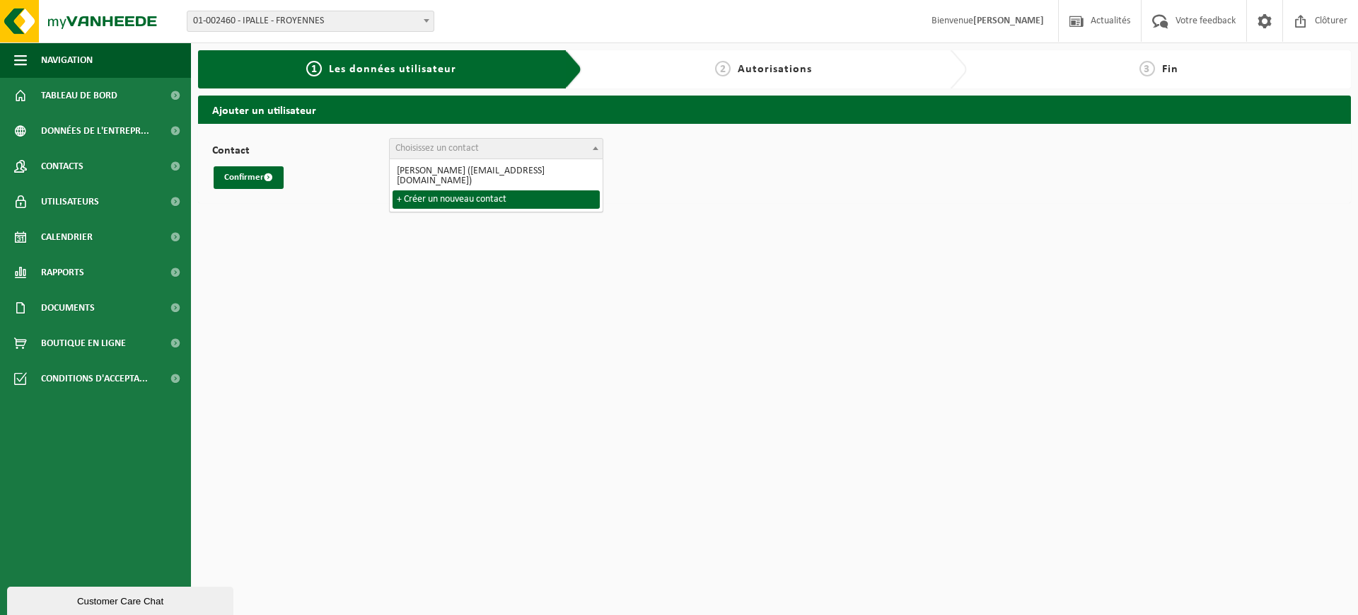
select select "0"
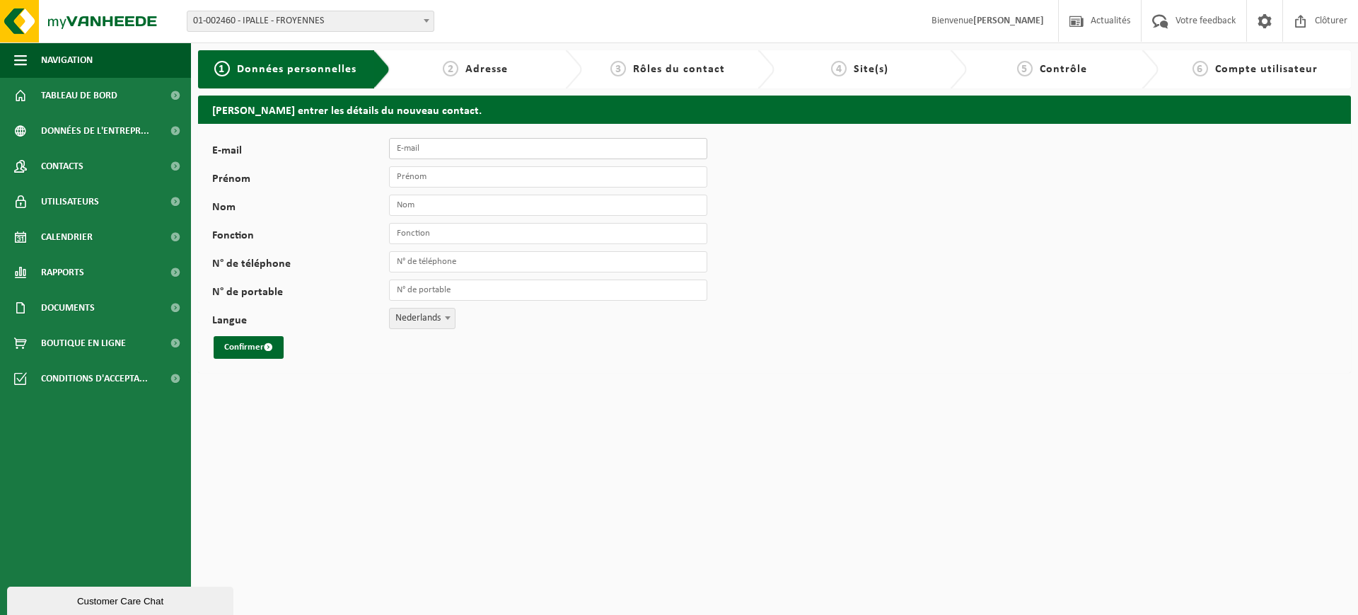
drag, startPoint x: 429, startPoint y: 142, endPoint x: 482, endPoint y: 135, distance: 52.8
click at [429, 142] on input "E-mail" at bounding box center [548, 148] width 318 height 21
type input "PAC_CHIMAY@IPALLE.BE"
type input "PAC"
type input "CHIMAY"
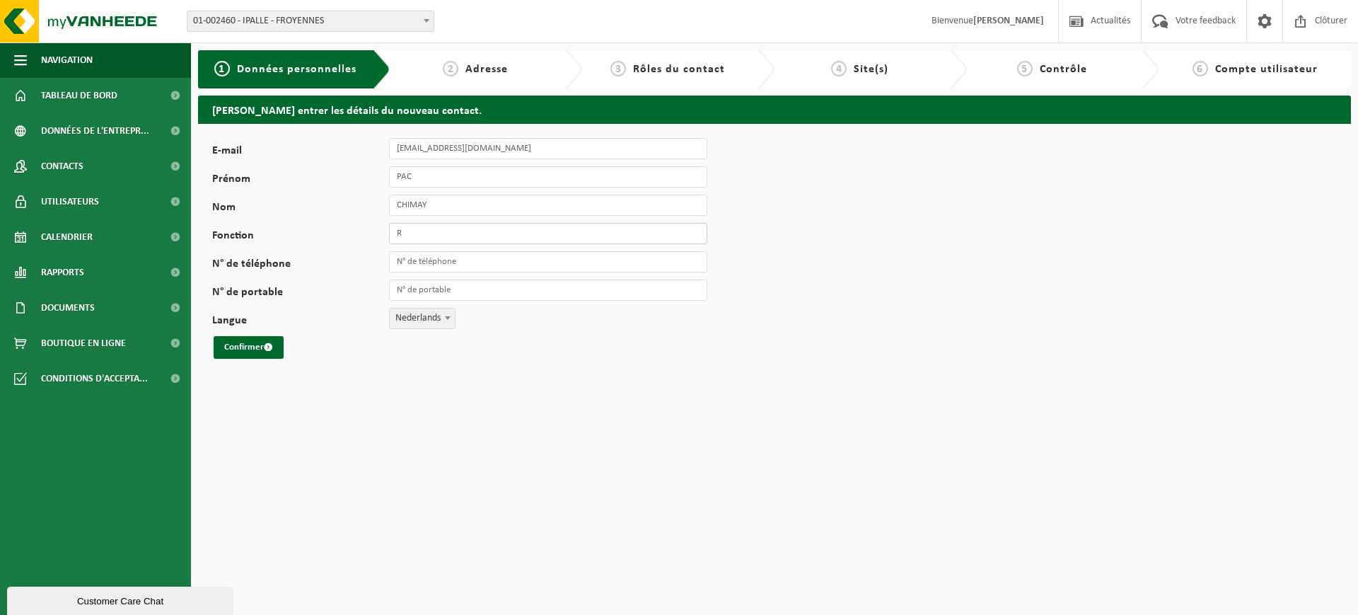
type input "Recyparc"
click at [251, 349] on button "Confirmer" at bounding box center [249, 347] width 70 height 23
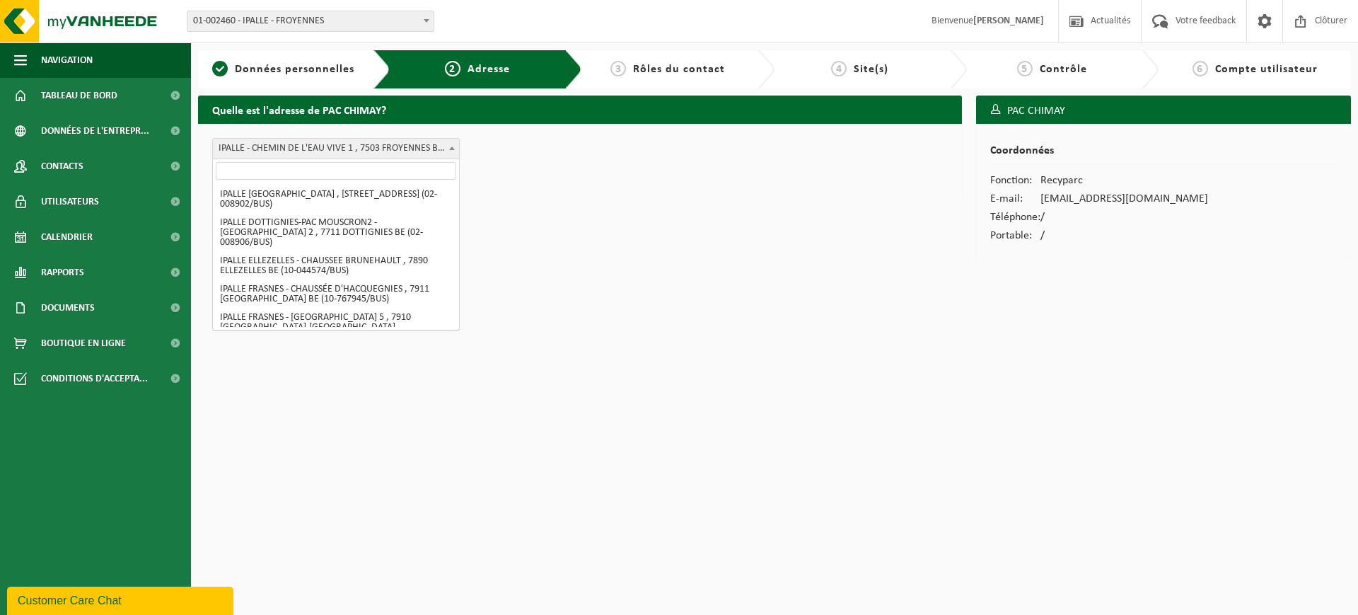
click at [290, 156] on span "IPALLE - CHEMIN DE L'EAU VIVE 1 , 7503 FROYENNES BE (01-002460/BUS)" at bounding box center [336, 149] width 246 height 20
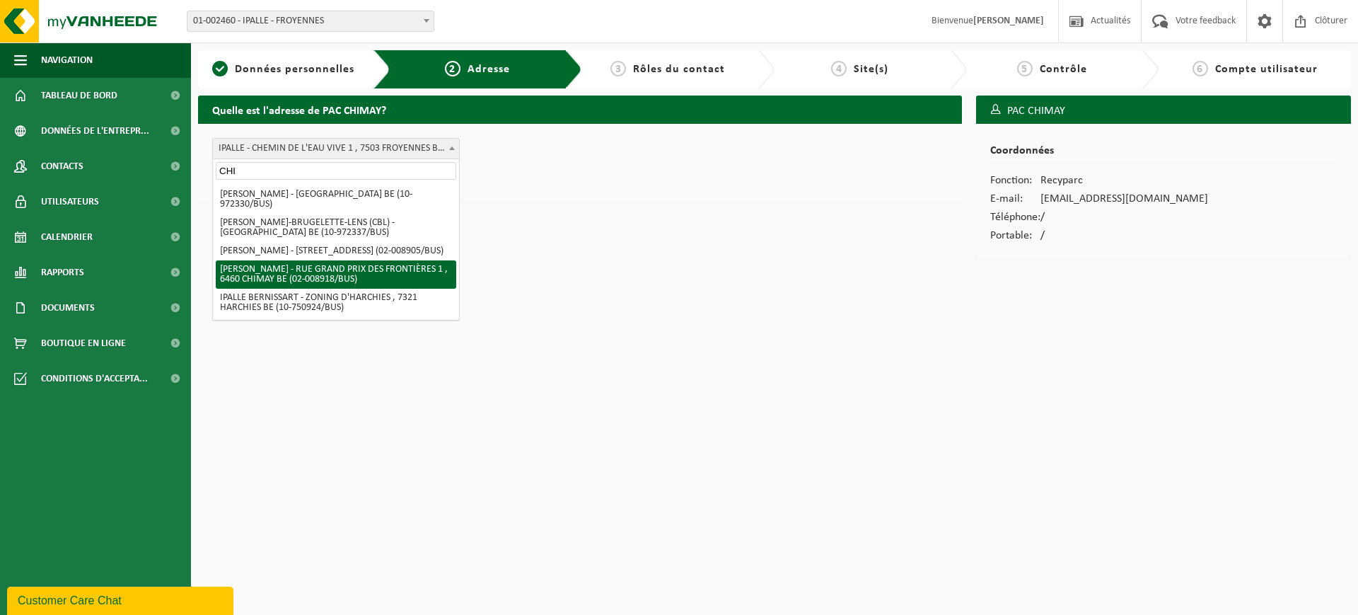
type input "CHI"
select select "32934"
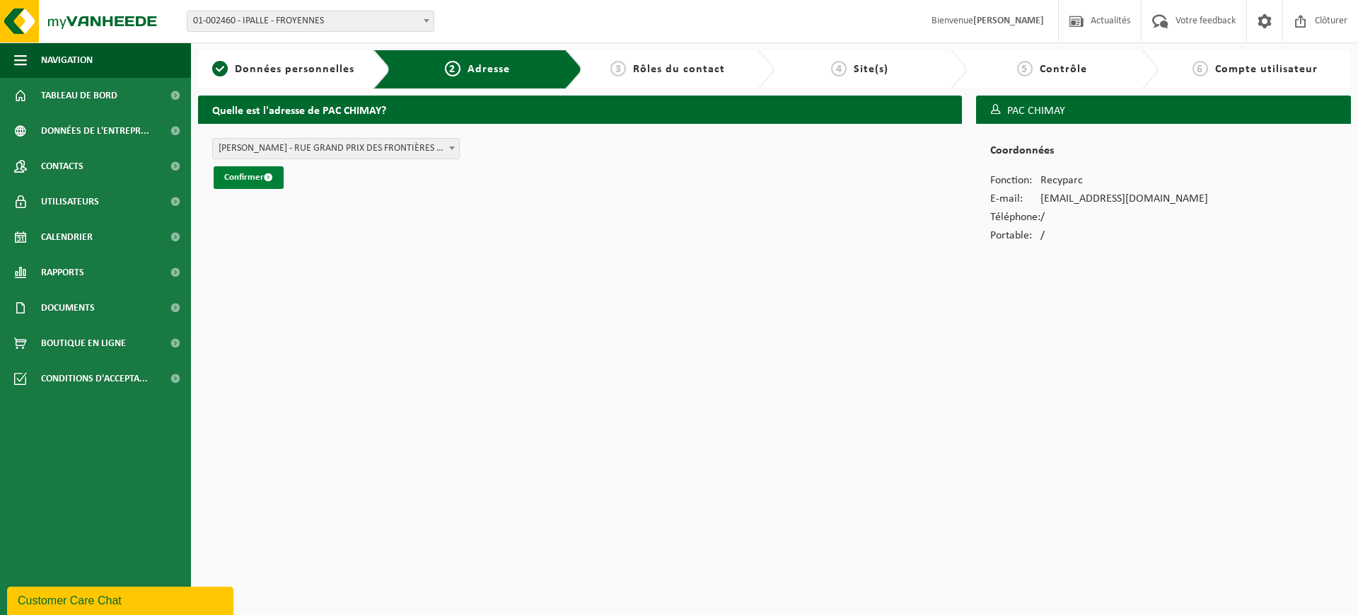
click at [248, 178] on button "Confirmer" at bounding box center [249, 177] width 70 height 23
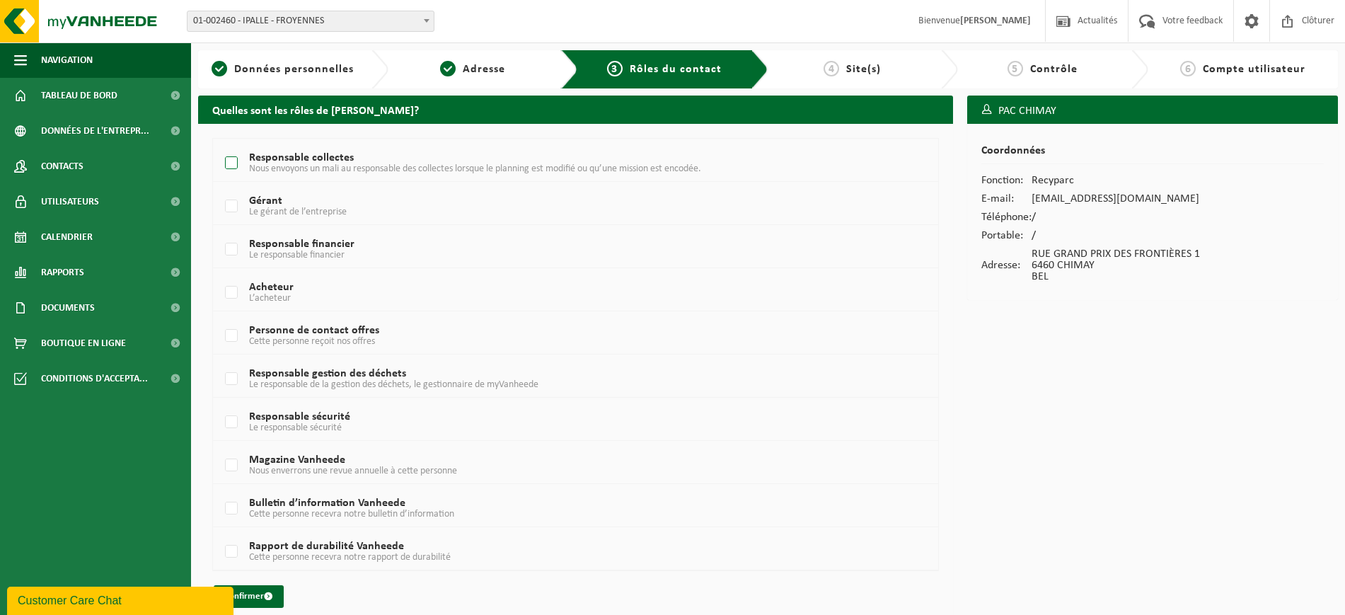
click at [236, 161] on label "Responsable collectes Nous envoyons un mali au responsable des collectes lorsqu…" at bounding box center [545, 163] width 647 height 21
click at [220, 146] on input "Responsable collectes Nous envoyons un mali au responsable des collectes lorsqu…" at bounding box center [219, 145] width 1 height 1
checkbox input "true"
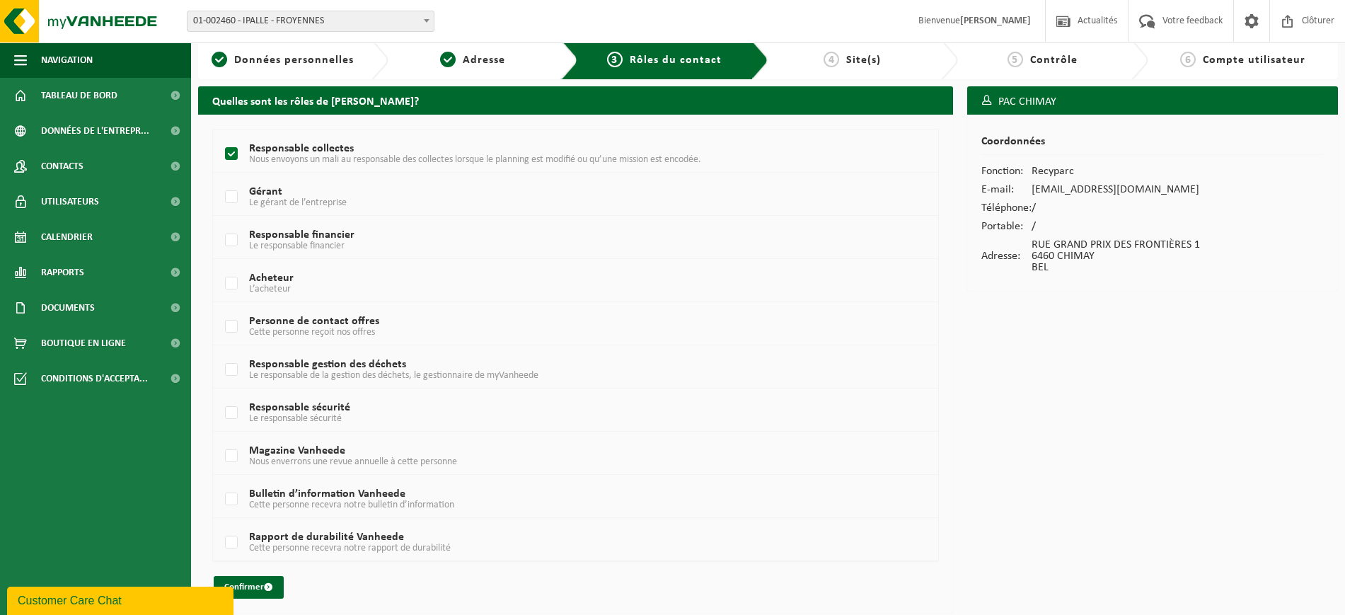
scroll to position [13, 0]
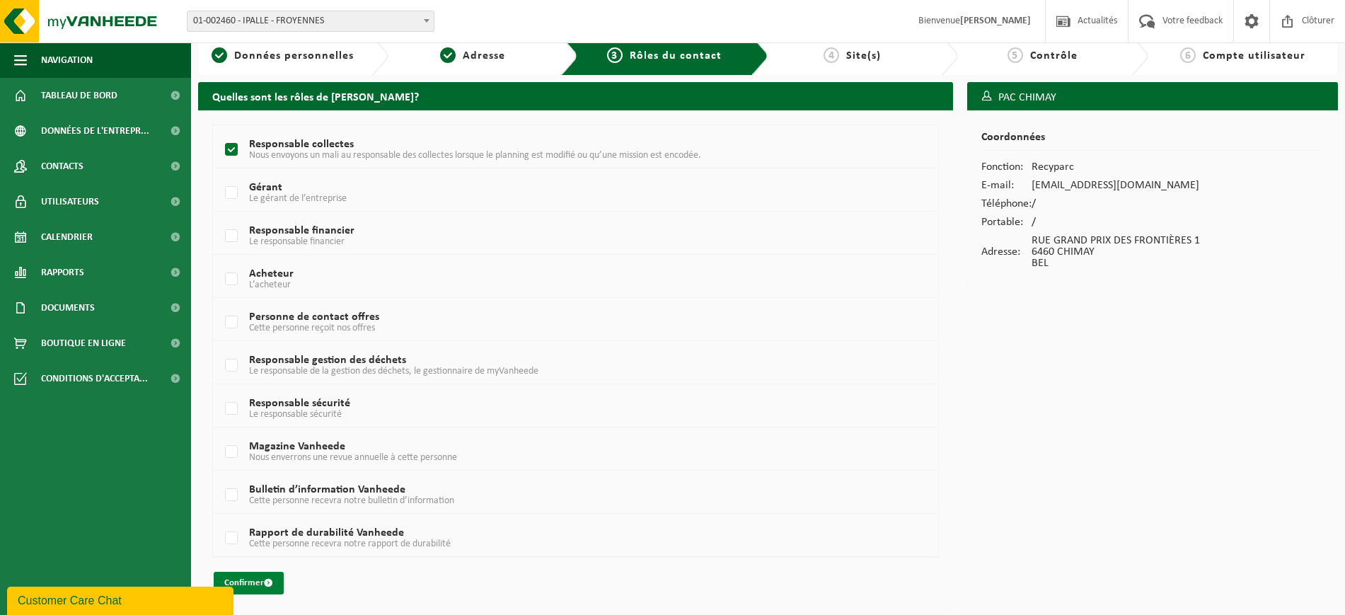
click at [242, 581] on button "Confirmer" at bounding box center [249, 583] width 70 height 23
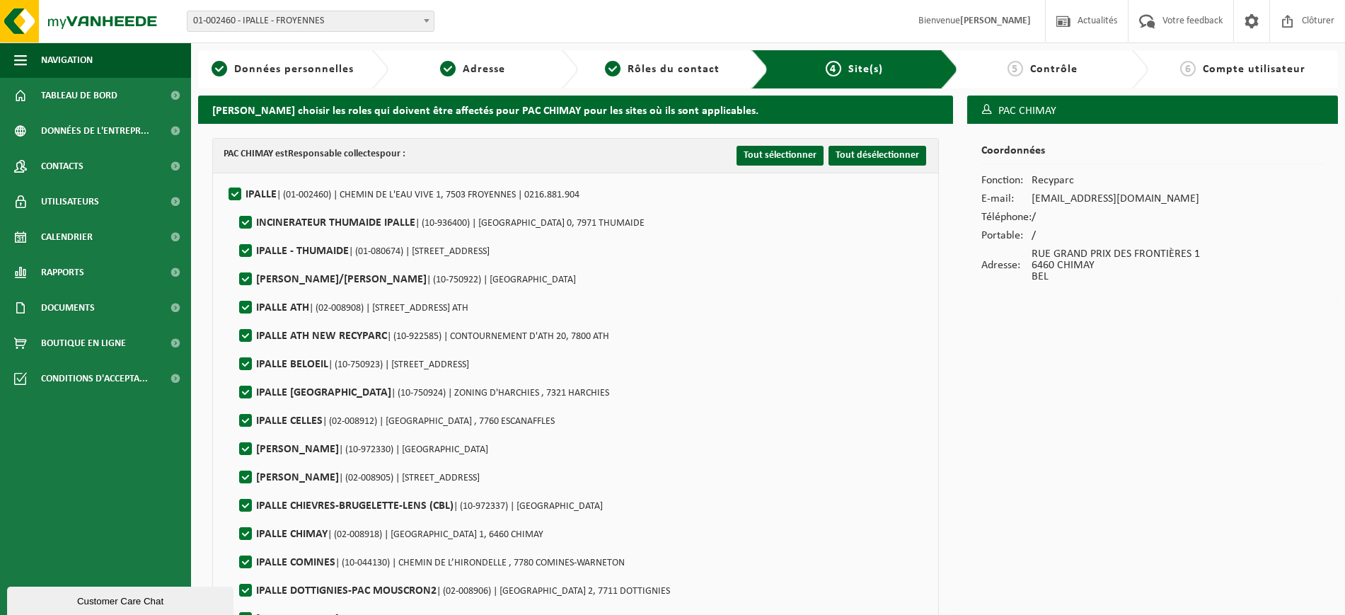
click at [231, 190] on label"] "IPALLE | (01-002460) | CHEMIN DE L'EAU VIVE 1, 7503 FROYENNES | 0216.881.904" at bounding box center [403, 194] width 354 height 21
click at [224, 177] on input "IPALLE | (01-002460) | CHEMIN DE L'EAU VIVE 1, 7503 FROYENNES | 0216.881.904" at bounding box center [223, 176] width 1 height 1
checkbox input "false"
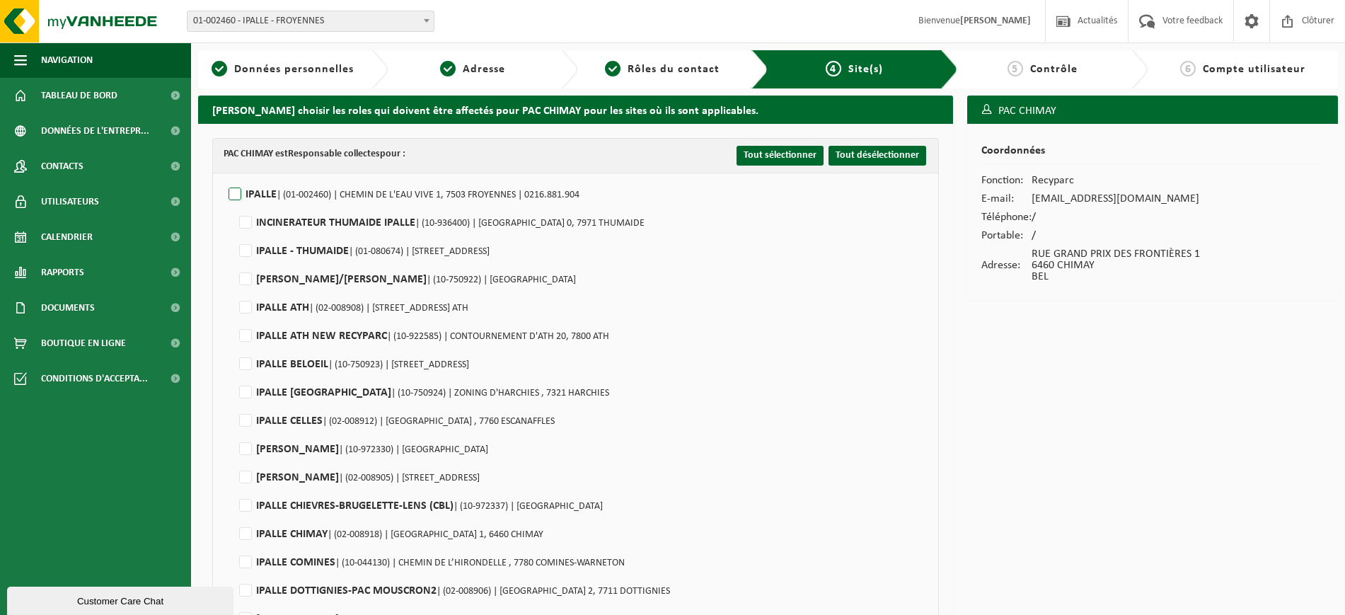
checkbox input "false"
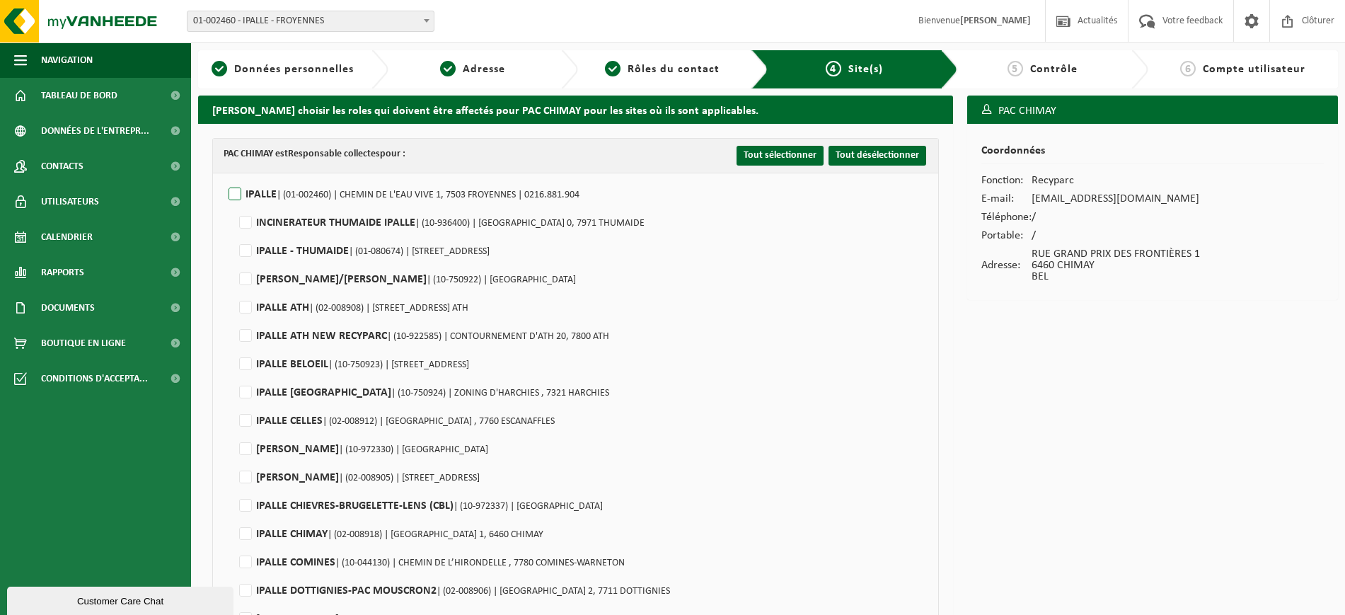
checkbox input "false"
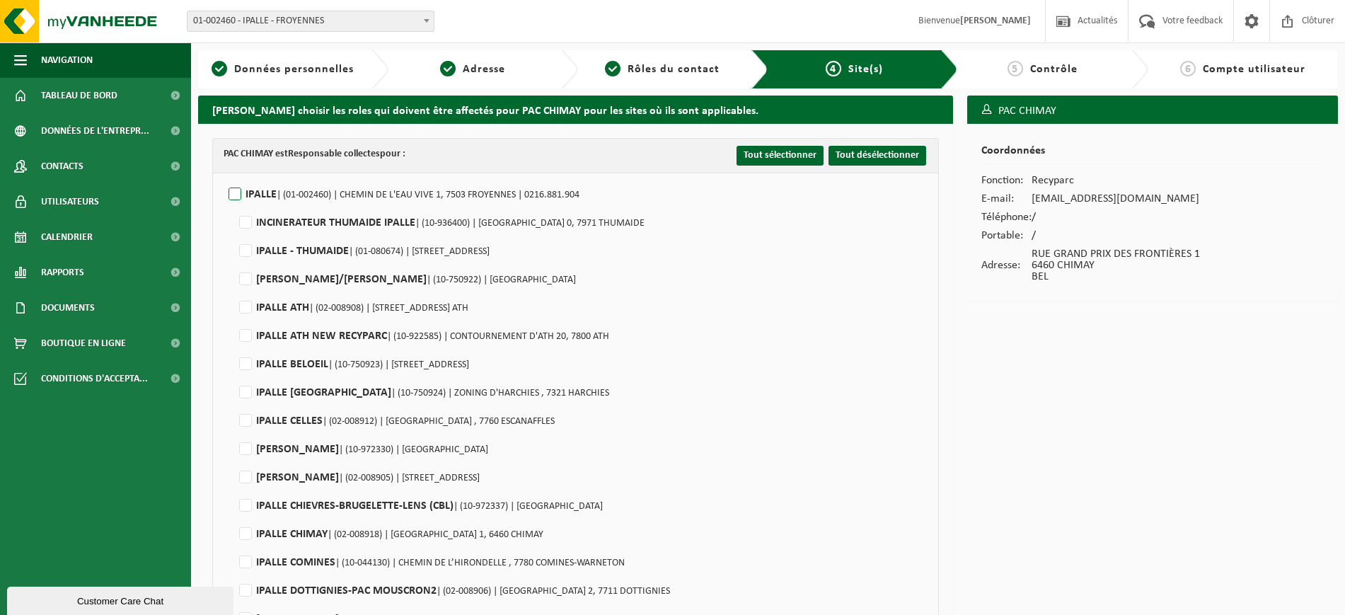
checkbox input "false"
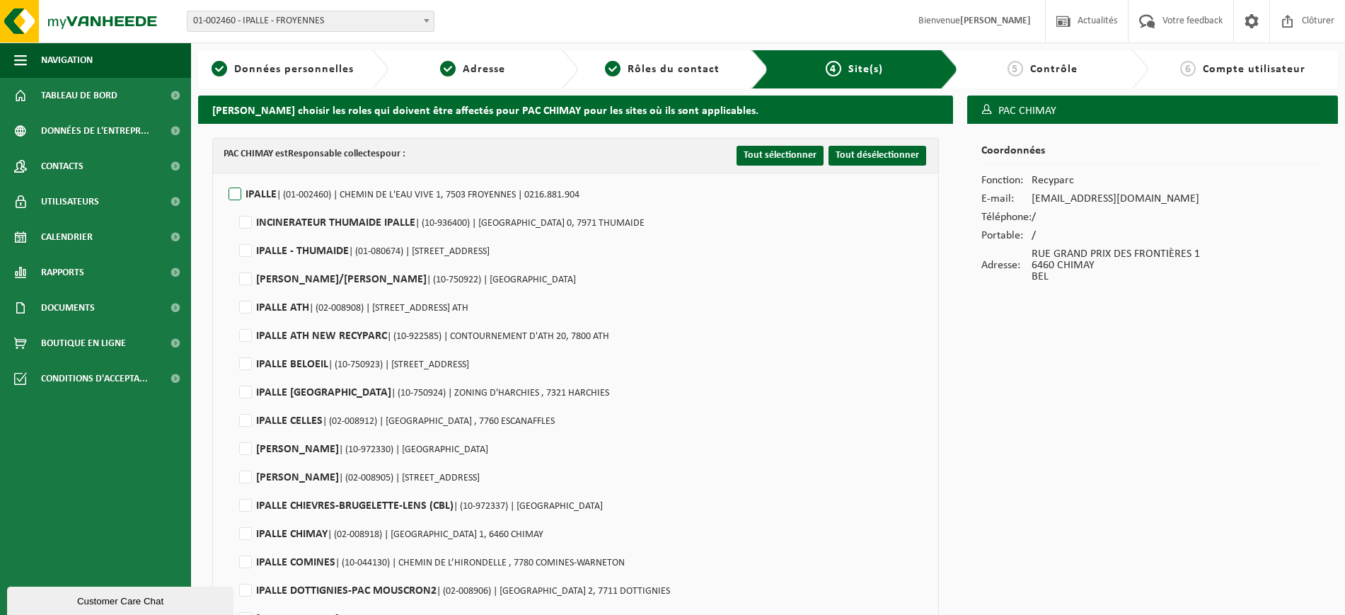
checkbox input "false"
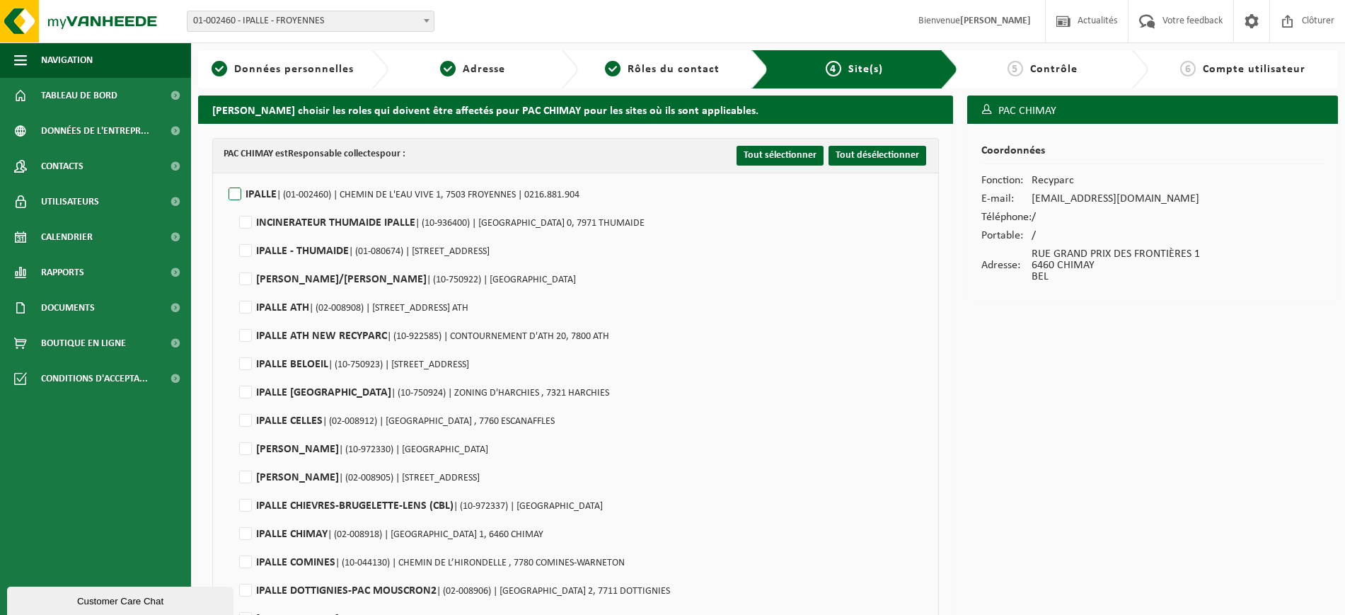
checkbox input "false"
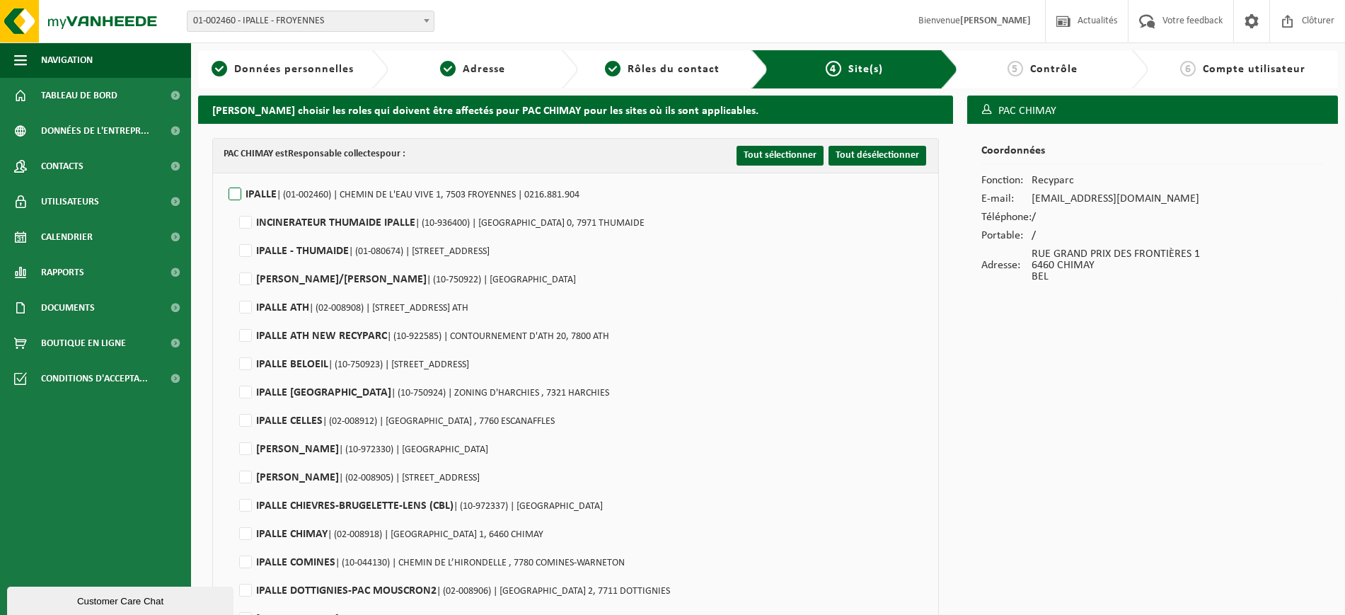
checkbox input "false"
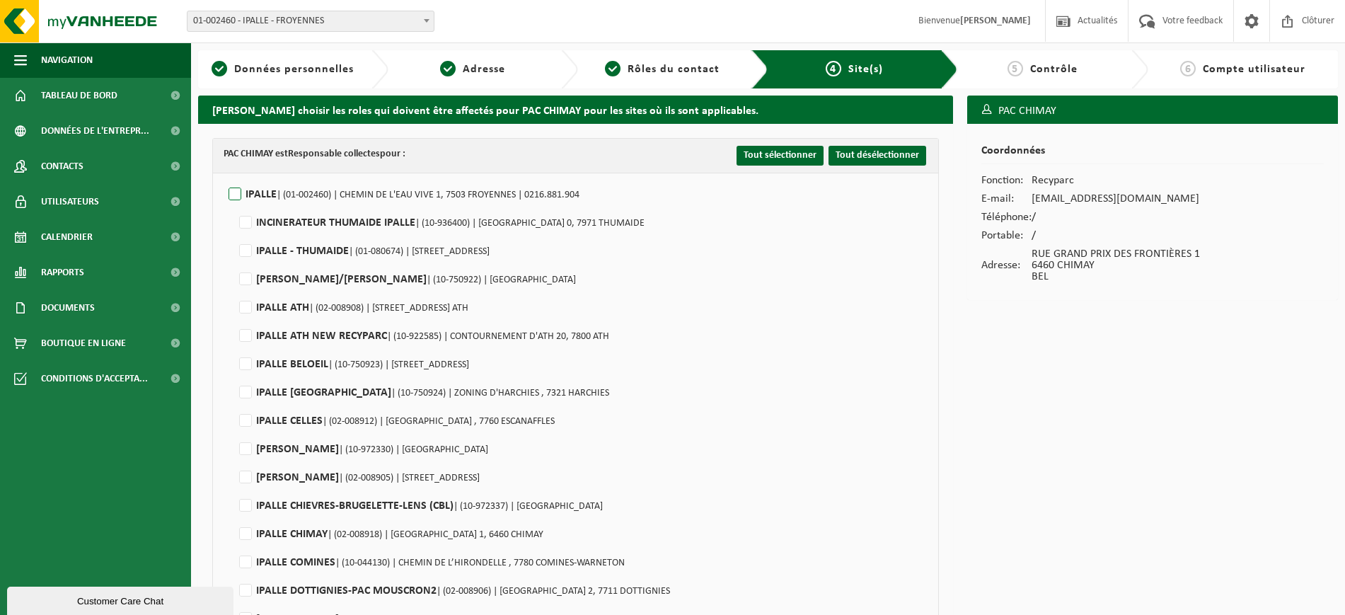
checkbox input "false"
click at [241, 528] on label"] "IPALLE CHIMAY | (02-008918) | RUE GRAND PRIX DES FRONTIÈRES 1, 6460 CHIMAY" at bounding box center [389, 533] width 307 height 21
click at [234, 516] on input "IPALLE CHIMAY | (02-008918) | RUE GRAND PRIX DES FRONTIÈRES 1, 6460 CHIMAY" at bounding box center [233, 516] width 1 height 1
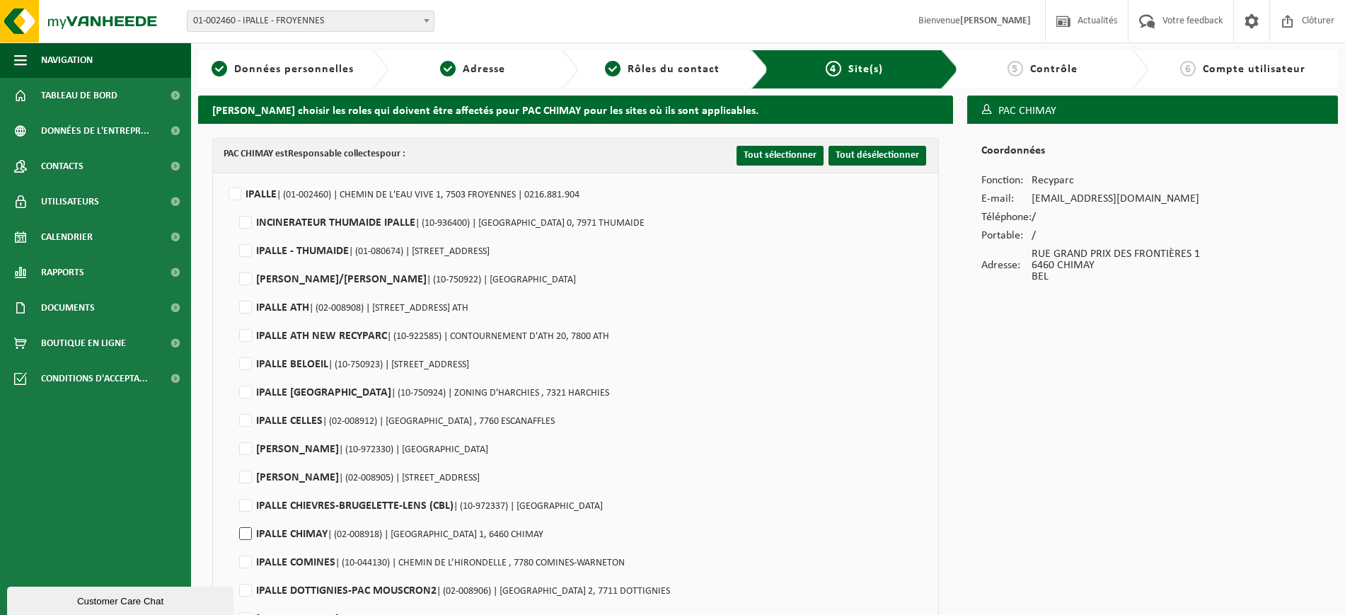
checkbox input "true"
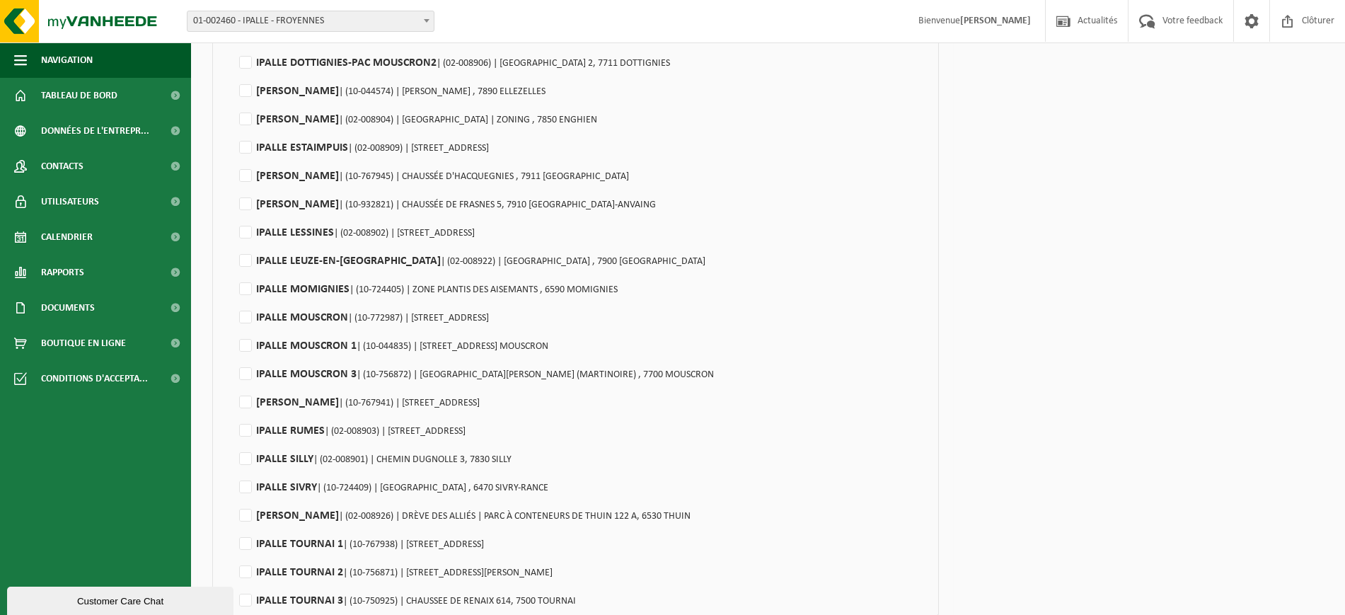
scroll to position [592, 0]
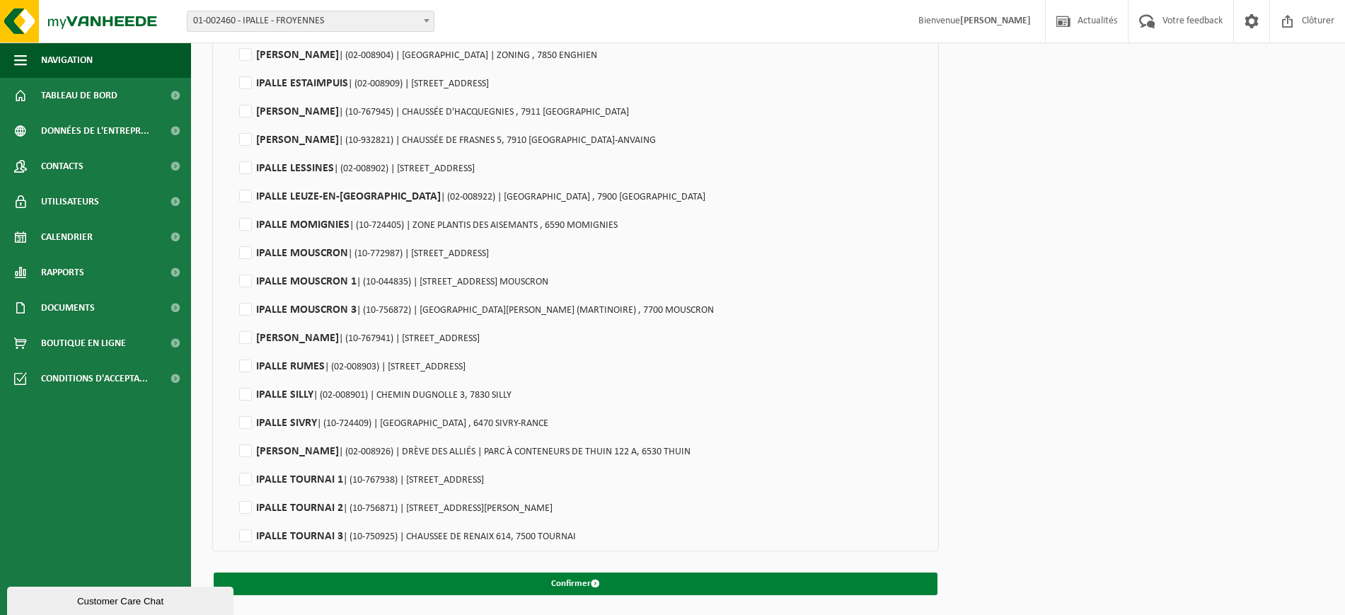
click at [386, 577] on button "Confirmer" at bounding box center [576, 583] width 724 height 23
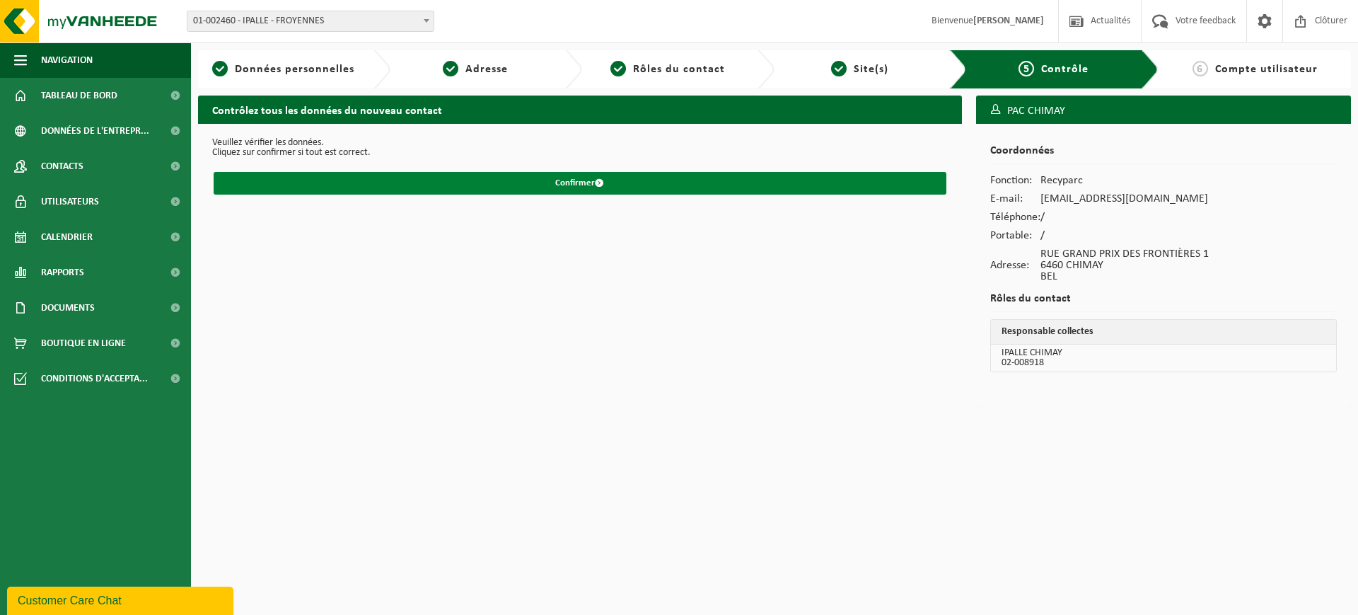
click at [475, 187] on button "Confirmer" at bounding box center [580, 183] width 733 height 23
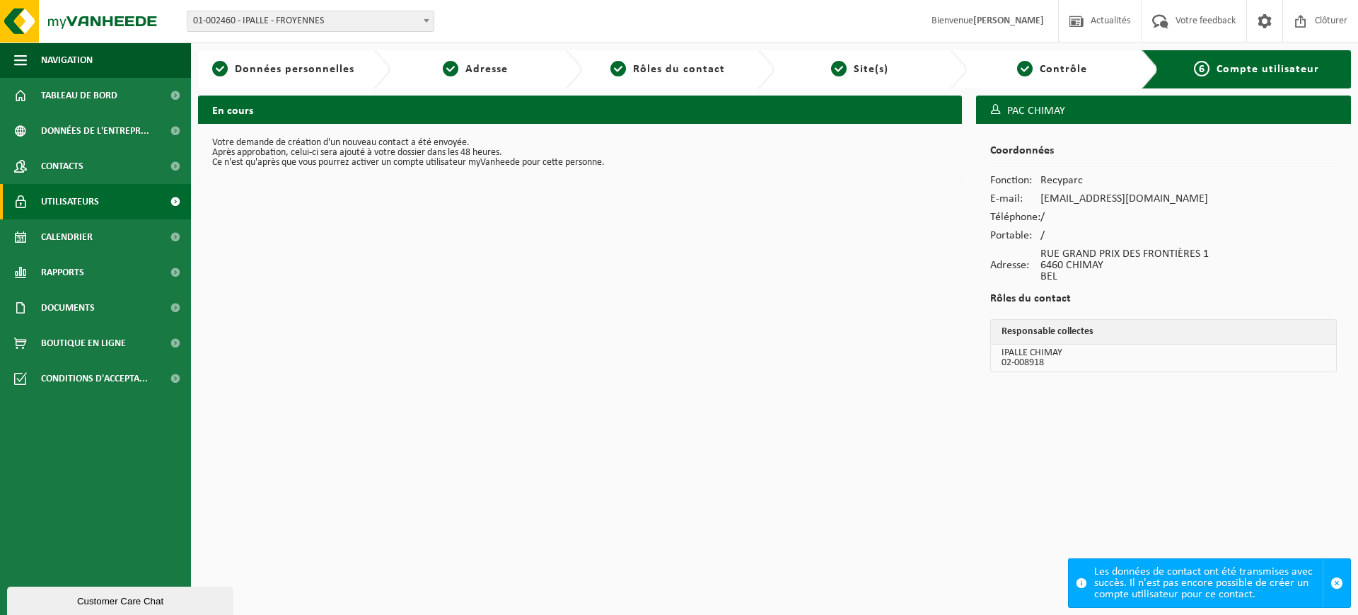
click at [63, 197] on span "Utilisateurs" at bounding box center [70, 201] width 58 height 35
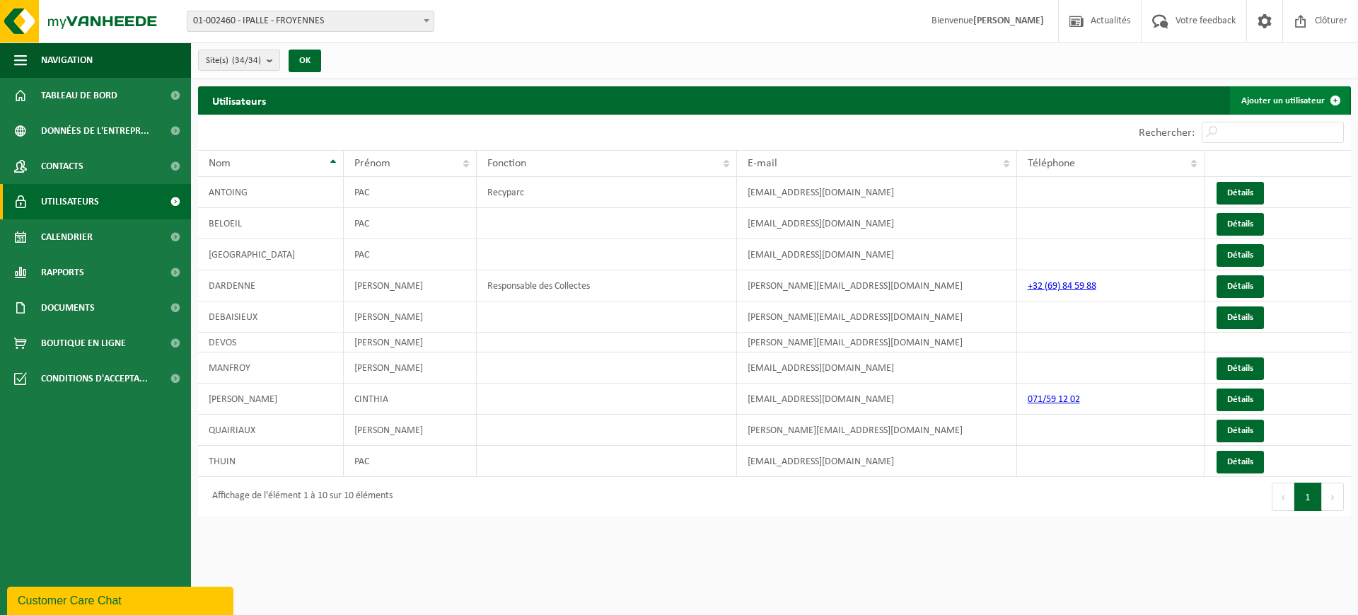
click at [1273, 98] on link "Ajouter un utilisateur" at bounding box center [1290, 100] width 120 height 28
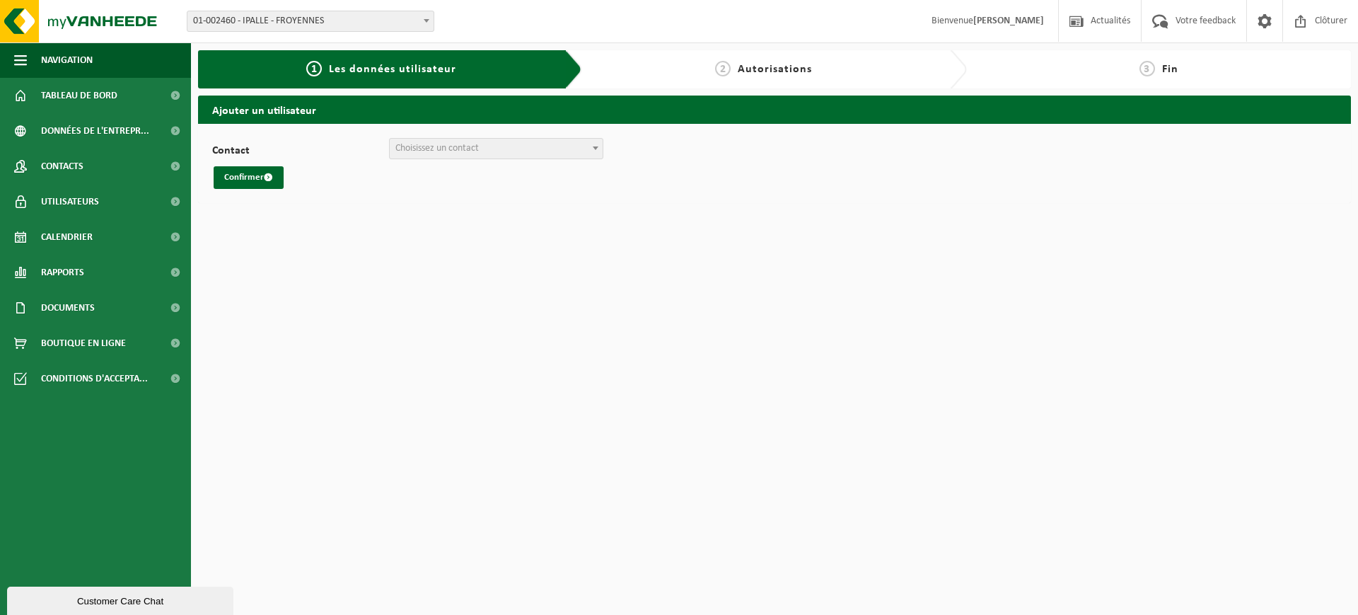
click at [437, 154] on span "Choisissez un contact" at bounding box center [496, 149] width 213 height 20
select select "0"
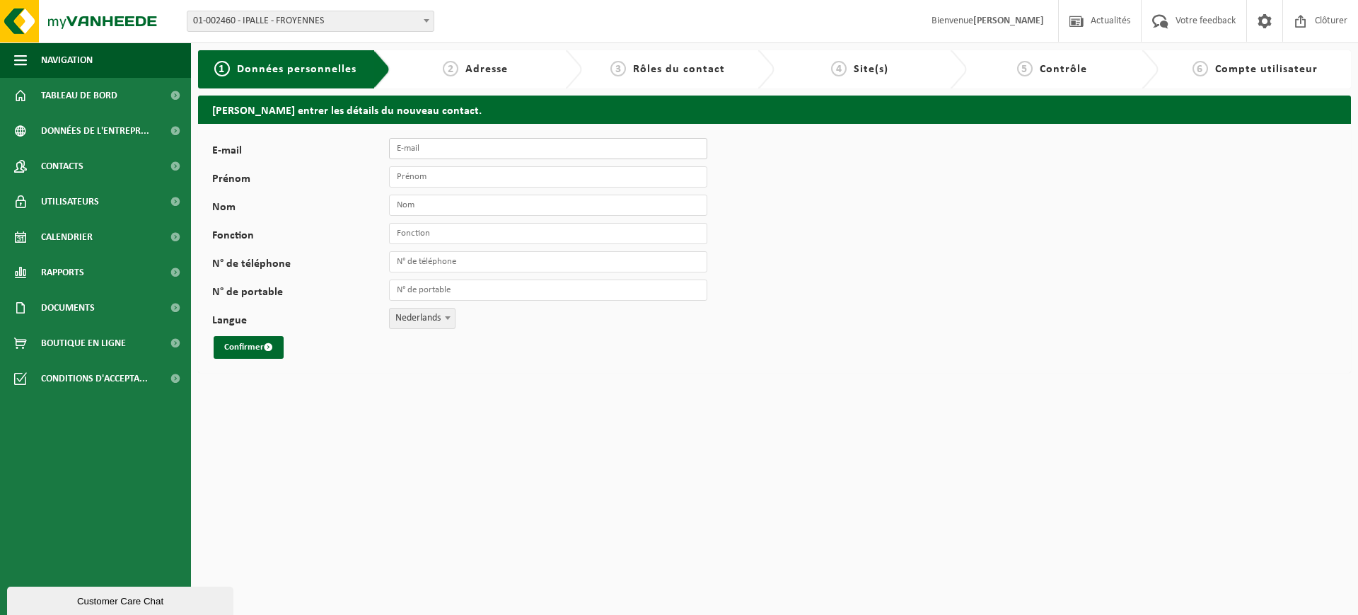
click at [497, 156] on input "E-mail" at bounding box center [548, 148] width 318 height 21
type input "[EMAIL_ADDRESS][DOMAIN_NAME]"
click at [424, 185] on input "Prénom" at bounding box center [548, 176] width 318 height 21
type input "PAC"
click at [494, 206] on input "Nom" at bounding box center [548, 205] width 318 height 21
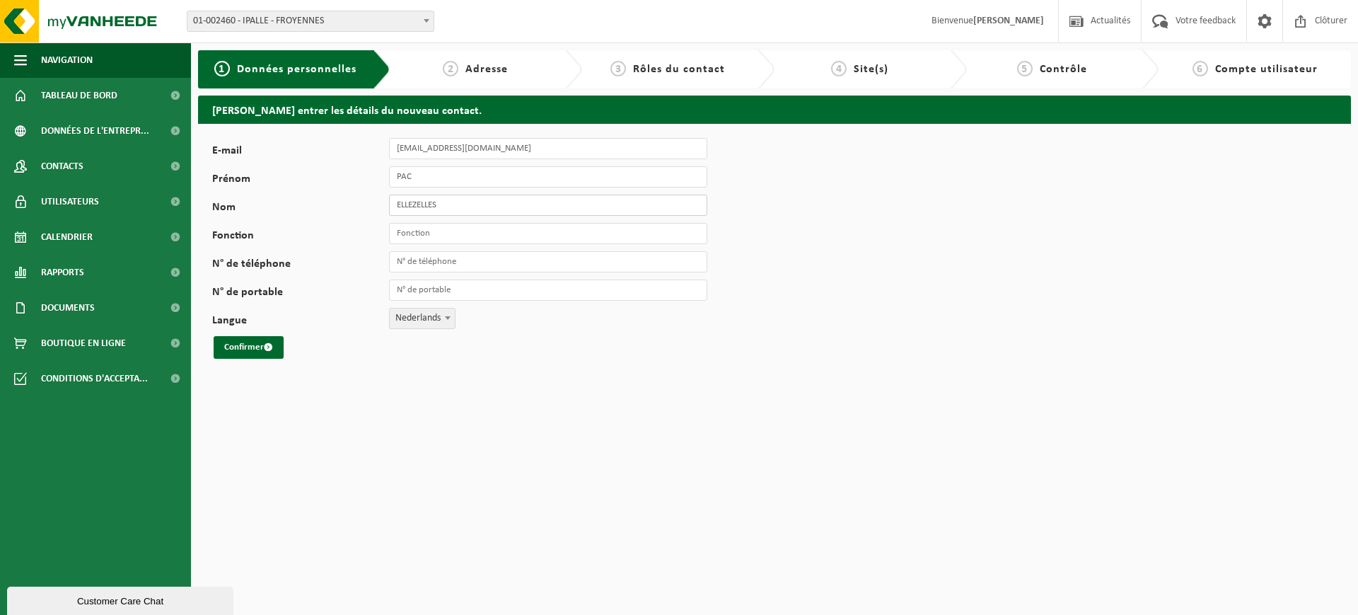
type input "ELLEZELLES"
click at [473, 235] on input "Fonction" at bounding box center [548, 233] width 318 height 21
type input "Recyparc"
click at [423, 315] on span "Nederlands" at bounding box center [422, 318] width 65 height 20
select select "1"
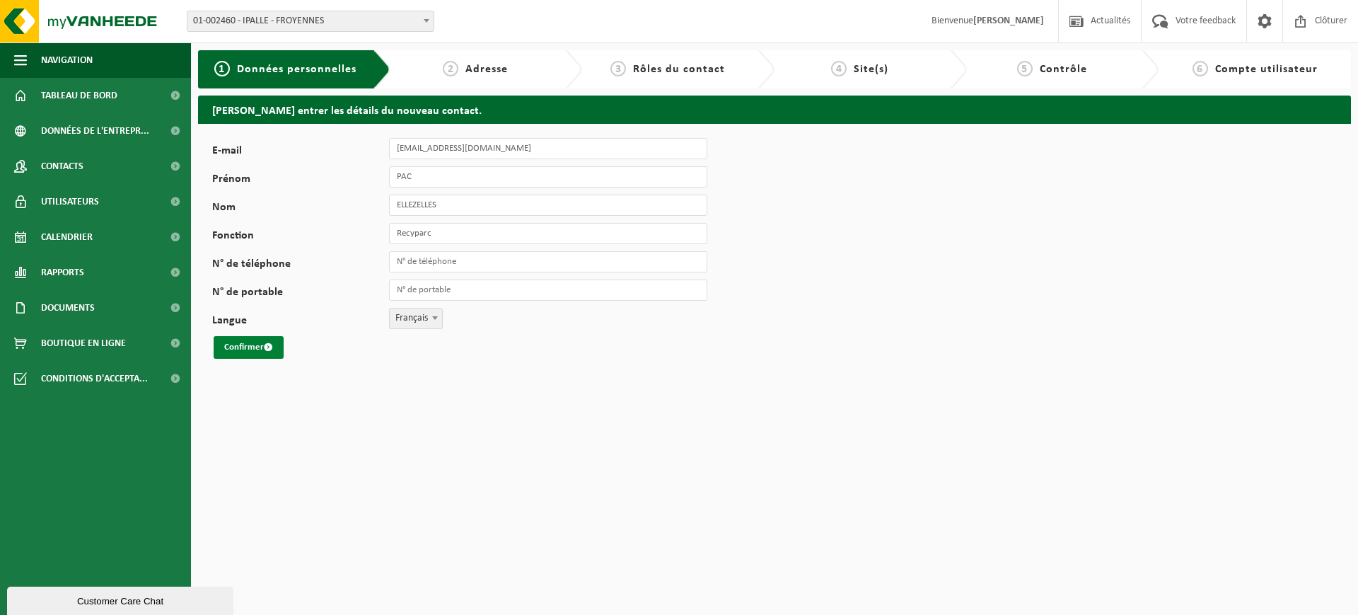
click at [231, 350] on button "Confirmer" at bounding box center [249, 347] width 70 height 23
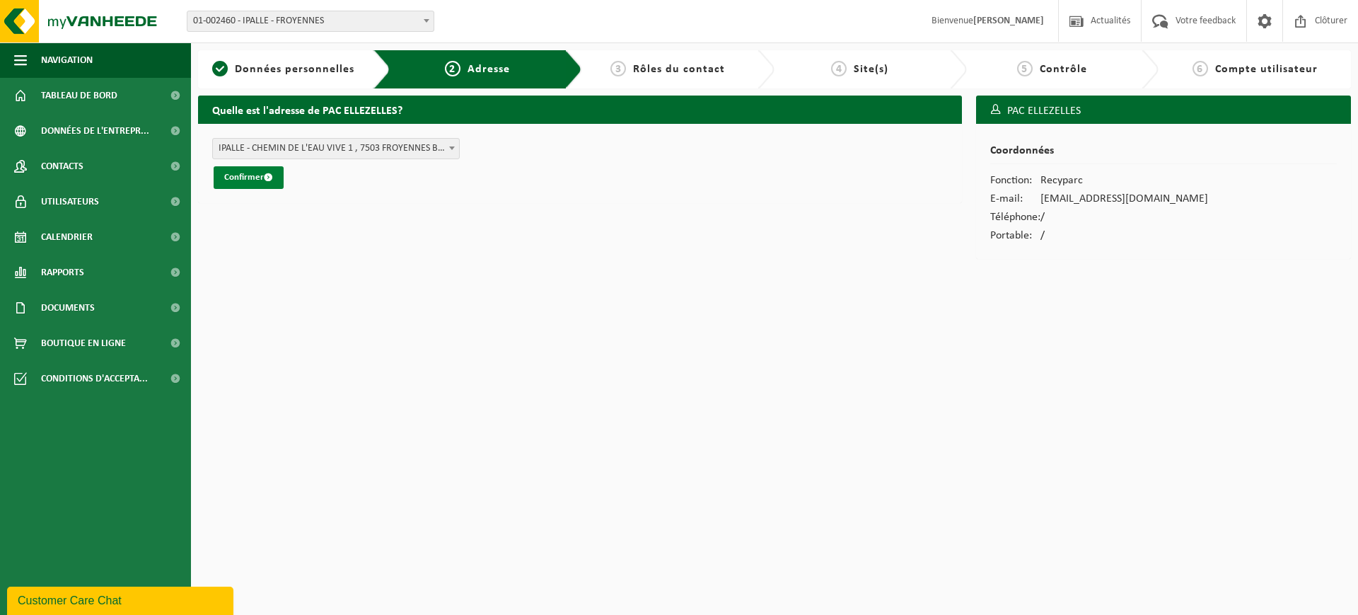
click at [248, 179] on button "Confirmer" at bounding box center [249, 177] width 70 height 23
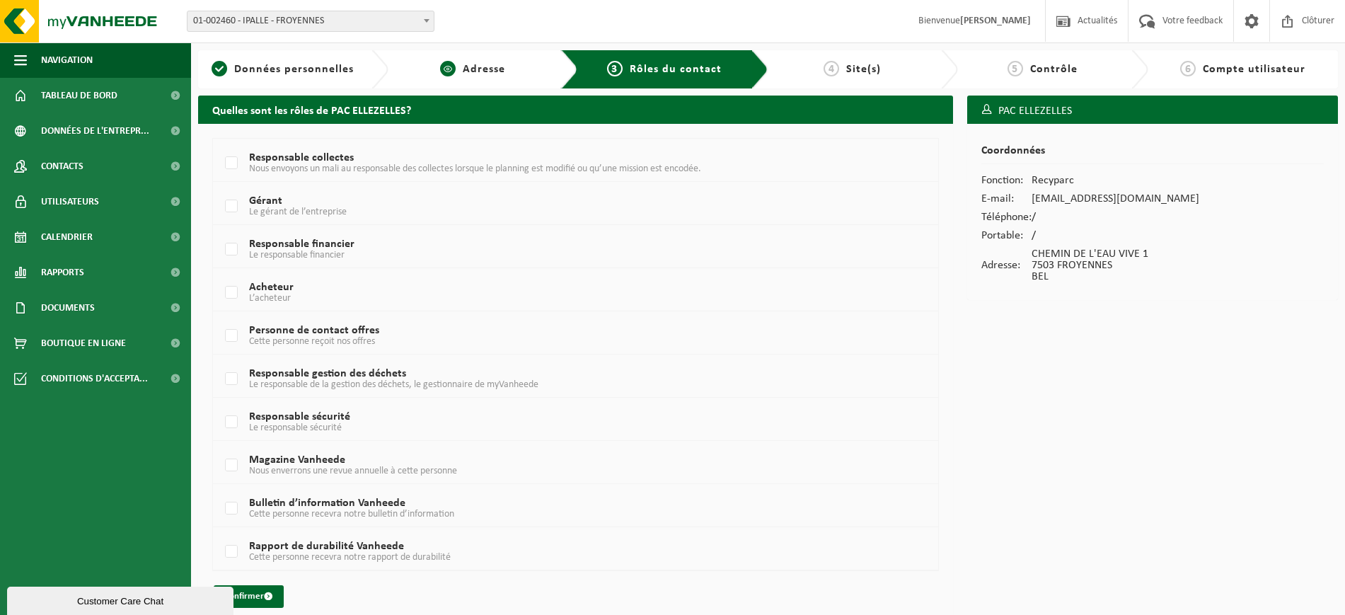
click at [468, 74] on span "Adresse" at bounding box center [484, 69] width 42 height 11
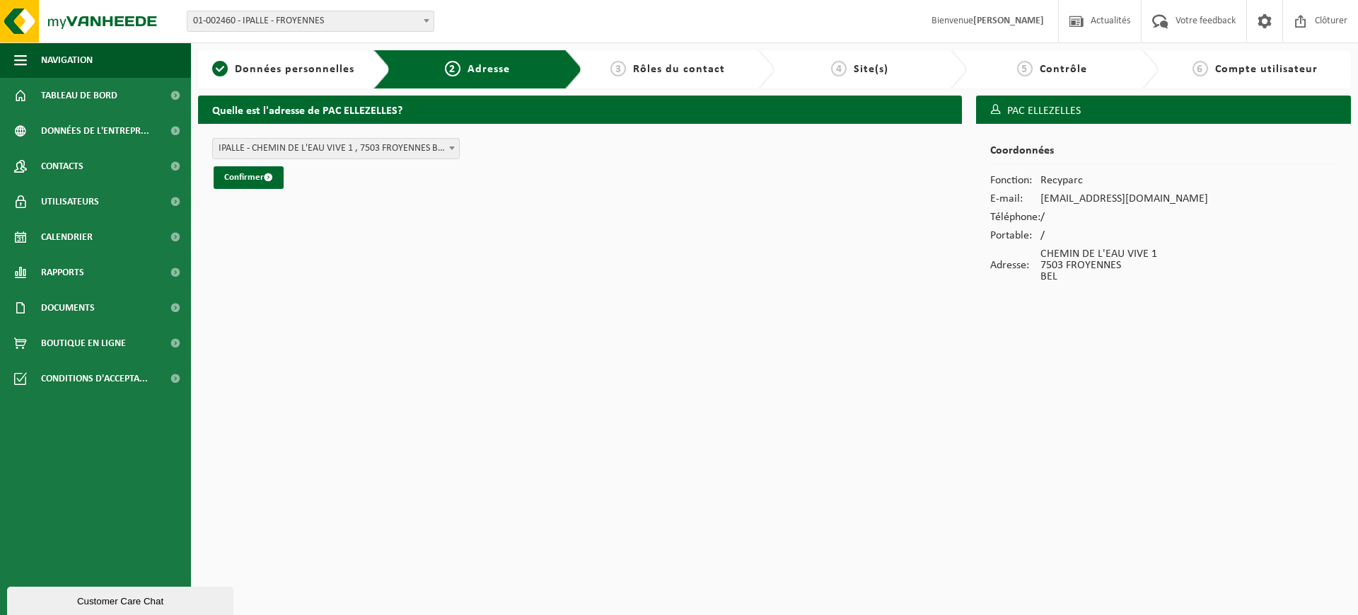
click at [275, 151] on span "IPALLE - CHEMIN DE L'EAU VIVE 1 , 7503 FROYENNES BE (01-002460/BUS)" at bounding box center [336, 149] width 246 height 20
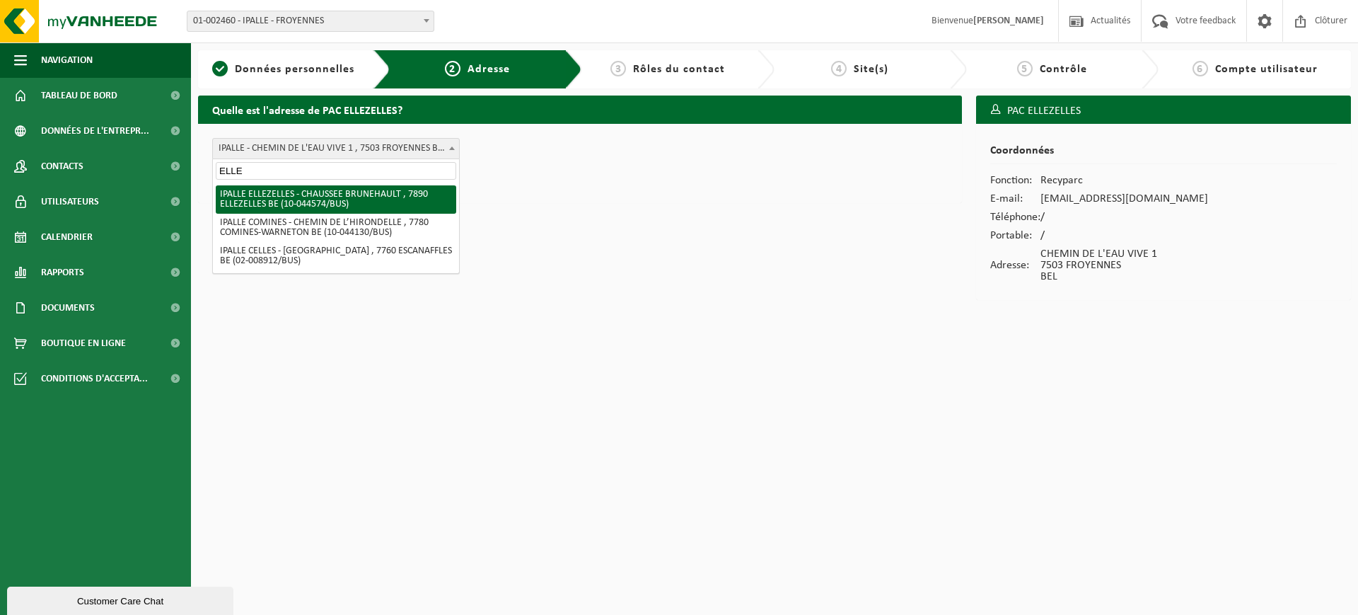
type input "ELLE"
select select "32954"
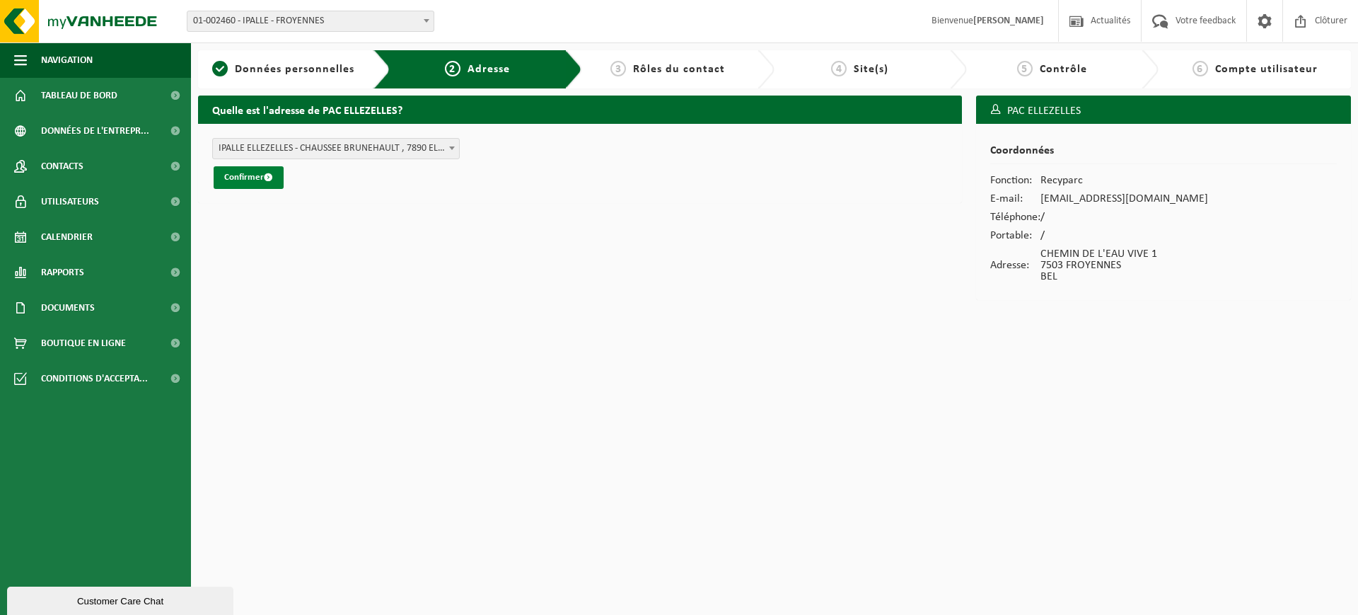
click at [248, 173] on button "Confirmer" at bounding box center [249, 177] width 70 height 23
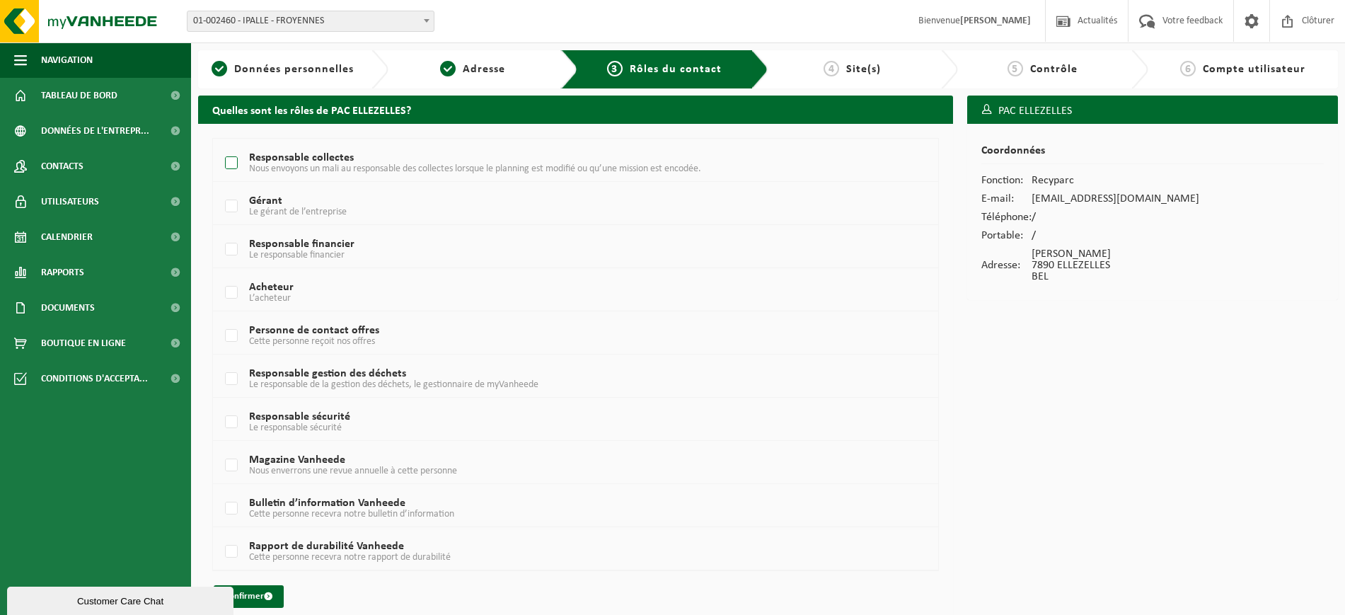
click at [231, 163] on label "Responsable collectes Nous envoyons un mali au responsable des collectes lorsqu…" at bounding box center [545, 163] width 647 height 21
click at [220, 146] on input "Responsable collectes Nous envoyons un mali au responsable des collectes lorsqu…" at bounding box center [219, 145] width 1 height 1
checkbox input "true"
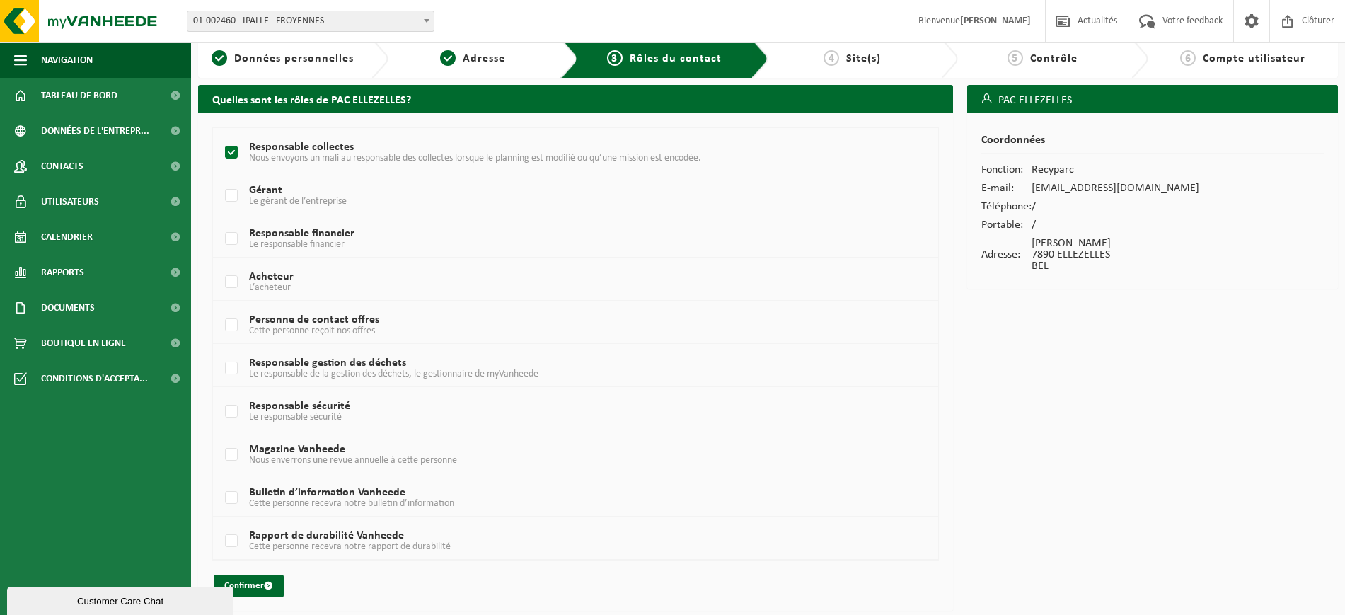
scroll to position [13, 0]
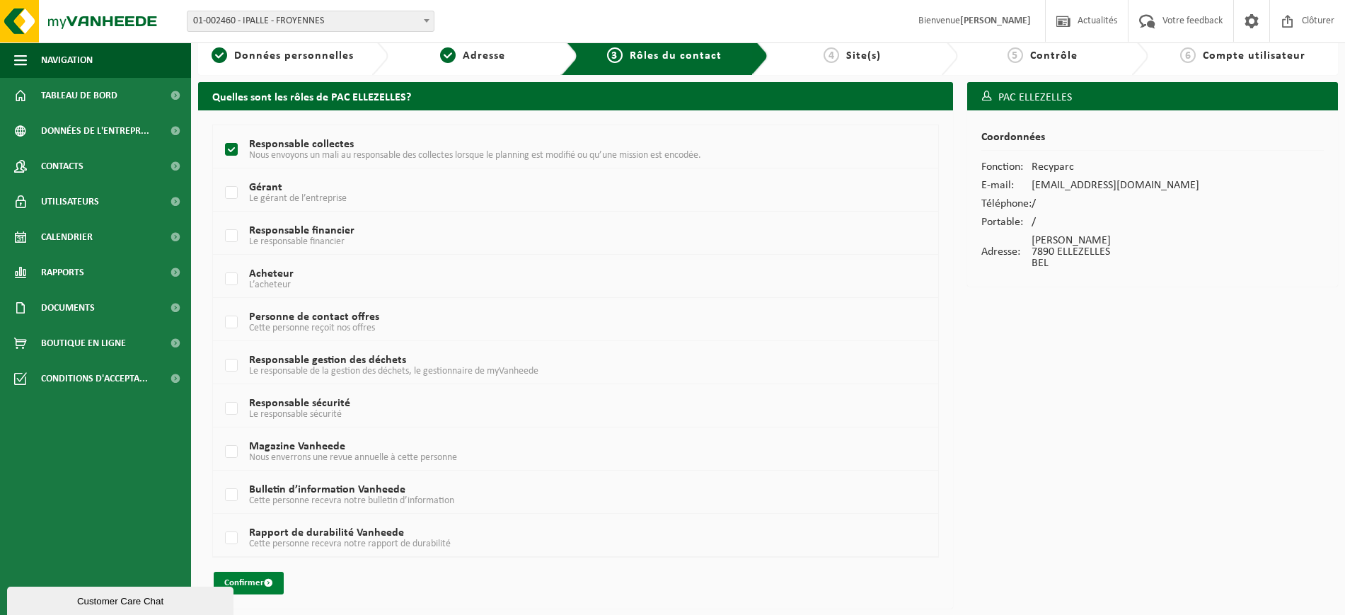
click at [242, 581] on button "Confirmer" at bounding box center [249, 583] width 70 height 23
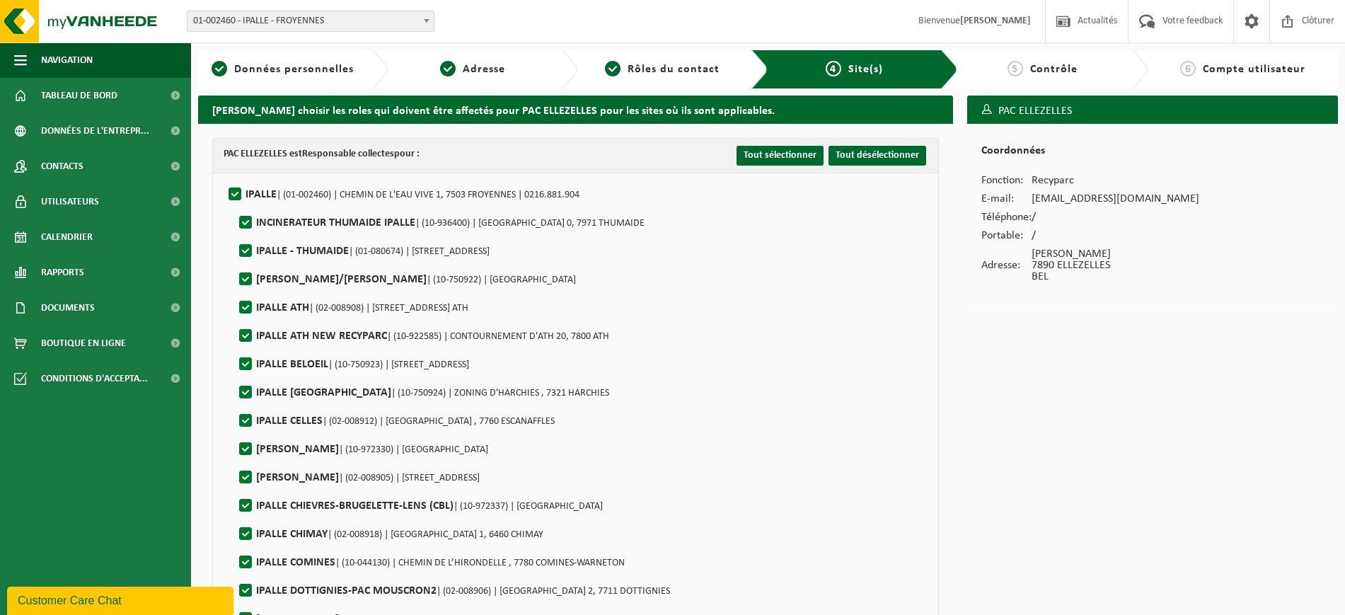
click at [237, 191] on label"] "IPALLE | (01-002460) | CHEMIN DE L'EAU VIVE 1, 7503 FROYENNES | 0216.881.904" at bounding box center [403, 194] width 354 height 21
click at [224, 177] on input "IPALLE | (01-002460) | CHEMIN DE L'EAU VIVE 1, 7503 FROYENNES | 0216.881.904" at bounding box center [223, 176] width 1 height 1
checkbox input "false"
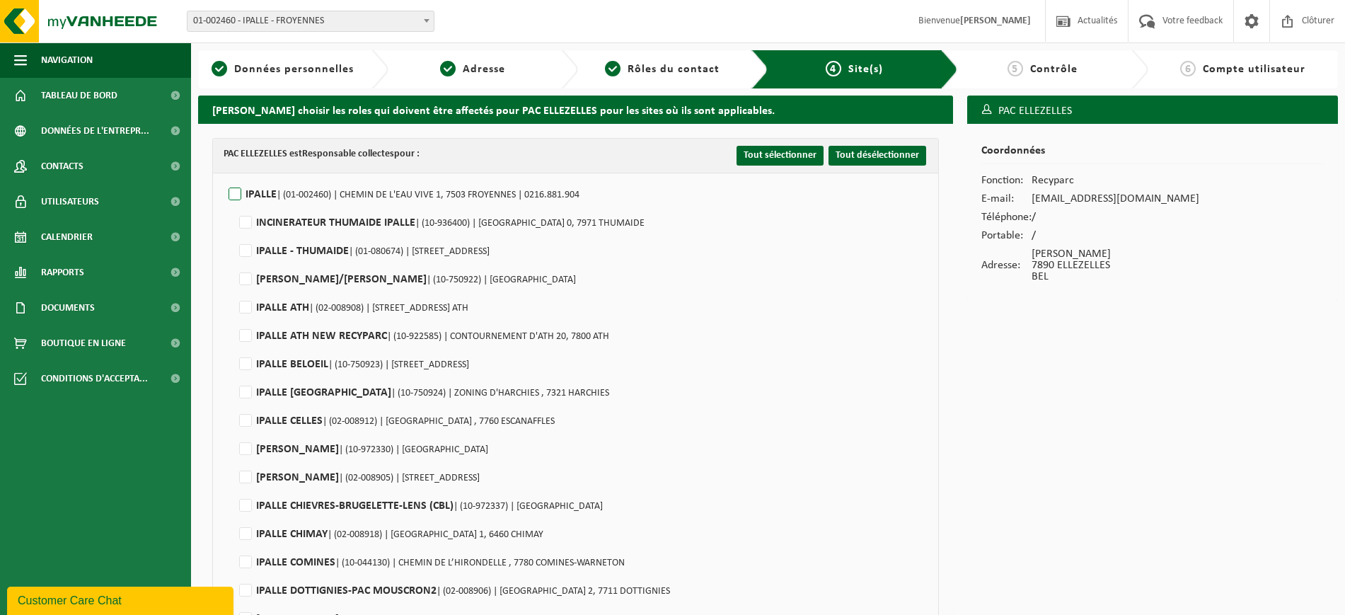
checkbox input "false"
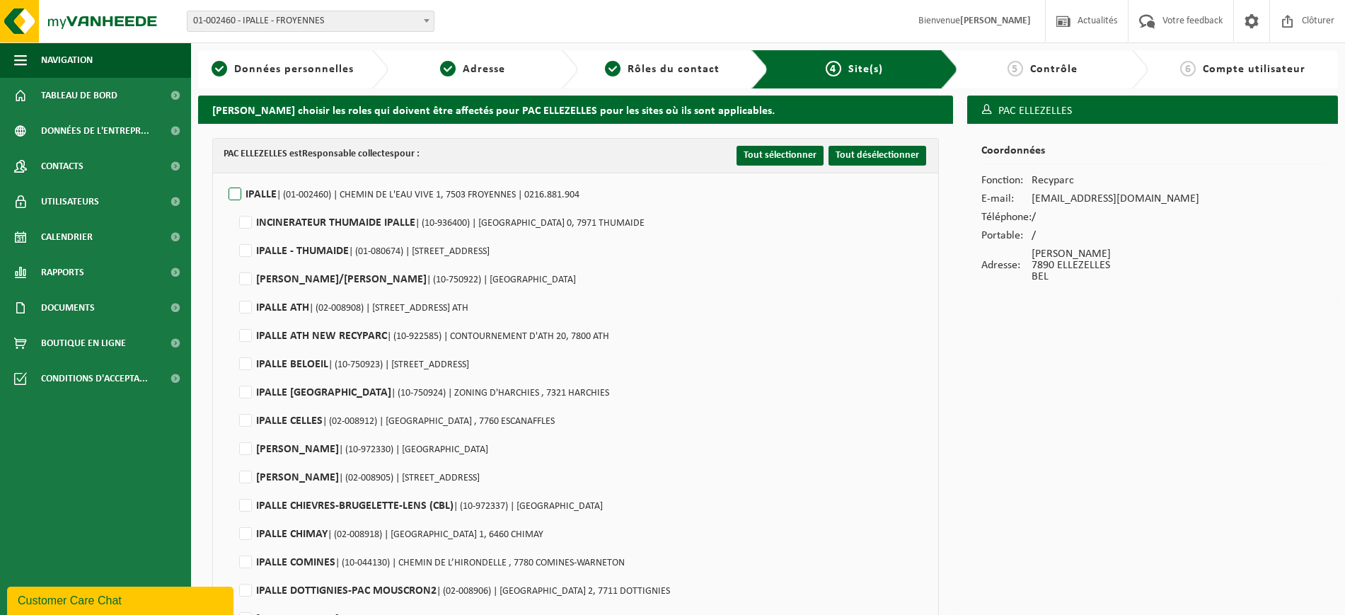
checkbox input "false"
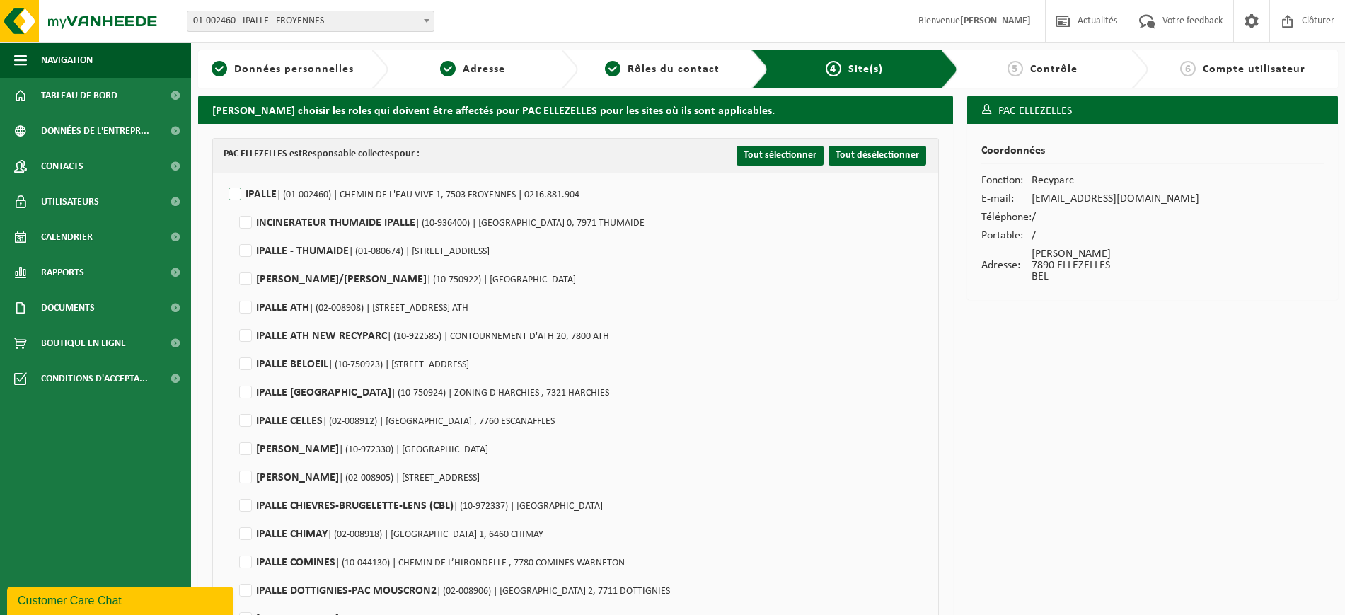
checkbox input "false"
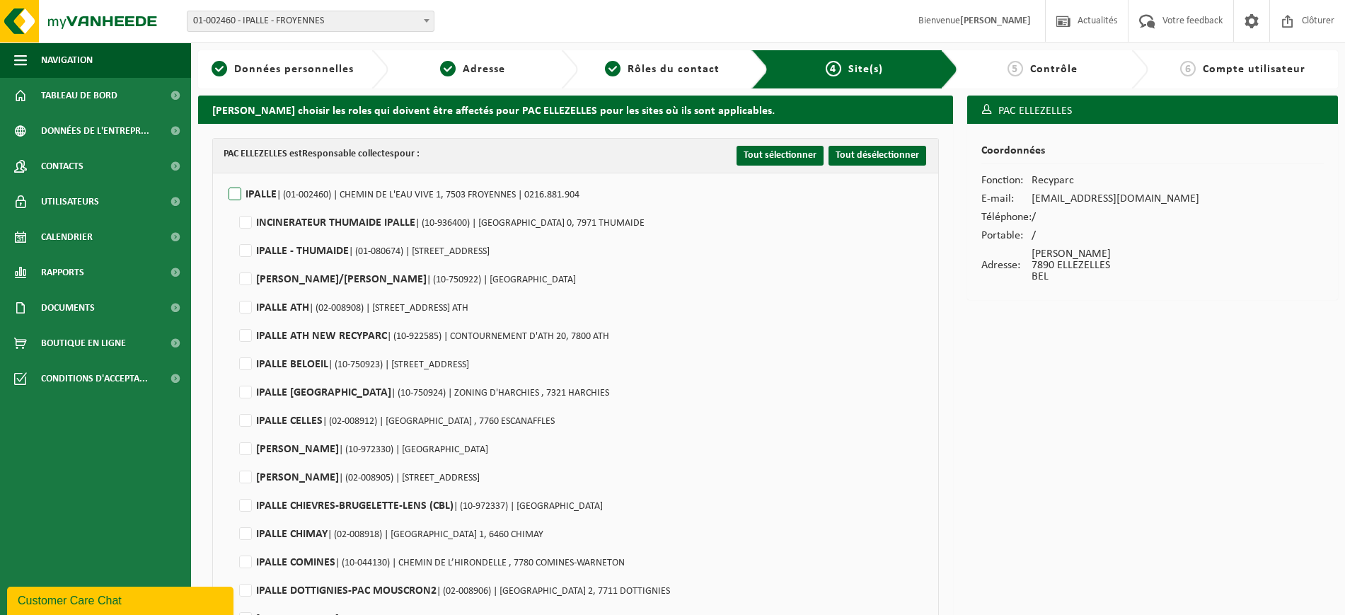
checkbox input "false"
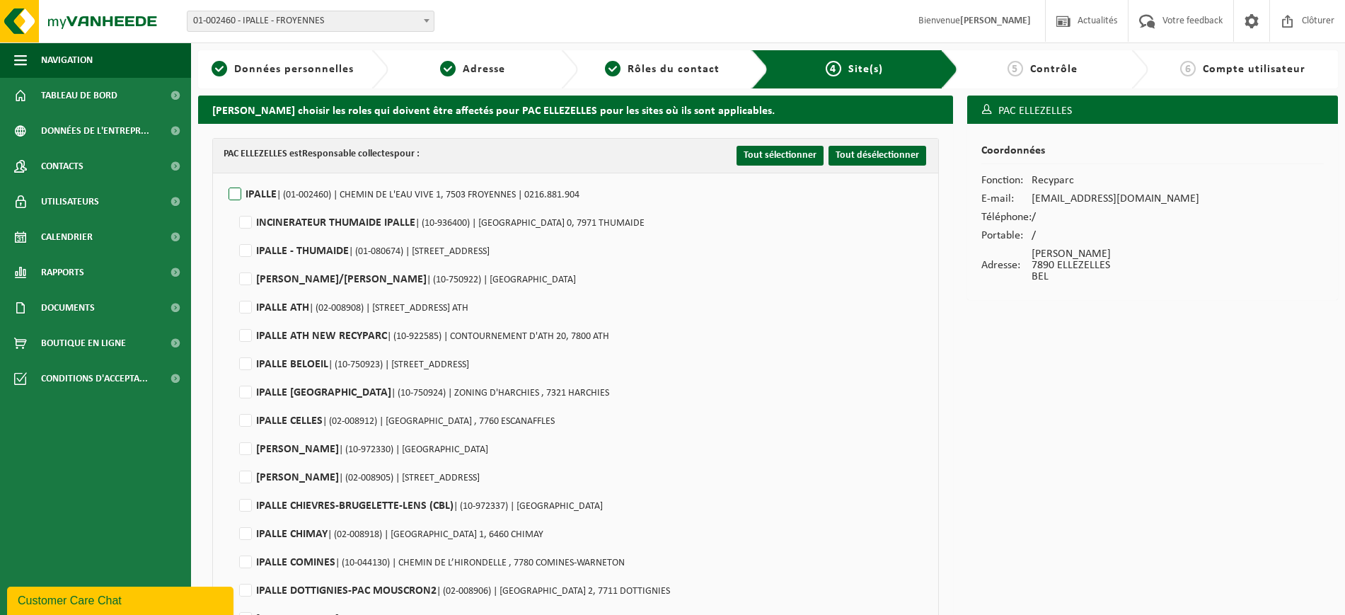
checkbox input "false"
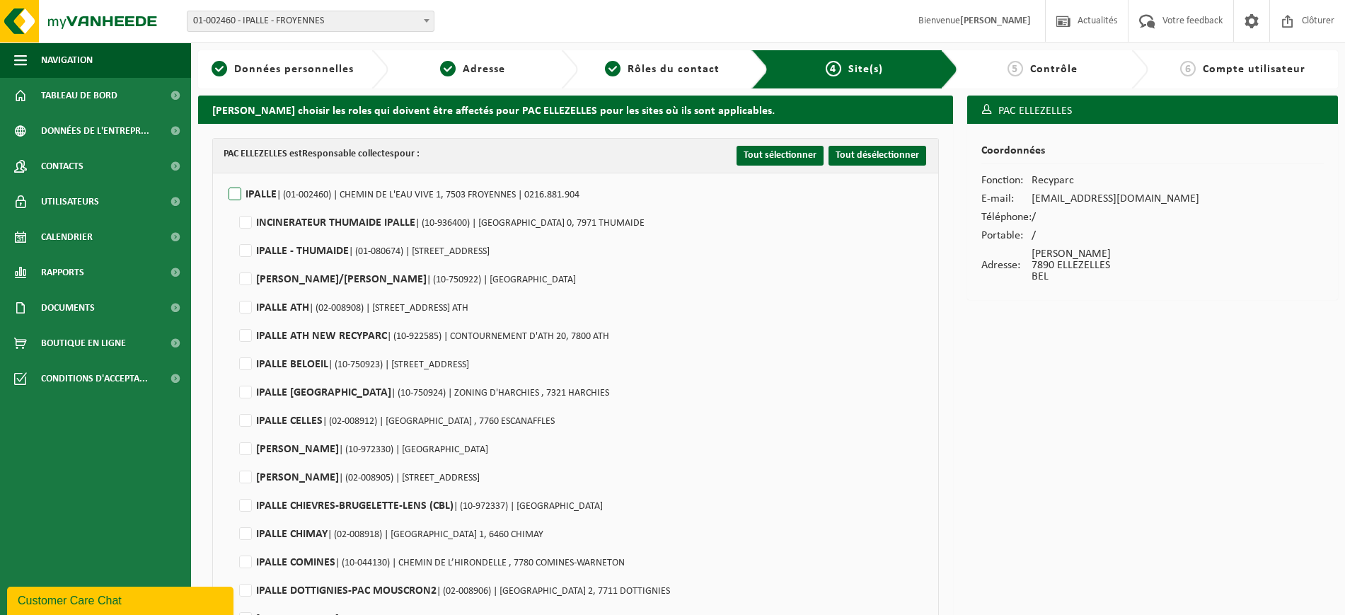
checkbox input "false"
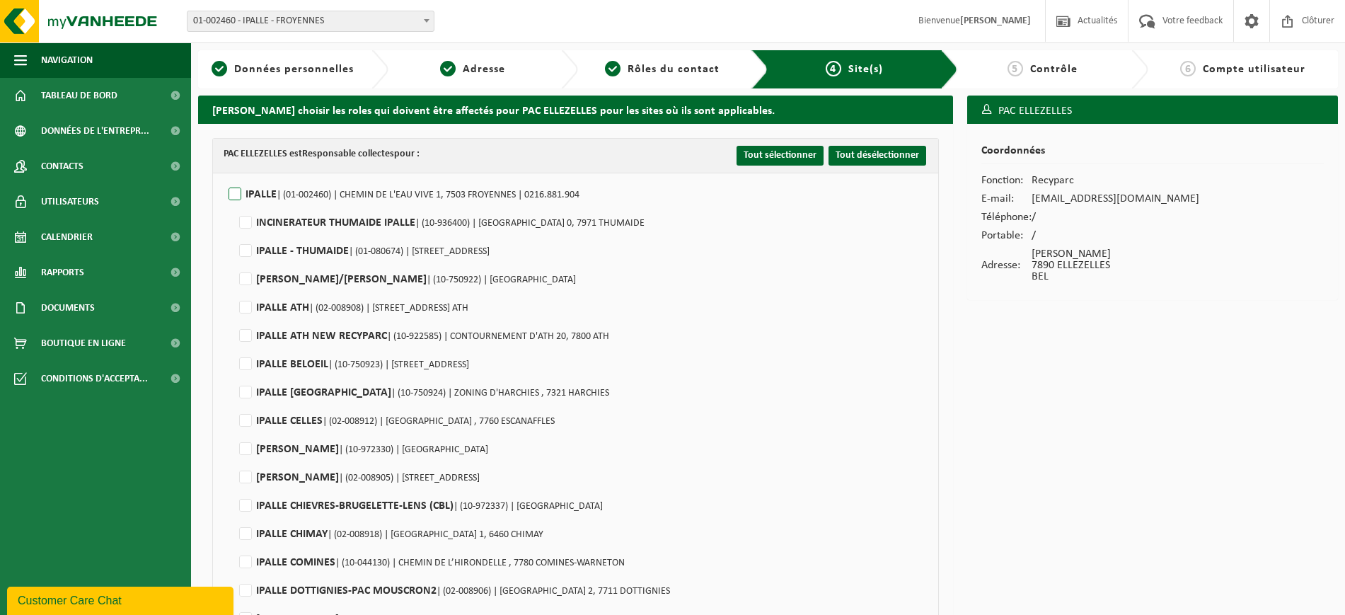
checkbox input "false"
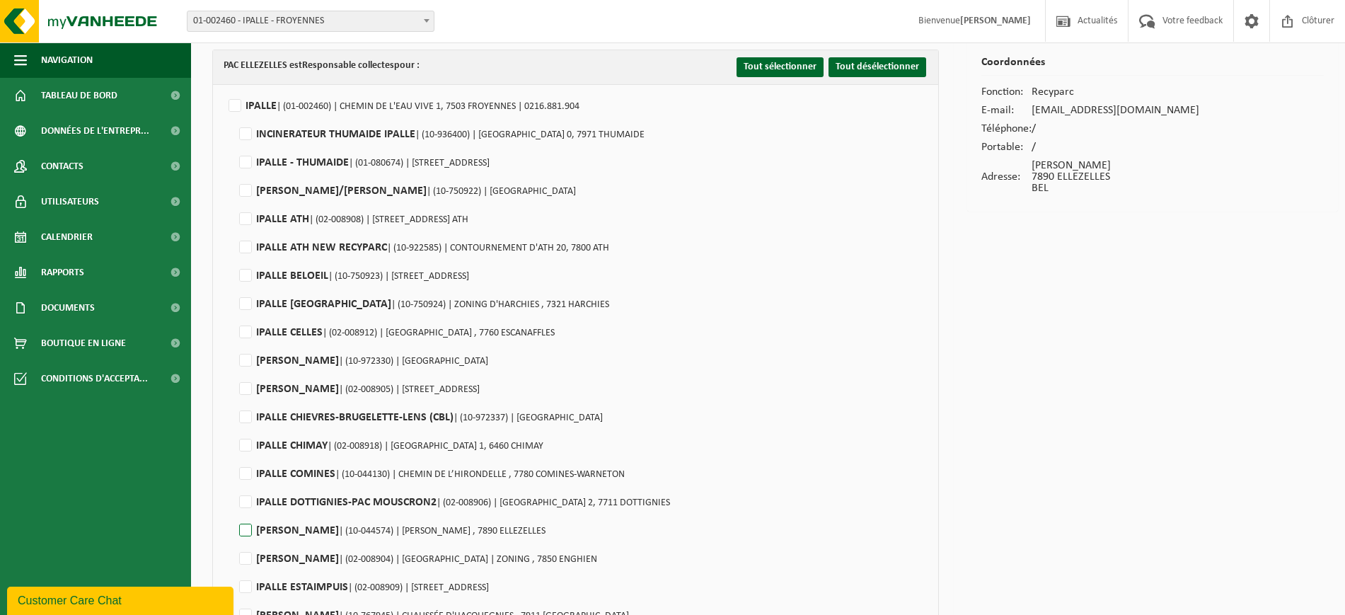
click at [248, 531] on label"] "IPALLE ELLEZELLES | (10-044574) | CHAUSSEE BRUNEHAULT , 7890 ELLEZELLES" at bounding box center [390, 530] width 309 height 21
click at [234, 513] on input "IPALLE ELLEZELLES | (10-044574) | CHAUSSEE BRUNEHAULT , 7890 ELLEZELLES" at bounding box center [233, 512] width 1 height 1
checkbox input "true"
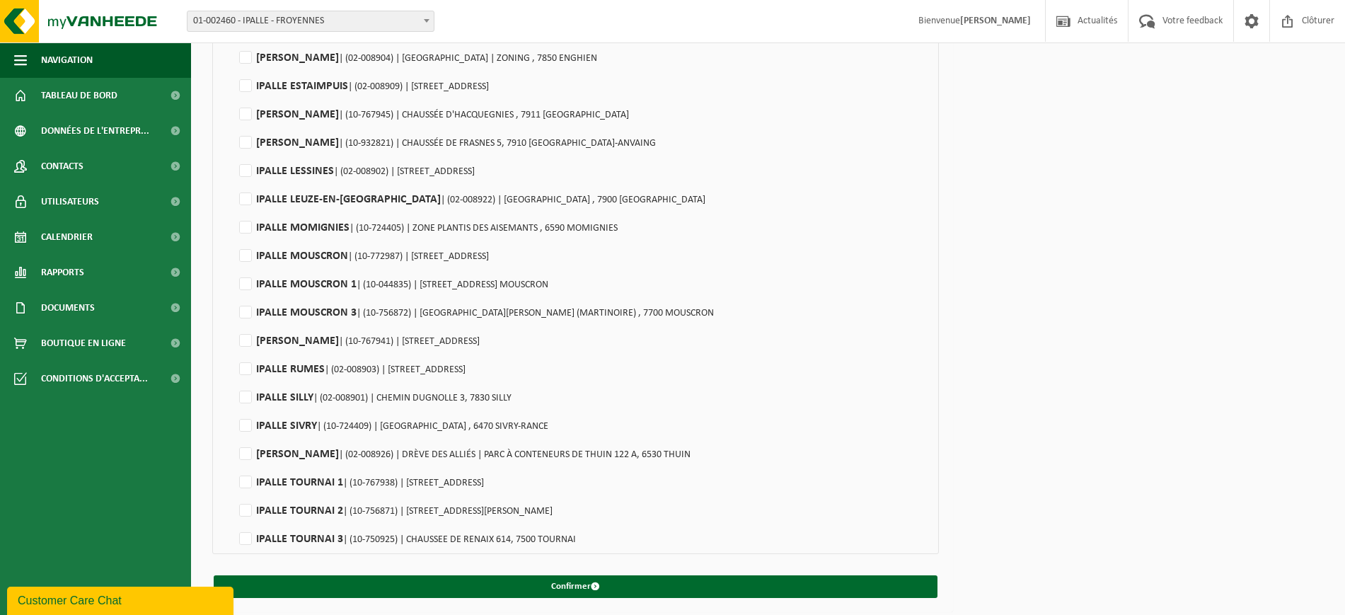
scroll to position [592, 0]
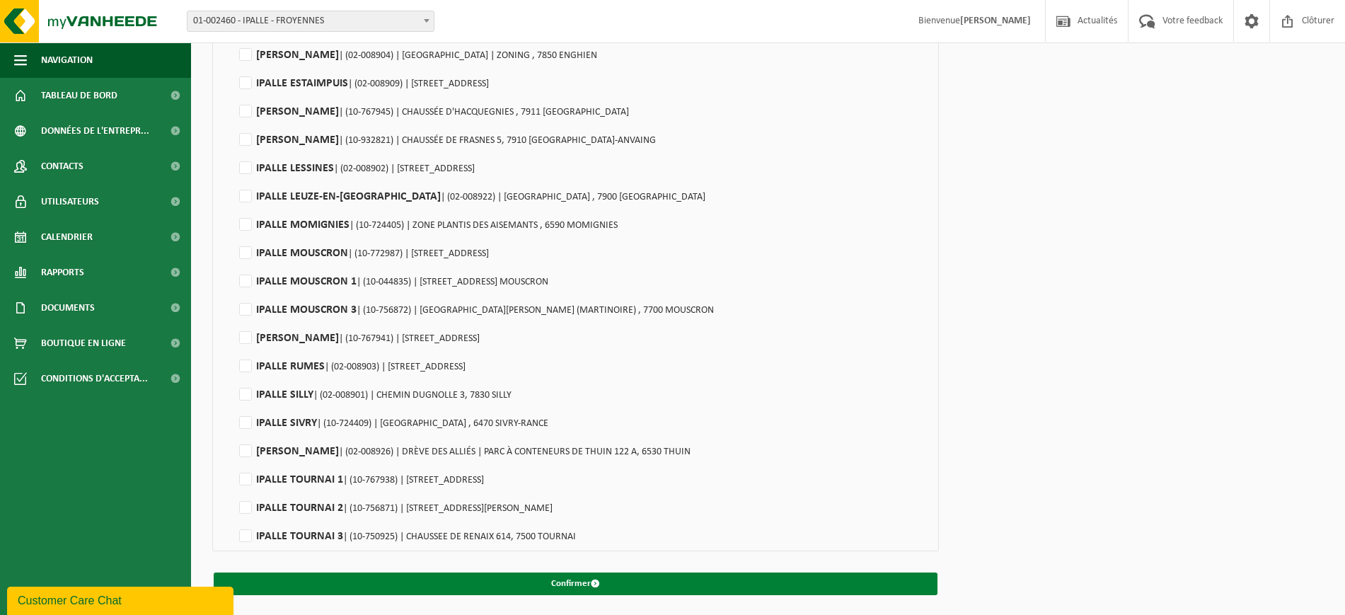
click at [441, 579] on button "Confirmer" at bounding box center [576, 583] width 724 height 23
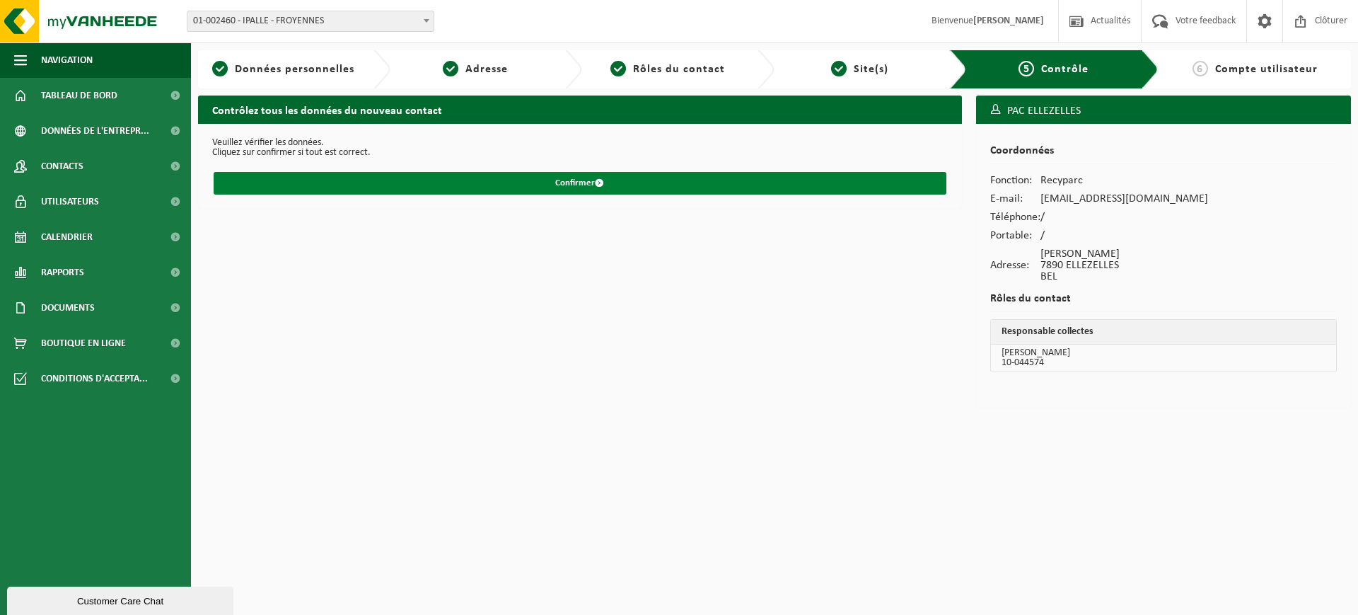
click at [649, 184] on button "Confirmer" at bounding box center [580, 183] width 733 height 23
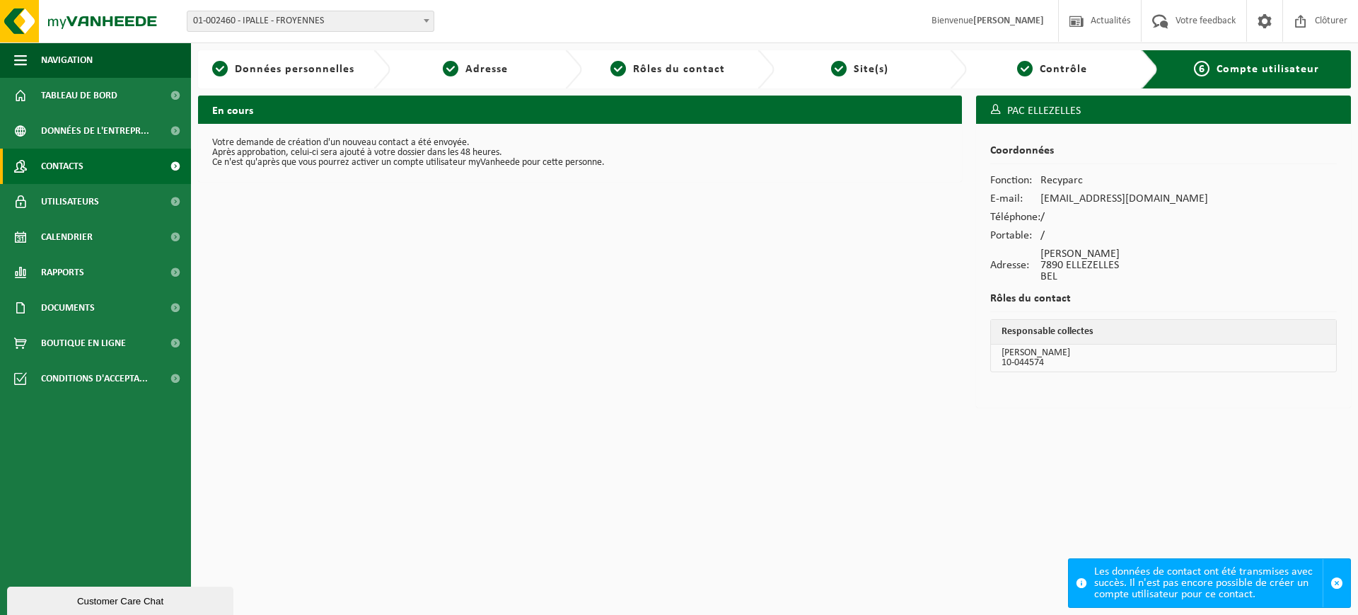
click at [64, 170] on span "Contacts" at bounding box center [62, 166] width 42 height 35
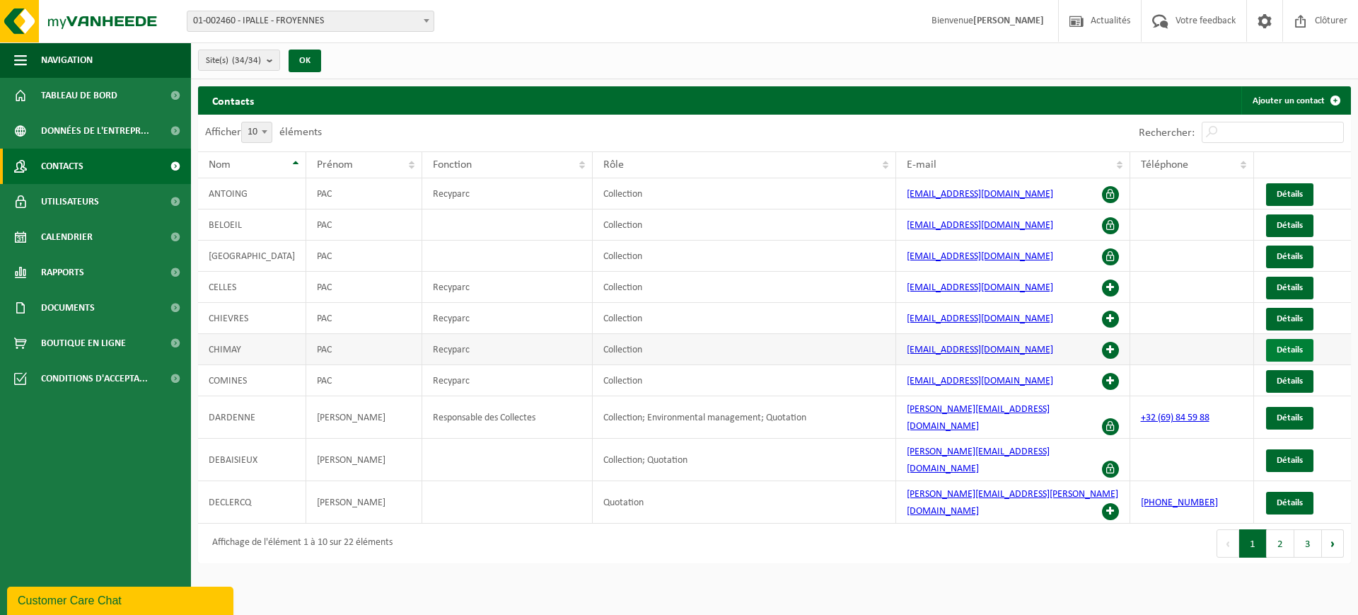
click at [1301, 342] on link "Détails" at bounding box center [1289, 350] width 47 height 23
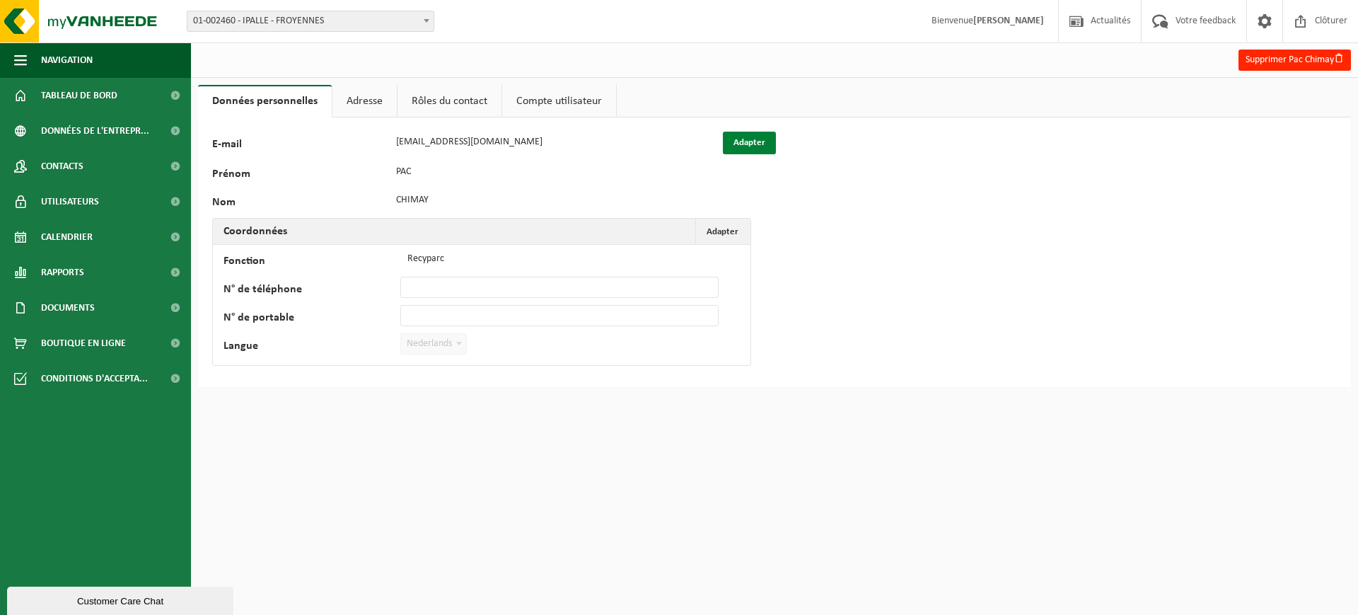
click at [741, 142] on button "Adapter" at bounding box center [749, 143] width 53 height 23
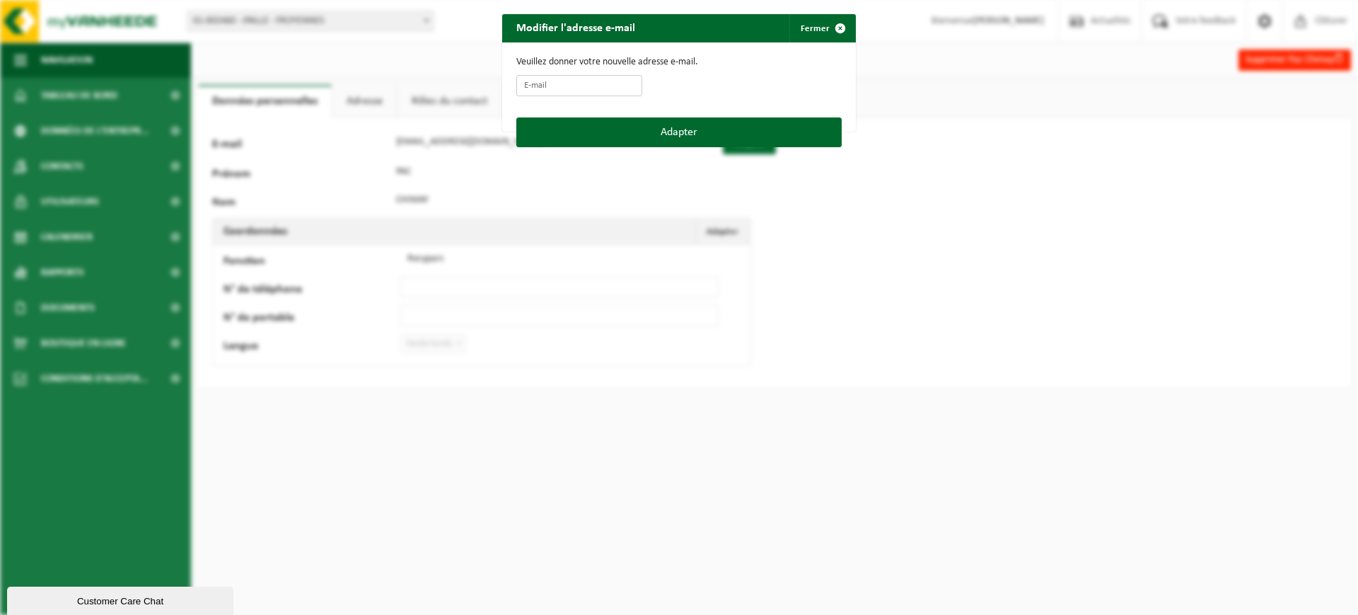
drag, startPoint x: 597, startPoint y: 86, endPoint x: 635, endPoint y: 86, distance: 37.5
click at [597, 86] on input "E-mail" at bounding box center [579, 85] width 126 height 21
type input "PAC_CHIMAY@IPALLE.BE"
click at [646, 125] on button "Adapter" at bounding box center [678, 132] width 325 height 30
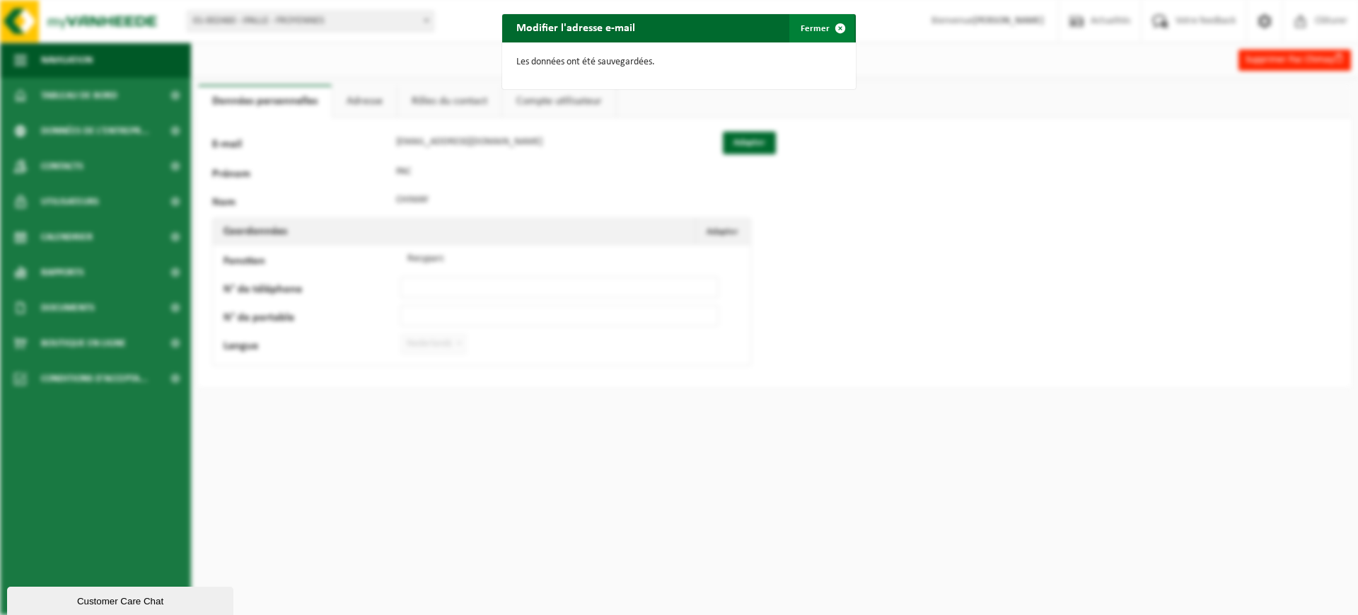
click at [826, 31] on span "button" at bounding box center [840, 28] width 28 height 28
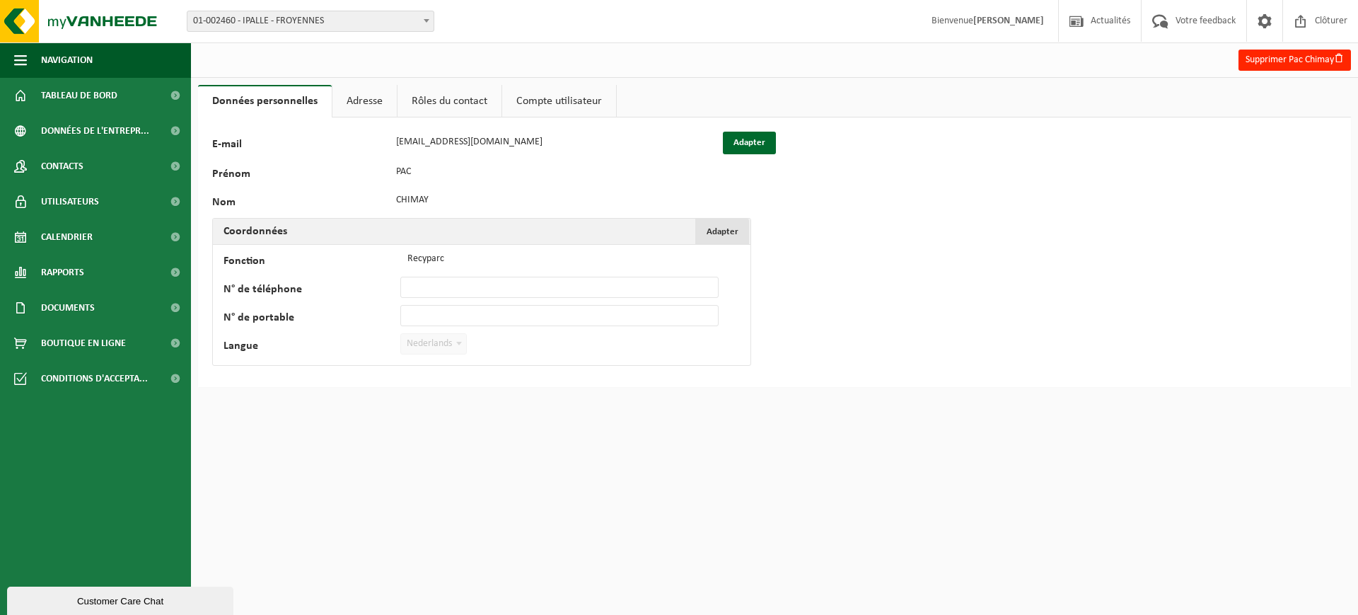
click at [728, 233] on span "Adapter" at bounding box center [723, 231] width 32 height 9
click at [440, 347] on span "Nederlands" at bounding box center [433, 344] width 65 height 20
select select "1"
click at [257, 365] on button "Confirmer" at bounding box center [260, 372] width 70 height 23
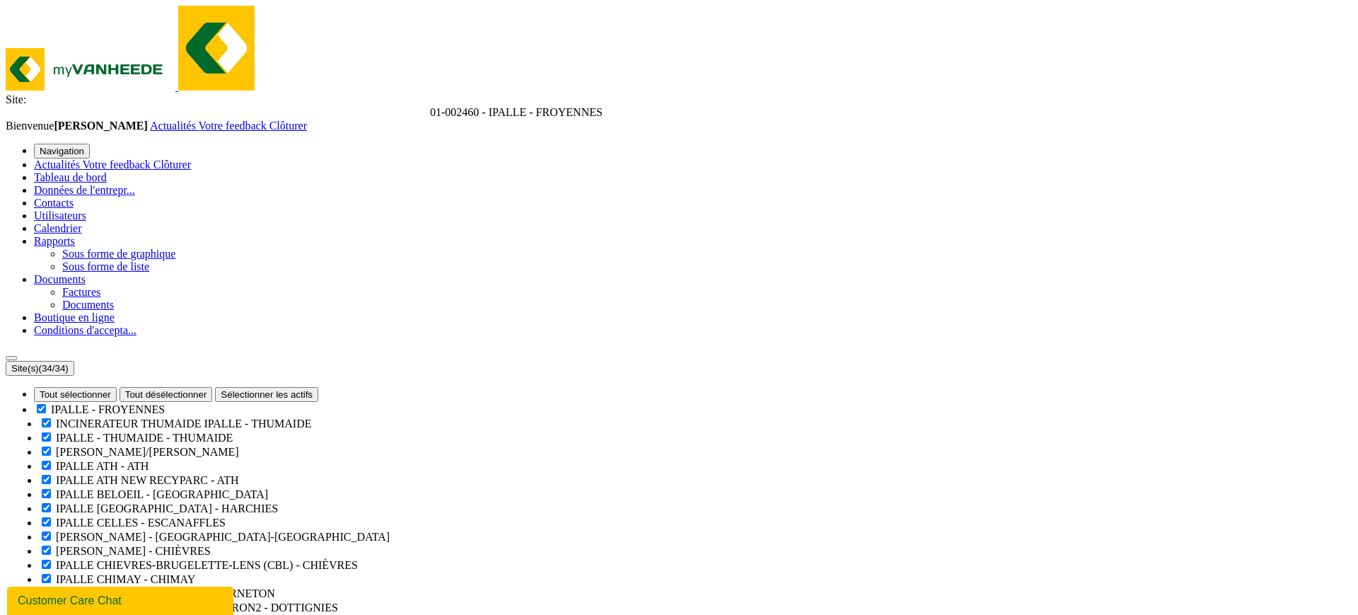
click at [76, 209] on span "Utilisateurs" at bounding box center [60, 215] width 52 height 12
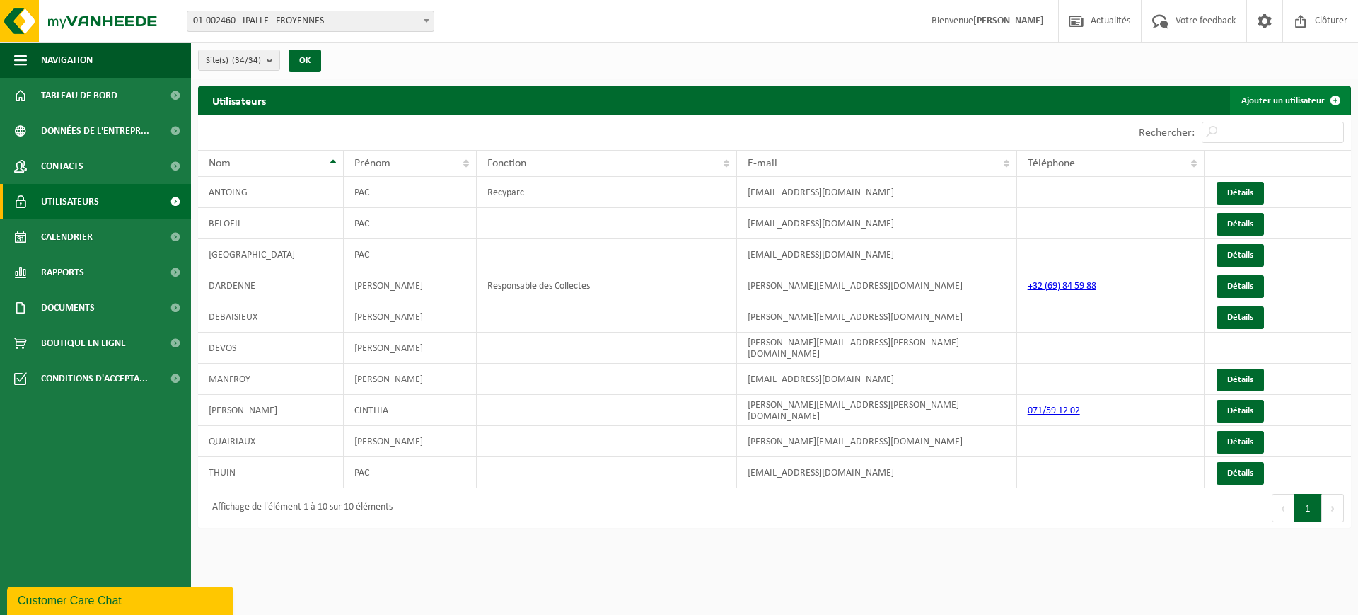
click at [1302, 93] on link "Ajouter un utilisateur" at bounding box center [1290, 100] width 120 height 28
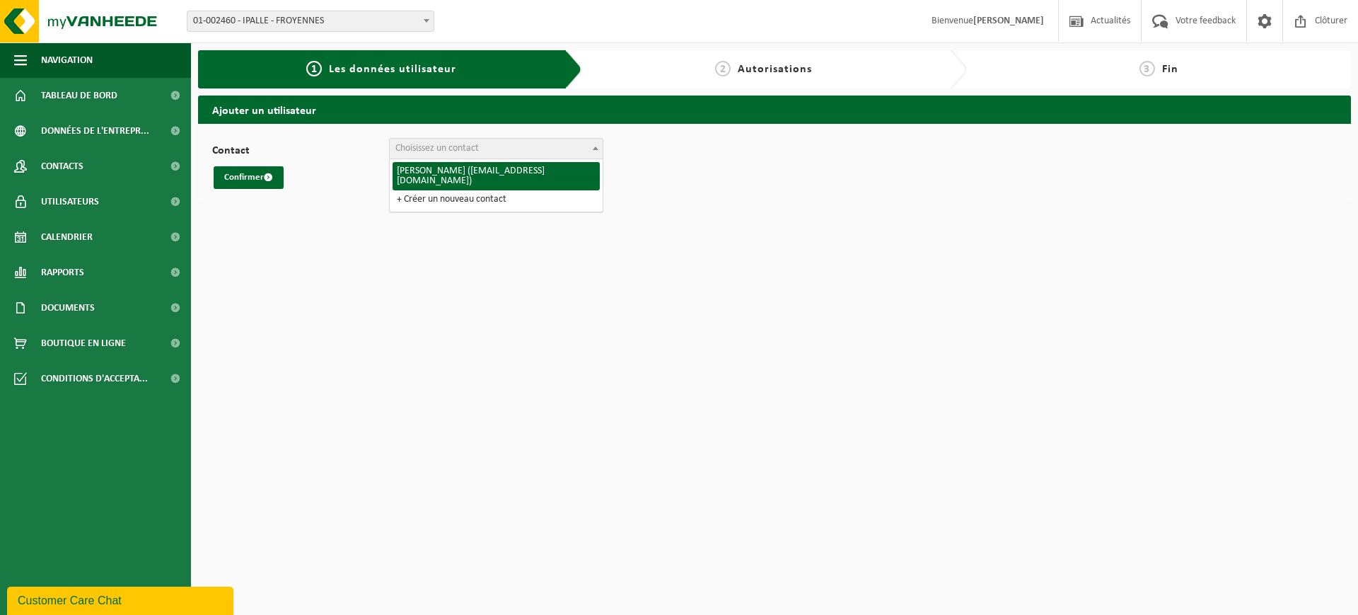
click at [477, 149] on span "Choisissez un contact" at bounding box center [436, 148] width 83 height 11
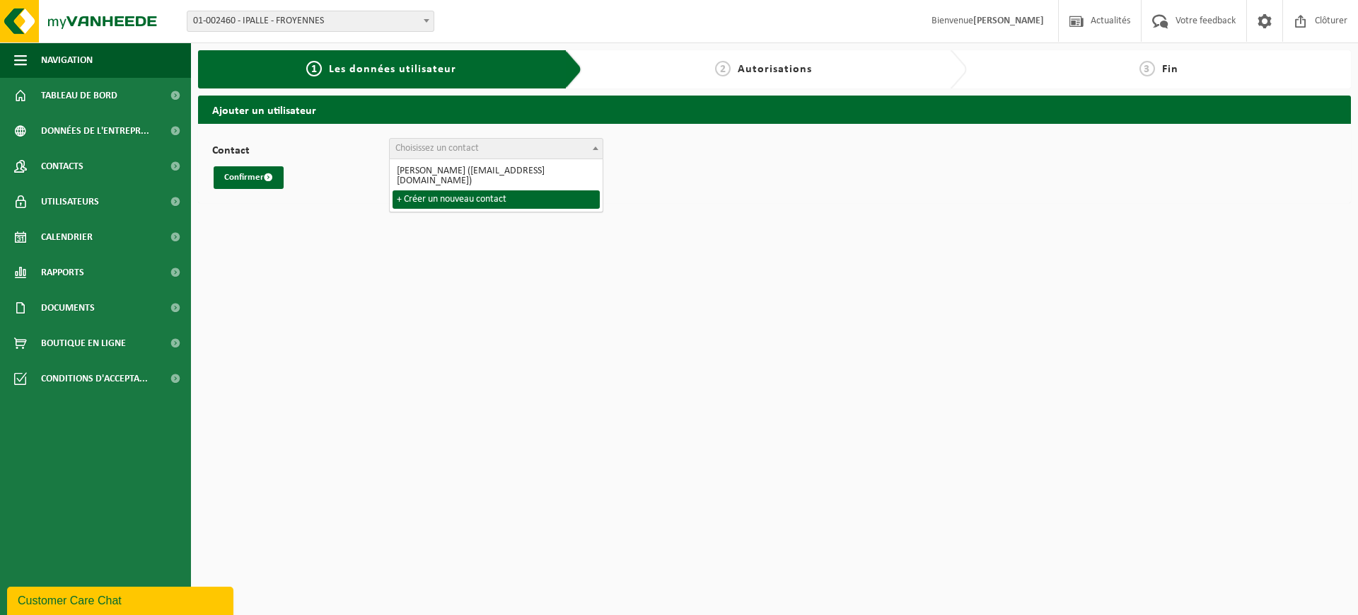
select select "0"
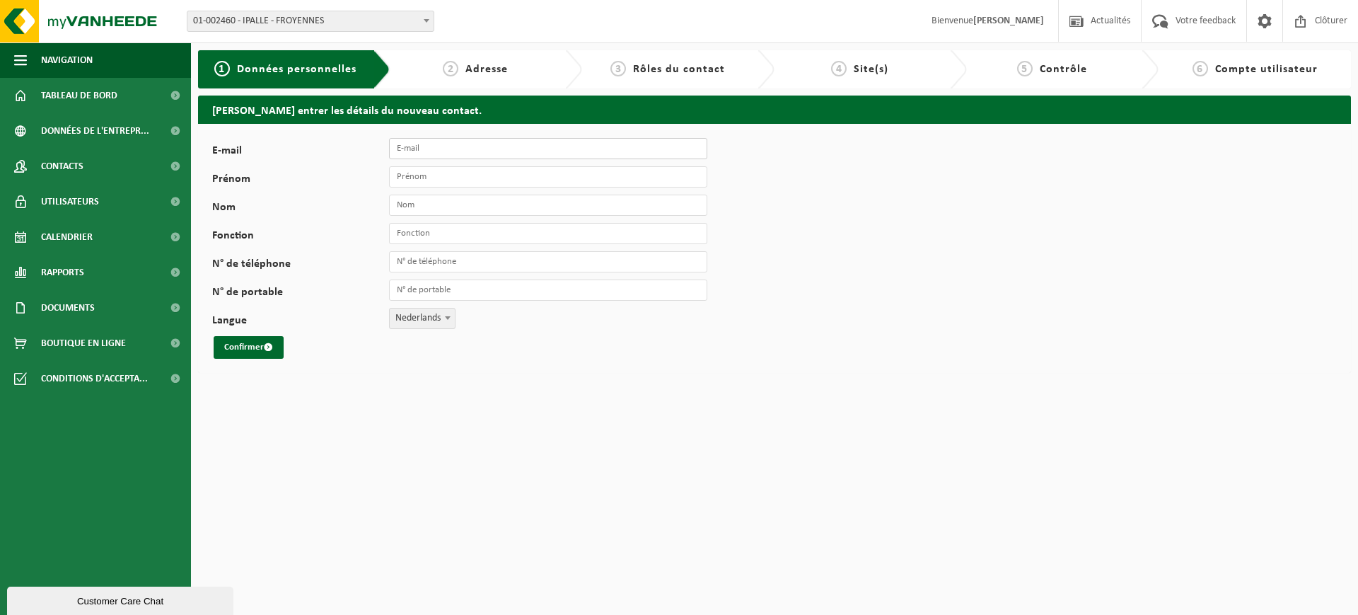
click at [421, 158] on input "E-mail" at bounding box center [548, 148] width 318 height 21
type input "[EMAIL_ADDRESS][DOMAIN_NAME]"
click at [448, 181] on input "Prénom" at bounding box center [548, 176] width 318 height 21
type input "PAC"
type input "ENGHIEN"
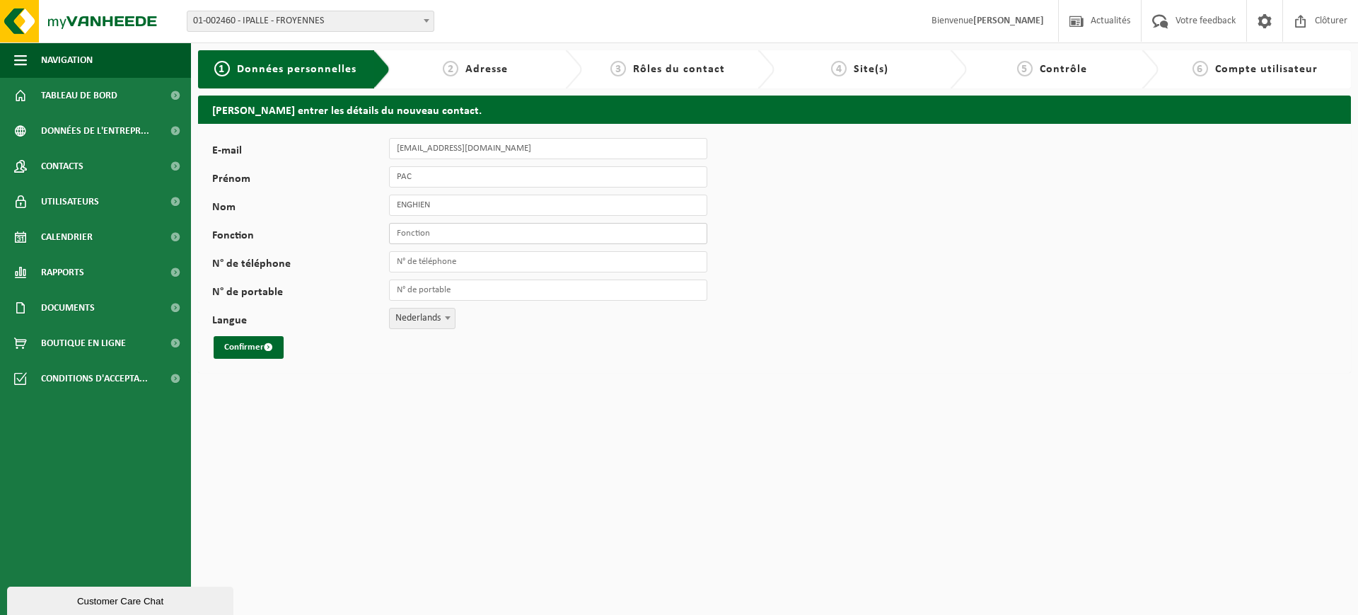
click at [516, 227] on input "Fonction" at bounding box center [548, 233] width 318 height 21
type input "Recyparc"
click at [253, 349] on button "Confirmer" at bounding box center [249, 347] width 70 height 23
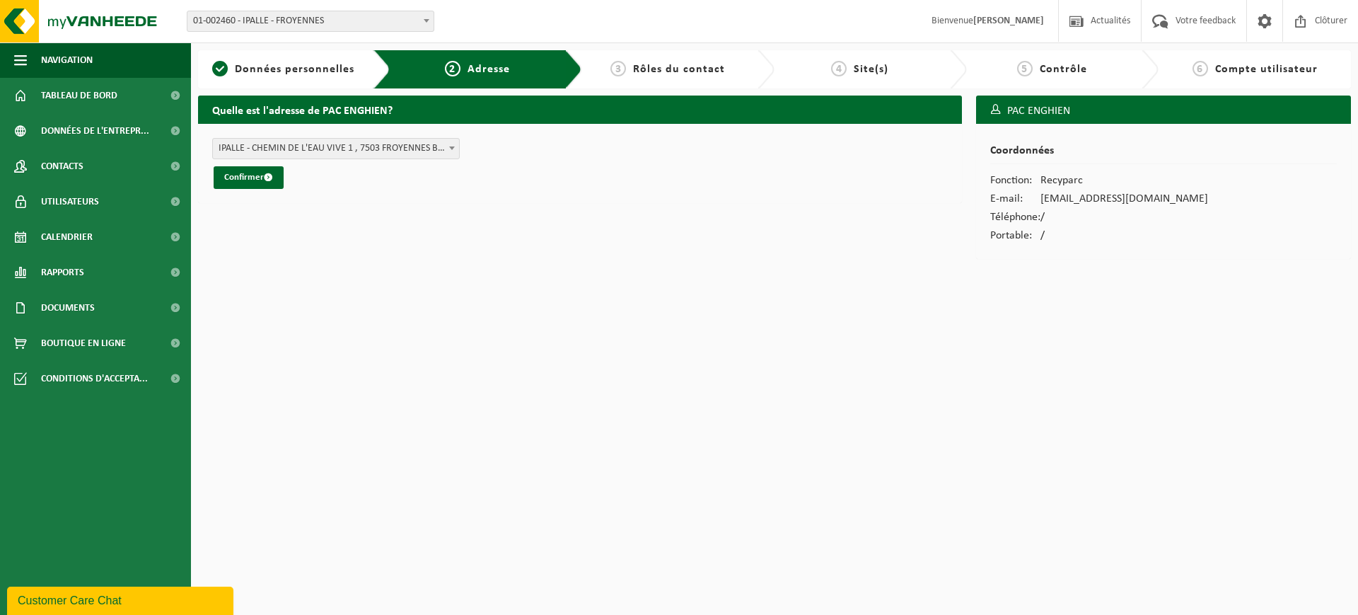
click at [404, 149] on span "IPALLE - CHEMIN DE L'EAU VIVE 1 , 7503 FROYENNES BE (01-002460/BUS)" at bounding box center [336, 149] width 246 height 20
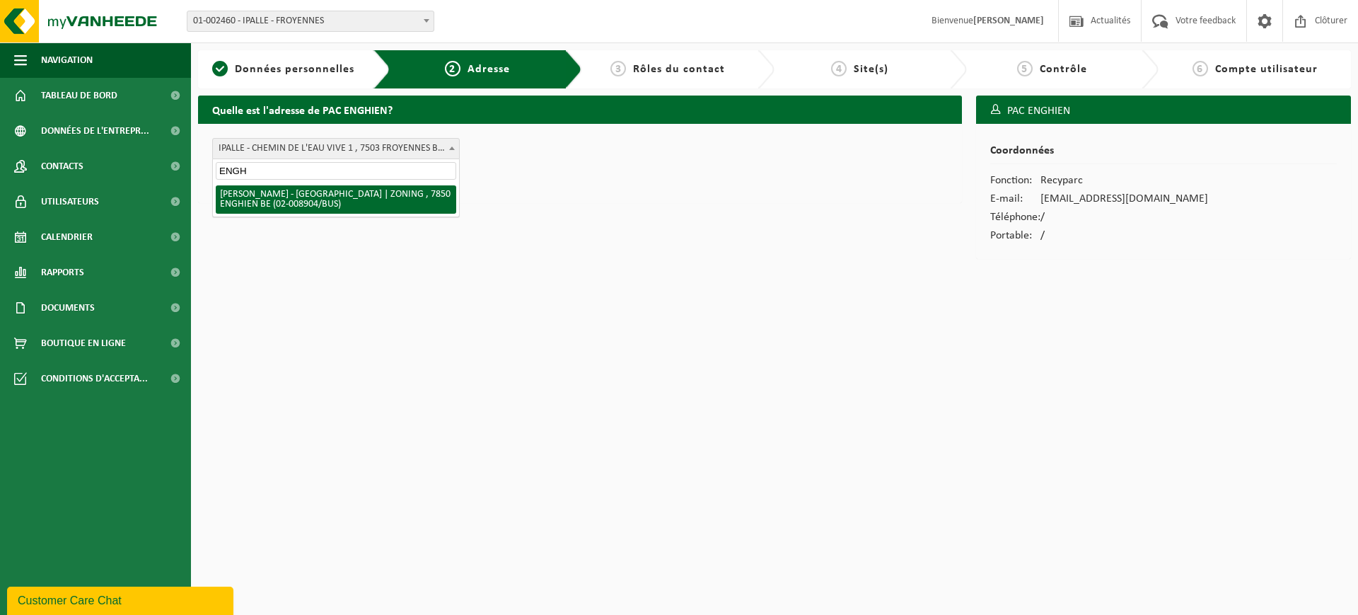
type input "ENGH"
select select "32912"
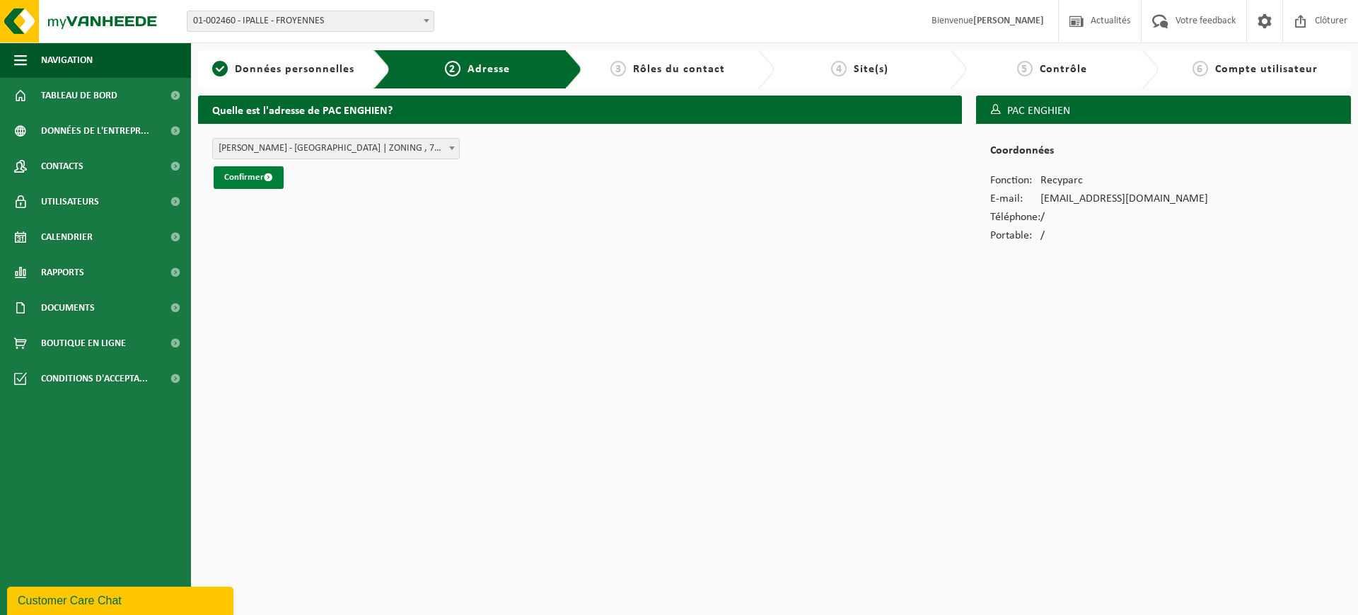
click at [255, 181] on button "Confirmer" at bounding box center [249, 177] width 70 height 23
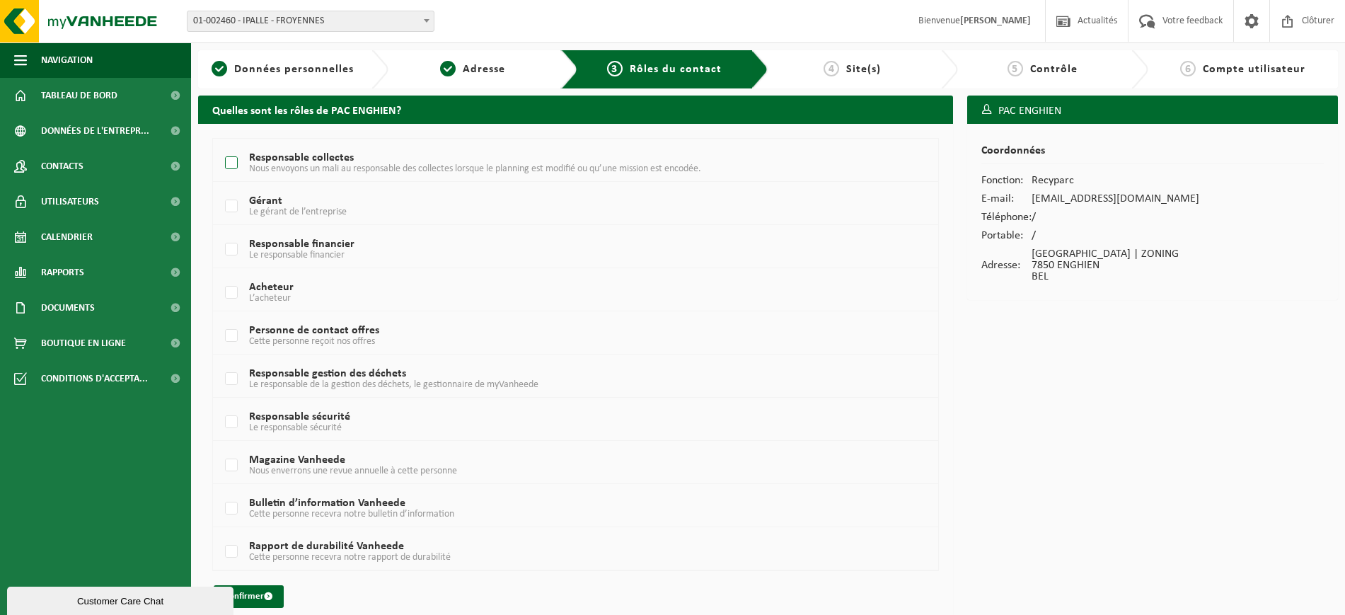
click at [230, 157] on label "Responsable collectes Nous envoyons un mali au responsable des collectes lorsqu…" at bounding box center [545, 163] width 647 height 21
click at [220, 146] on input "Responsable collectes Nous envoyons un mali au responsable des collectes lorsqu…" at bounding box center [219, 145] width 1 height 1
checkbox input "true"
click at [313, 66] on span "Données personnelles" at bounding box center [294, 69] width 120 height 11
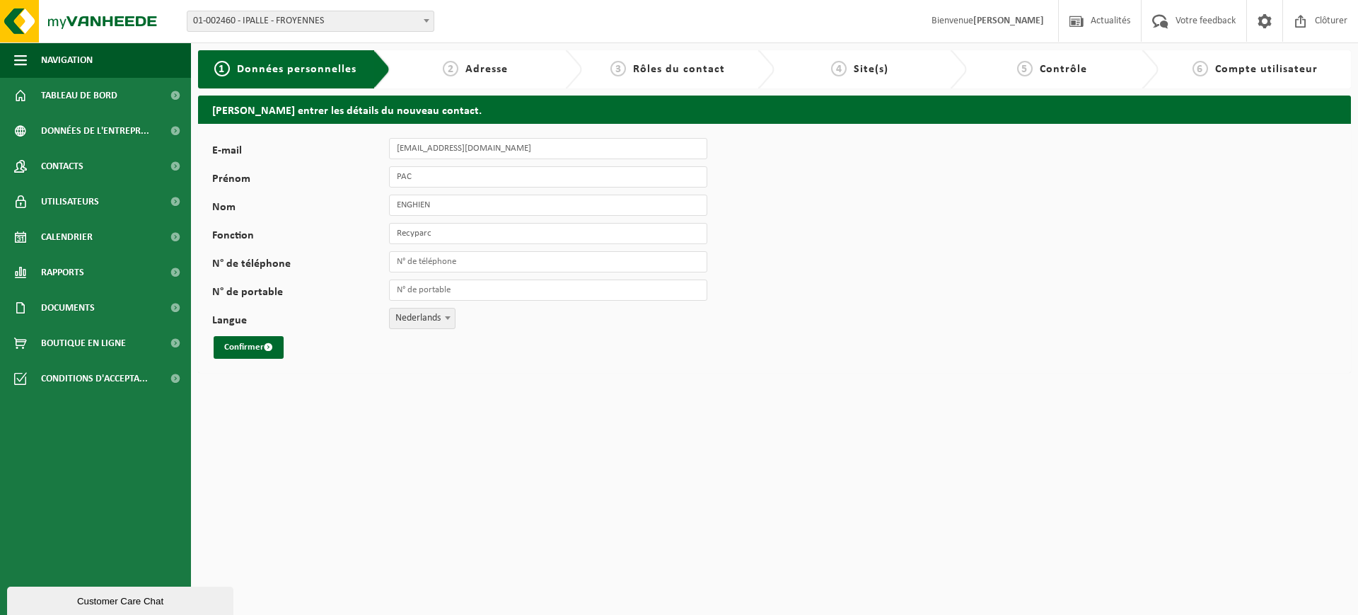
click at [422, 321] on span "Nederlands" at bounding box center [422, 318] width 65 height 20
select select "1"
click at [257, 346] on button "Confirmer" at bounding box center [249, 347] width 70 height 23
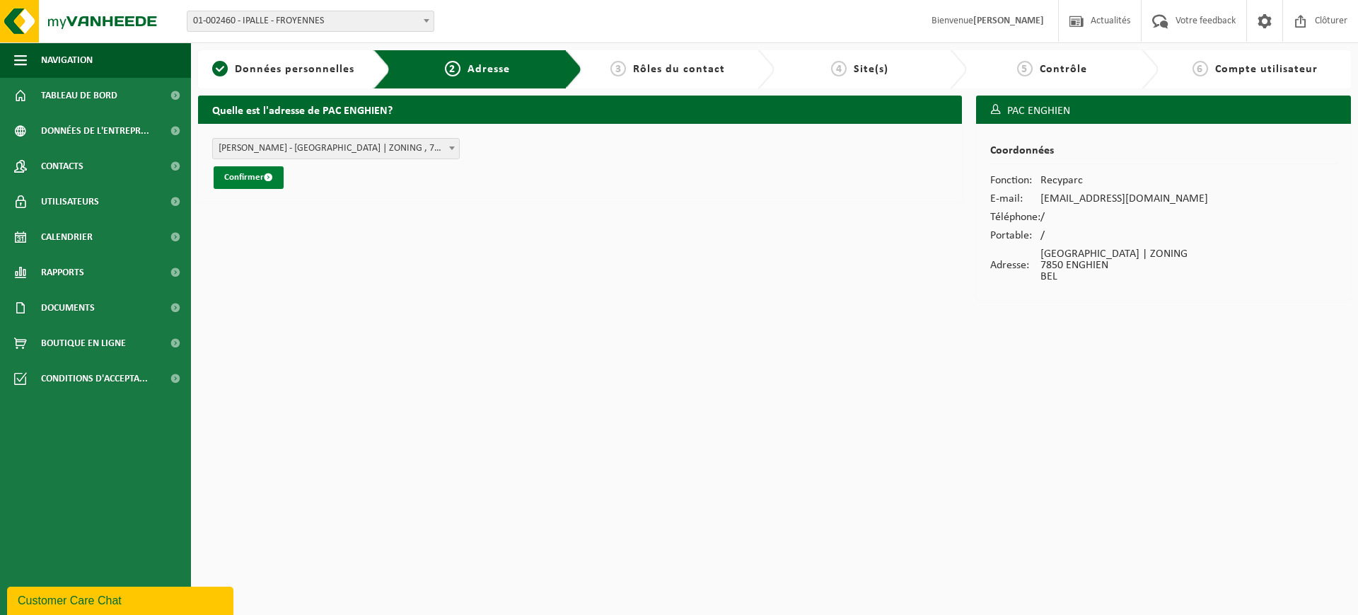
click at [242, 175] on button "Confirmer" at bounding box center [249, 177] width 70 height 23
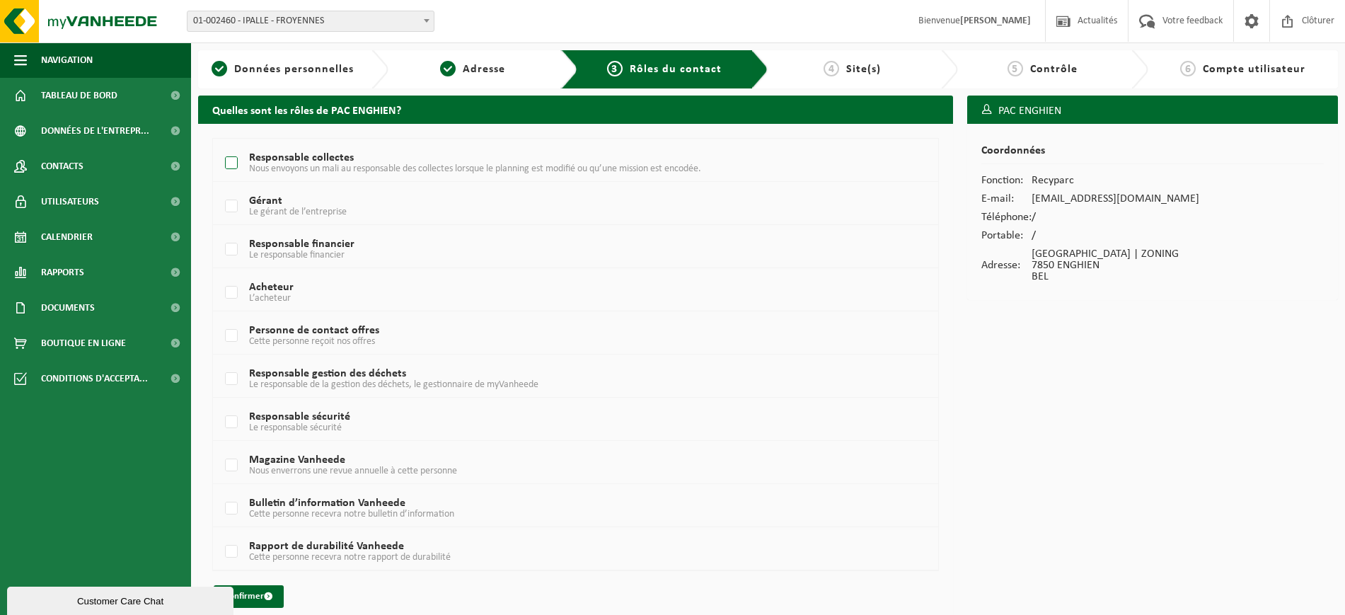
click at [236, 154] on label "Responsable collectes Nous envoyons un mali au responsable des collectes lorsqu…" at bounding box center [545, 163] width 647 height 21
click at [220, 146] on input "Responsable collectes Nous envoyons un mali au responsable des collectes lorsqu…" at bounding box center [219, 145] width 1 height 1
checkbox input "true"
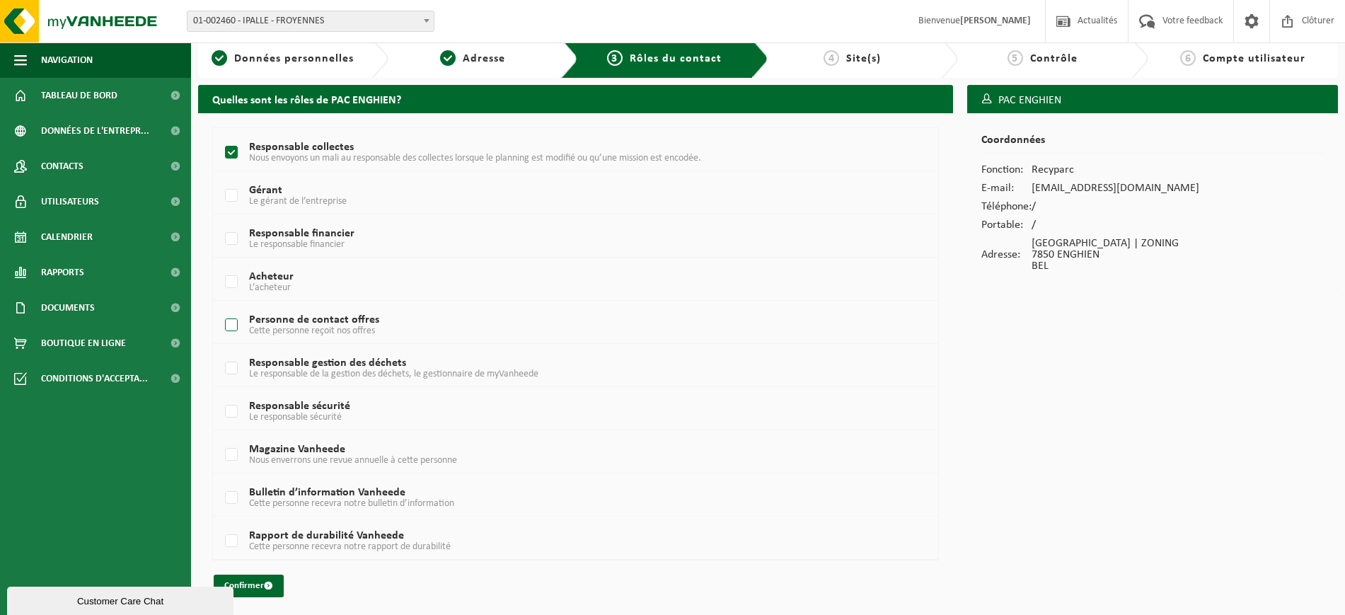
scroll to position [13, 0]
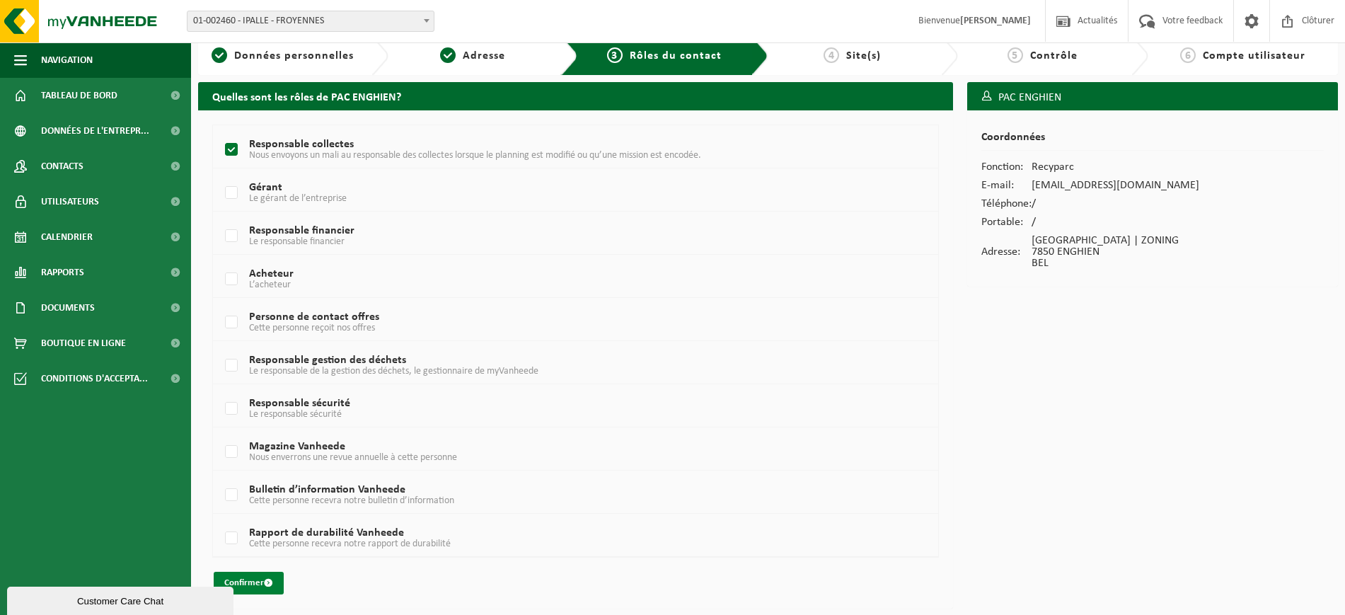
click at [255, 586] on button "Confirmer" at bounding box center [249, 583] width 70 height 23
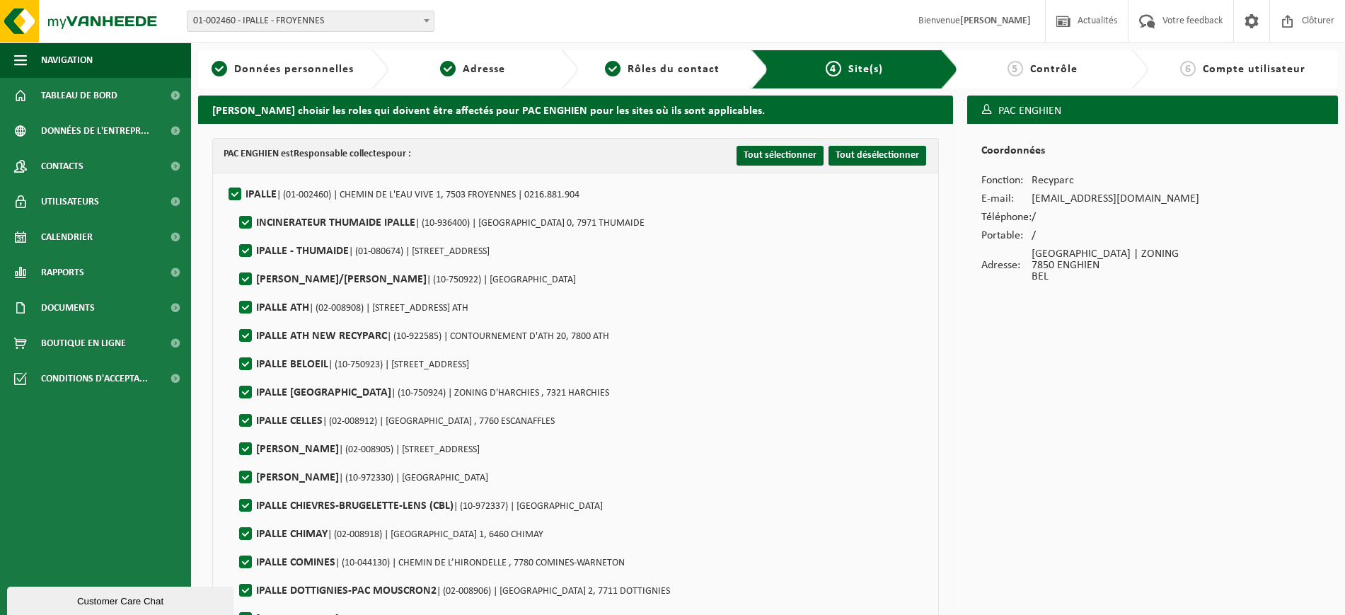
click at [234, 185] on label"] "IPALLE | (01-002460) | CHEMIN DE L'EAU VIVE 1, 7503 FROYENNES | 0216.881.904" at bounding box center [403, 194] width 354 height 21
click at [224, 177] on input "IPALLE | (01-002460) | CHEMIN DE L'EAU VIVE 1, 7503 FROYENNES | 0216.881.904" at bounding box center [223, 176] width 1 height 1
checkbox input "false"
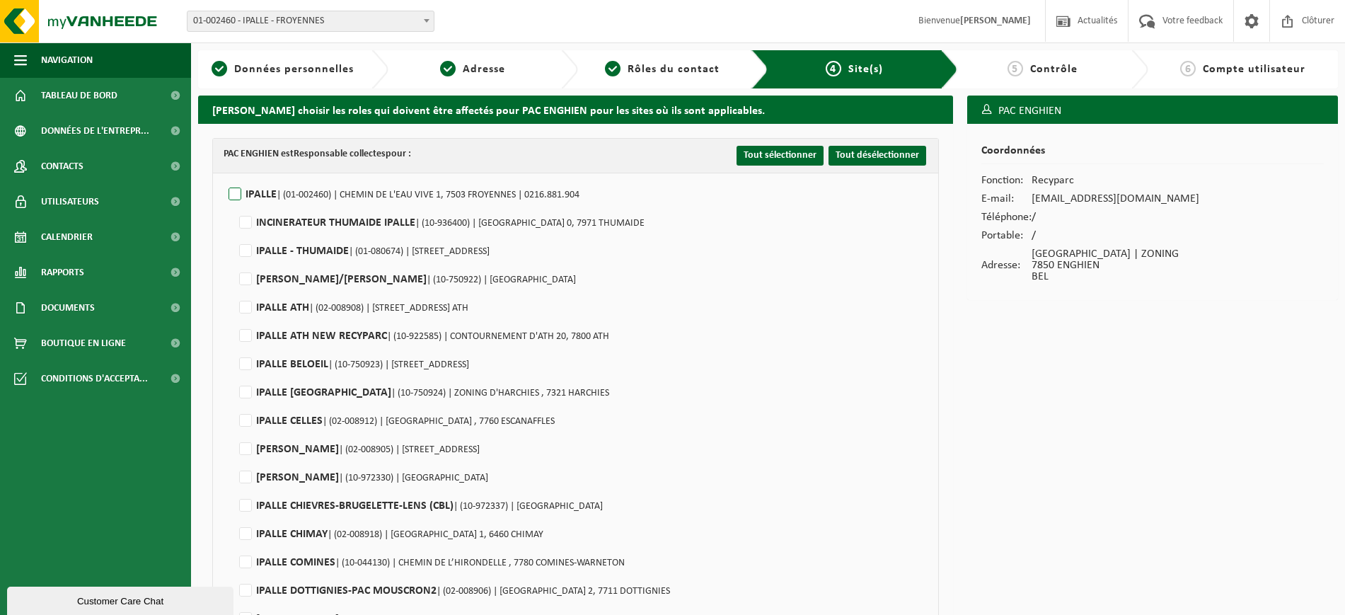
checkbox input "false"
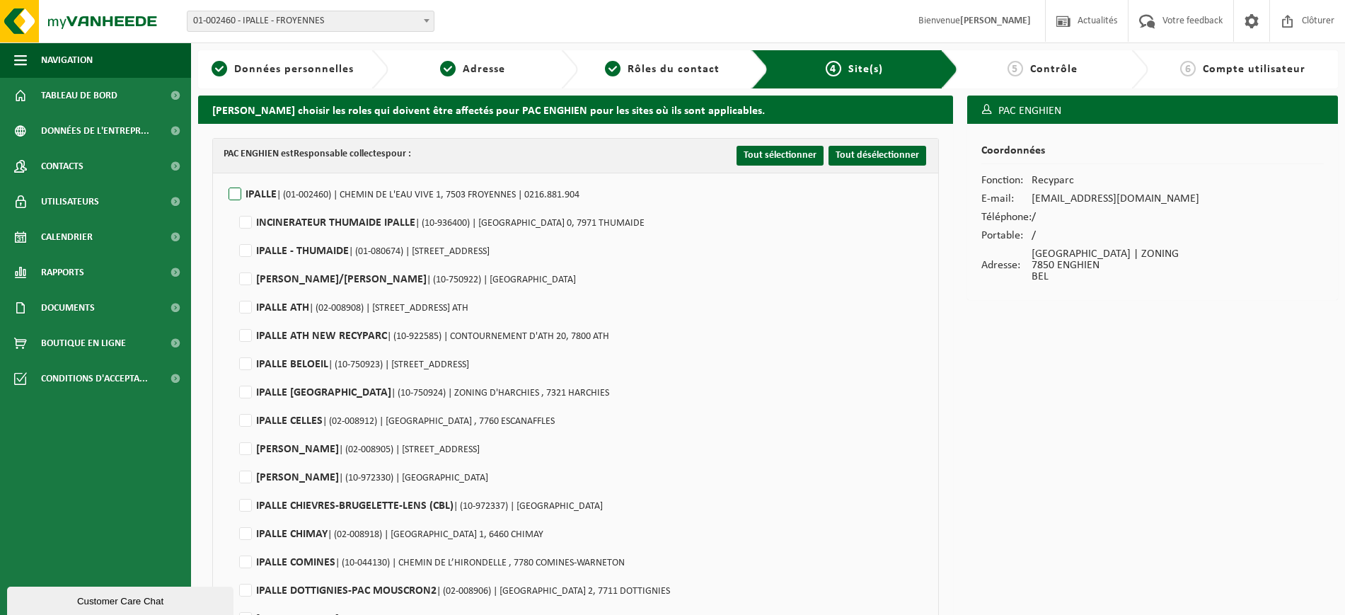
checkbox input "false"
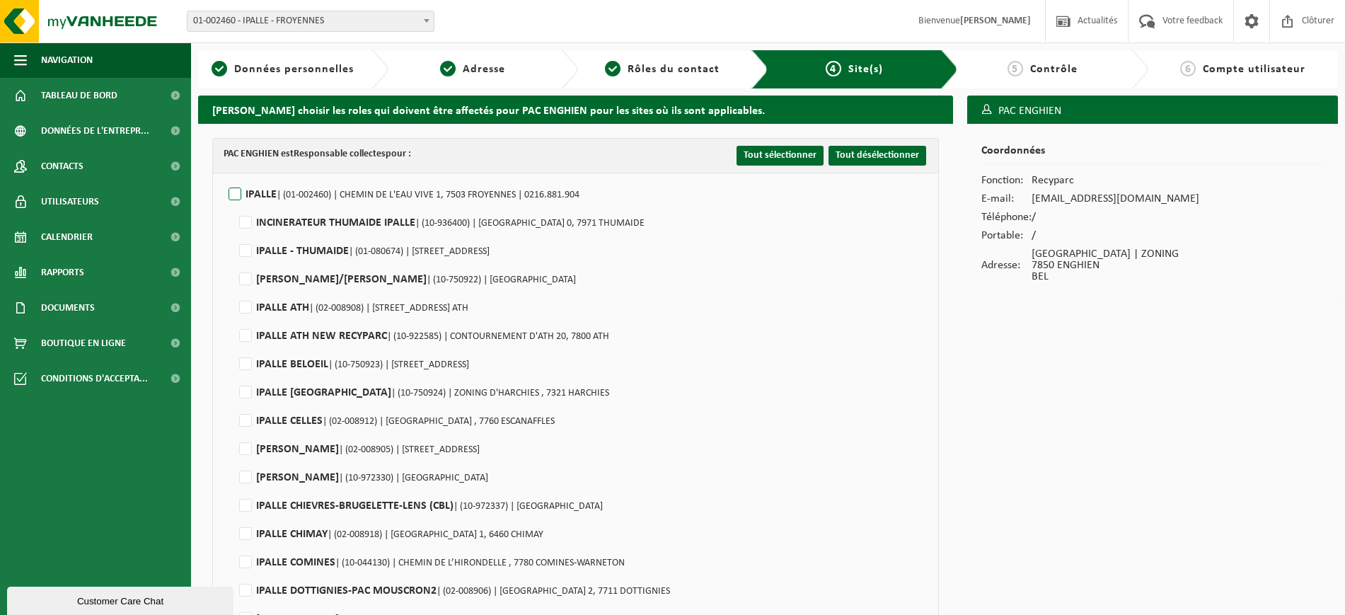
checkbox input "false"
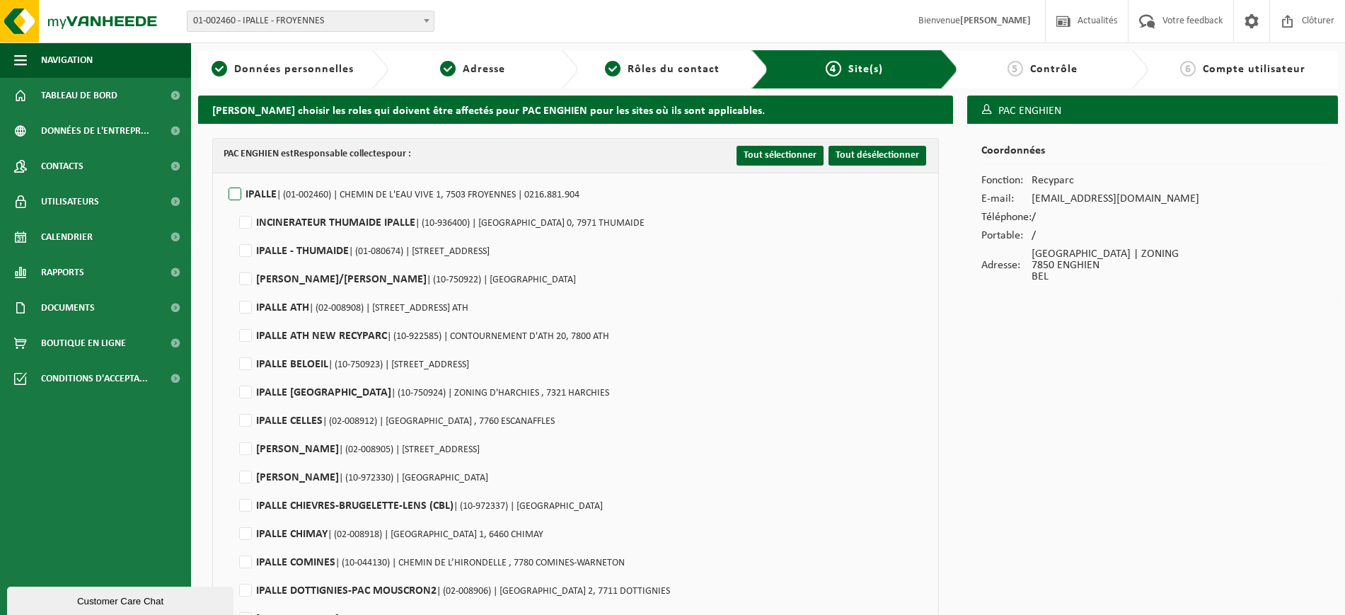
checkbox input "false"
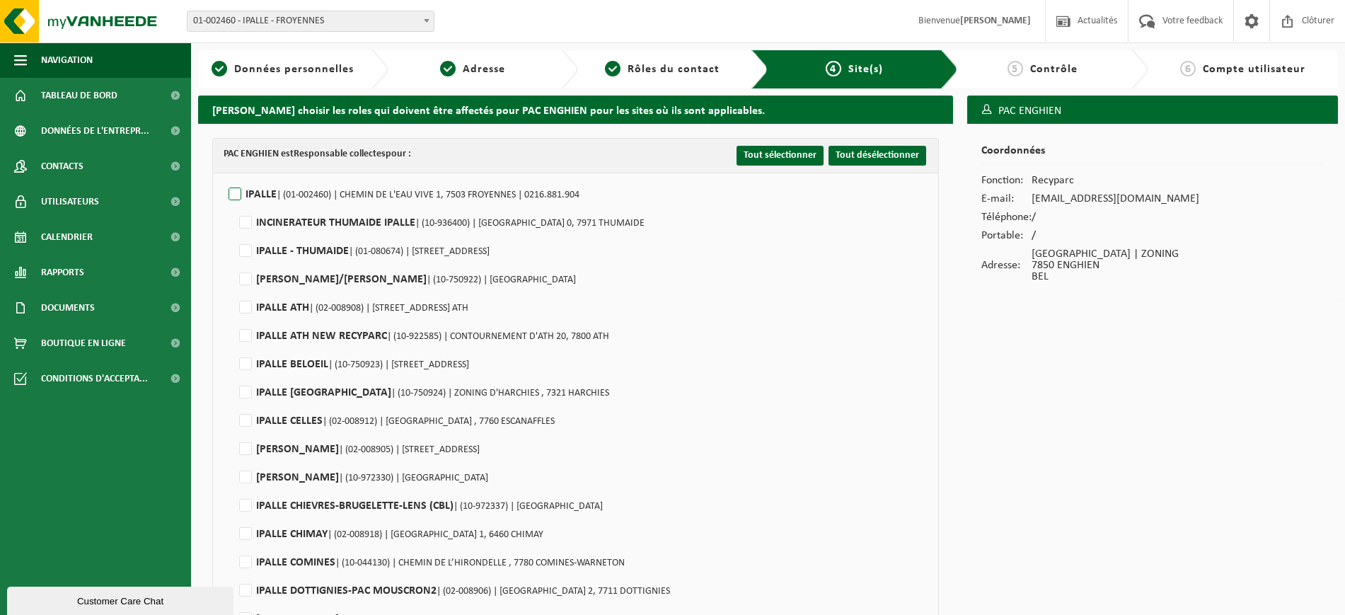
checkbox input "false"
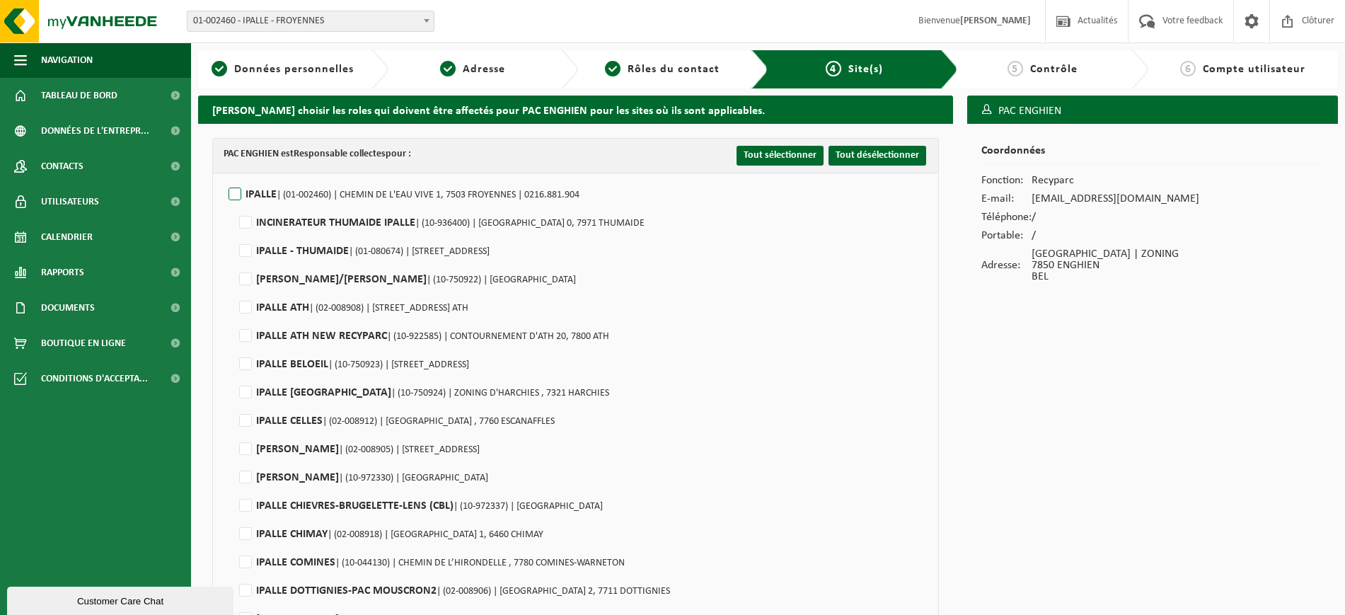
checkbox input "false"
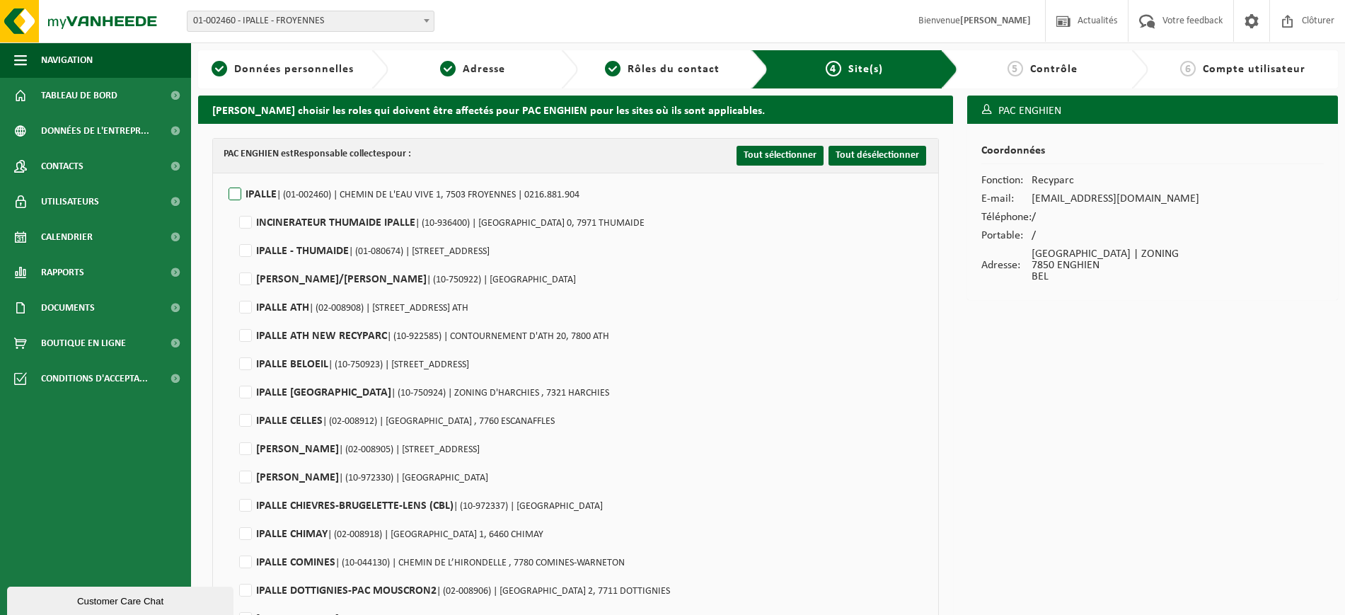
checkbox input "false"
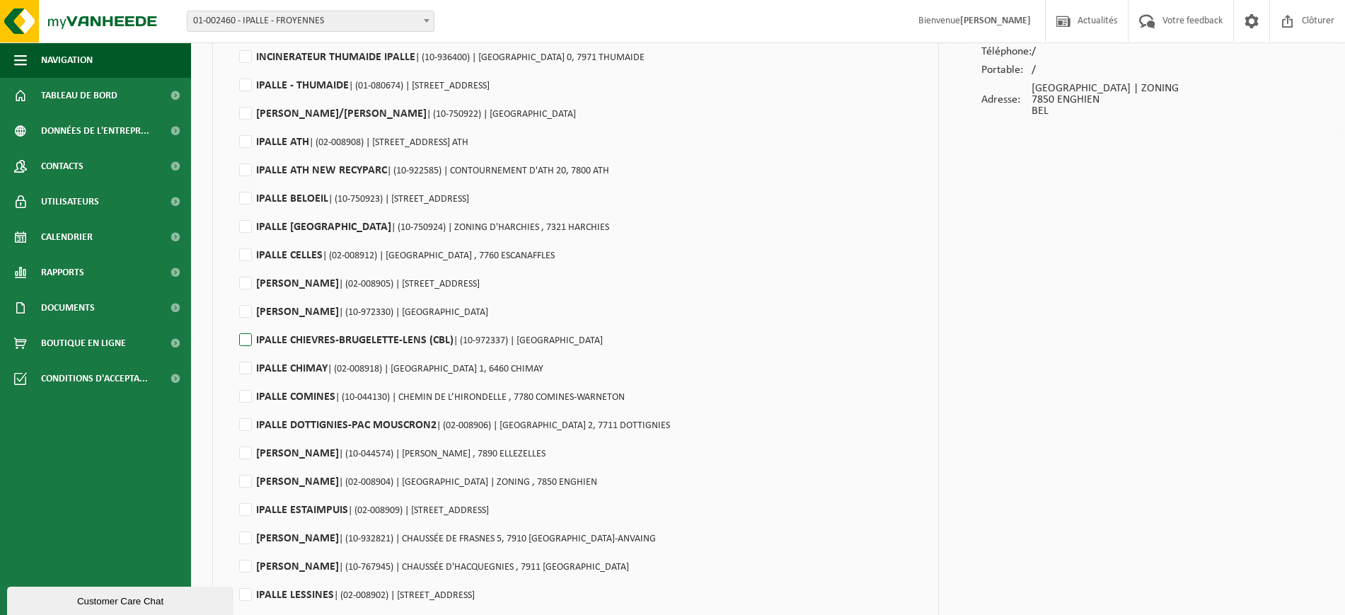
scroll to position [177, 0]
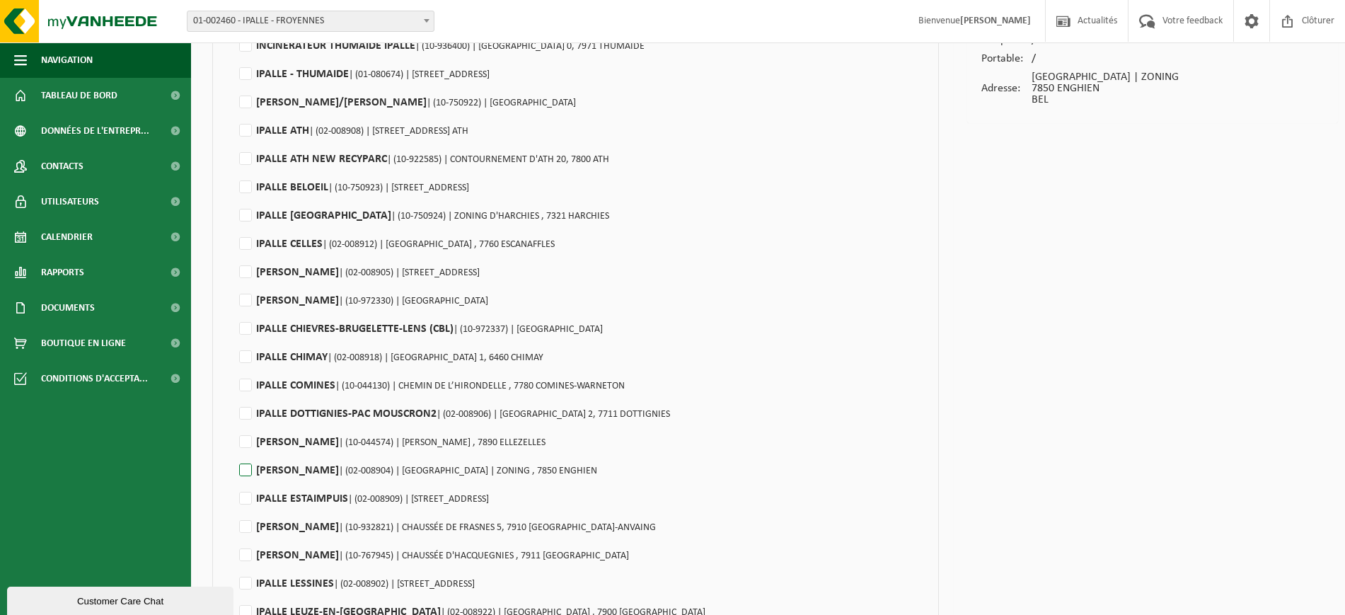
click at [245, 466] on label"] "IPALLE ENGHIEN | (02-008904) | RUE DU COMMERCE | ZONING , 7850 ENGHIEN" at bounding box center [416, 470] width 361 height 21
click at [234, 453] on input "IPALLE ENGHIEN | (02-008904) | RUE DU COMMERCE | ZONING , 7850 ENGHIEN" at bounding box center [233, 452] width 1 height 1
checkbox input "true"
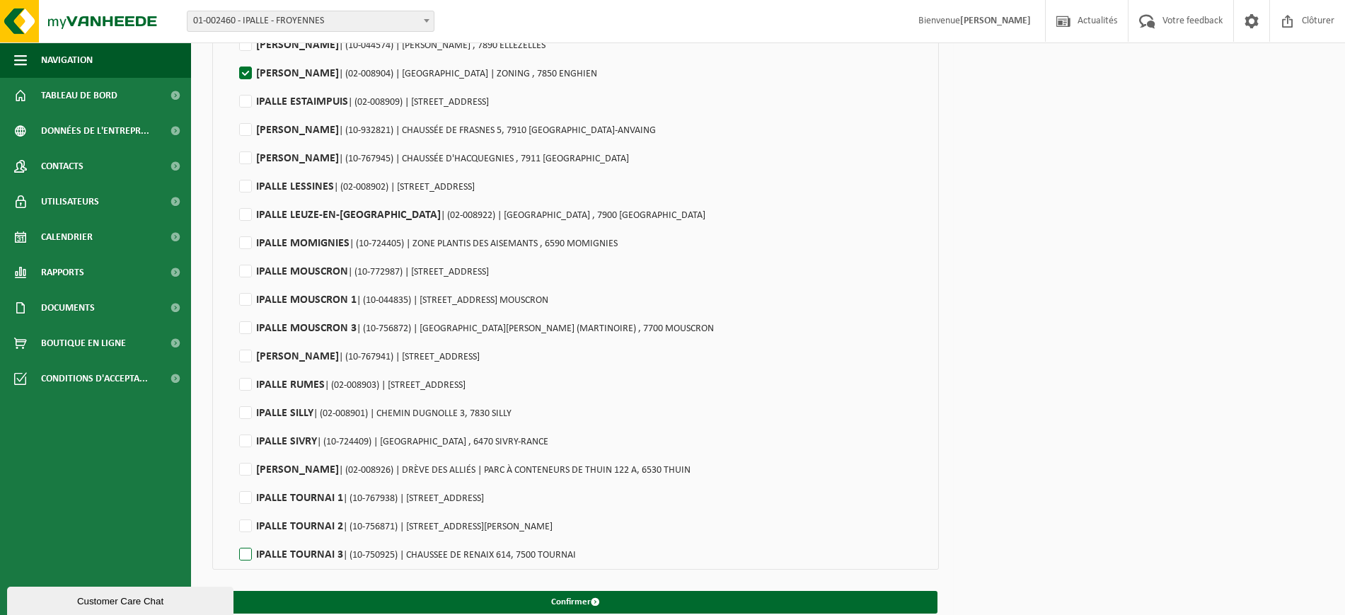
scroll to position [592, 0]
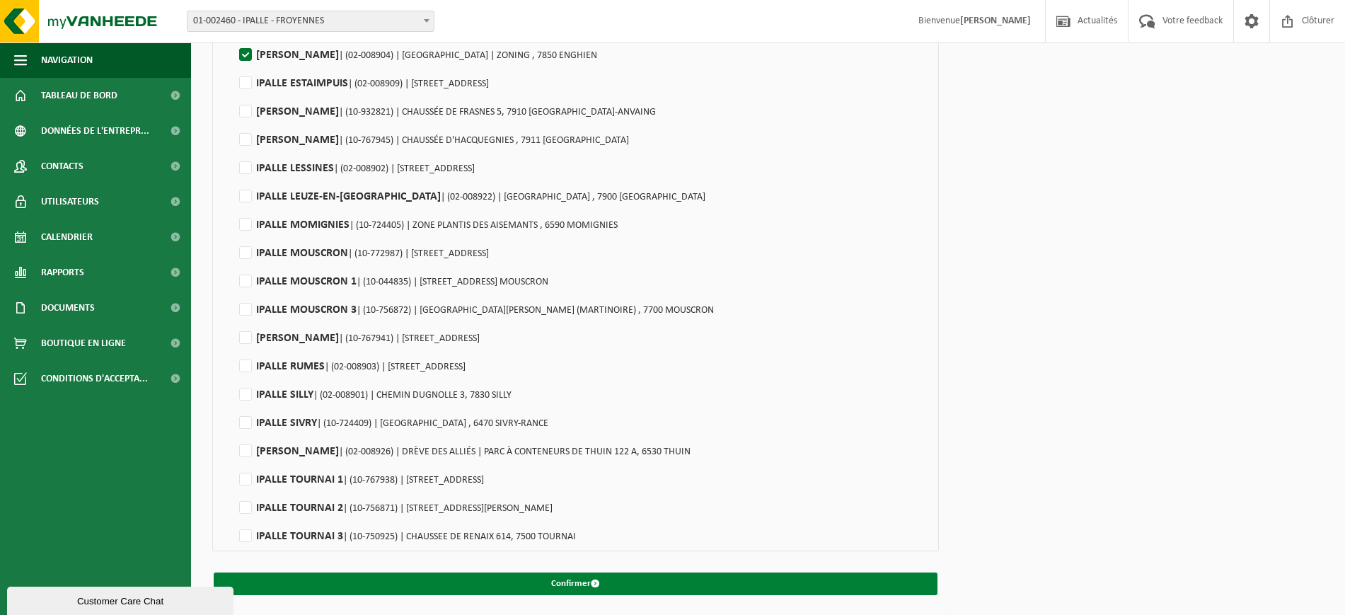
click at [352, 581] on button "Confirmer" at bounding box center [576, 583] width 724 height 23
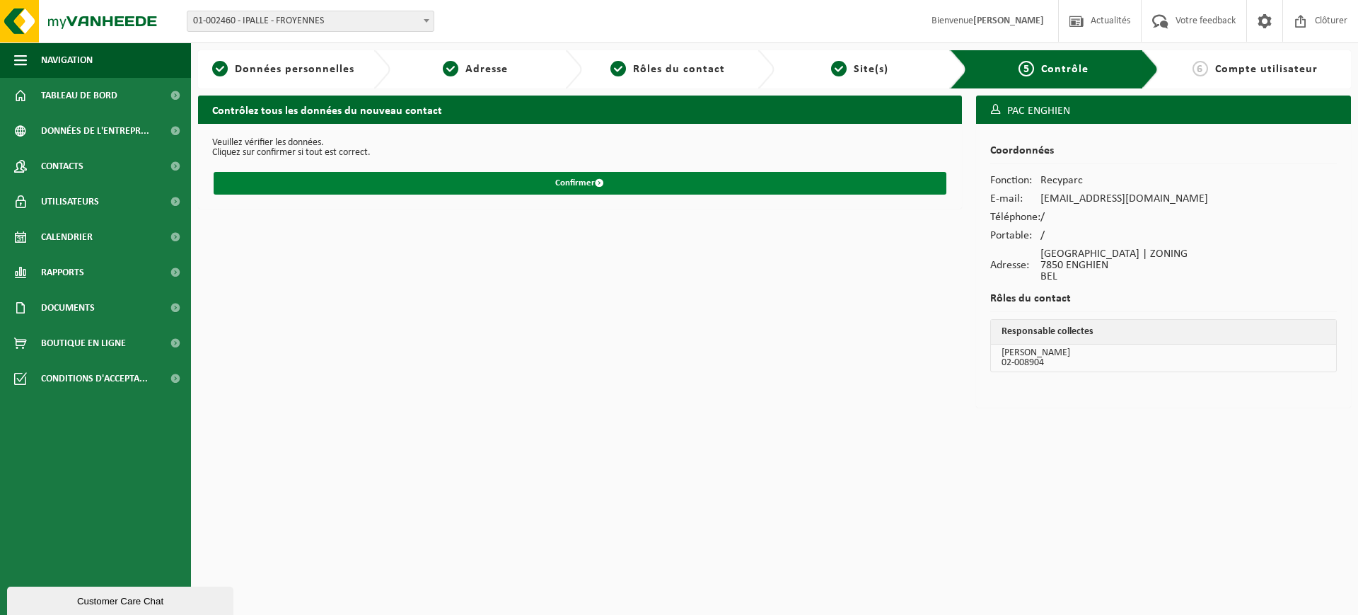
click at [491, 183] on button "Confirmer" at bounding box center [580, 183] width 733 height 23
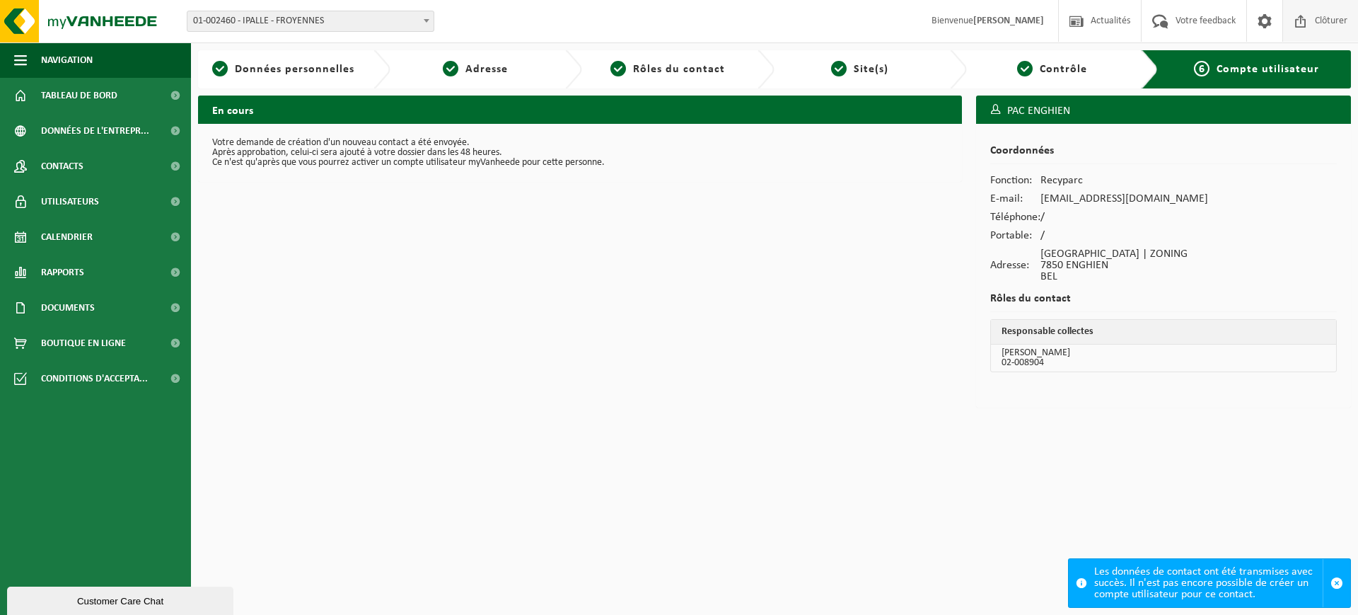
click at [1324, 21] on span "Clôturer" at bounding box center [1331, 21] width 40 height 42
